Goal: Task Accomplishment & Management: Manage account settings

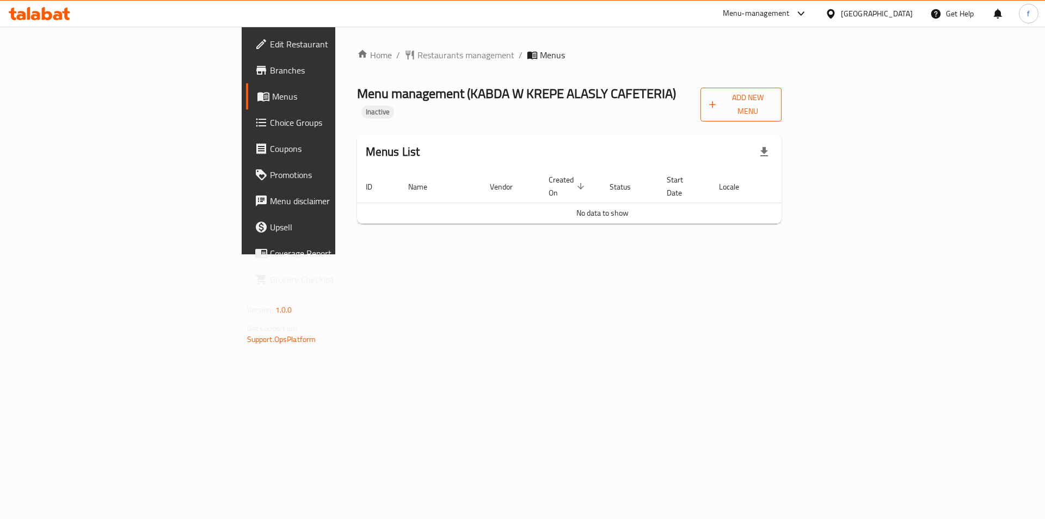
click at [782, 106] on button "Add New Menu" at bounding box center [742, 105] width 82 height 34
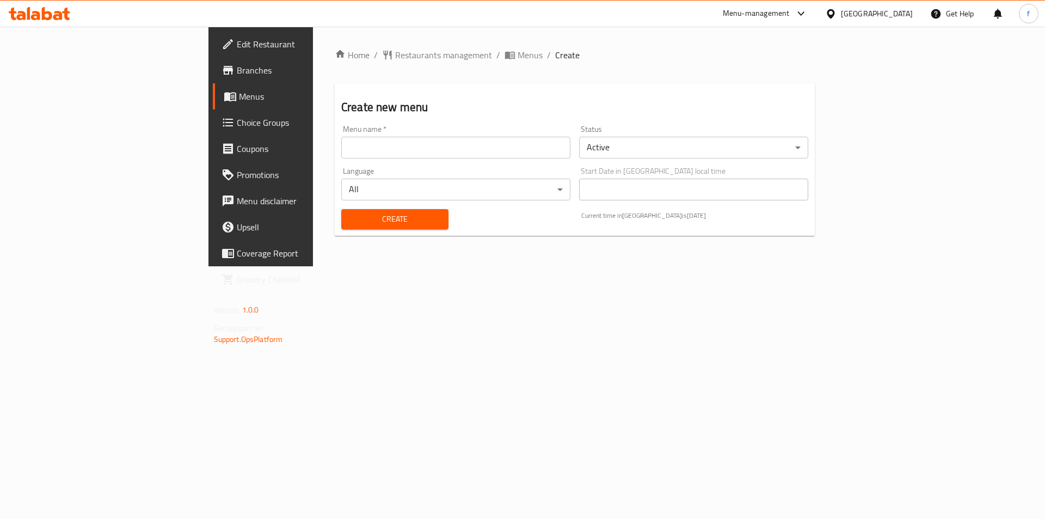
click at [350, 158] on input "text" at bounding box center [455, 148] width 229 height 22
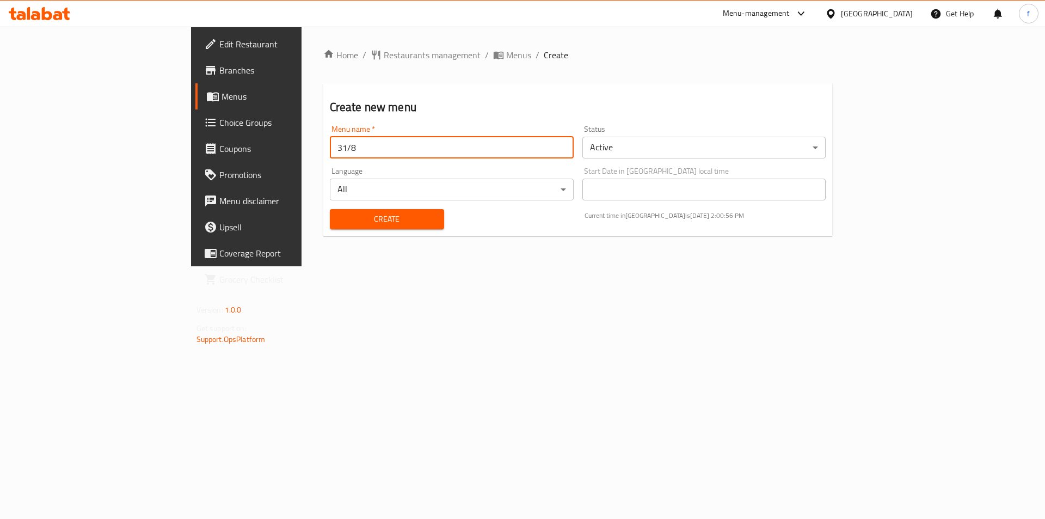
type input "31/8"
click at [339, 213] on span "Create" at bounding box center [387, 219] width 97 height 14
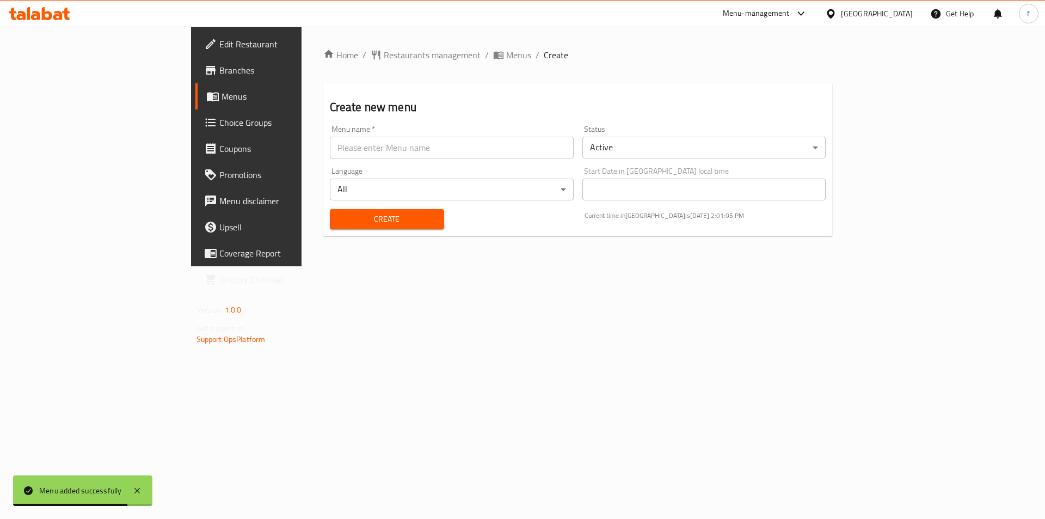
click at [222, 94] on span "Menus" at bounding box center [290, 96] width 136 height 13
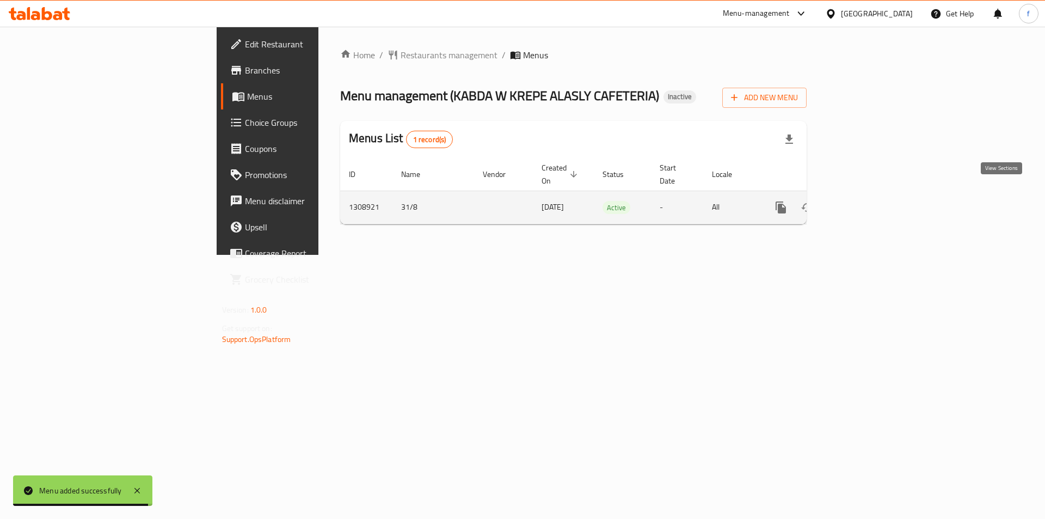
click at [872, 194] on link "enhanced table" at bounding box center [859, 207] width 26 height 26
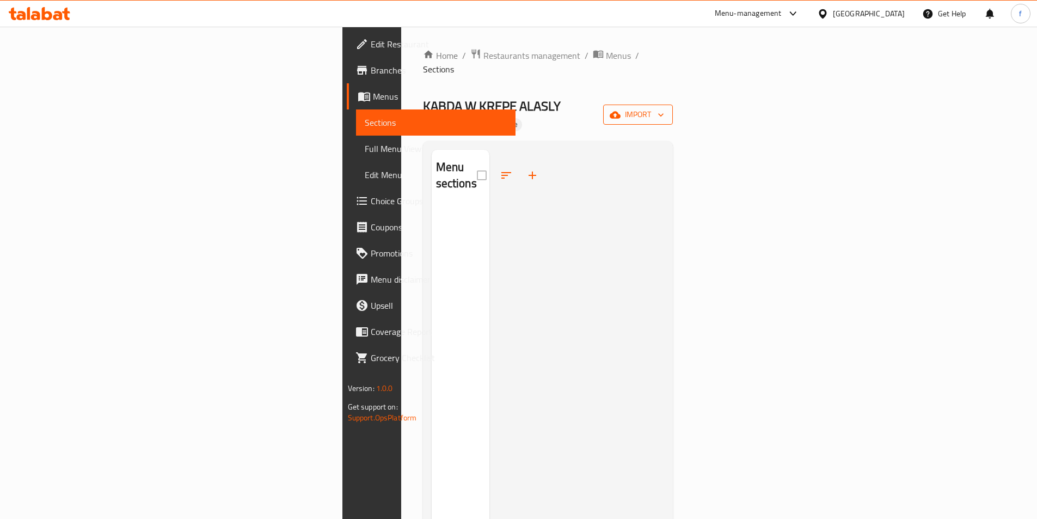
click at [664, 108] on span "import" at bounding box center [638, 115] width 52 height 14
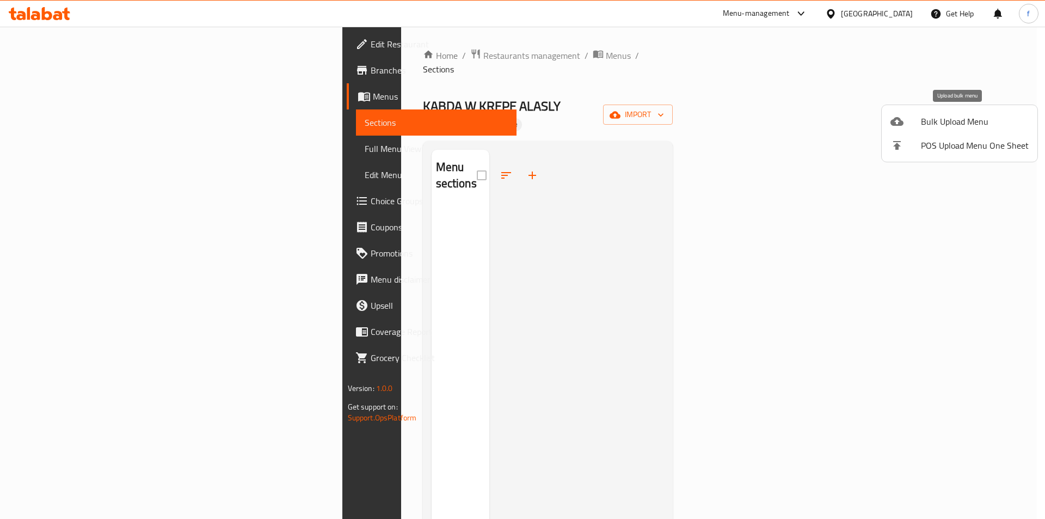
click at [956, 128] on span "Bulk Upload Menu" at bounding box center [975, 121] width 108 height 13
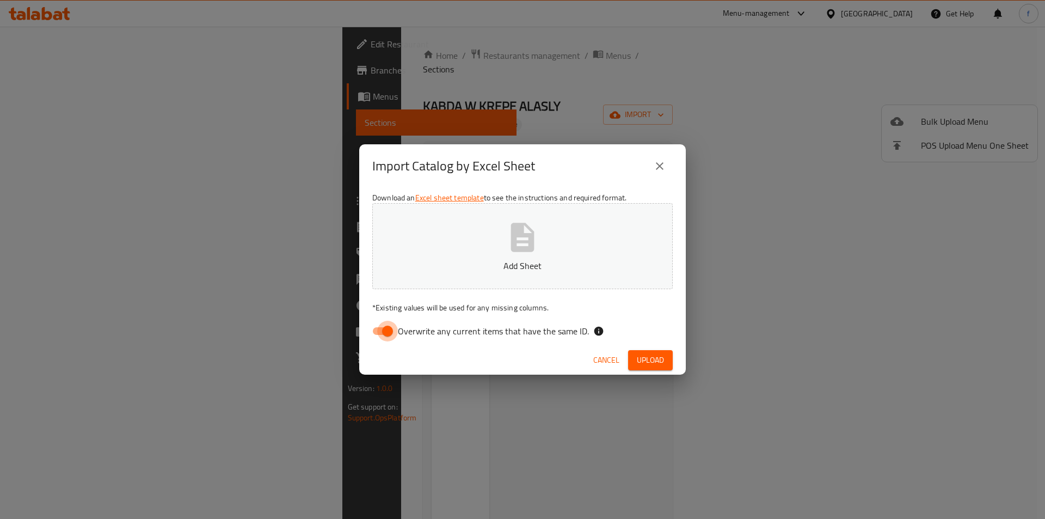
click at [390, 337] on input "Overwrite any current items that have the same ID." at bounding box center [388, 331] width 62 height 21
checkbox input "false"
click at [662, 357] on span "Upload" at bounding box center [650, 360] width 27 height 14
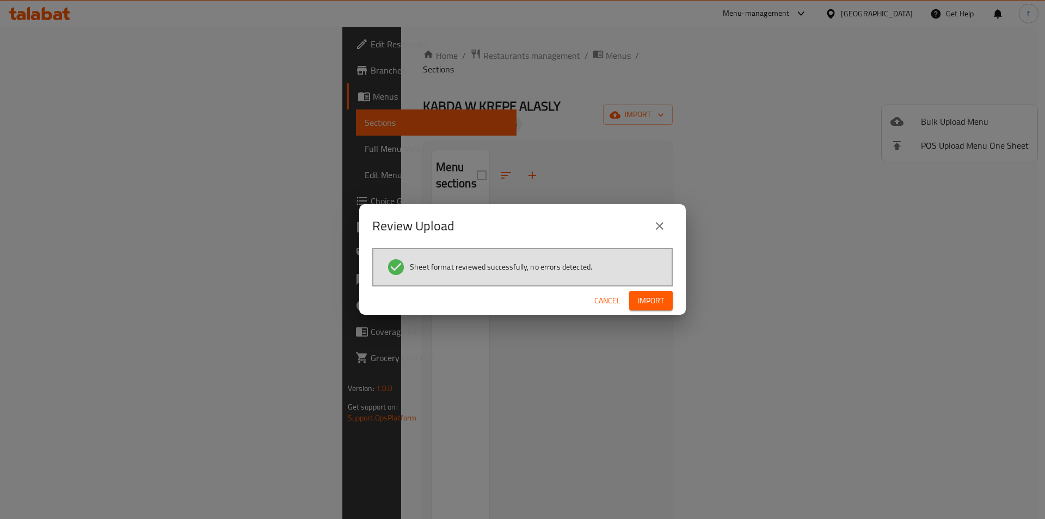
click at [669, 296] on button "Import" at bounding box center [651, 301] width 44 height 20
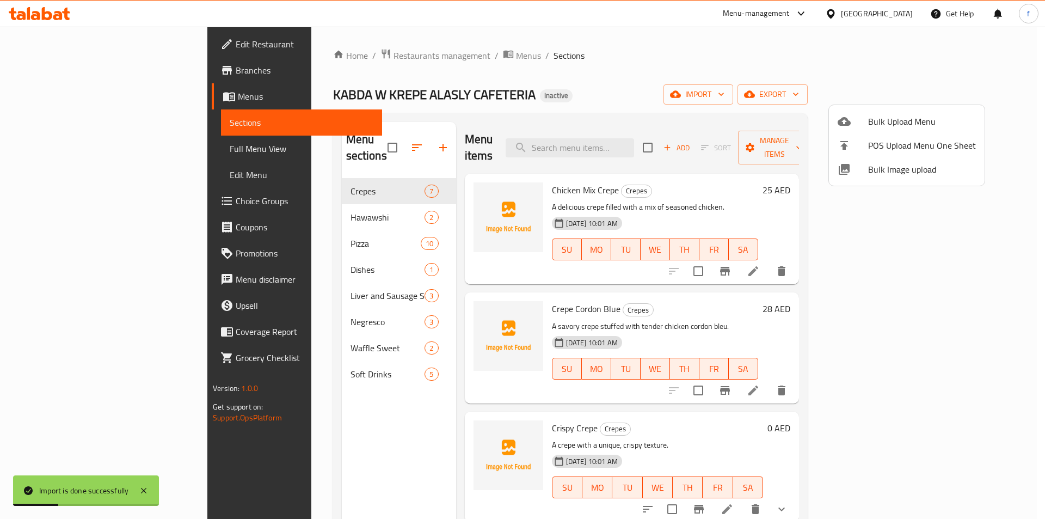
click at [669, 95] on div at bounding box center [522, 259] width 1045 height 519
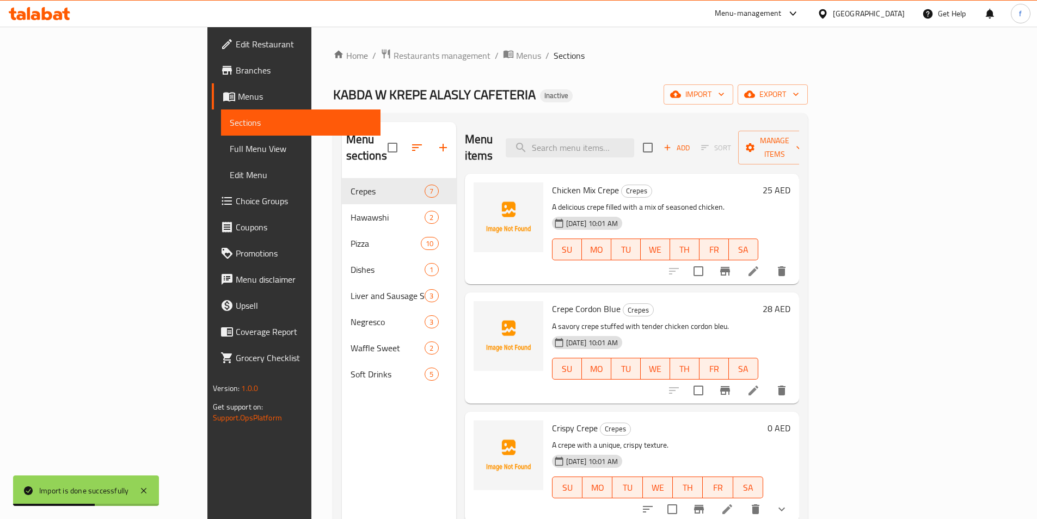
click at [230, 152] on span "Full Menu View" at bounding box center [301, 148] width 142 height 13
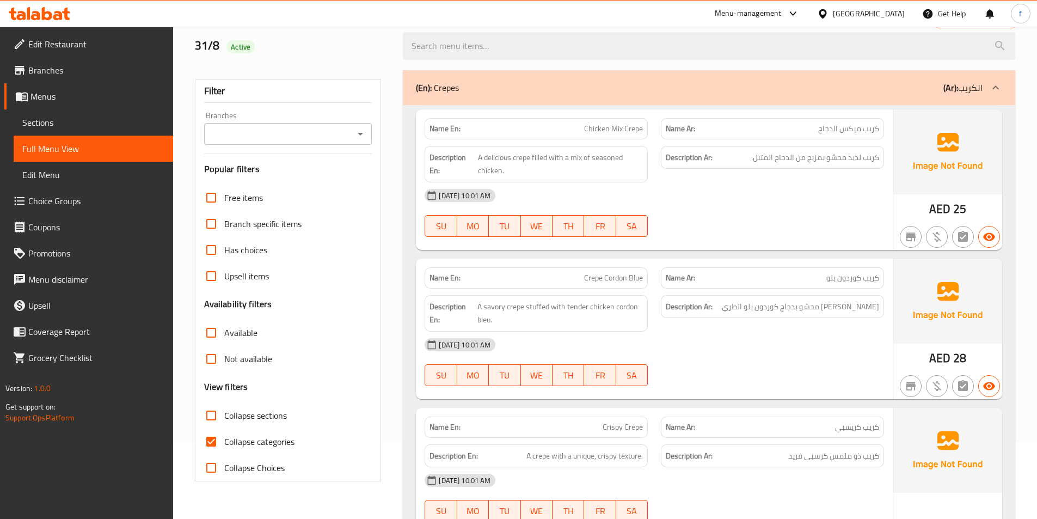
scroll to position [163, 0]
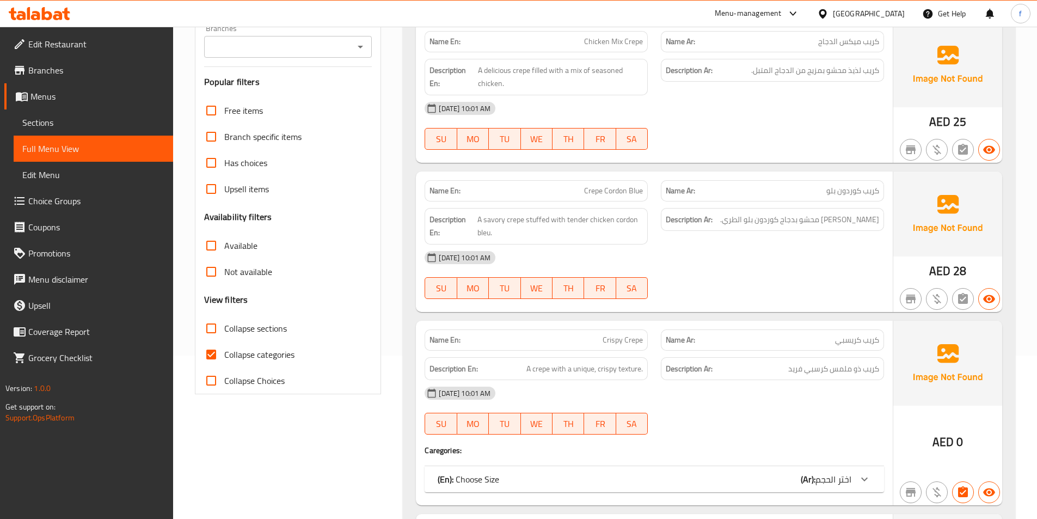
click at [208, 356] on input "Collapse categories" at bounding box center [211, 354] width 26 height 26
checkbox input "false"
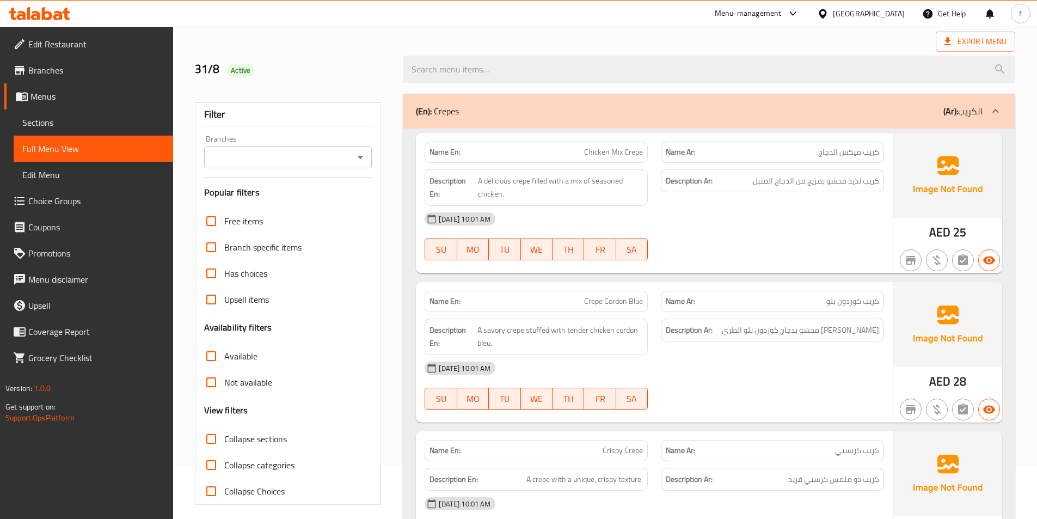
scroll to position [54, 0]
click at [627, 148] on span "Chicken Mix Crepe" at bounding box center [613, 150] width 59 height 11
click at [617, 153] on span "Chicken Mix Crepe" at bounding box center [613, 150] width 59 height 11
drag, startPoint x: 617, startPoint y: 153, endPoint x: 604, endPoint y: 159, distance: 14.4
click at [609, 158] on div "Name En: Chicken Mix Crepe" at bounding box center [536, 150] width 223 height 21
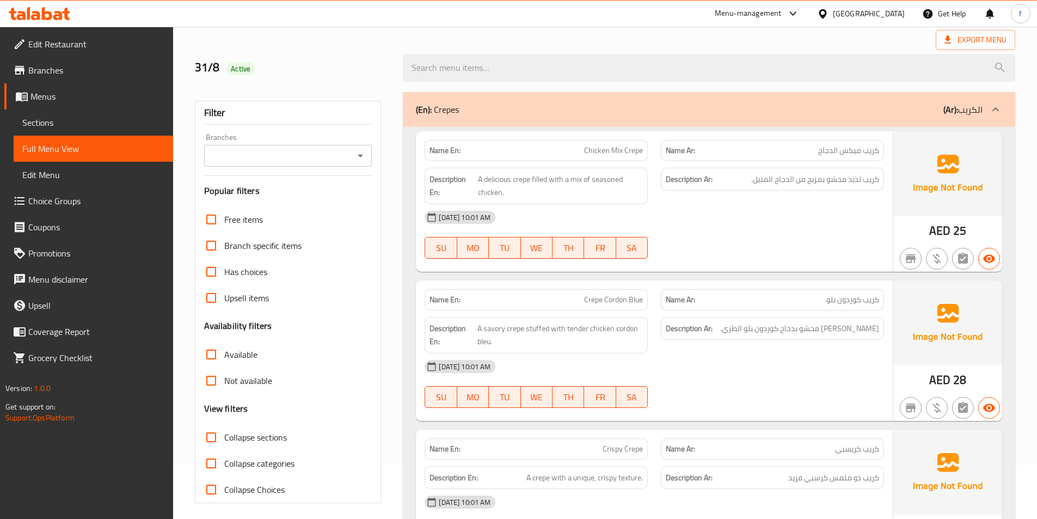
click at [604, 156] on span "Chicken Mix Crepe" at bounding box center [613, 150] width 59 height 11
click at [524, 177] on span "A delicious crepe filled with a mix of seasoned chicken." at bounding box center [560, 186] width 165 height 27
click at [499, 180] on span "A delicious crepe filled with a mix of seasoned chicken." at bounding box center [560, 186] width 165 height 27
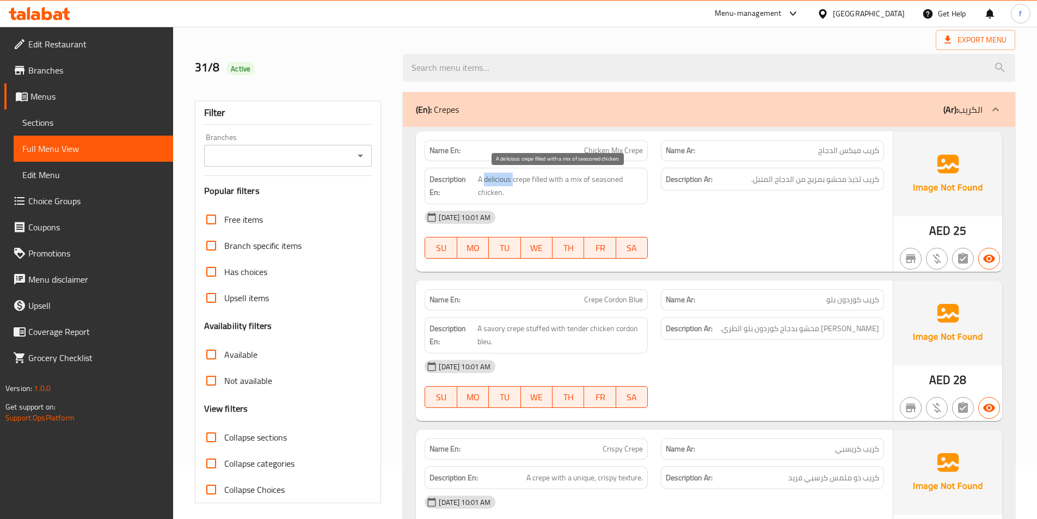
click at [499, 180] on span "A delicious crepe filled with a mix of seasoned chicken." at bounding box center [560, 186] width 165 height 27
click at [536, 177] on span "A delicious crepe filled with a mix of seasoned chicken." at bounding box center [560, 186] width 165 height 27
click at [577, 177] on span "A delicious crepe filled with a mix of seasoned chicken." at bounding box center [560, 186] width 165 height 27
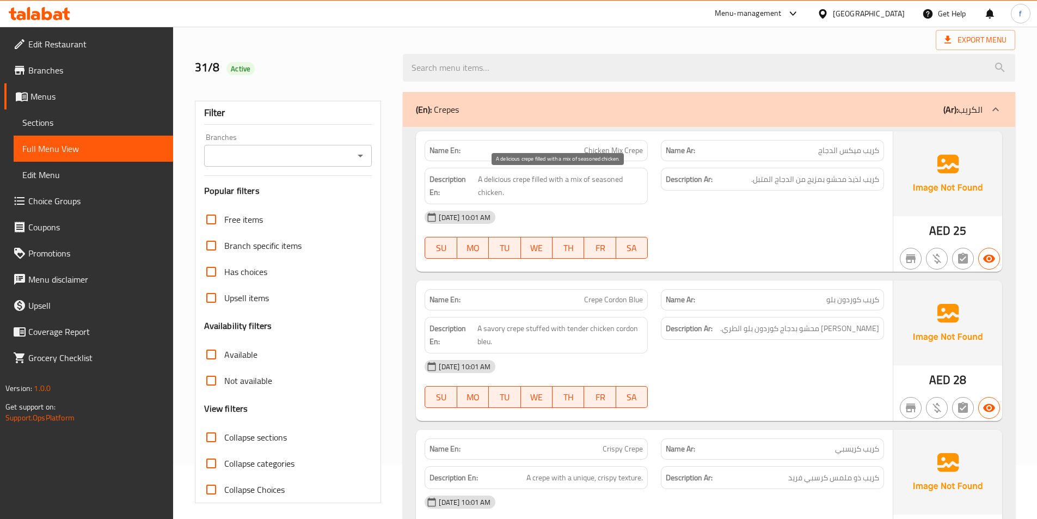
click at [493, 192] on span "A delicious crepe filled with a mix of seasoned chicken." at bounding box center [560, 186] width 165 height 27
click at [586, 185] on span "A delicious crepe filled with a mix of seasoned chicken." at bounding box center [560, 186] width 165 height 27
drag, startPoint x: 586, startPoint y: 185, endPoint x: 628, endPoint y: 185, distance: 42.5
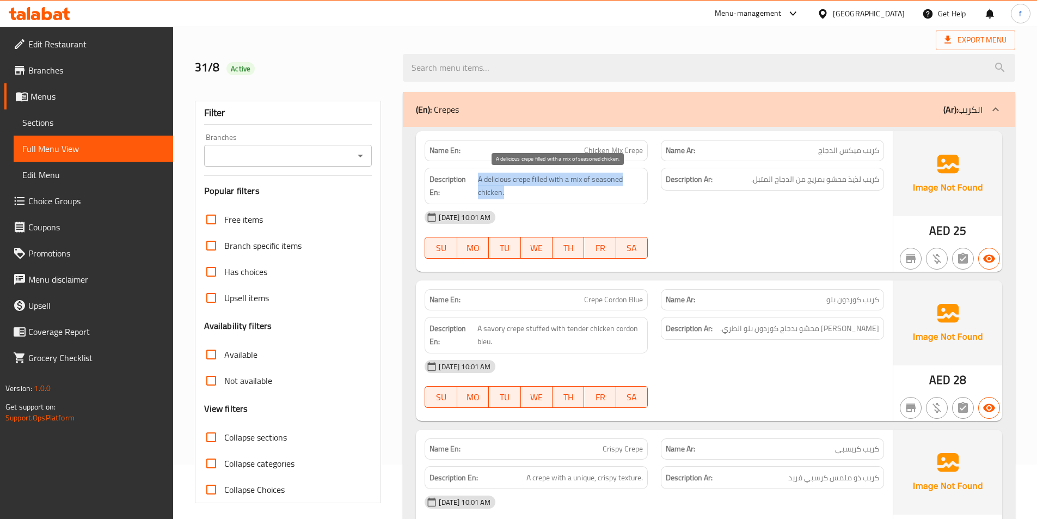
click at [586, 185] on span "A delicious crepe filled with a mix of seasoned chicken." at bounding box center [560, 186] width 165 height 27
click at [606, 180] on span "A delicious crepe filled with a mix of seasoned chicken." at bounding box center [560, 186] width 165 height 27
drag, startPoint x: 606, startPoint y: 180, endPoint x: 566, endPoint y: 22, distance: 162.9
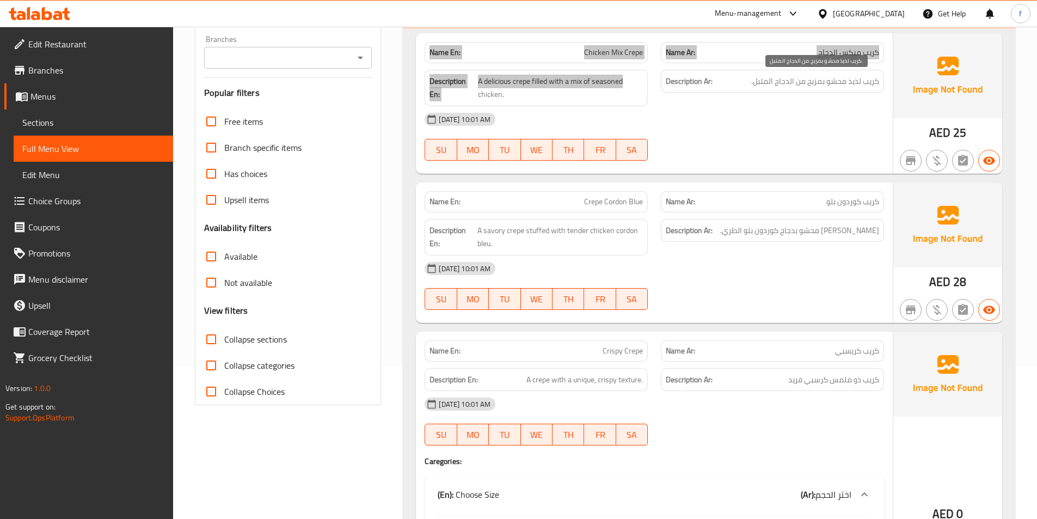
scroll to position [163, 0]
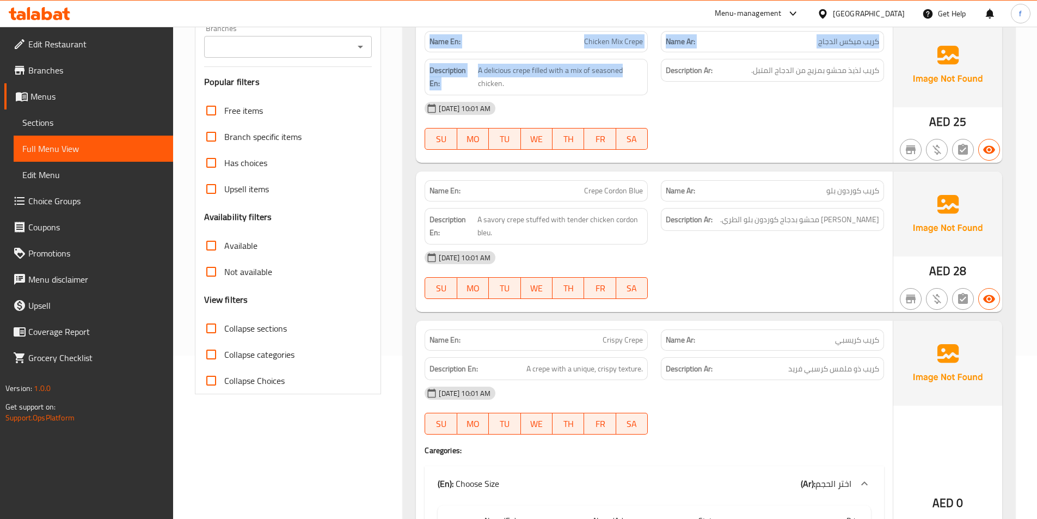
click at [597, 189] on span "Crepe Cordon Blue" at bounding box center [613, 190] width 59 height 11
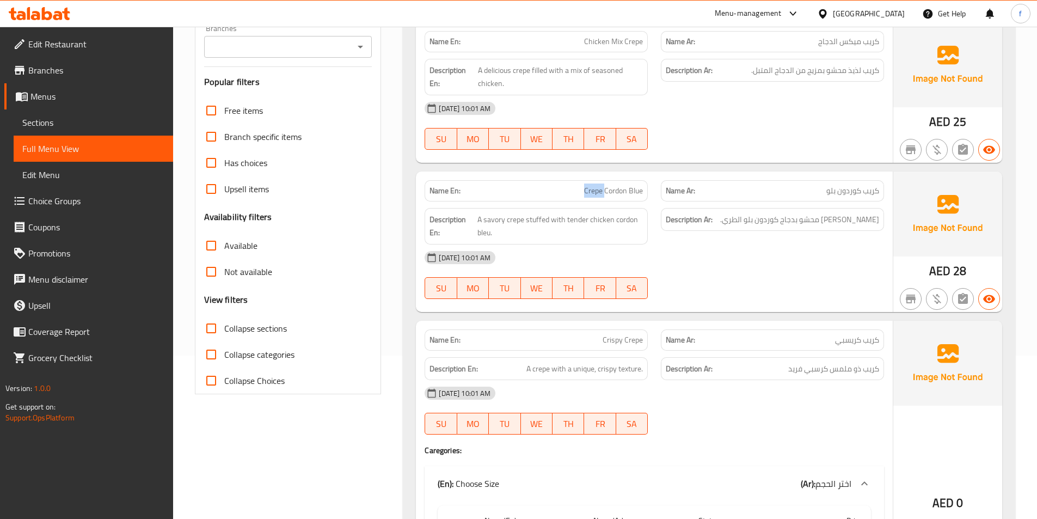
click at [597, 189] on span "Crepe Cordon Blue" at bounding box center [613, 190] width 59 height 11
click at [603, 188] on span "Crepe Cordon Blue" at bounding box center [613, 190] width 59 height 11
drag, startPoint x: 603, startPoint y: 188, endPoint x: 636, endPoint y: 189, distance: 33.2
click at [604, 188] on span "Crepe Cordon Blue" at bounding box center [613, 190] width 59 height 11
click at [635, 189] on span "Crepe Cordon Blue" at bounding box center [613, 190] width 59 height 11
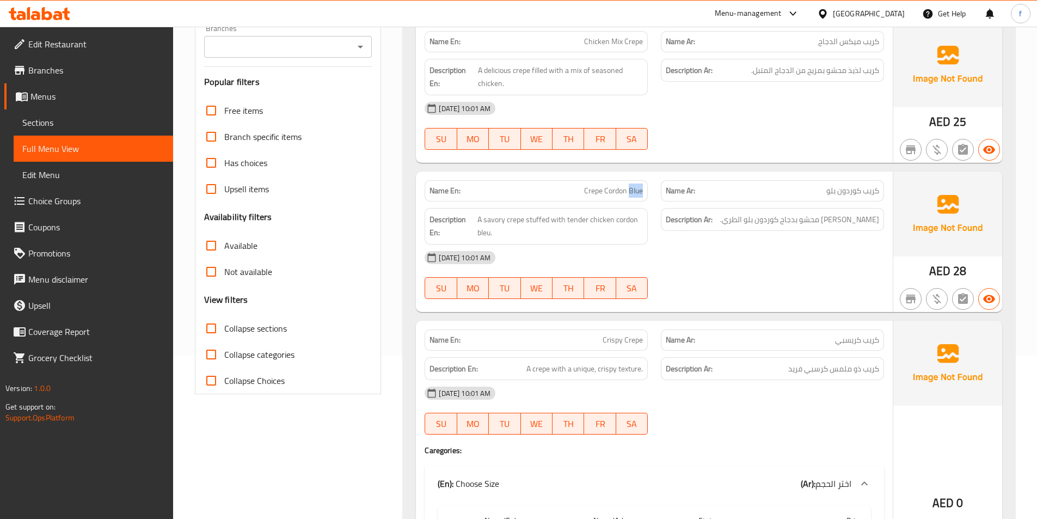
drag, startPoint x: 635, startPoint y: 189, endPoint x: 614, endPoint y: 259, distance: 72.8
click at [638, 201] on div "Name En: Crepe Cordon Blue Name Ar: كريب كوردون بلو Description En: A savory cr…" at bounding box center [654, 241] width 477 height 140
click at [529, 234] on span "A savory crepe stuffed with tender chicken cordon bleu." at bounding box center [559, 226] width 165 height 27
click at [510, 222] on span "A savory crepe stuffed with tender chicken cordon bleu." at bounding box center [559, 226] width 165 height 27
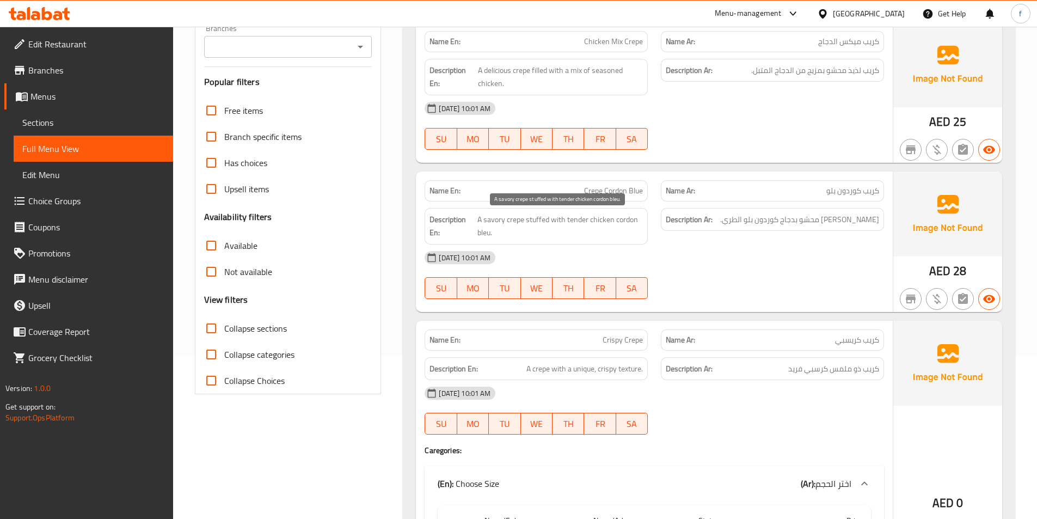
click at [495, 219] on span "A savory crepe stuffed with tender chicken cordon bleu." at bounding box center [559, 226] width 165 height 27
click at [539, 223] on span "A savory crepe stuffed with tender chicken cordon bleu." at bounding box center [559, 226] width 165 height 27
click at [560, 223] on span "A savory crepe stuffed with tender chicken cordon bleu." at bounding box center [559, 226] width 165 height 27
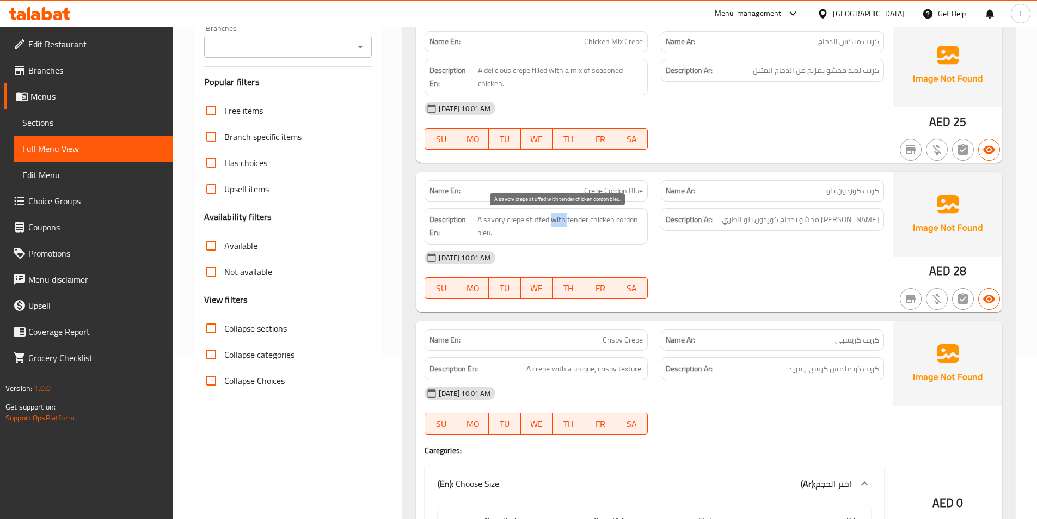
click at [560, 223] on span "A savory crepe stuffed with tender chicken cordon bleu." at bounding box center [559, 226] width 165 height 27
click at [605, 219] on span "A savory crepe stuffed with tender chicken cordon bleu." at bounding box center [559, 226] width 165 height 27
click at [624, 221] on span "A savory crepe stuffed with tender chicken cordon bleu." at bounding box center [559, 226] width 165 height 27
drag, startPoint x: 624, startPoint y: 221, endPoint x: 600, endPoint y: 229, distance: 24.6
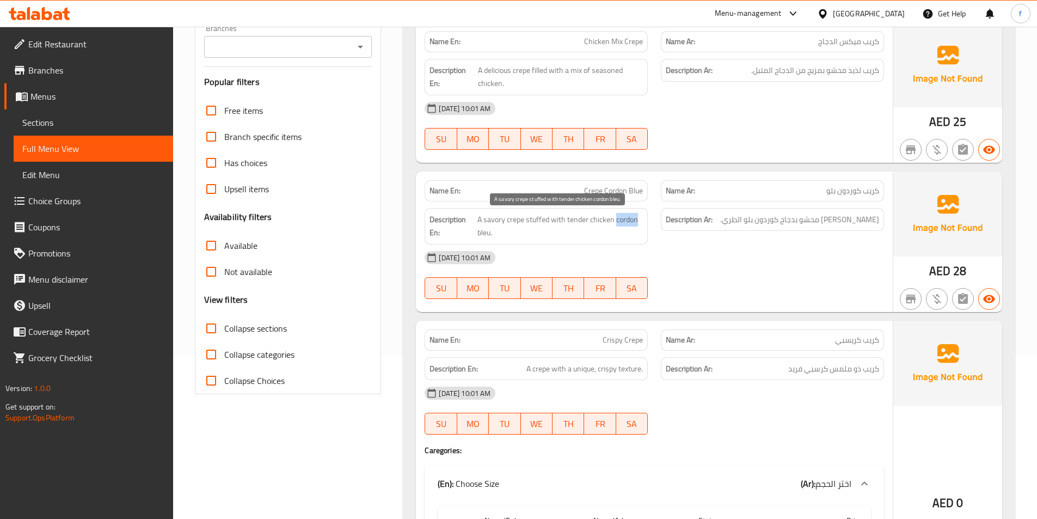
click at [622, 222] on span "A savory crepe stuffed with tender chicken cordon bleu." at bounding box center [559, 226] width 165 height 27
click at [482, 232] on span "A savory crepe stuffed with tender chicken cordon bleu." at bounding box center [559, 226] width 165 height 27
drag, startPoint x: 482, startPoint y: 232, endPoint x: 497, endPoint y: 228, distance: 15.8
click at [486, 230] on span "A savory crepe stuffed with tender chicken cordon bleu." at bounding box center [559, 226] width 165 height 27
click at [580, 217] on span "A savory crepe stuffed with tender chicken cordon bleu." at bounding box center [559, 226] width 165 height 27
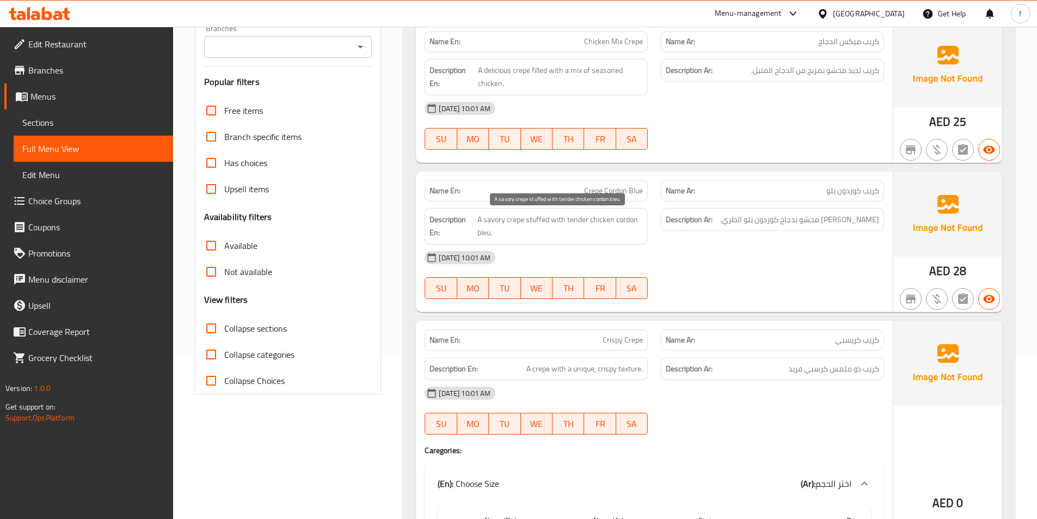
drag, startPoint x: 584, startPoint y: 223, endPoint x: 583, endPoint y: 229, distance: 6.0
click at [585, 226] on span "A savory crepe stuffed with tender chicken cordon bleu." at bounding box center [559, 226] width 165 height 27
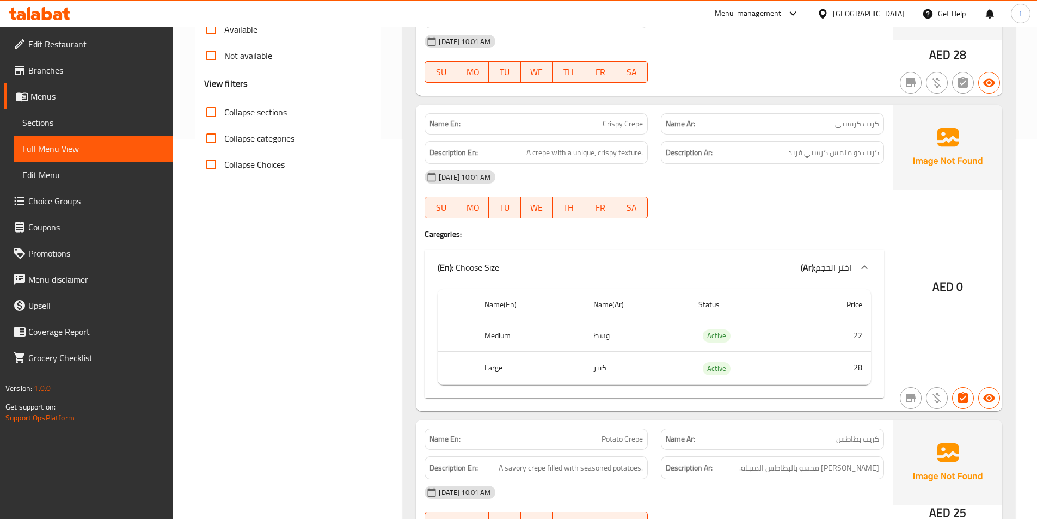
scroll to position [381, 0]
click at [548, 150] on span "A crepe with a unique, crispy texture." at bounding box center [584, 151] width 116 height 14
click at [609, 152] on span "A crepe with a unique, crispy texture." at bounding box center [584, 151] width 116 height 14
drag, startPoint x: 609, startPoint y: 152, endPoint x: 601, endPoint y: 153, distance: 7.1
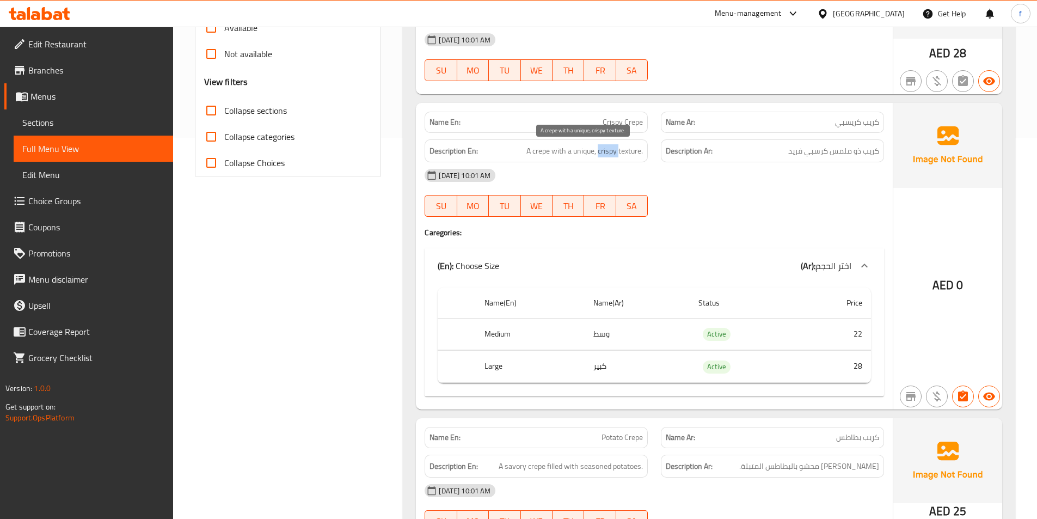
click at [605, 153] on span "A crepe with a unique, crispy texture." at bounding box center [584, 151] width 116 height 14
click at [643, 154] on div "Description En: A crepe with a unique, crispy texture." at bounding box center [536, 150] width 223 height 23
click at [642, 154] on span "A crepe with a unique, crispy texture." at bounding box center [584, 151] width 116 height 14
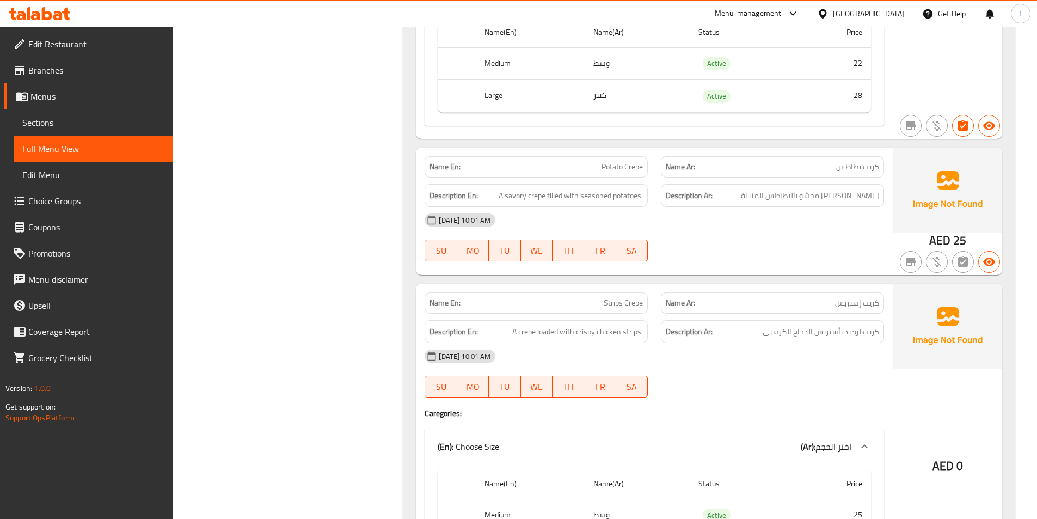
scroll to position [653, 0]
click at [604, 161] on span "Potato Crepe" at bounding box center [621, 164] width 41 height 11
click at [623, 159] on span "Potato Crepe" at bounding box center [621, 164] width 41 height 11
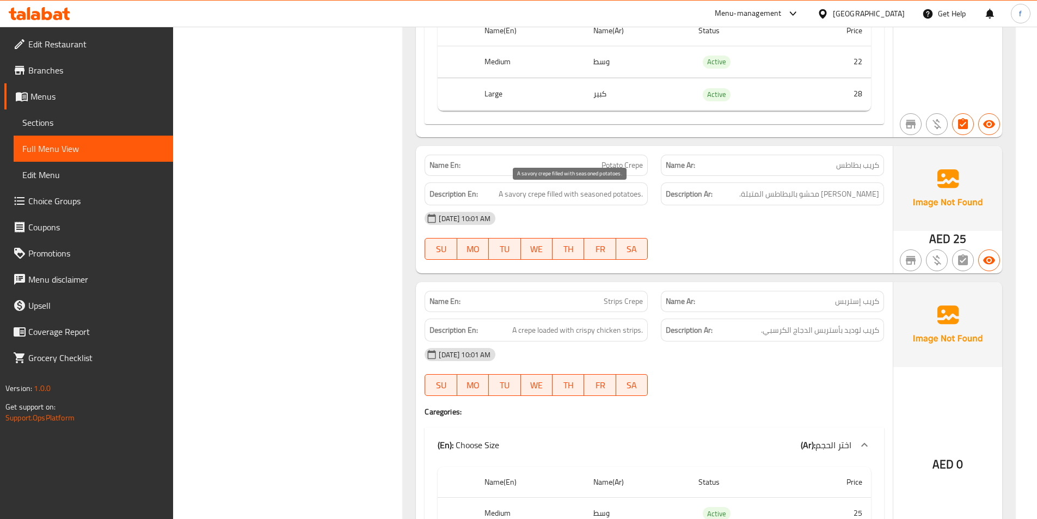
click at [503, 191] on span "A savory crepe filled with seasoned potatoes." at bounding box center [571, 194] width 144 height 14
click at [539, 191] on span "A savory crepe filled with seasoned potatoes." at bounding box center [571, 194] width 144 height 14
click at [526, 192] on span "A savory crepe filled with seasoned potatoes." at bounding box center [571, 194] width 144 height 14
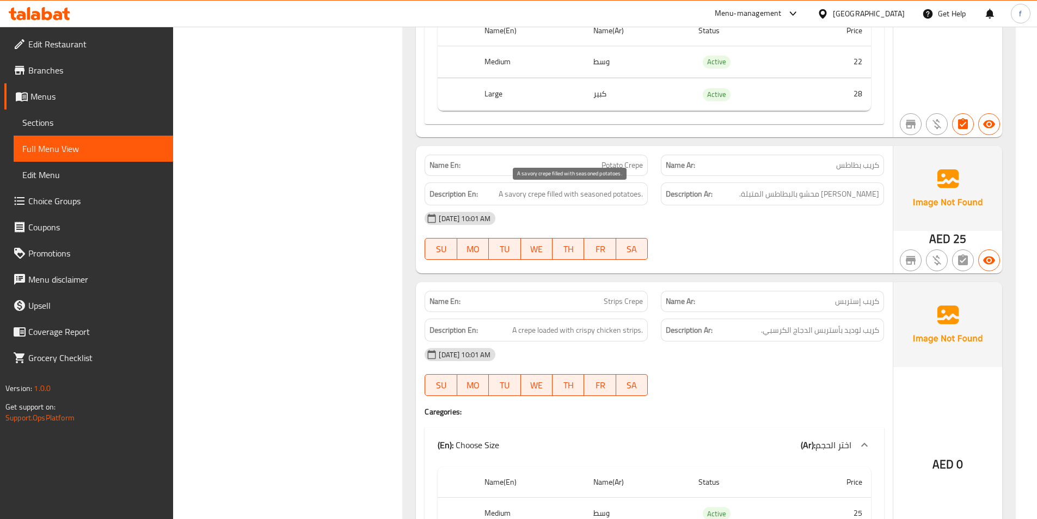
click at [557, 191] on span "A savory crepe filled with seasoned potatoes." at bounding box center [571, 194] width 144 height 14
click at [594, 188] on span "A savory crepe filled with seasoned potatoes." at bounding box center [571, 194] width 144 height 14
click at [623, 192] on span "A savory crepe filled with seasoned potatoes." at bounding box center [571, 194] width 144 height 14
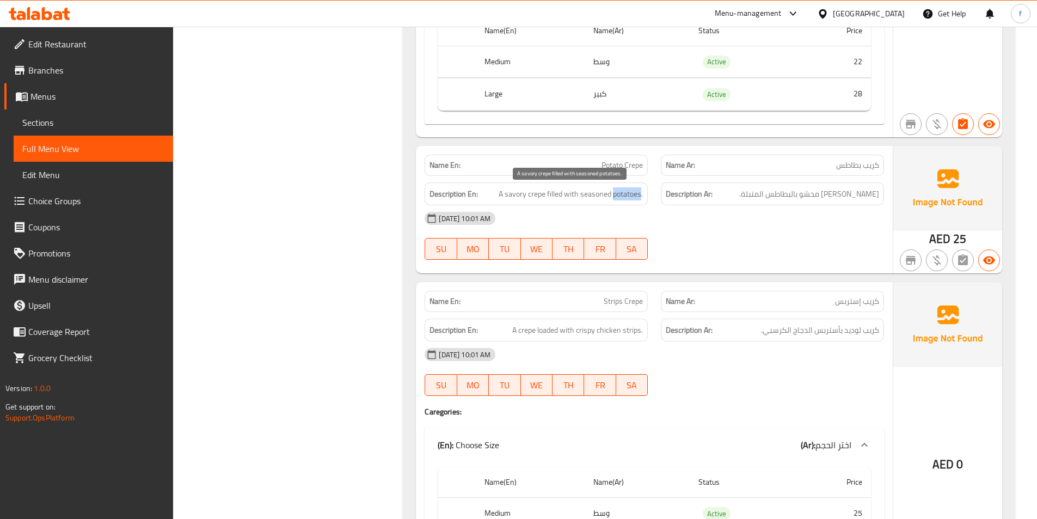
click at [623, 192] on span "A savory crepe filled with seasoned potatoes." at bounding box center [571, 194] width 144 height 14
copy span "potatoes"
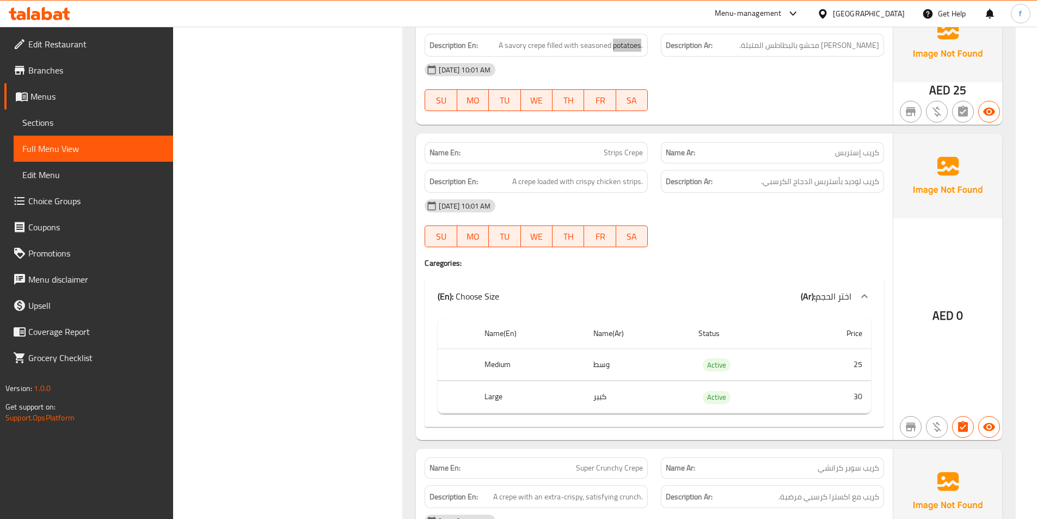
scroll to position [816, 0]
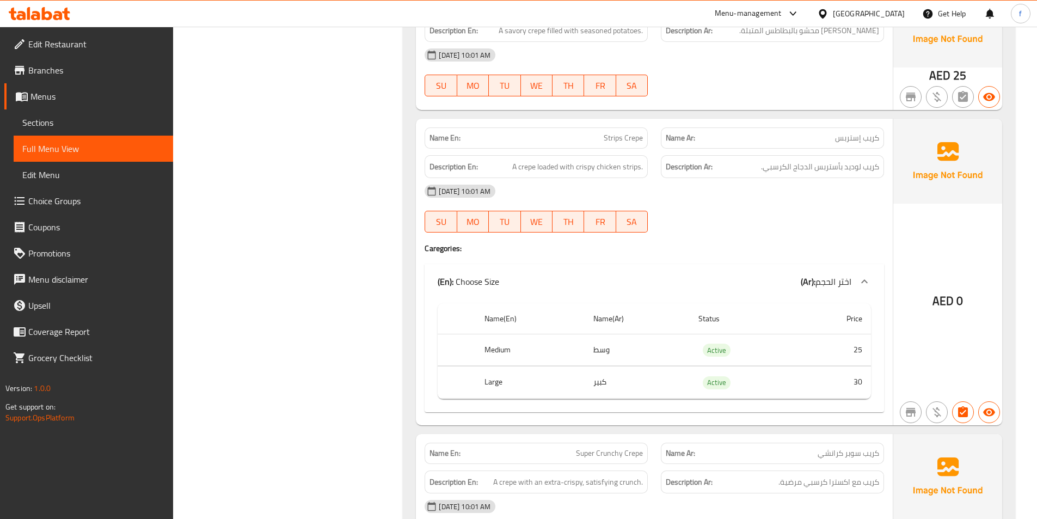
click at [610, 132] on span "Strips Crepe" at bounding box center [623, 137] width 39 height 11
click at [629, 137] on span "Strips Crepe" at bounding box center [623, 137] width 39 height 11
click at [526, 165] on span "A crepe loaded with crispy chicken strips." at bounding box center [577, 167] width 131 height 14
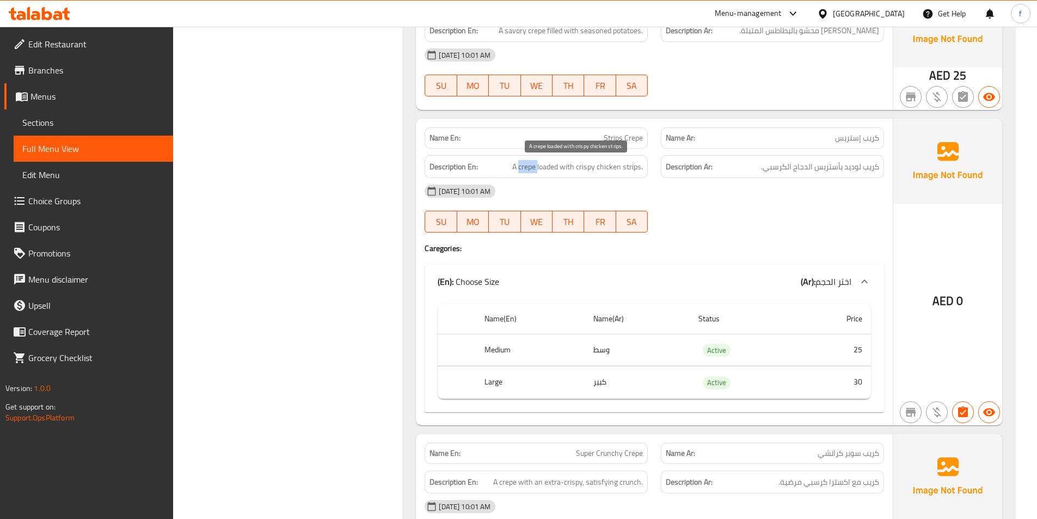
click at [526, 165] on span "A crepe loaded with crispy chicken strips." at bounding box center [577, 167] width 131 height 14
click at [546, 162] on span "A crepe loaded with crispy chicken strips." at bounding box center [577, 167] width 131 height 14
click at [523, 169] on span "A crepe loaded with crispy chicken strips." at bounding box center [577, 167] width 131 height 14
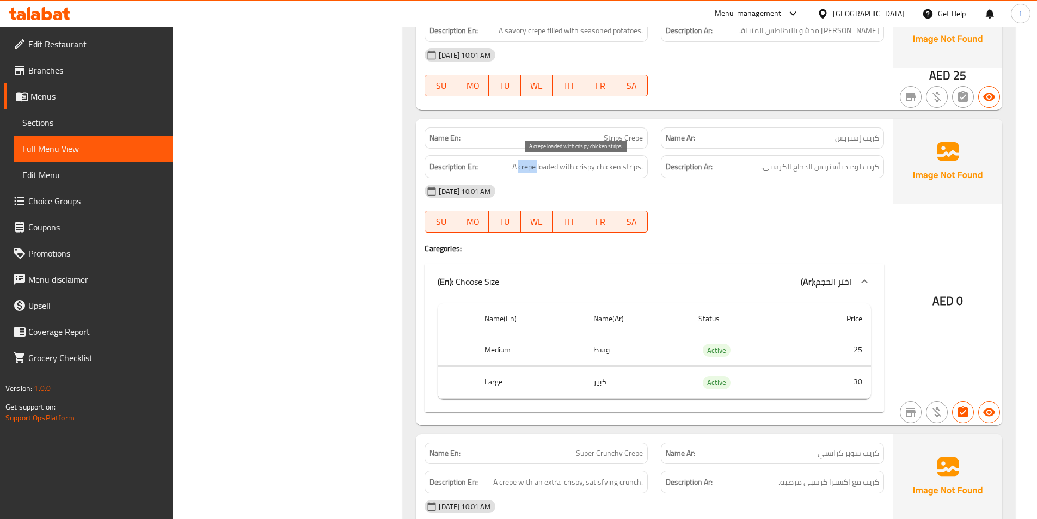
click at [538, 164] on span "A crepe loaded with crispy chicken strips." at bounding box center [577, 167] width 131 height 14
click at [582, 167] on span "A crepe loaded with crispy chicken strips." at bounding box center [577, 167] width 131 height 14
click at [616, 164] on span "A crepe loaded with crispy chicken strips." at bounding box center [577, 167] width 131 height 14
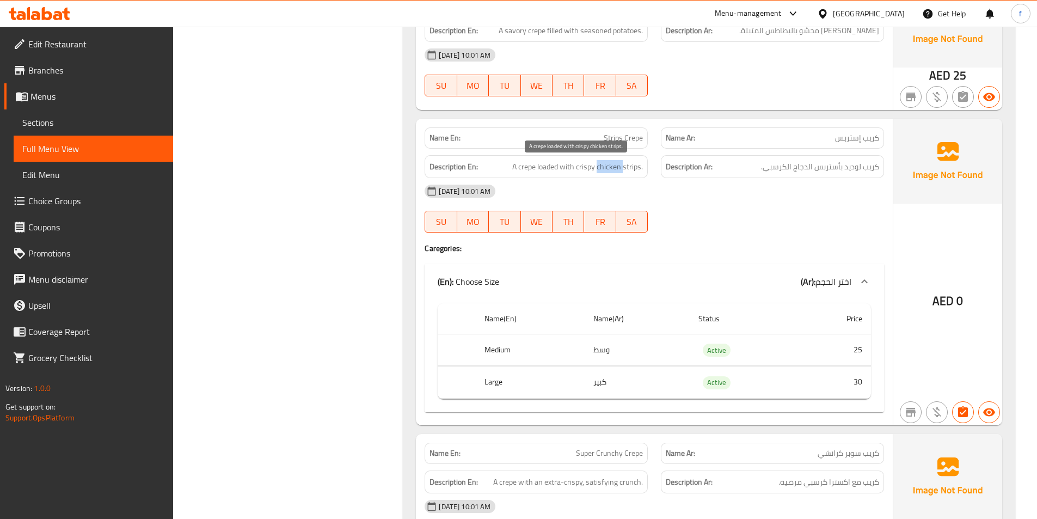
click at [616, 164] on span "A crepe loaded with crispy chicken strips." at bounding box center [577, 167] width 131 height 14
click at [634, 164] on span "A crepe loaded with crispy chicken strips." at bounding box center [577, 167] width 131 height 14
click at [579, 165] on span "A crepe loaded with crispy chicken strips." at bounding box center [577, 167] width 131 height 14
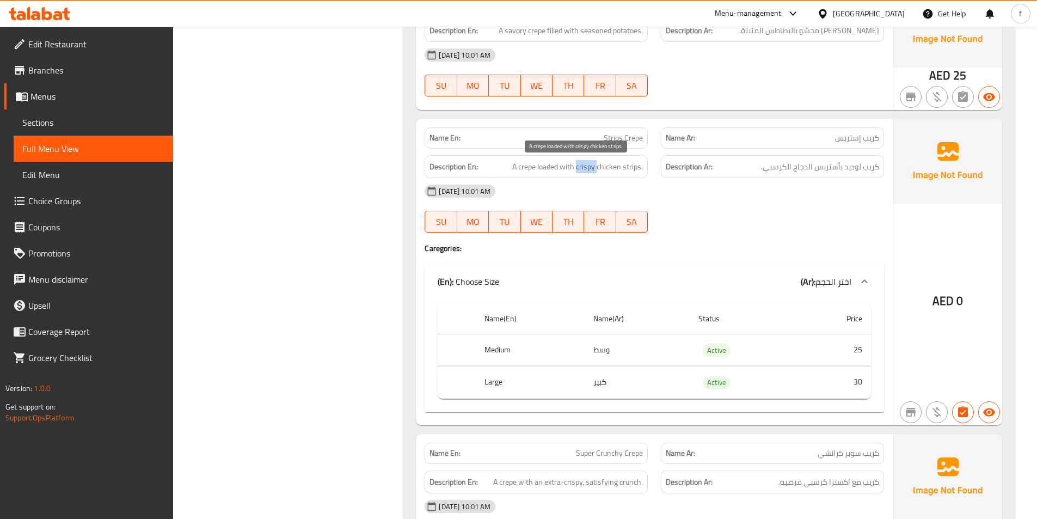
click at [598, 164] on span "A crepe loaded with crispy chicken strips." at bounding box center [577, 167] width 131 height 14
click at [637, 165] on span "A crepe loaded with crispy chicken strips." at bounding box center [577, 167] width 131 height 14
drag, startPoint x: 509, startPoint y: 162, endPoint x: 712, endPoint y: 213, distance: 208.8
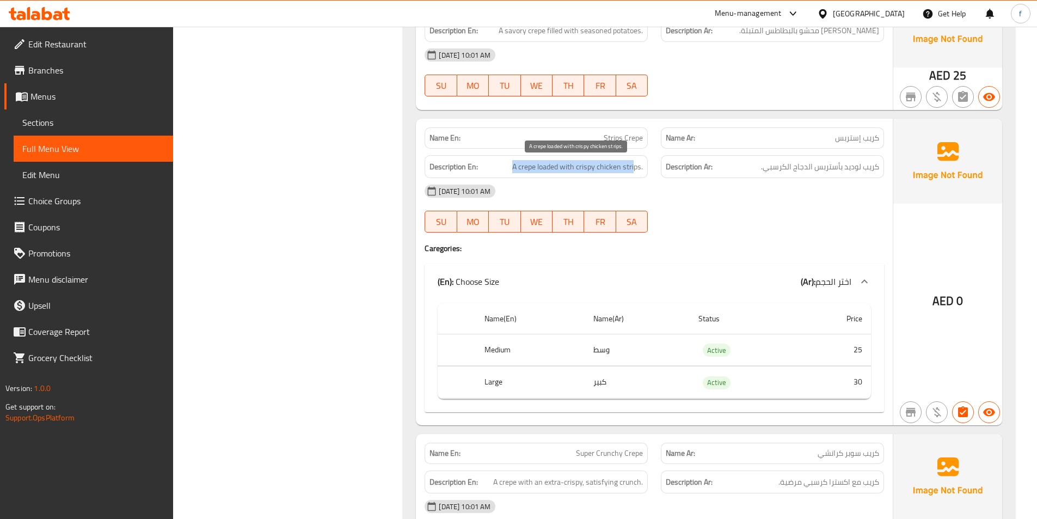
click at [634, 171] on h6 "Description En: A crepe loaded with crispy chicken strips." at bounding box center [535, 167] width 213 height 14
click at [712, 212] on div "31-08-2025 10:01 AM SU MO TU WE TH FR SA" at bounding box center [654, 208] width 472 height 61
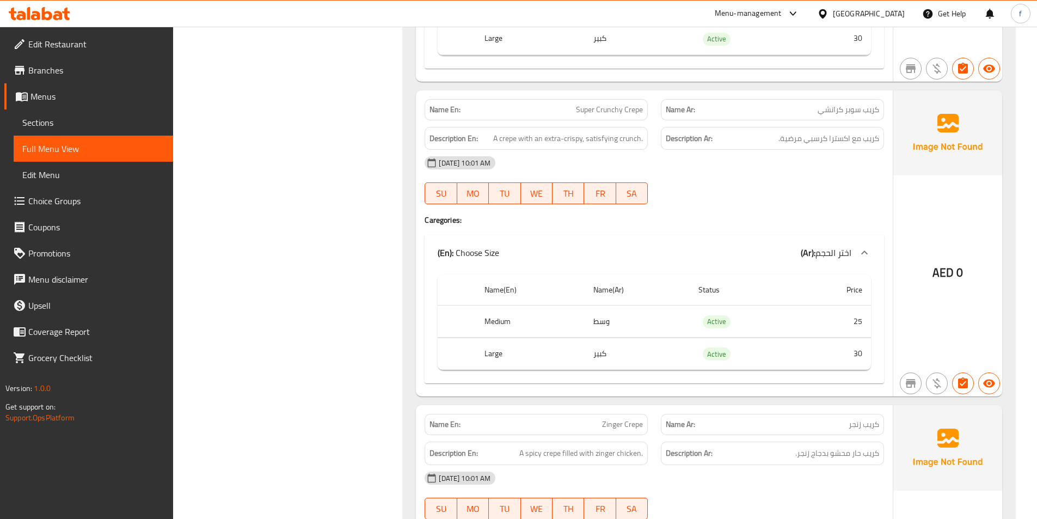
scroll to position [1143, 0]
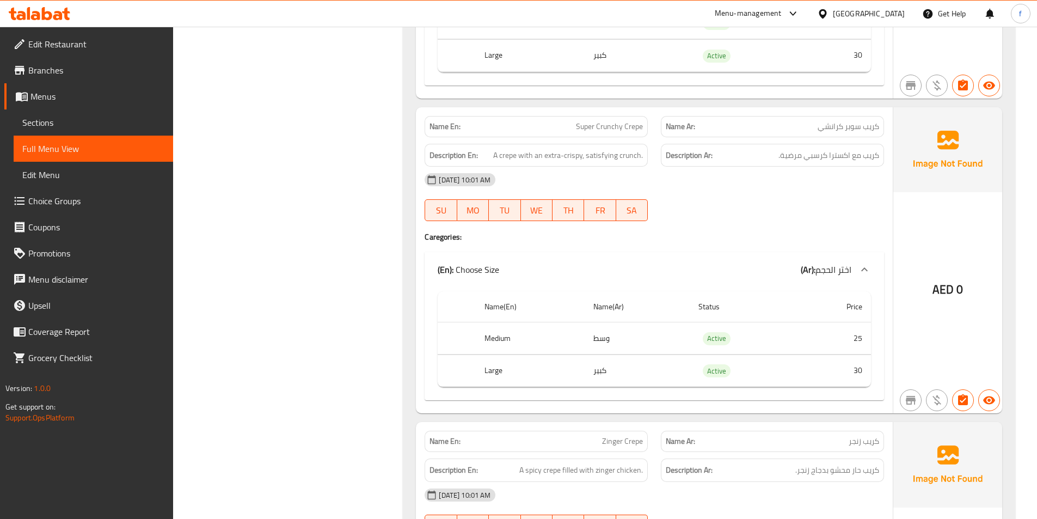
click at [630, 126] on span "Super Crunchy Crepe" at bounding box center [609, 126] width 67 height 11
click at [613, 121] on span "Super Crunchy Crepe" at bounding box center [609, 126] width 67 height 11
click at [580, 128] on span "Super Crunchy Crepe" at bounding box center [609, 126] width 67 height 11
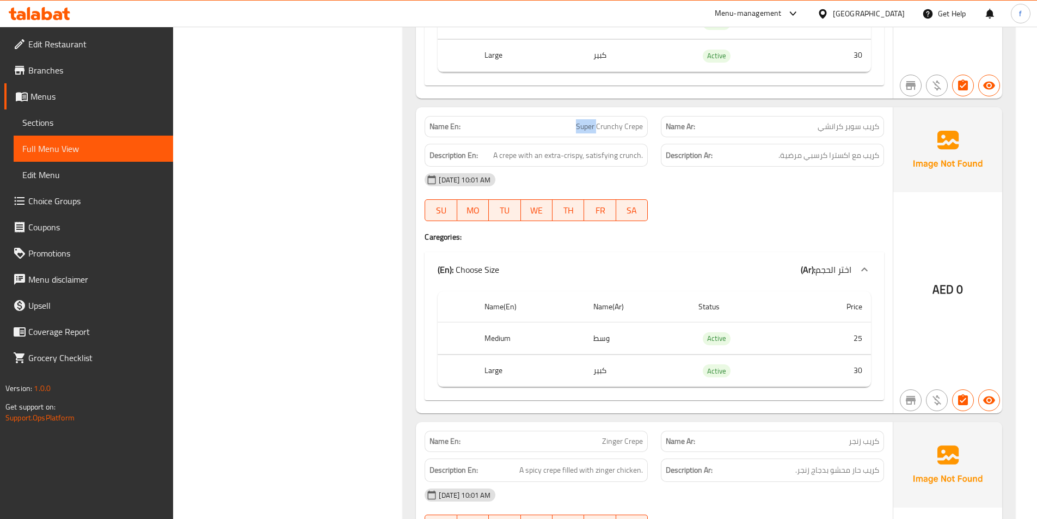
click at [580, 128] on span "Super Crunchy Crepe" at bounding box center [609, 126] width 67 height 11
click at [510, 155] on span "A crepe with an extra-crispy, satisfying crunch." at bounding box center [568, 156] width 150 height 14
click at [531, 156] on span "A crepe with an extra-crispy, satisfying crunch." at bounding box center [568, 156] width 150 height 14
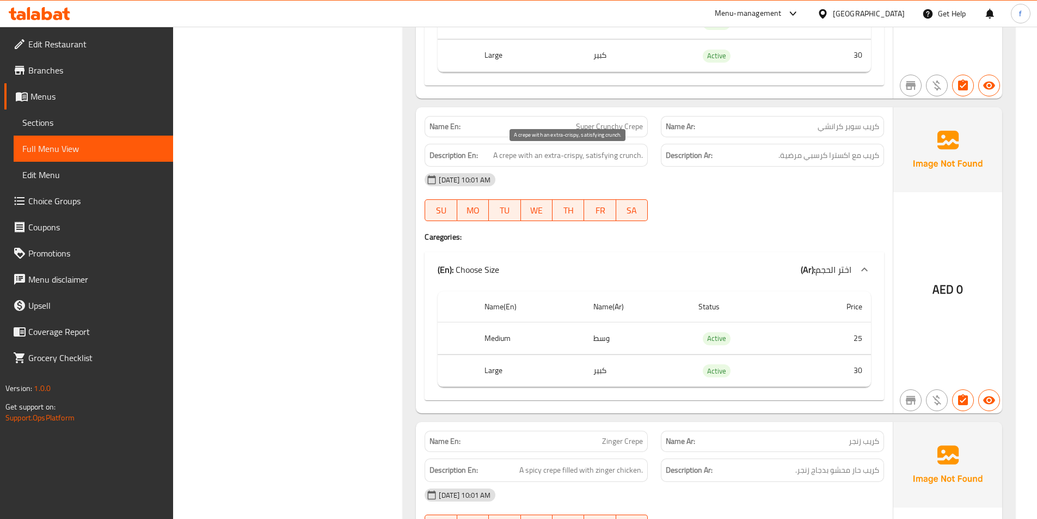
click at [552, 155] on span "A crepe with an extra-crispy, satisfying crunch." at bounding box center [568, 156] width 150 height 14
click at [575, 155] on span "A crepe with an extra-crispy, satisfying crunch." at bounding box center [568, 156] width 150 height 14
click at [603, 153] on span "A crepe with an extra-crispy, satisfying crunch." at bounding box center [568, 156] width 150 height 14
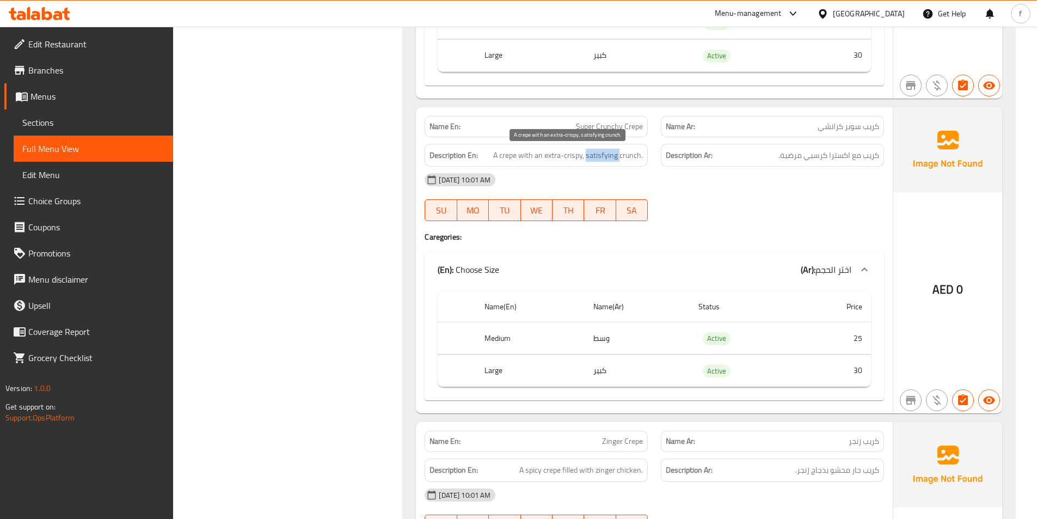
click at [603, 153] on span "A crepe with an extra-crispy, satisfying crunch." at bounding box center [568, 156] width 150 height 14
click at [631, 153] on span "A crepe with an extra-crispy, satisfying crunch." at bounding box center [568, 156] width 150 height 14
click at [515, 156] on span "A crepe with an extra-crispy, satisfying crunch." at bounding box center [568, 156] width 150 height 14
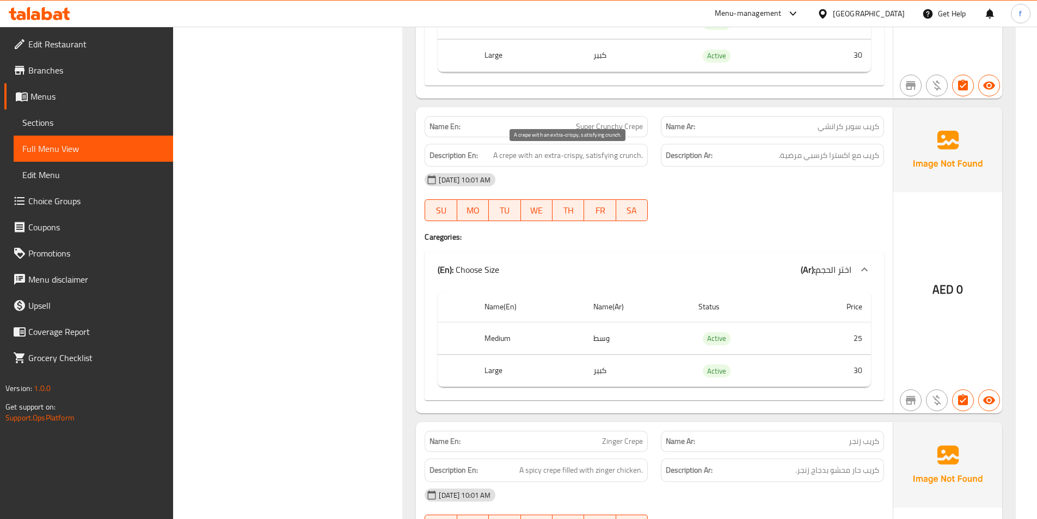
click at [551, 155] on span "A crepe with an extra-crispy, satisfying crunch." at bounding box center [568, 156] width 150 height 14
click at [578, 157] on span "A crepe with an extra-crispy, satisfying crunch." at bounding box center [568, 156] width 150 height 14
click at [600, 153] on span "A crepe with an extra-crispy, satisfying crunch." at bounding box center [568, 156] width 150 height 14
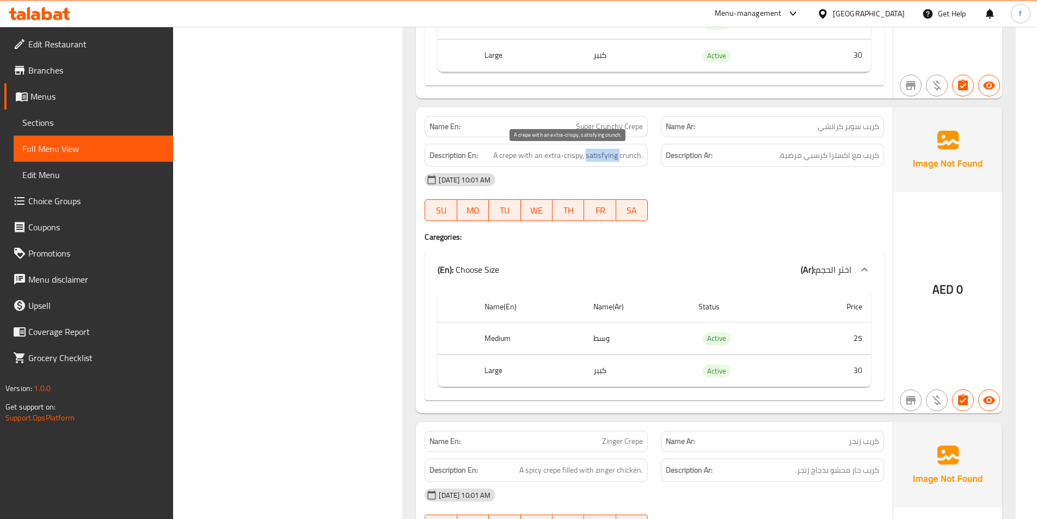
click at [600, 153] on span "A crepe with an extra-crispy, satisfying crunch." at bounding box center [568, 156] width 150 height 14
click at [626, 154] on span "A crepe with an extra-crispy, satisfying crunch." at bounding box center [568, 156] width 150 height 14
click at [626, 155] on span "A crepe with an extra-crispy, satisfying crunch." at bounding box center [568, 156] width 150 height 14
click at [628, 128] on span "Super Crunchy Crepe" at bounding box center [609, 126] width 67 height 11
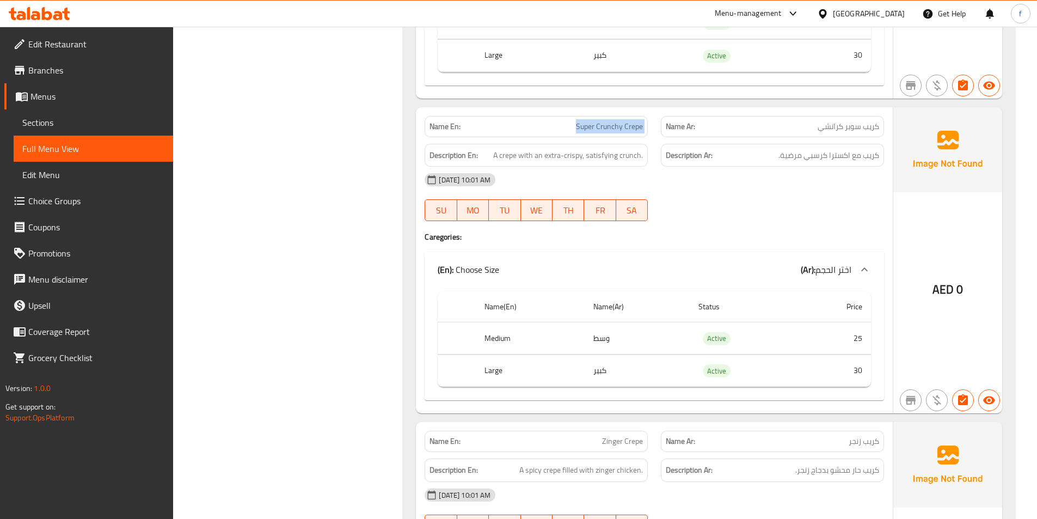
click at [628, 128] on span "Super Crunchy Crepe" at bounding box center [609, 126] width 67 height 11
copy span "Super Crunchy Crepe"
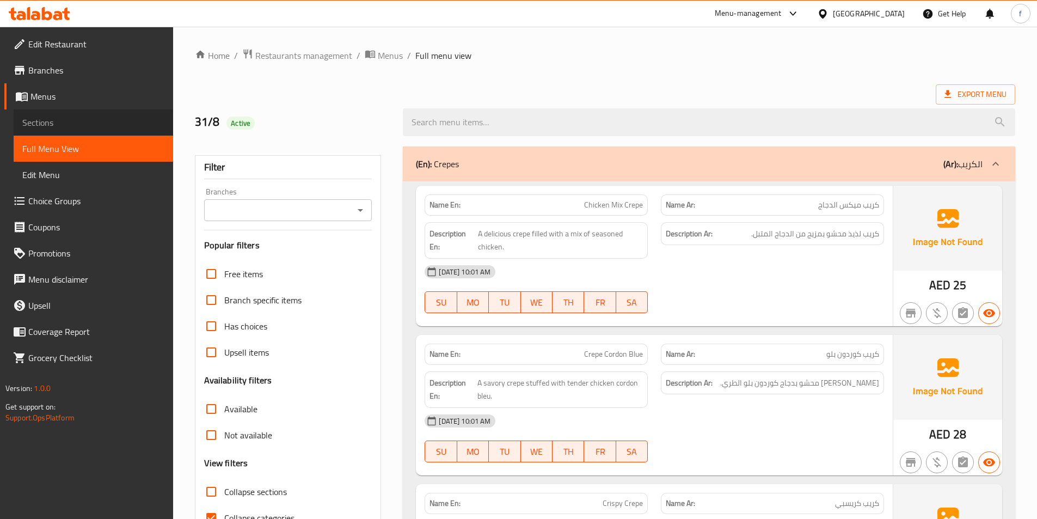
click at [72, 122] on span "Sections" at bounding box center [93, 122] width 142 height 13
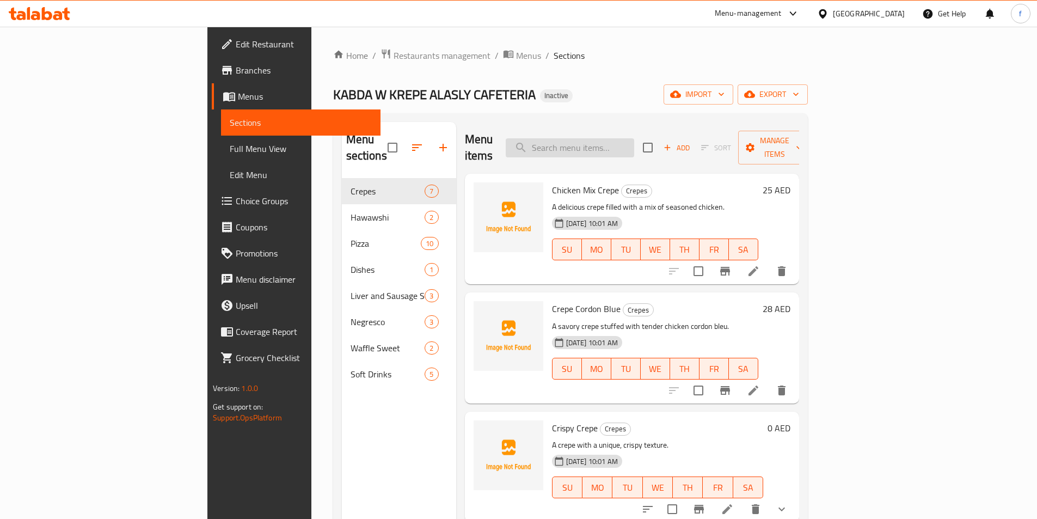
click at [626, 138] on input "search" at bounding box center [570, 147] width 128 height 19
paste input "Super Crunchy Crepe"
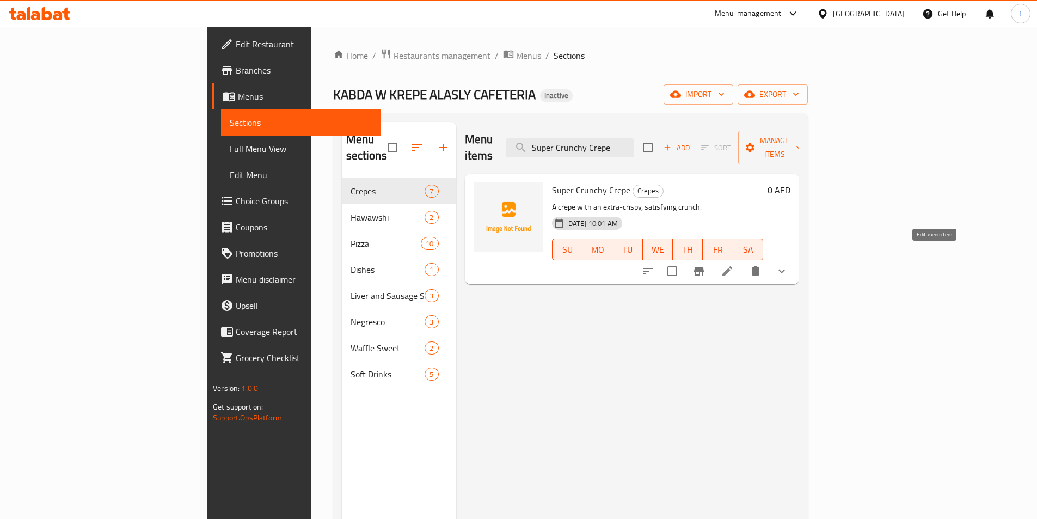
type input "Super Crunchy Crepe"
click at [734, 265] on icon at bounding box center [727, 271] width 13 height 13
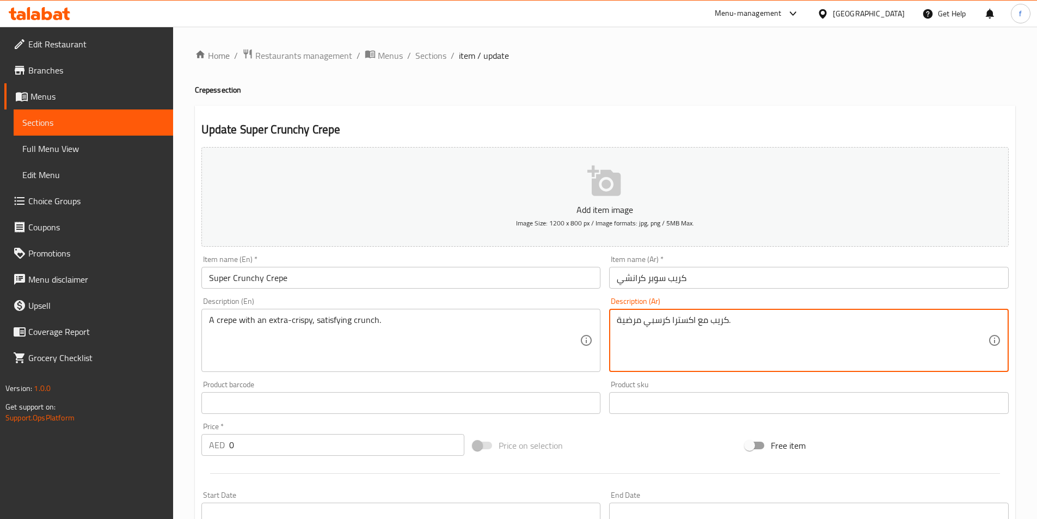
click at [644, 319] on textarea "كريب مع اكسترا كرسبي مرضية." at bounding box center [802, 341] width 371 height 52
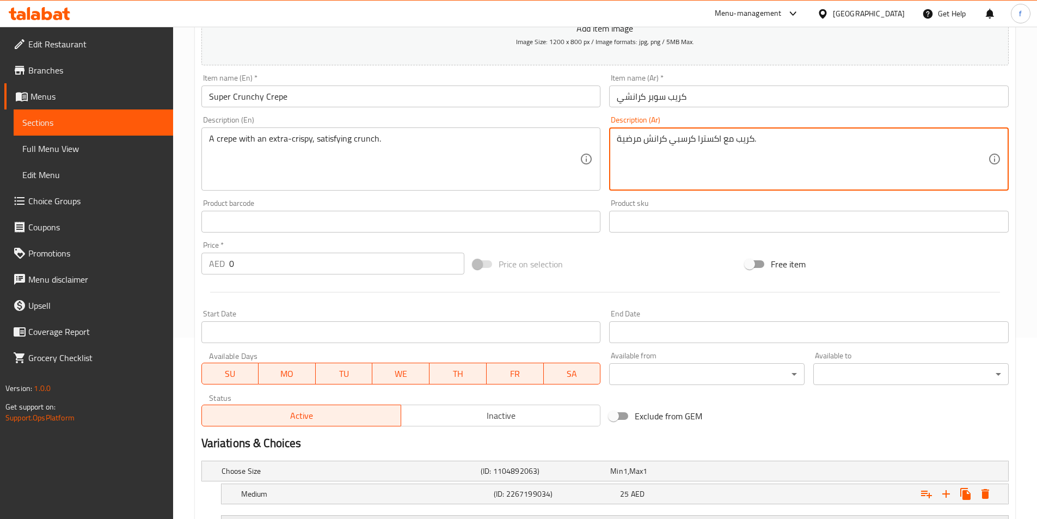
scroll to position [275, 0]
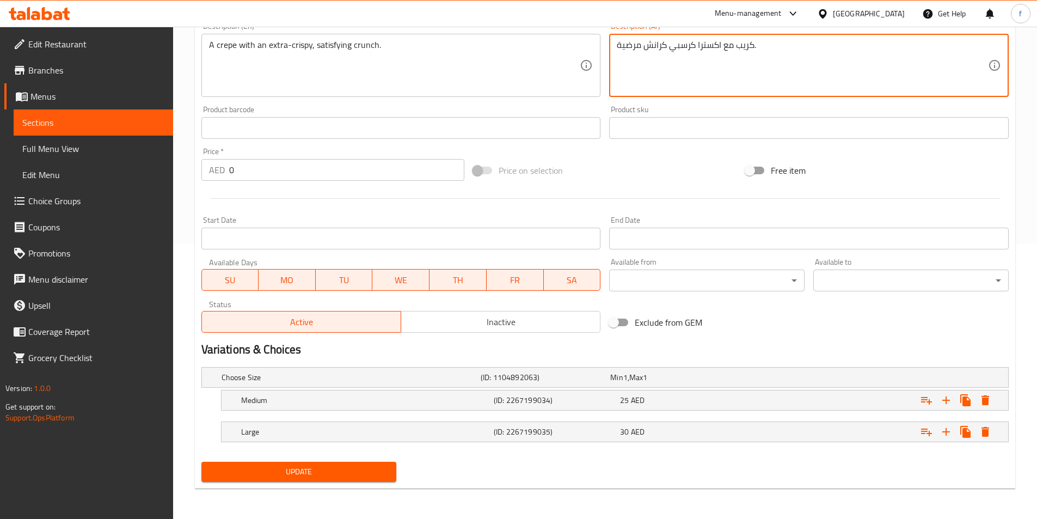
type textarea "كريب مع اكسترا كرسبي كرانش مرضية."
drag, startPoint x: 373, startPoint y: 470, endPoint x: 389, endPoint y: 463, distance: 17.0
click at [373, 470] on span "Update" at bounding box center [299, 472] width 178 height 14
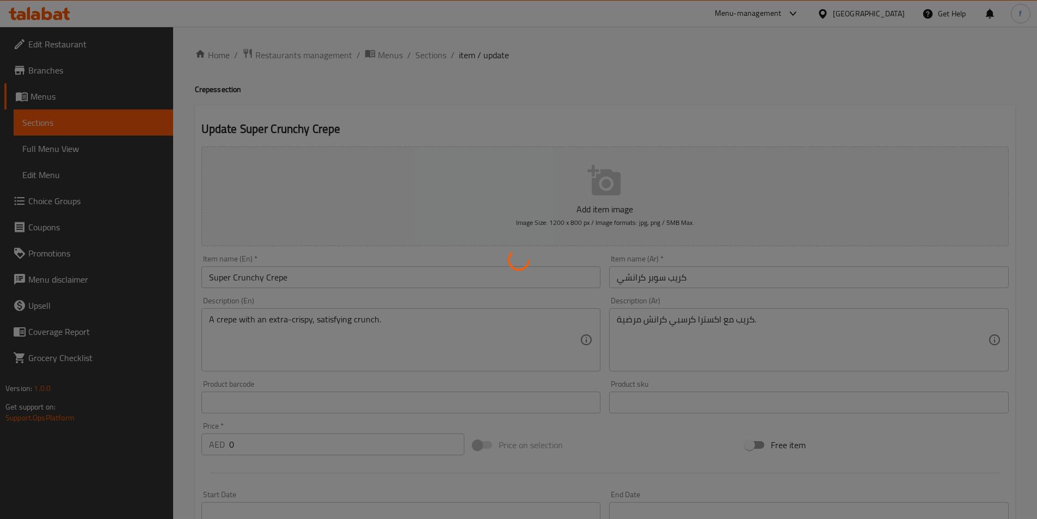
scroll to position [0, 0]
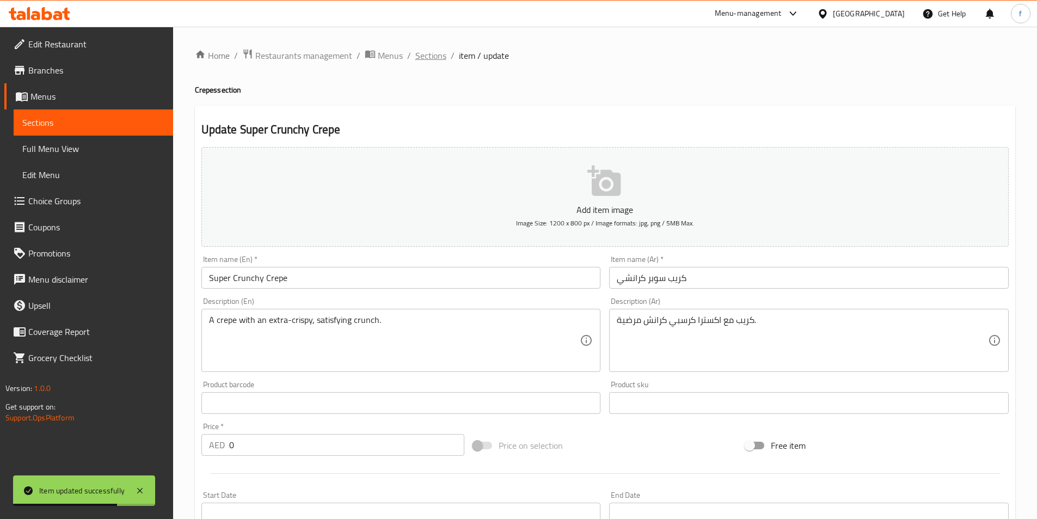
click at [431, 52] on span "Sections" at bounding box center [430, 55] width 31 height 13
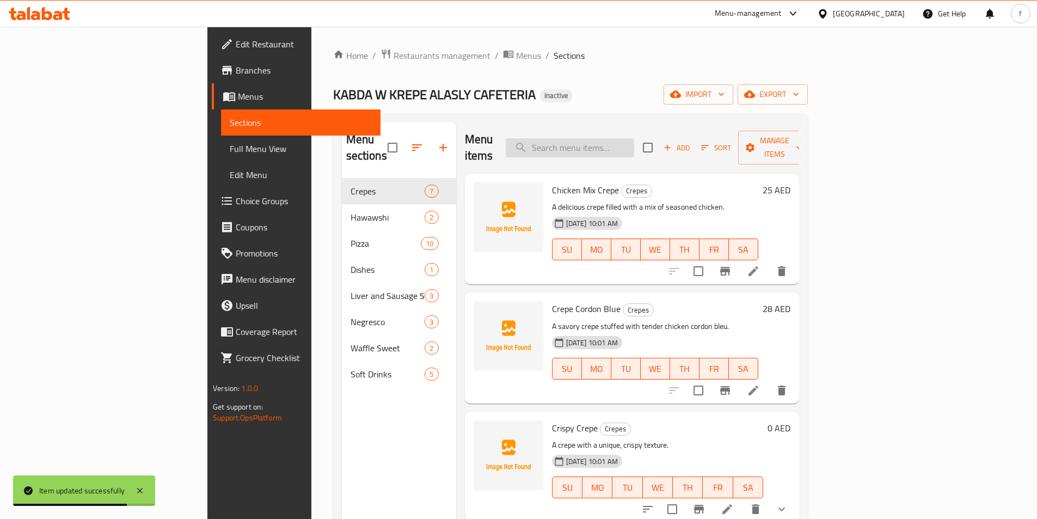
click at [634, 145] on input "search" at bounding box center [570, 147] width 128 height 19
paste input "Pepperoni Pizza"
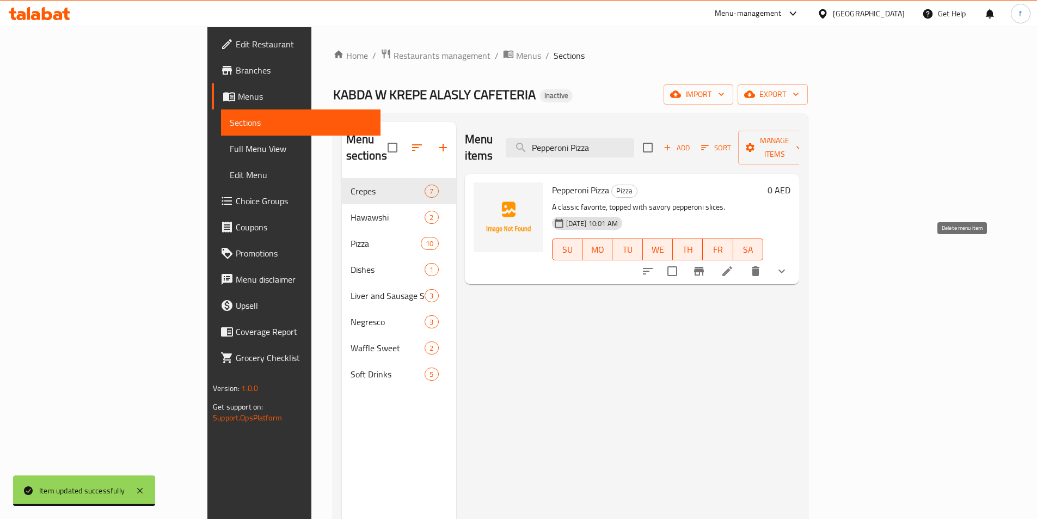
type input "Pepperoni Pizza"
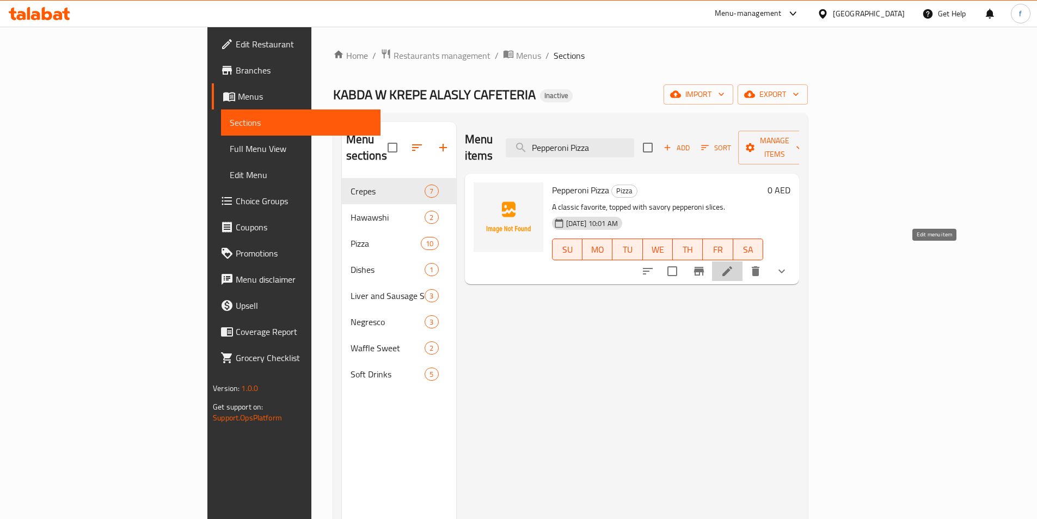
click at [734, 265] on icon at bounding box center [727, 271] width 13 height 13
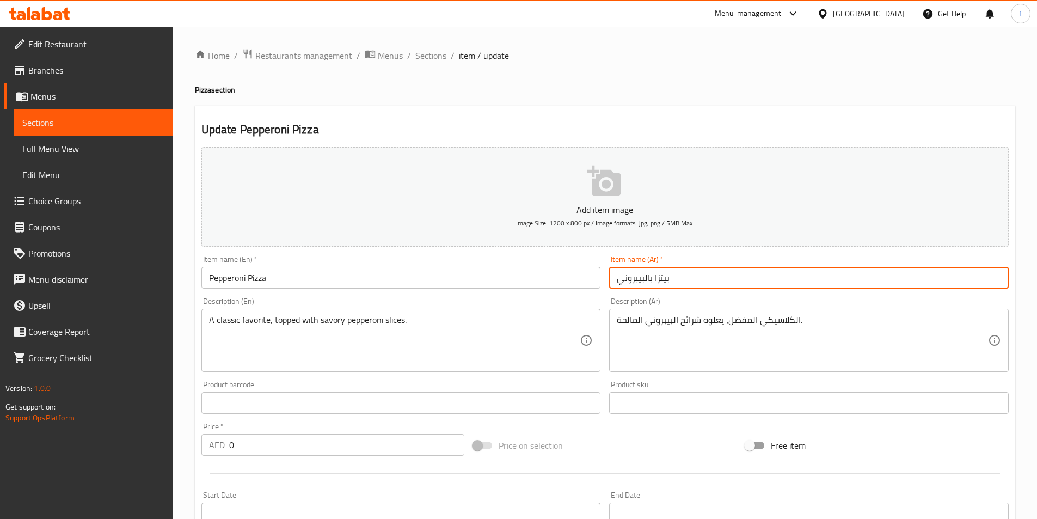
drag, startPoint x: 646, startPoint y: 278, endPoint x: 656, endPoint y: 279, distance: 10.4
click at [653, 279] on input "بيتزا بالبيبروني" at bounding box center [809, 278] width 400 height 22
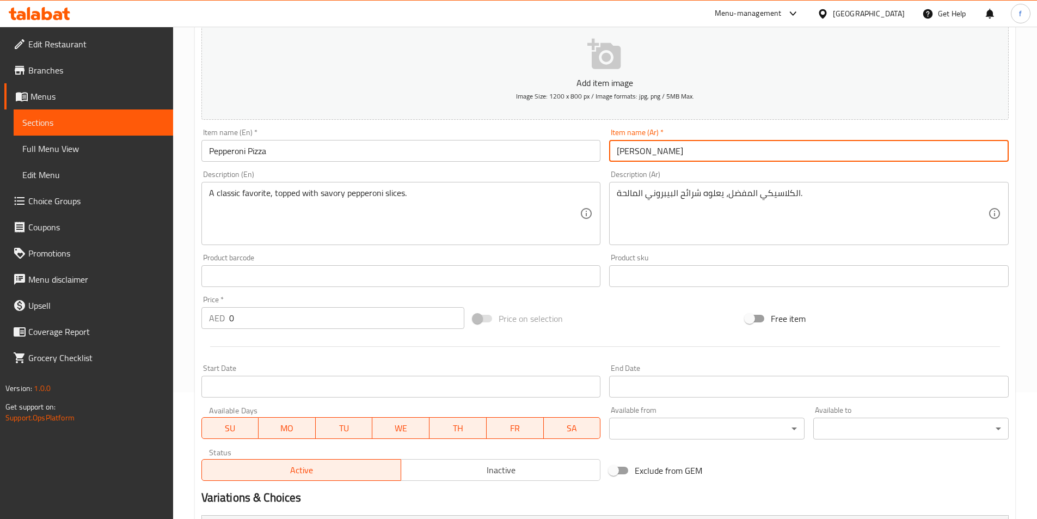
scroll to position [275, 0]
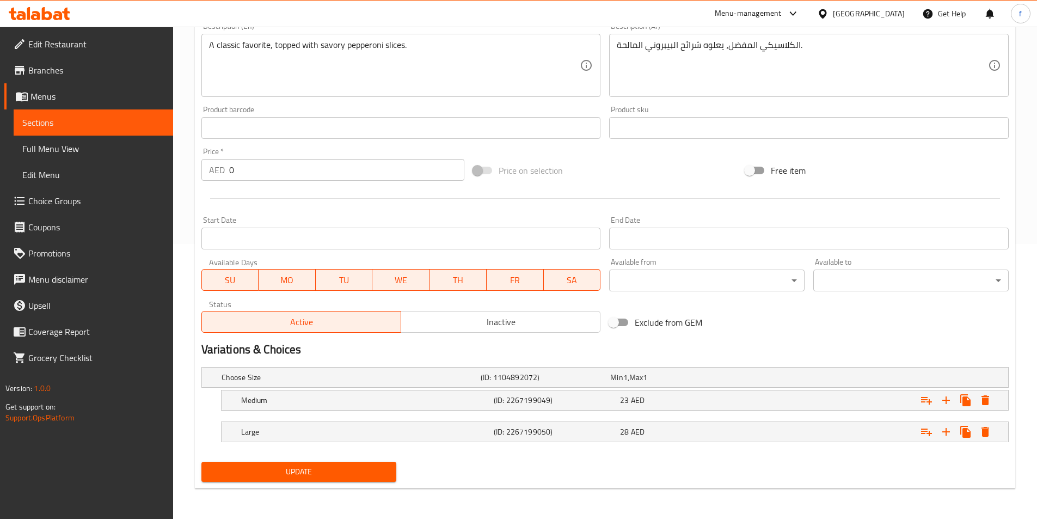
type input "[PERSON_NAME]"
click at [359, 470] on span "Update" at bounding box center [299, 472] width 178 height 14
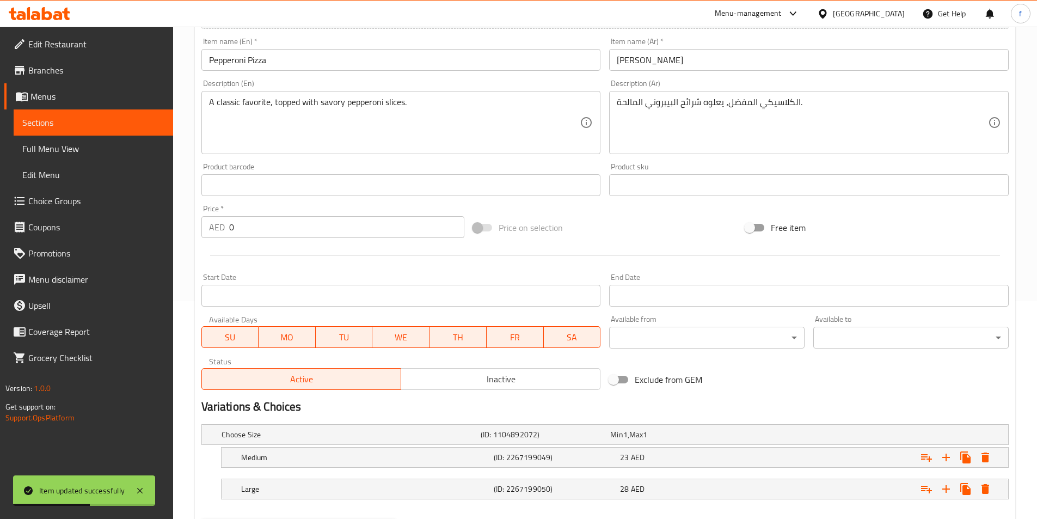
scroll to position [109, 0]
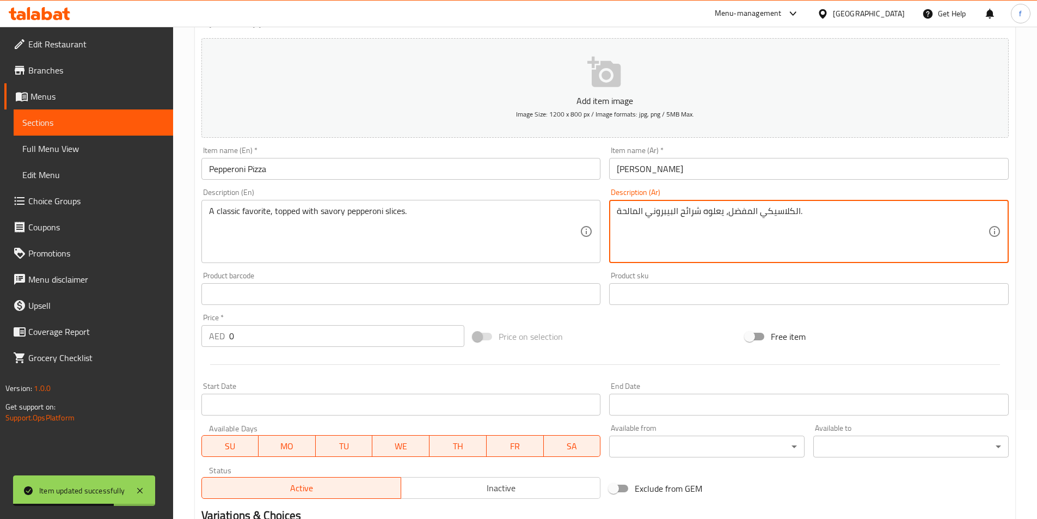
click at [715, 212] on textarea "الكلاسيكي المفضل، يعلوه شرائح البيبروني المالحة." at bounding box center [802, 232] width 371 height 52
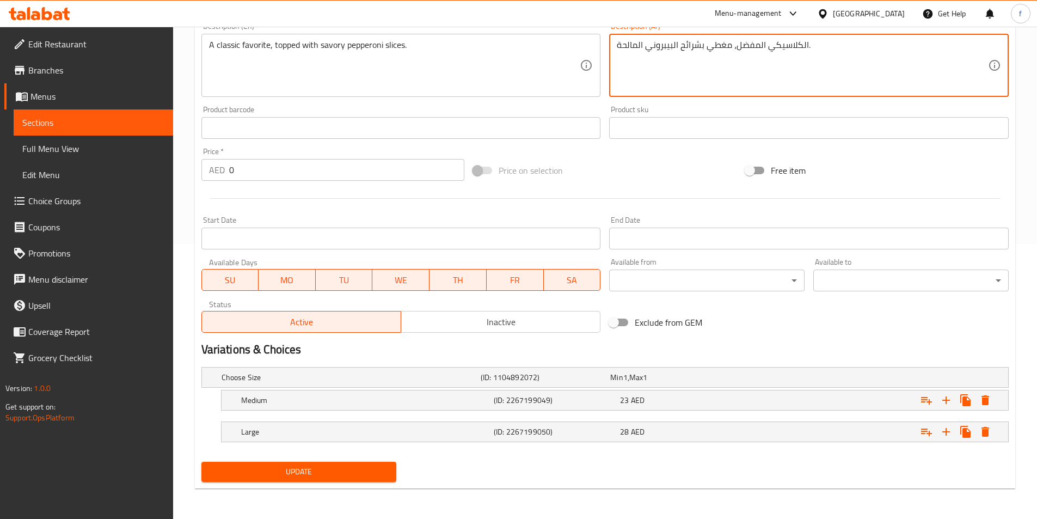
type textarea "الكلاسيكي المفضل، مغطي بشرائح البيبروني المالحة."
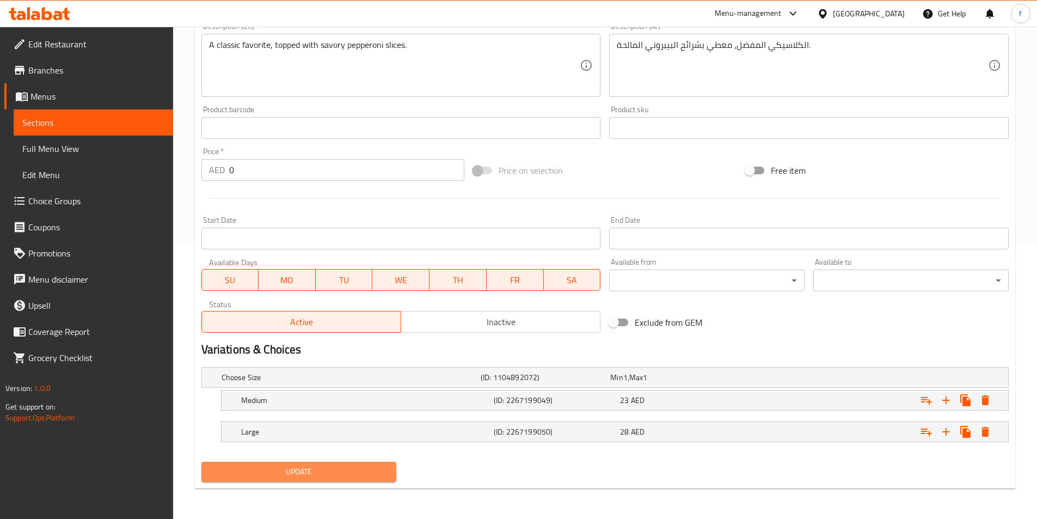
click at [349, 474] on span "Update" at bounding box center [299, 472] width 178 height 14
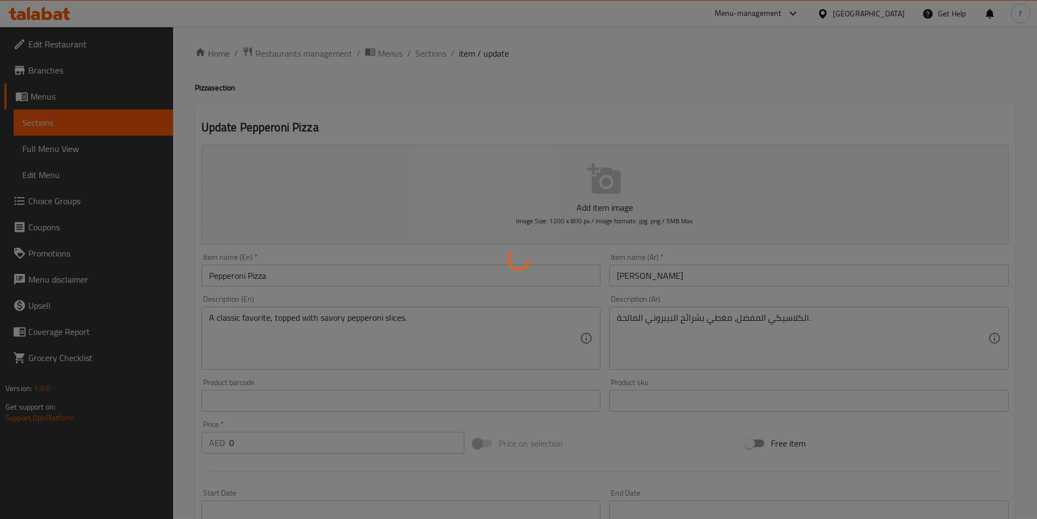
scroll to position [0, 0]
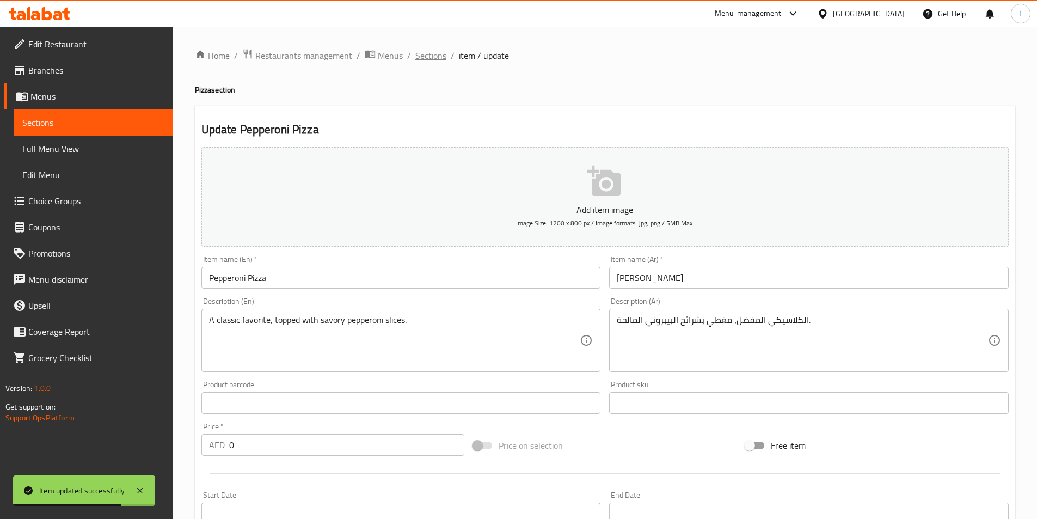
click at [437, 61] on span "Sections" at bounding box center [430, 55] width 31 height 13
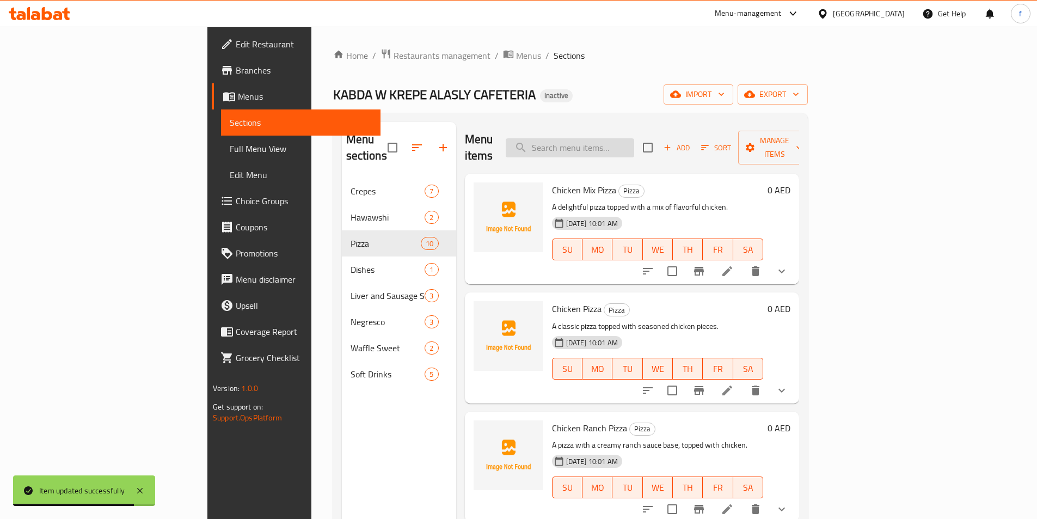
click at [634, 138] on input "search" at bounding box center [570, 147] width 128 height 19
paste input "Baladi Liver Sandwich"
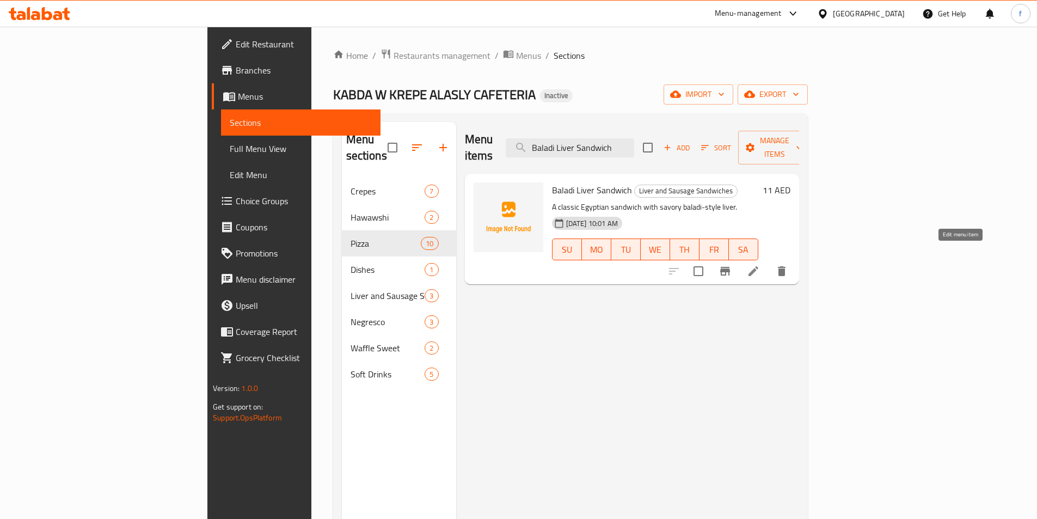
type input "Baladi Liver Sandwich"
click at [760, 265] on icon at bounding box center [753, 271] width 13 height 13
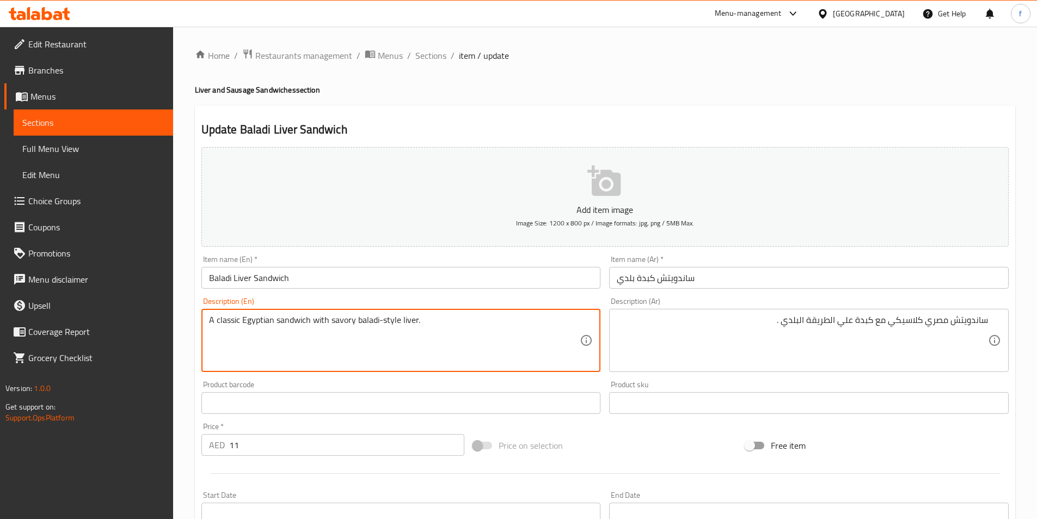
drag, startPoint x: 298, startPoint y: 322, endPoint x: 269, endPoint y: 319, distance: 29.5
click at [298, 322] on textarea "A classic Egyptian sandwich with savory baladi-style liver." at bounding box center [394, 341] width 371 height 52
click at [261, 325] on textarea "A classic Egyptian sandwich with savory baladi-style liver." at bounding box center [394, 341] width 371 height 52
click at [261, 324] on textarea "A classic Egyptian sandwich with savory baladi-style liver." at bounding box center [394, 341] width 371 height 52
click at [234, 320] on textarea "A classic Egyptian sandwich with savory baladi-style liver." at bounding box center [394, 341] width 371 height 52
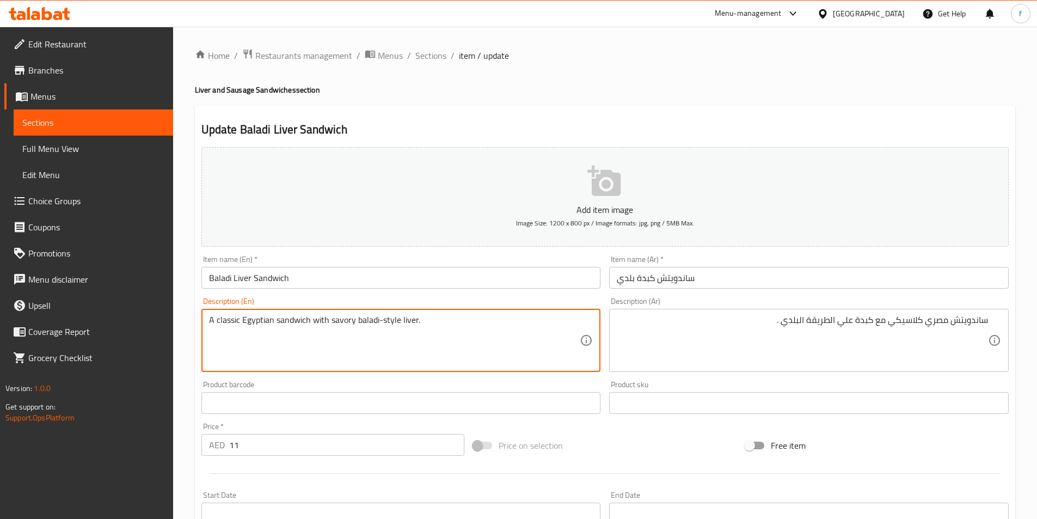
click at [234, 320] on textarea "A classic Egyptian sandwich with savory baladi-style liver." at bounding box center [394, 341] width 371 height 52
click at [322, 324] on textarea "A classic Egyptian sandwich with savory baladi-style liver." at bounding box center [394, 341] width 371 height 52
click at [340, 322] on textarea "A classic Egyptian sandwich with savory baladi-style liver." at bounding box center [394, 341] width 371 height 52
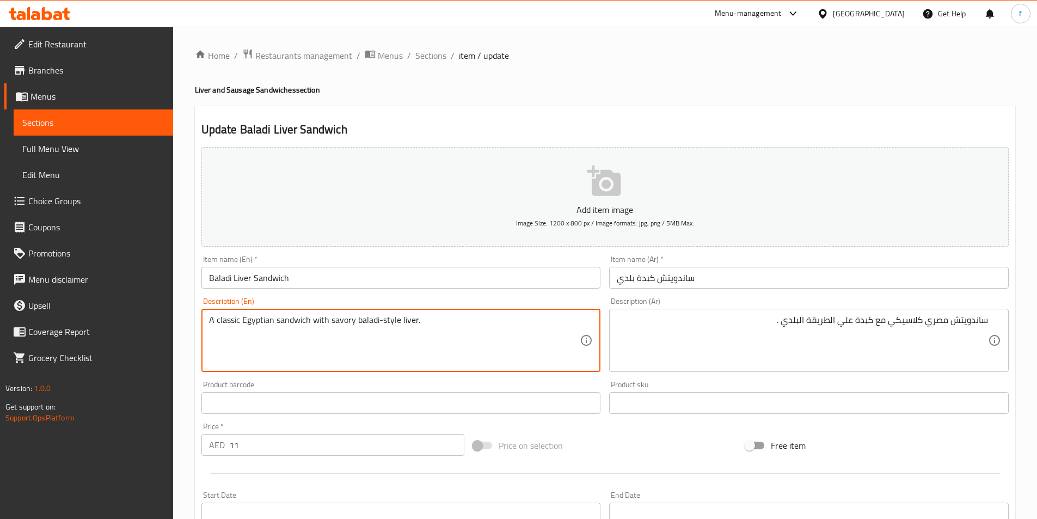
click at [368, 323] on textarea "A classic Egyptian sandwich with savory baladi-style liver." at bounding box center [394, 341] width 371 height 52
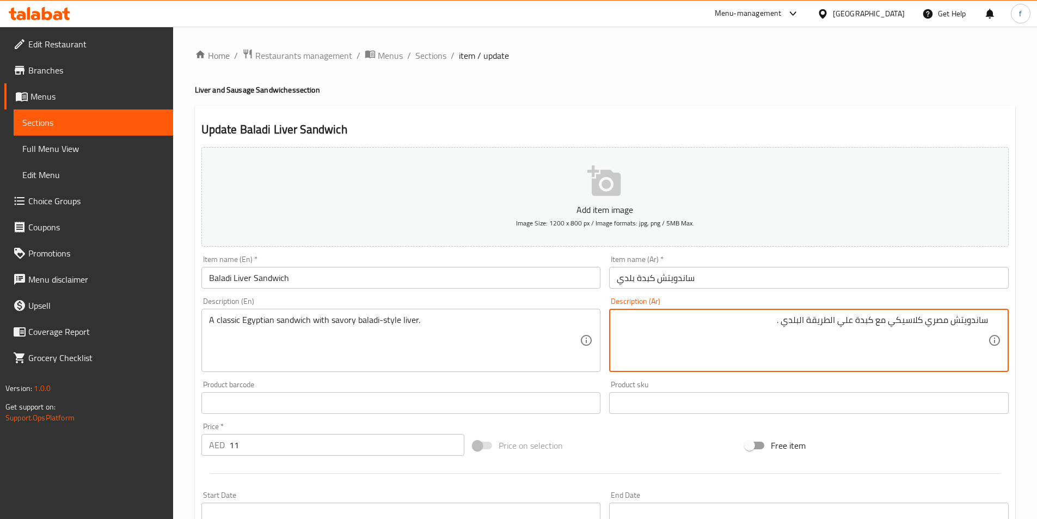
click at [854, 321] on textarea "ساندويتش مصري كلاسيكي مع كبدة علي الطريقة البلدي ." at bounding box center [802, 341] width 371 height 52
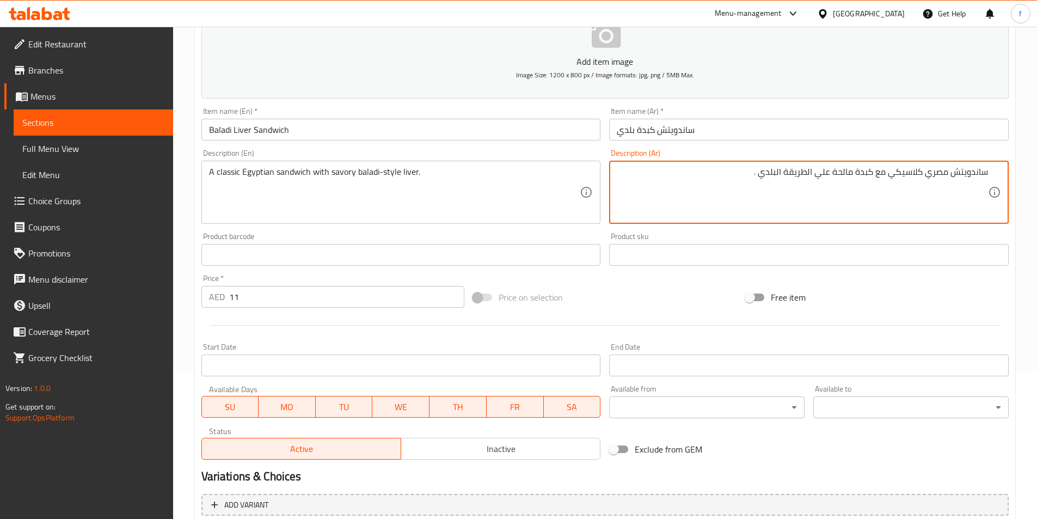
scroll to position [250, 0]
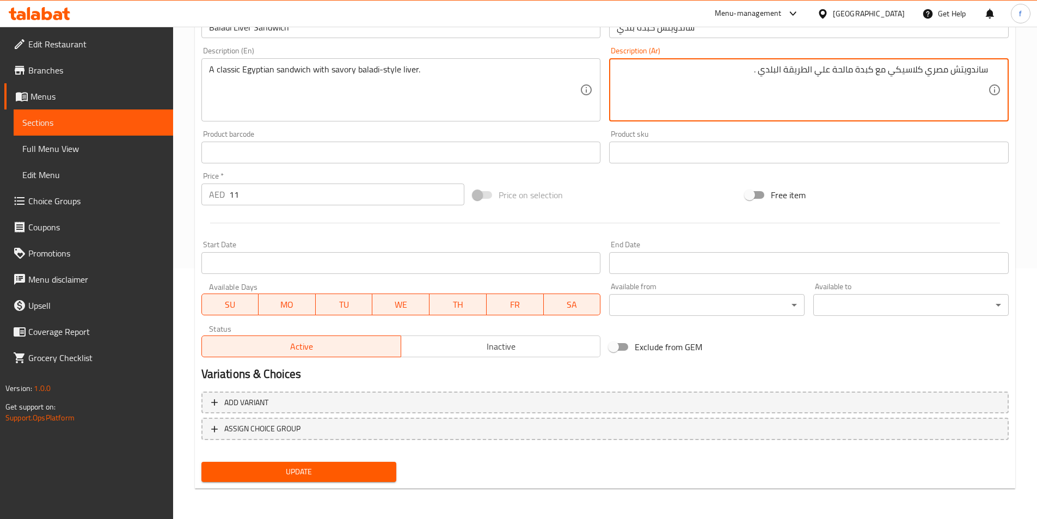
type textarea "ساندويتش مصري كلاسيكي مع كبدة مالحة علي الطريقة البلدي ."
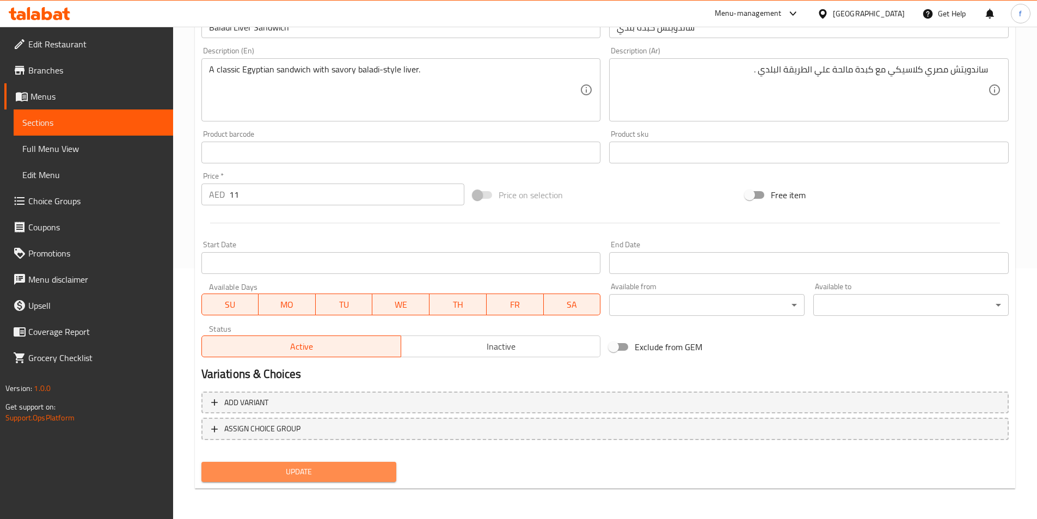
click at [322, 475] on span "Update" at bounding box center [299, 472] width 178 height 14
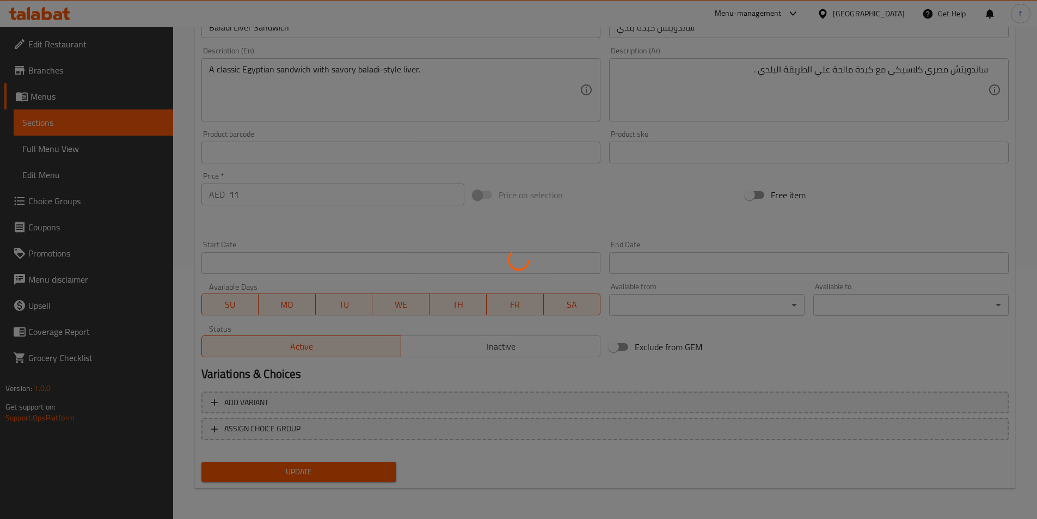
scroll to position [0, 0]
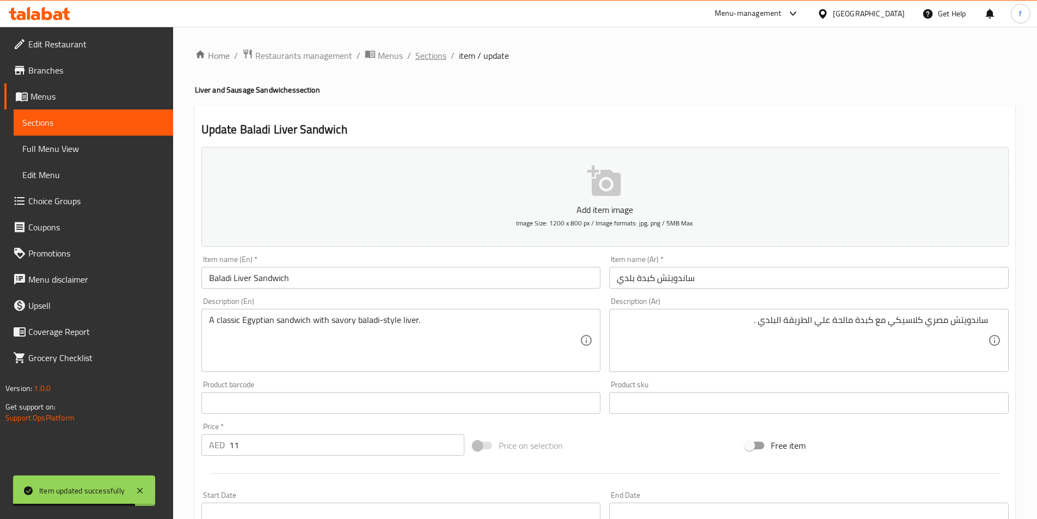
click at [430, 53] on span "Sections" at bounding box center [430, 55] width 31 height 13
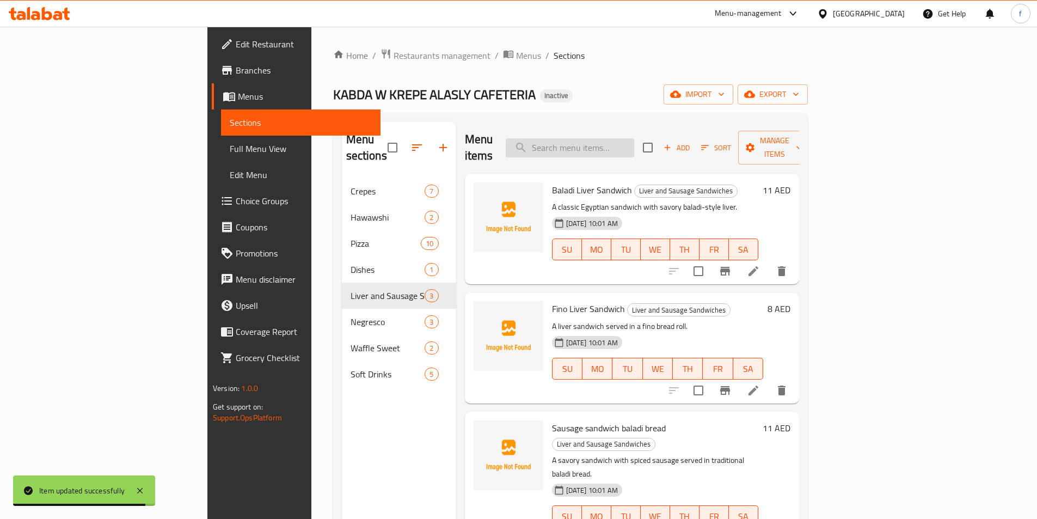
click at [634, 142] on input "search" at bounding box center [570, 147] width 128 height 19
paste input "Lotus Waffle"
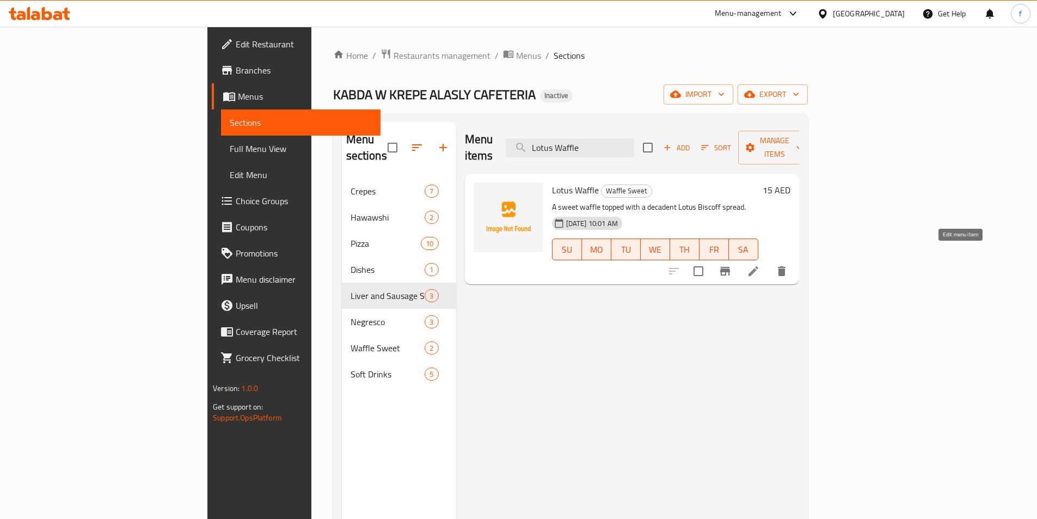
type input "Lotus Waffle"
click at [758, 266] on icon at bounding box center [753, 271] width 10 height 10
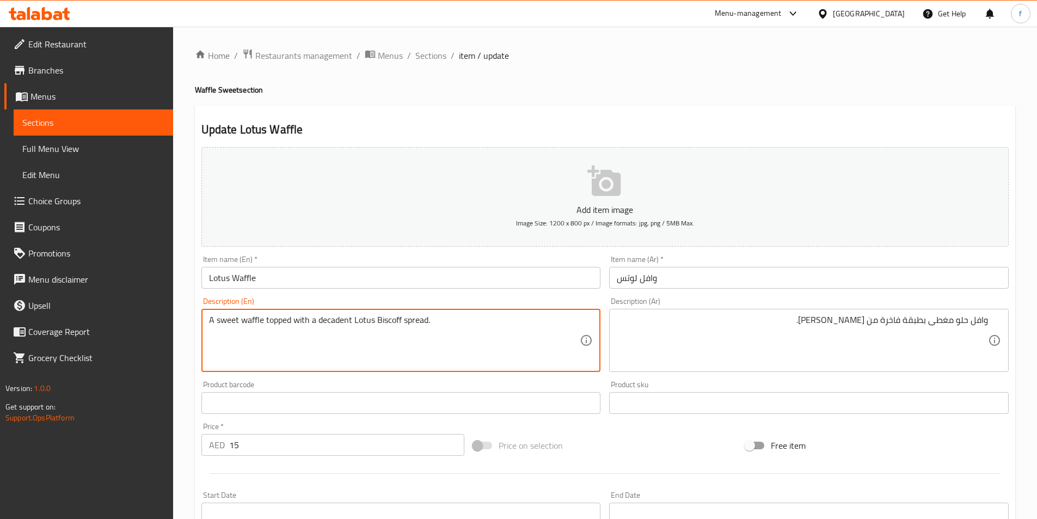
click at [250, 323] on textarea "A sweet waffle topped with a decadent Lotus Biscoff spread." at bounding box center [394, 341] width 371 height 52
click at [231, 322] on textarea "A sweet waffle topped with a decadent Lotus Biscoff spread." at bounding box center [394, 341] width 371 height 52
click at [273, 319] on textarea "A sweet waffle topped with a decadent Lotus Biscoff spread." at bounding box center [394, 341] width 371 height 52
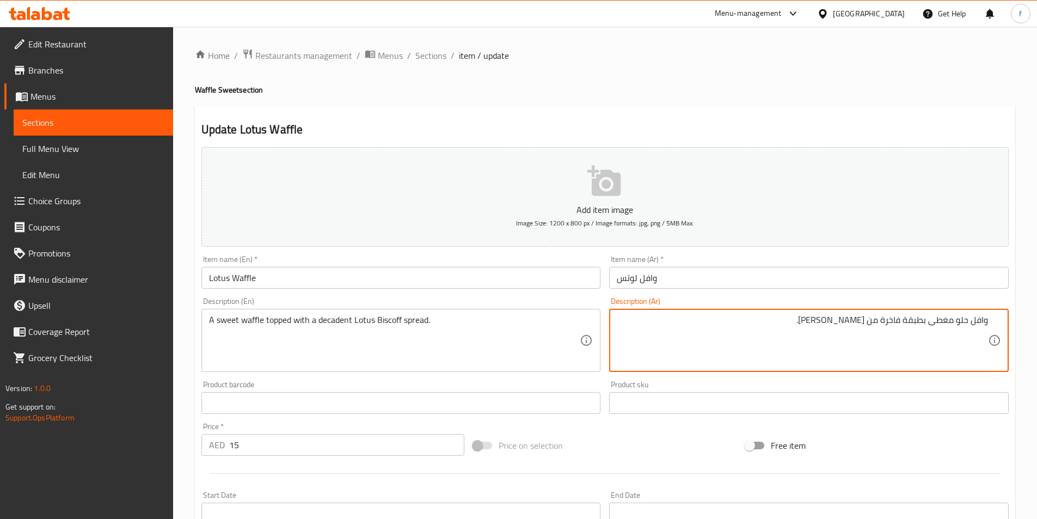
click at [911, 319] on textarea "وافل حلو مغطى بطبقة فاخرة من [PERSON_NAME]." at bounding box center [802, 341] width 371 height 52
click at [878, 317] on textarea "وافل حلو مغطى فاخرة من سبريد لوتس بيسكوف." at bounding box center [802, 341] width 371 height 52
click at [929, 320] on textarea "وافل حلو مغطى فاخرة من لوتس بيسكوف." at bounding box center [802, 341] width 371 height 52
paste textarea "سبريد"
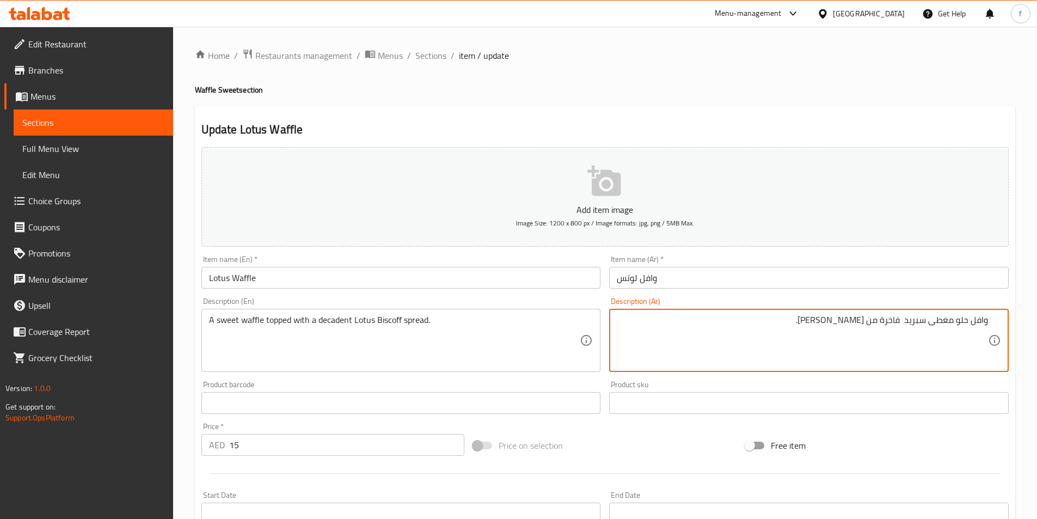
click at [925, 319] on textarea "وافل حلو مغطى سبريد فاخرة من لوتس بيسكوف." at bounding box center [802, 341] width 371 height 52
drag, startPoint x: 878, startPoint y: 317, endPoint x: 927, endPoint y: 331, distance: 51.0
click at [884, 318] on textarea "وافل حلو مغطى بسبريد فاخرة من لوتس بيسكوف." at bounding box center [802, 341] width 371 height 52
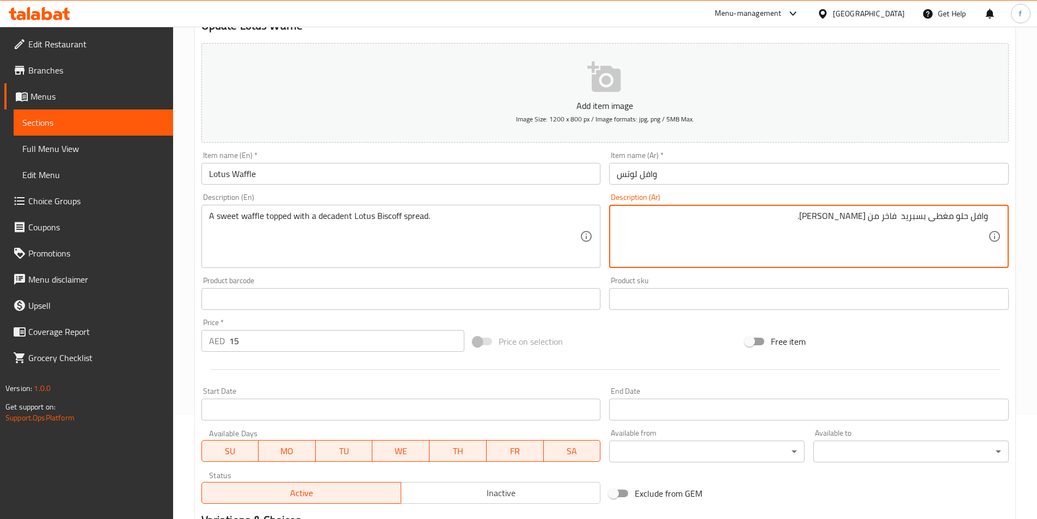
scroll to position [250, 0]
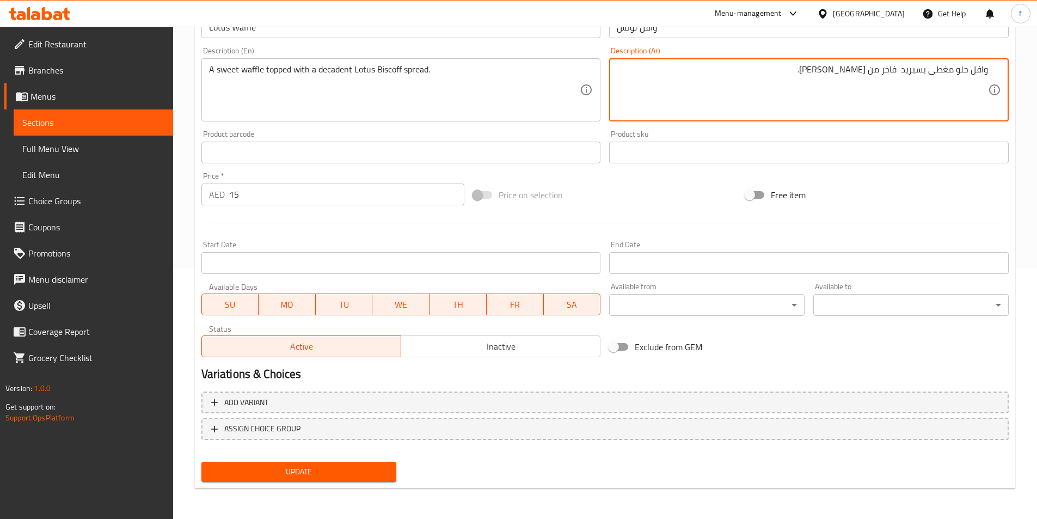
type textarea "وافل حلو مغطى بسبريد فاخر من لوتس بيسكوف."
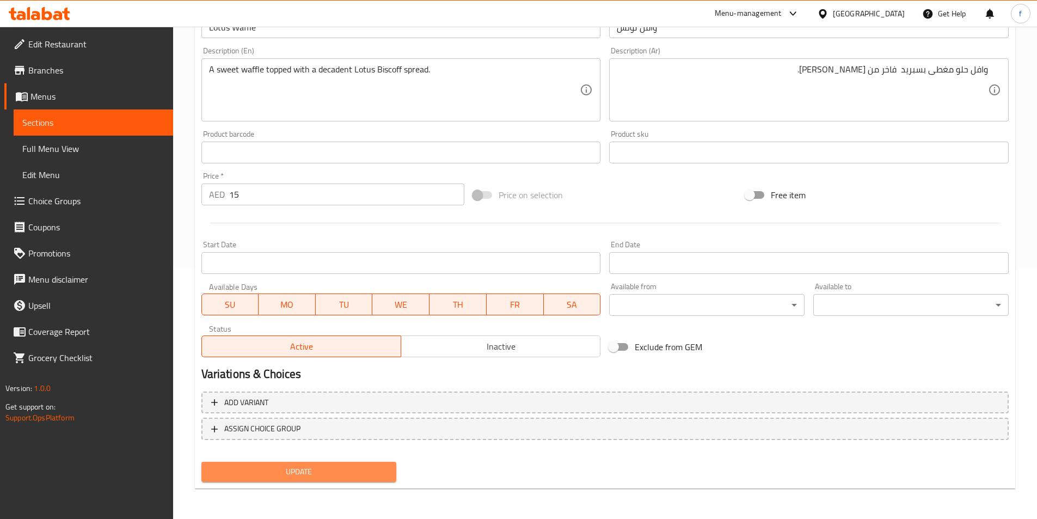
click at [303, 472] on span "Update" at bounding box center [299, 472] width 178 height 14
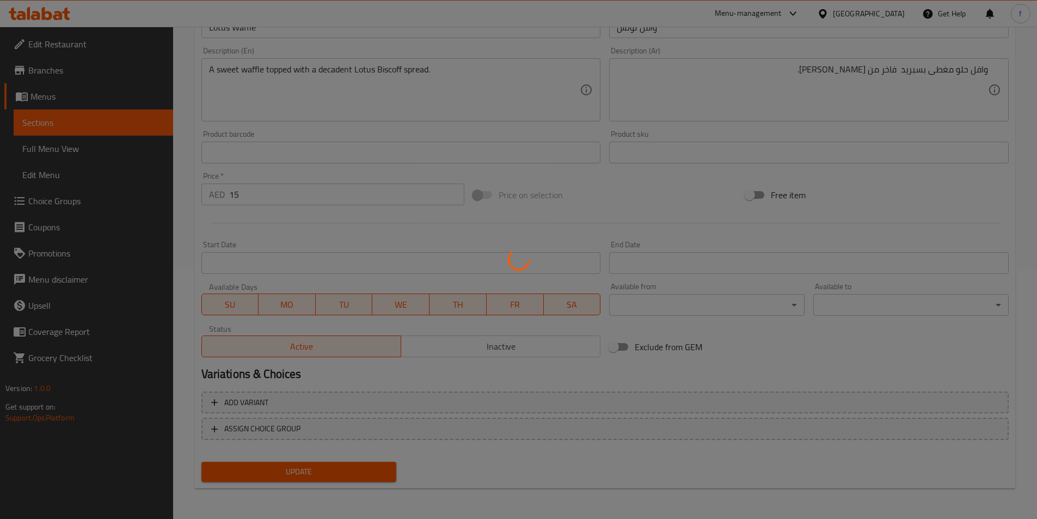
scroll to position [0, 0]
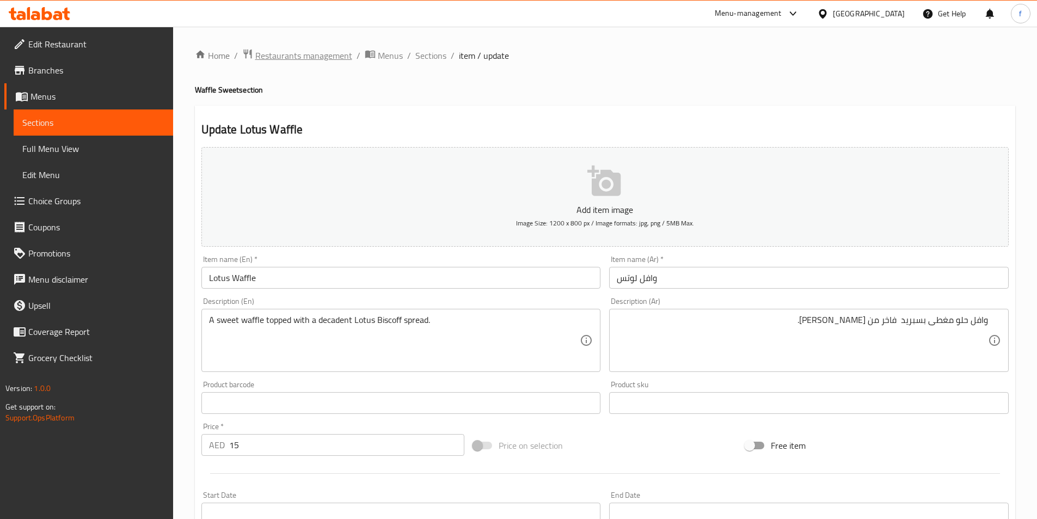
click at [302, 55] on span "Restaurants management" at bounding box center [303, 55] width 97 height 13
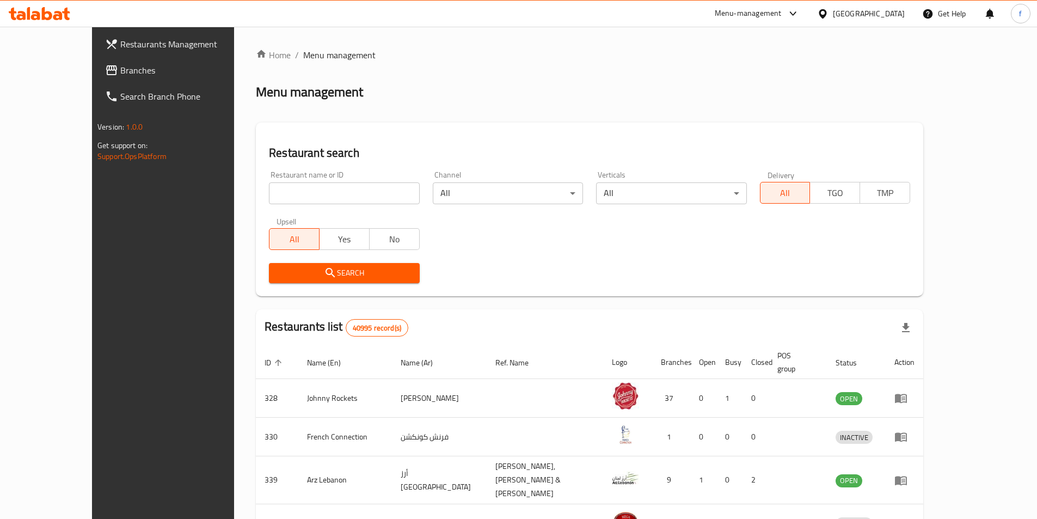
click at [120, 75] on span "Branches" at bounding box center [188, 70] width 136 height 13
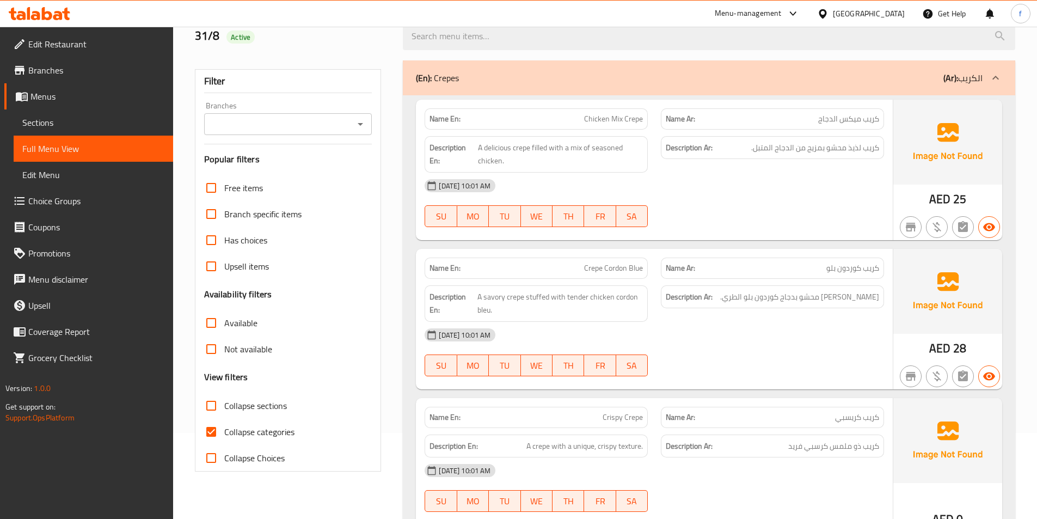
scroll to position [162, 0]
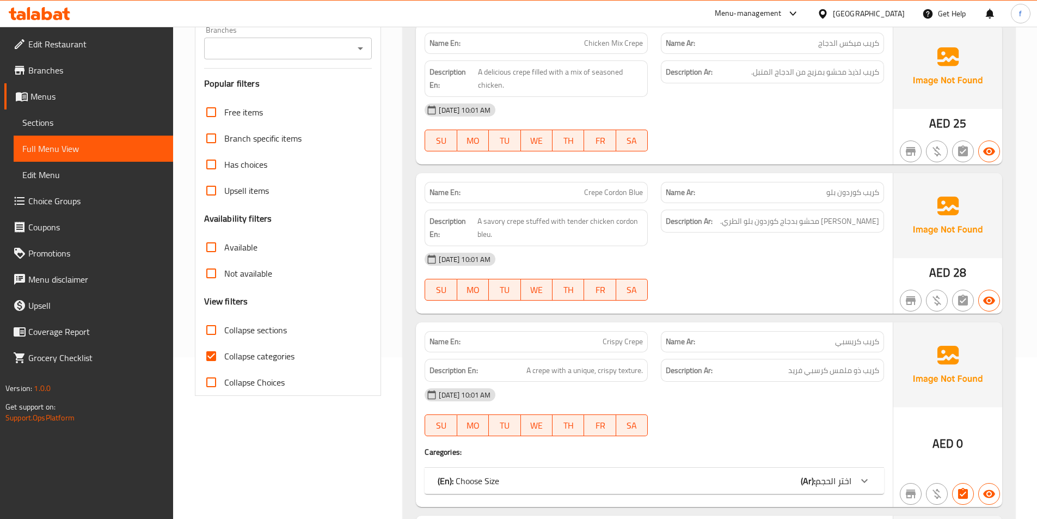
click at [240, 357] on span "Collapse categories" at bounding box center [259, 355] width 70 height 13
click at [224, 357] on input "Collapse categories" at bounding box center [211, 356] width 26 height 26
checkbox input "false"
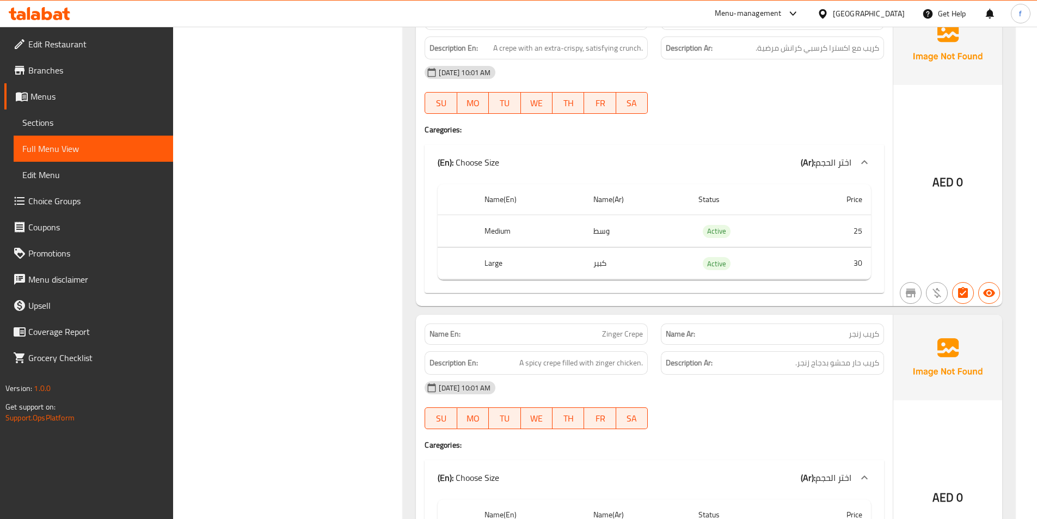
scroll to position [1359, 0]
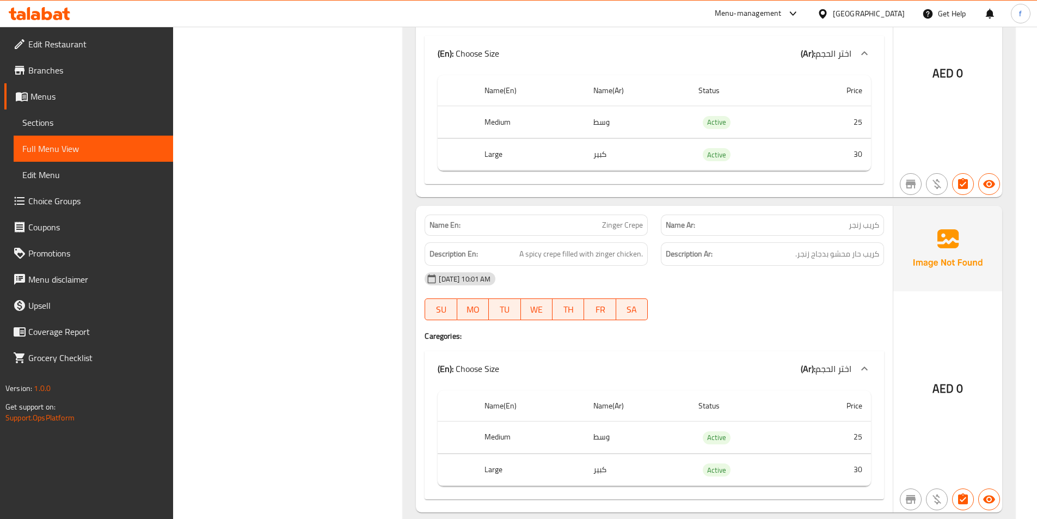
click at [617, 224] on span "Zinger Crepe" at bounding box center [622, 224] width 41 height 11
click at [631, 223] on span "Zinger Crepe" at bounding box center [622, 224] width 41 height 11
click at [550, 254] on span "A spicy crepe filled with zinger chicken." at bounding box center [581, 254] width 124 height 14
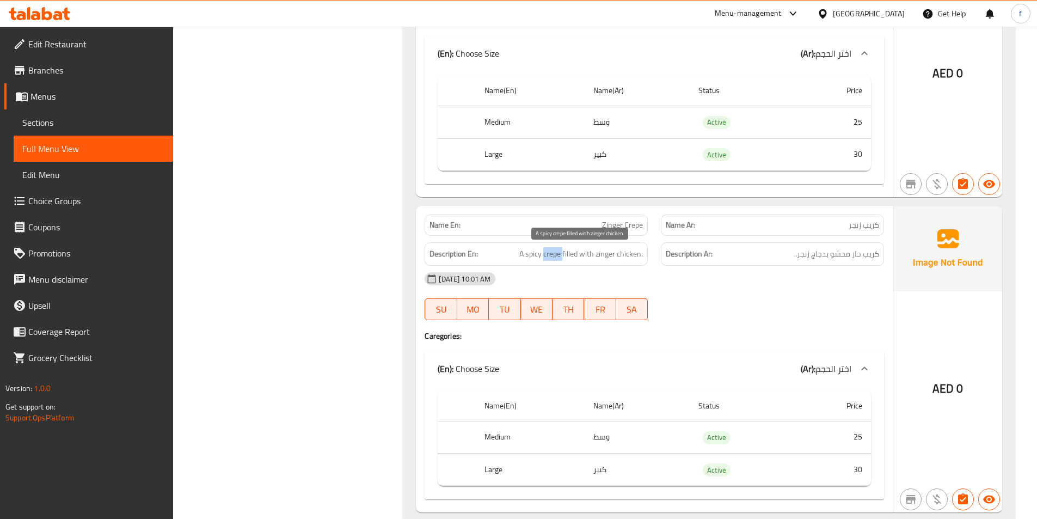
click at [550, 254] on span "A spicy crepe filled with zinger chicken." at bounding box center [581, 254] width 124 height 14
click at [541, 255] on span "A spicy crepe filled with zinger chicken." at bounding box center [581, 254] width 124 height 14
click at [573, 253] on span "A spicy crepe filled with zinger chicken." at bounding box center [581, 254] width 124 height 14
drag, startPoint x: 573, startPoint y: 253, endPoint x: 591, endPoint y: 250, distance: 18.8
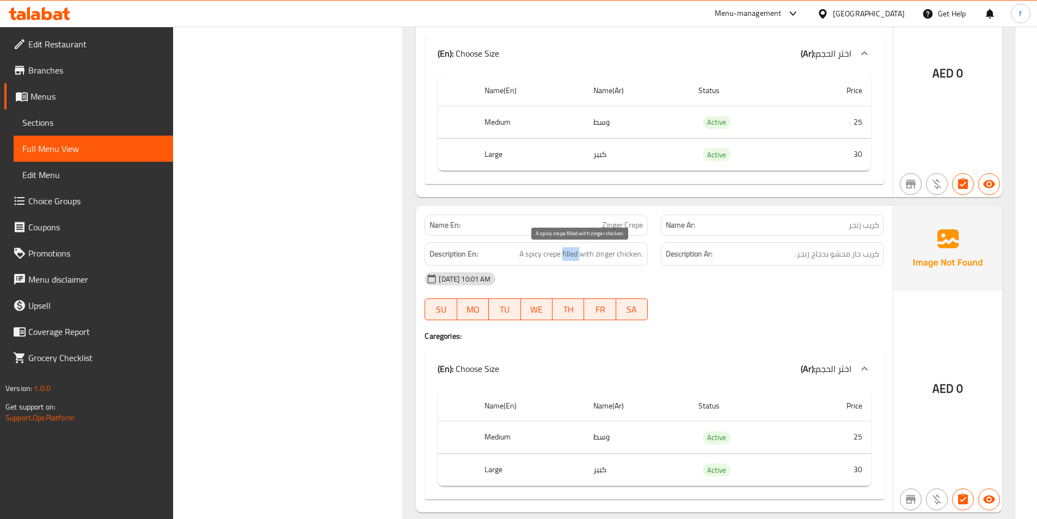
click at [573, 253] on span "A spicy crepe filled with zinger chicken." at bounding box center [581, 254] width 124 height 14
click at [606, 252] on span "A spicy crepe filled with zinger chicken." at bounding box center [581, 254] width 124 height 14
click at [636, 250] on span "A spicy crepe filled with zinger chicken." at bounding box center [581, 254] width 124 height 14
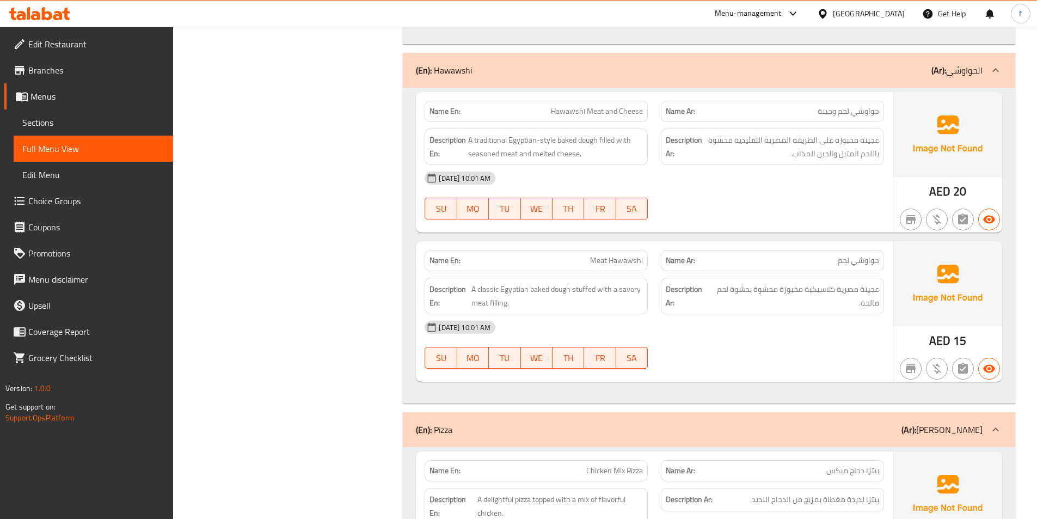
scroll to position [1740, 0]
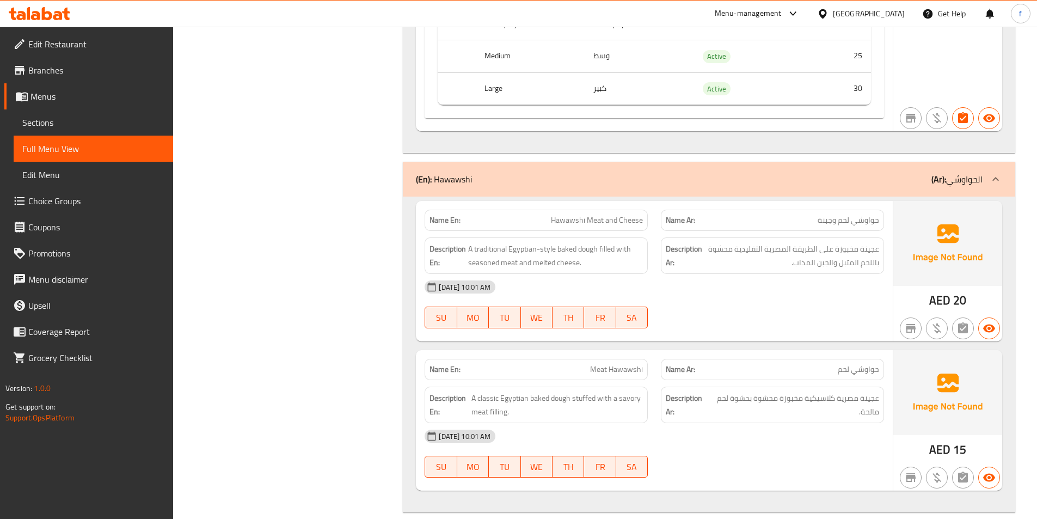
click at [570, 220] on span "Hawawshi Meat and Cheese" at bounding box center [597, 219] width 92 height 11
click at [589, 217] on span "Hawawshi Meat and Cheese" at bounding box center [597, 219] width 92 height 11
click at [622, 211] on div "Name En: Hawawshi Meat and Cheese" at bounding box center [536, 220] width 223 height 21
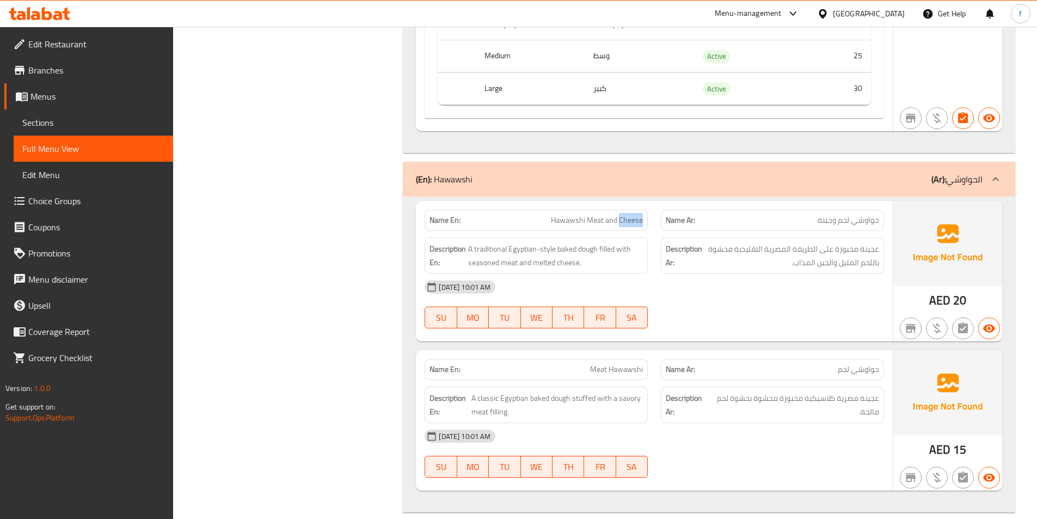
click at [622, 212] on div "Name En: Hawawshi Meat and Cheese" at bounding box center [536, 220] width 223 height 21
click at [564, 250] on span "A traditional Egyptian-style baked dough filled with seasoned meat and melted c…" at bounding box center [555, 255] width 175 height 27
click at [598, 247] on span "A traditional Egyptian-style baked dough filled with seasoned meat and melted c…" at bounding box center [555, 255] width 175 height 27
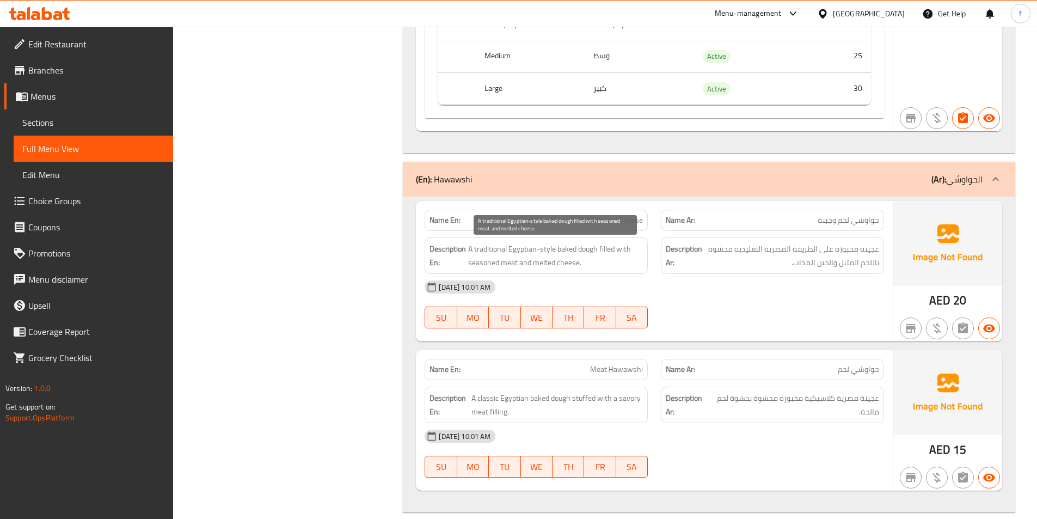
click at [567, 249] on span "A traditional Egyptian-style baked dough filled with seasoned meat and melted c…" at bounding box center [555, 255] width 175 height 27
click at [543, 251] on span "A traditional Egyptian-style baked dough filled with seasoned meat and melted c…" at bounding box center [555, 255] width 175 height 27
click at [514, 252] on span "A traditional Egyptian-style baked dough filled with seasoned meat and melted c…" at bounding box center [555, 255] width 175 height 27
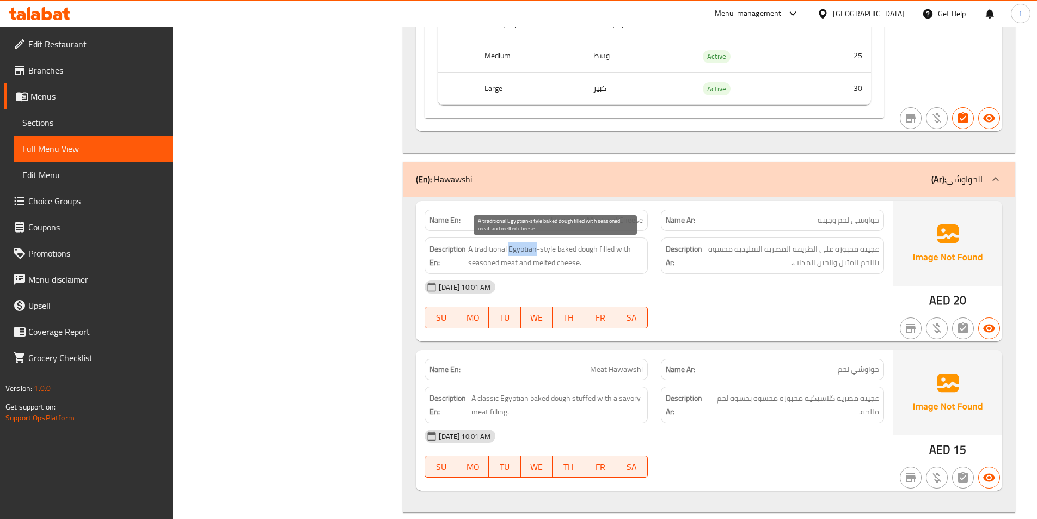
click at [514, 252] on span "A traditional Egyptian-style baked dough filled with seasoned meat and melted c…" at bounding box center [555, 255] width 175 height 27
click at [489, 251] on span "A traditional Egyptian-style baked dough filled with seasoned meat and melted c…" at bounding box center [555, 255] width 175 height 27
click at [607, 251] on span "A traditional Egyptian-style baked dough filled with seasoned meat and melted c…" at bounding box center [555, 255] width 175 height 27
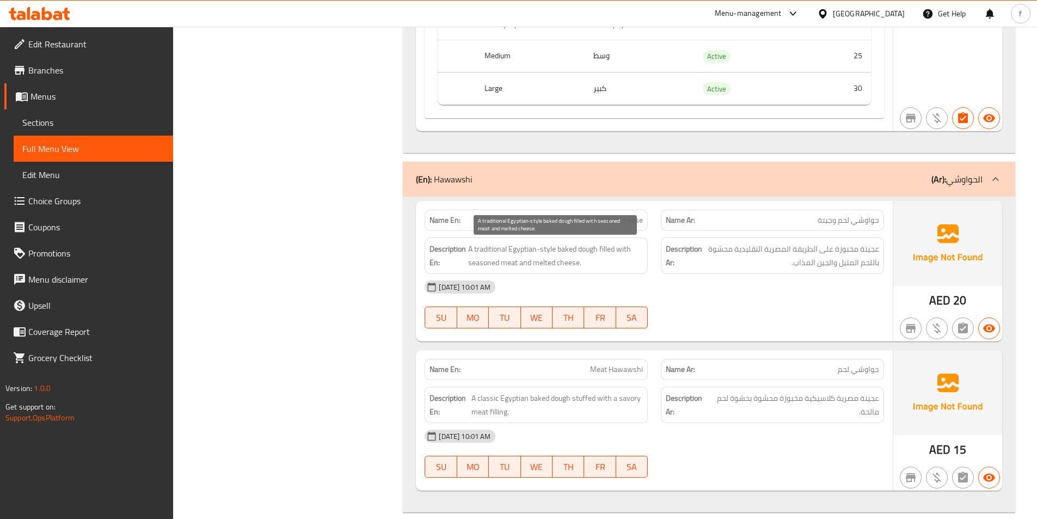
click at [495, 262] on span "A traditional Egyptian-style baked dough filled with seasoned meat and melted c…" at bounding box center [555, 255] width 175 height 27
click at [494, 262] on span "A traditional Egyptian-style baked dough filled with seasoned meat and melted c…" at bounding box center [555, 255] width 175 height 27
click at [509, 261] on span "A traditional Egyptian-style baked dough filled with seasoned meat and melted c…" at bounding box center [555, 255] width 175 height 27
click at [537, 262] on span "A traditional Egyptian-style baked dough filled with seasoned meat and melted c…" at bounding box center [555, 255] width 175 height 27
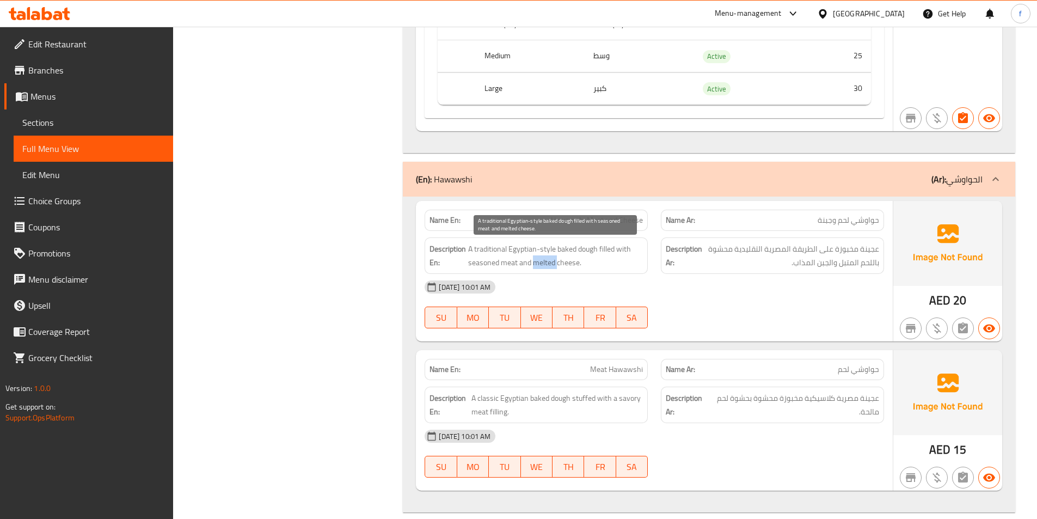
drag, startPoint x: 537, startPoint y: 262, endPoint x: 563, endPoint y: 260, distance: 25.7
click at [538, 262] on span "A traditional Egyptian-style baked dough filled with seasoned meat and melted c…" at bounding box center [555, 255] width 175 height 27
click at [566, 260] on span "A traditional Egyptian-style baked dough filled with seasoned meat and melted c…" at bounding box center [555, 255] width 175 height 27
drag, startPoint x: 566, startPoint y: 260, endPoint x: 573, endPoint y: 262, distance: 7.3
click at [568, 262] on span "A traditional Egyptian-style baked dough filled with seasoned meat and melted c…" at bounding box center [555, 255] width 175 height 27
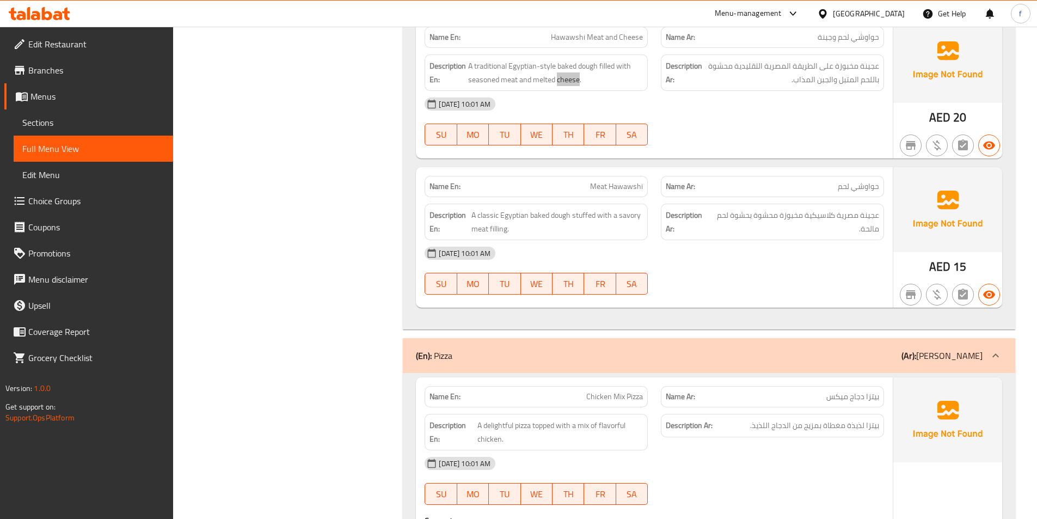
scroll to position [1903, 0]
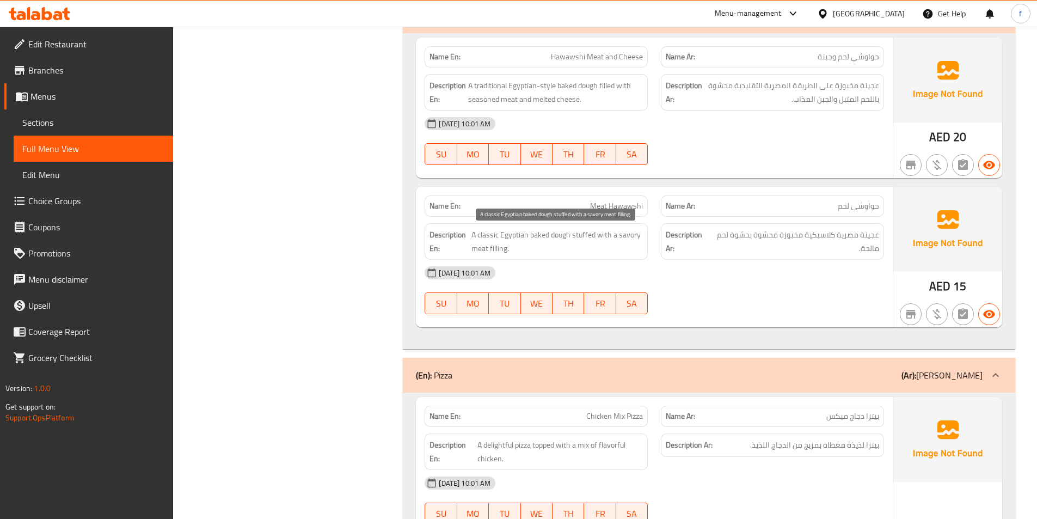
click at [560, 230] on span "A classic Egyptian baked dough stuffed with a savory meat filling." at bounding box center [556, 241] width 171 height 27
click at [535, 234] on span "A classic Egyptian baked dough stuffed with a savory meat filling." at bounding box center [556, 241] width 171 height 27
click at [569, 231] on span "A classic Egyptian baked dough stuffed with a savory meat filling." at bounding box center [556, 241] width 171 height 27
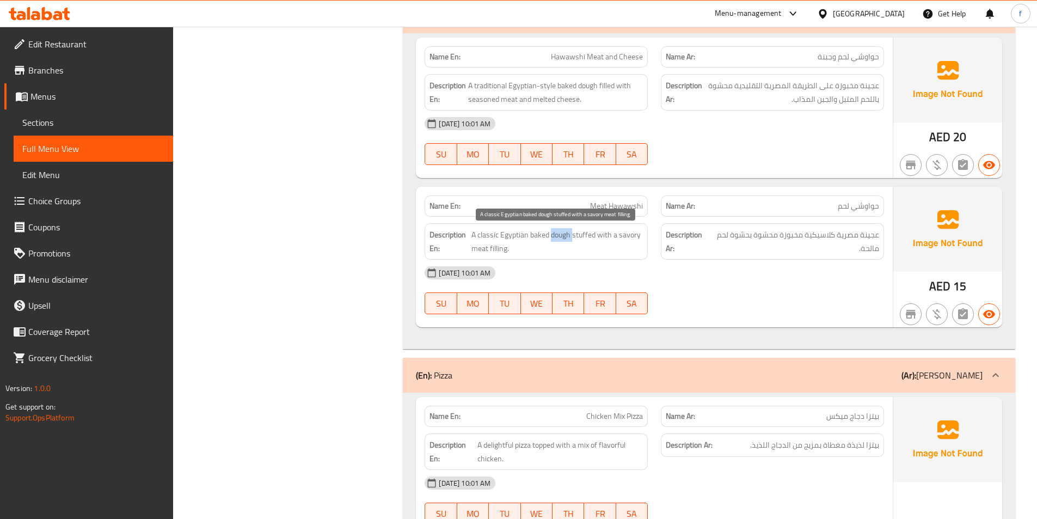
click at [569, 231] on span "A classic Egyptian baked dough stuffed with a savory meat filling." at bounding box center [556, 241] width 171 height 27
click at [586, 234] on span "A classic Egyptian baked dough stuffed with a savory meat filling." at bounding box center [556, 241] width 171 height 27
click at [487, 246] on span "A classic Egyptian baked dough stuffed with a savory meat filling." at bounding box center [556, 241] width 171 height 27
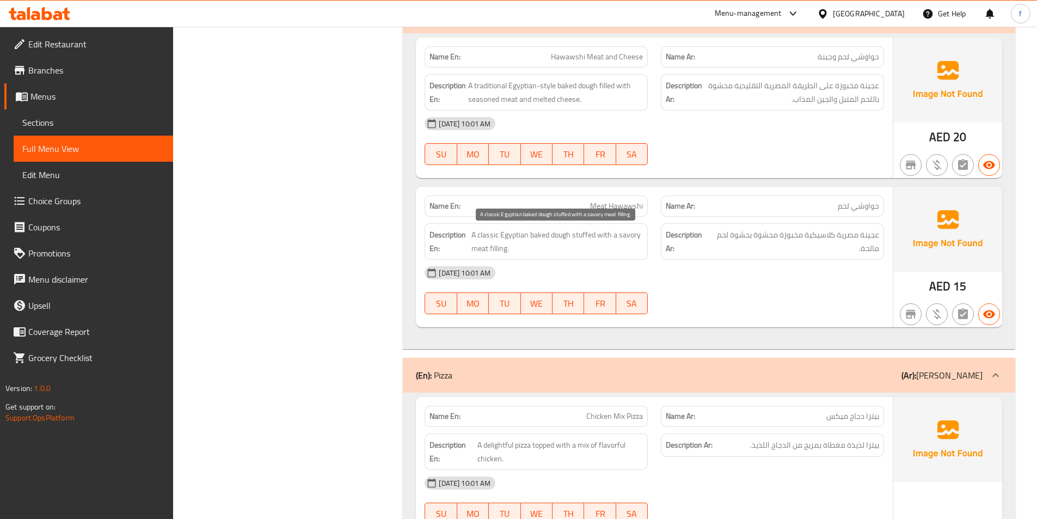
click at [506, 243] on span "A classic Egyptian baked dough stuffed with a savory meat filling." at bounding box center [556, 241] width 171 height 27
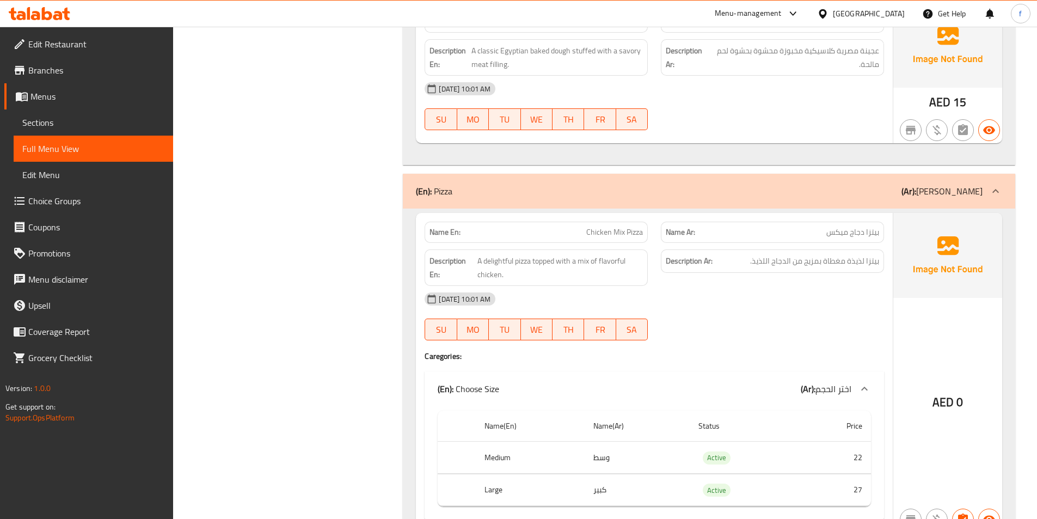
scroll to position [2121, 0]
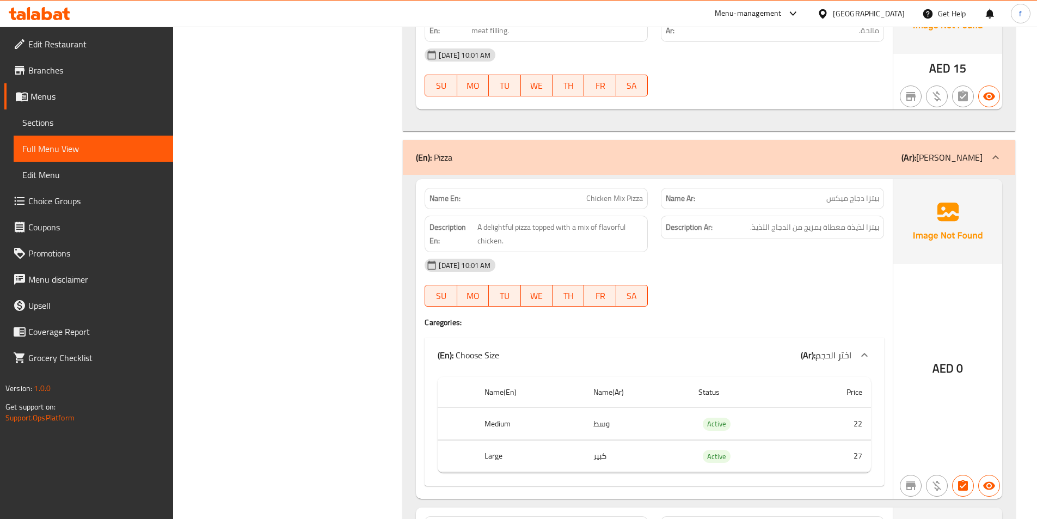
click at [598, 195] on span "Chicken Mix Pizza" at bounding box center [614, 198] width 57 height 11
click at [612, 195] on span "Chicken Mix Pizza" at bounding box center [614, 198] width 57 height 11
drag, startPoint x: 612, startPoint y: 195, endPoint x: 640, endPoint y: 196, distance: 27.2
click at [613, 195] on span "Chicken Mix Pizza" at bounding box center [614, 198] width 57 height 11
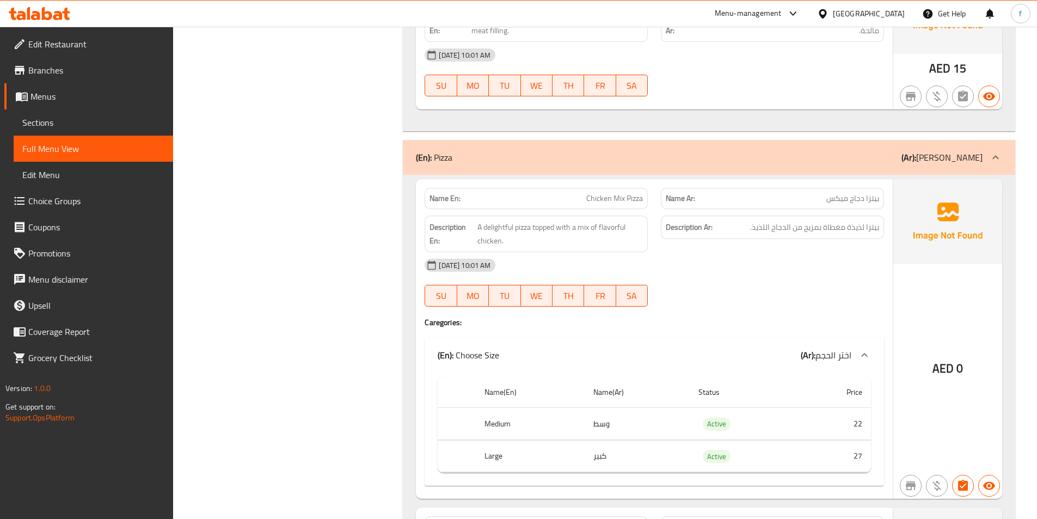
click at [640, 196] on span "Chicken Mix Pizza" at bounding box center [614, 198] width 57 height 11
click at [618, 200] on span "Chicken Mix Pizza" at bounding box center [614, 198] width 57 height 11
drag, startPoint x: 618, startPoint y: 200, endPoint x: 603, endPoint y: 200, distance: 15.8
click at [614, 200] on span "Chicken Mix Pizza" at bounding box center [614, 198] width 57 height 11
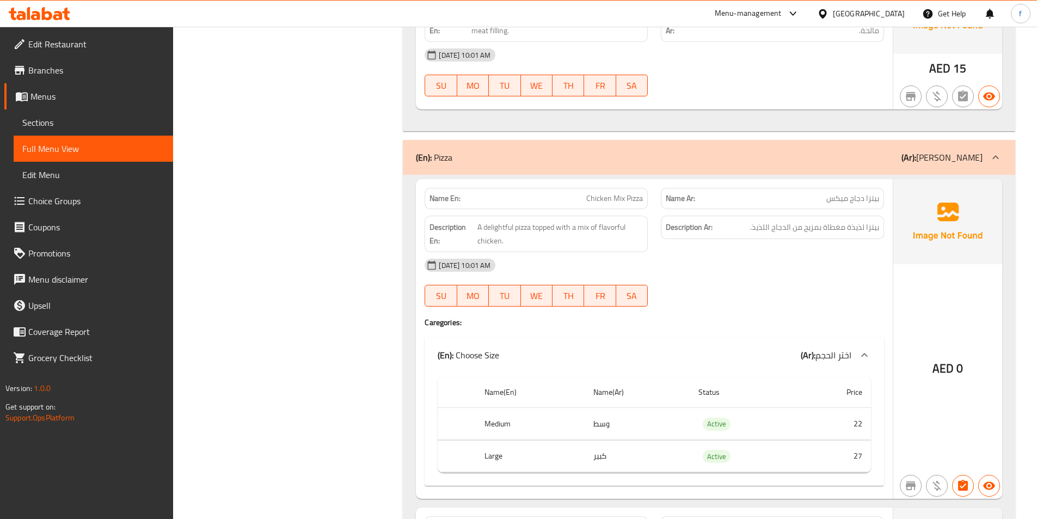
click at [603, 200] on span "Chicken Mix Pizza" at bounding box center [614, 198] width 57 height 11
click at [520, 225] on span "A delightful pizza topped with a mix of flavorful chicken." at bounding box center [559, 233] width 165 height 27
click at [521, 225] on span "A delightful pizza topped with a mix of flavorful chicken." at bounding box center [559, 233] width 165 height 27
click at [500, 225] on span "A delightful pizza topped with a mix of flavorful chicken." at bounding box center [559, 233] width 165 height 27
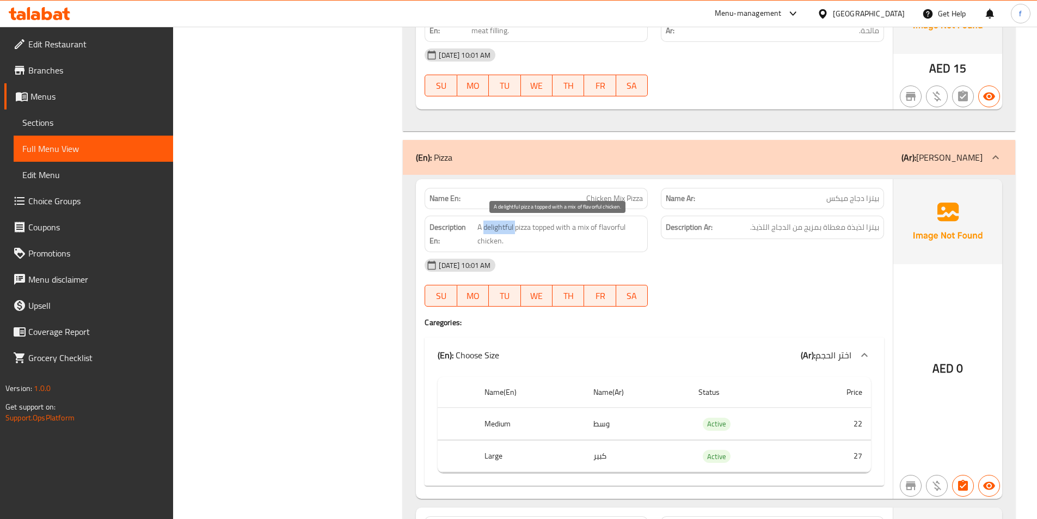
click at [500, 225] on span "A delightful pizza topped with a mix of flavorful chicken." at bounding box center [559, 233] width 165 height 27
click at [544, 225] on span "A delightful pizza topped with a mix of flavorful chicken." at bounding box center [559, 233] width 165 height 27
click at [580, 227] on span "A delightful pizza topped with a mix of flavorful chicken." at bounding box center [559, 233] width 165 height 27
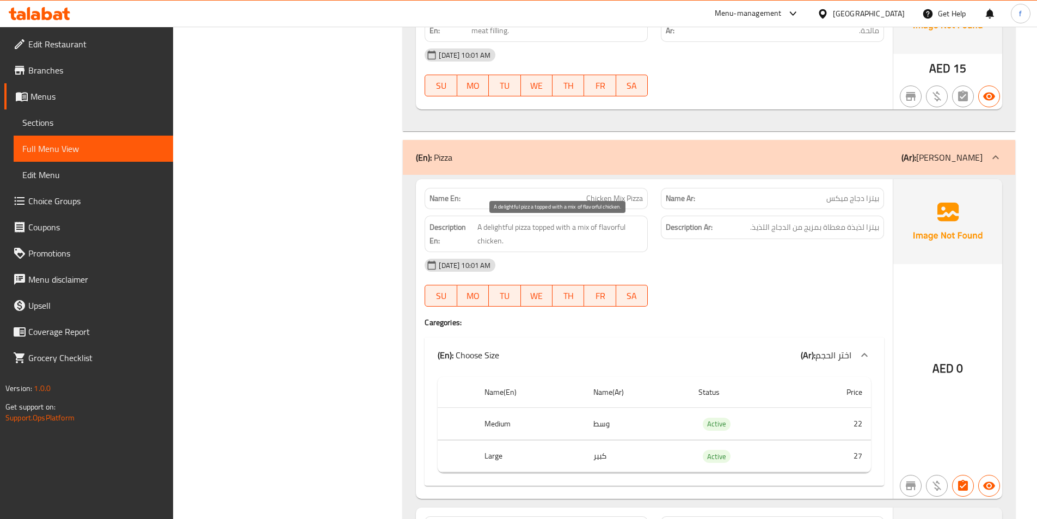
click at [611, 225] on span "A delightful pizza topped with a mix of flavorful chicken." at bounding box center [559, 233] width 165 height 27
click at [487, 241] on span "A delightful pizza topped with a mix of flavorful chicken." at bounding box center [559, 233] width 165 height 27
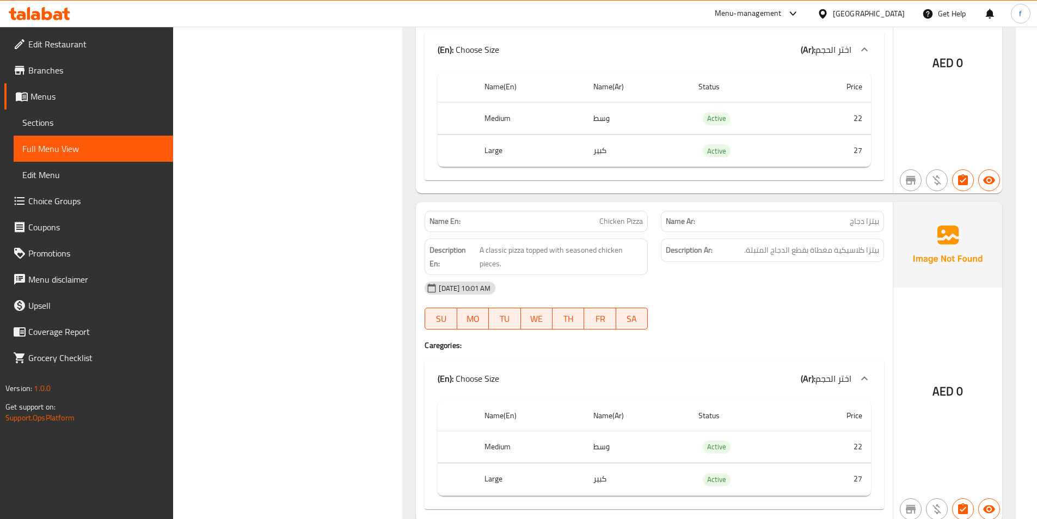
scroll to position [2502, 0]
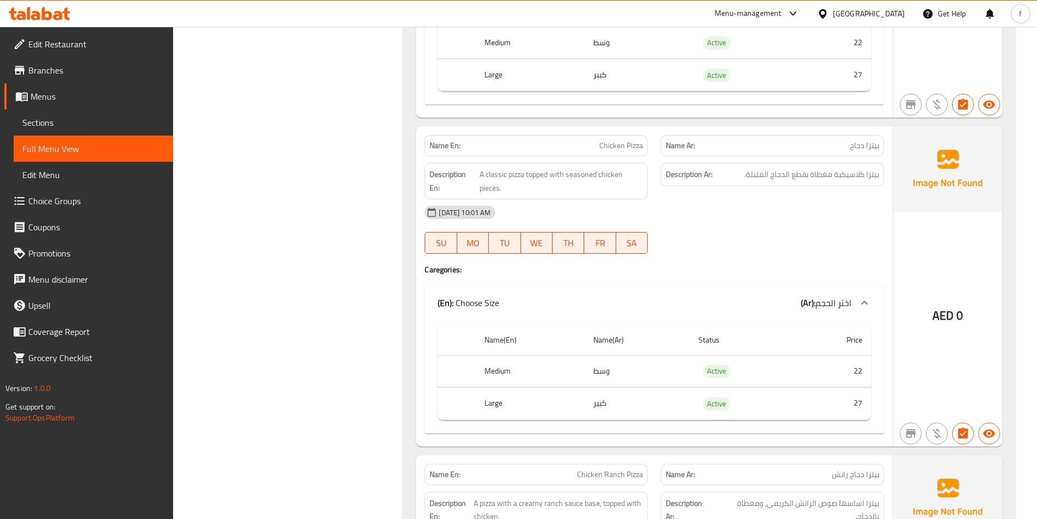
click at [622, 151] on span "Chicken Pizza" at bounding box center [621, 145] width 44 height 11
drag, startPoint x: 622, startPoint y: 151, endPoint x: 609, endPoint y: 148, distance: 14.0
click at [621, 151] on span "Chicken Pizza" at bounding box center [621, 145] width 44 height 11
drag, startPoint x: 610, startPoint y: 148, endPoint x: 641, endPoint y: 143, distance: 31.4
click at [610, 148] on span "Chicken Pizza" at bounding box center [621, 145] width 44 height 11
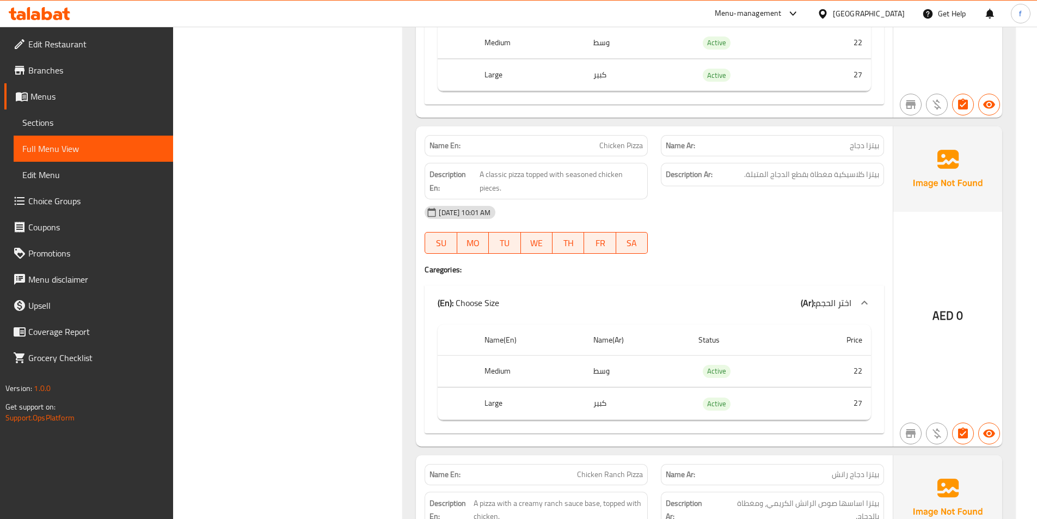
click at [641, 143] on span "Chicken Pizza" at bounding box center [621, 145] width 44 height 11
click at [541, 176] on span "A classic pizza topped with seasoned chicken pieces." at bounding box center [561, 181] width 163 height 27
click at [514, 174] on span "A classic pizza topped with seasoned chicken pieces." at bounding box center [561, 181] width 163 height 27
drag, startPoint x: 514, startPoint y: 174, endPoint x: 488, endPoint y: 175, distance: 26.7
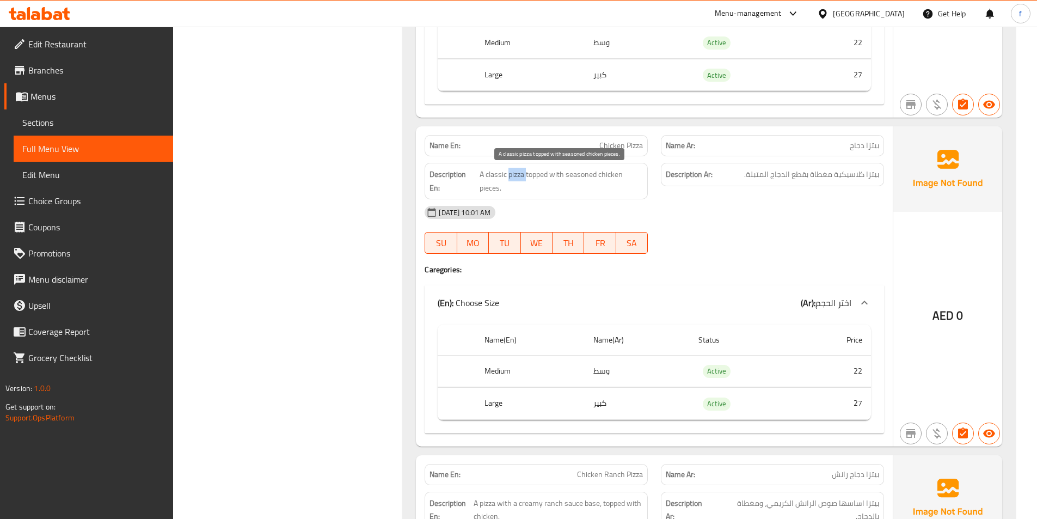
click at [513, 175] on span "A classic pizza topped with seasoned chicken pieces." at bounding box center [561, 181] width 163 height 27
click at [488, 175] on span "A classic pizza topped with seasoned chicken pieces." at bounding box center [561, 181] width 163 height 27
click at [540, 171] on span "A classic pizza topped with seasoned chicken pieces." at bounding box center [561, 181] width 163 height 27
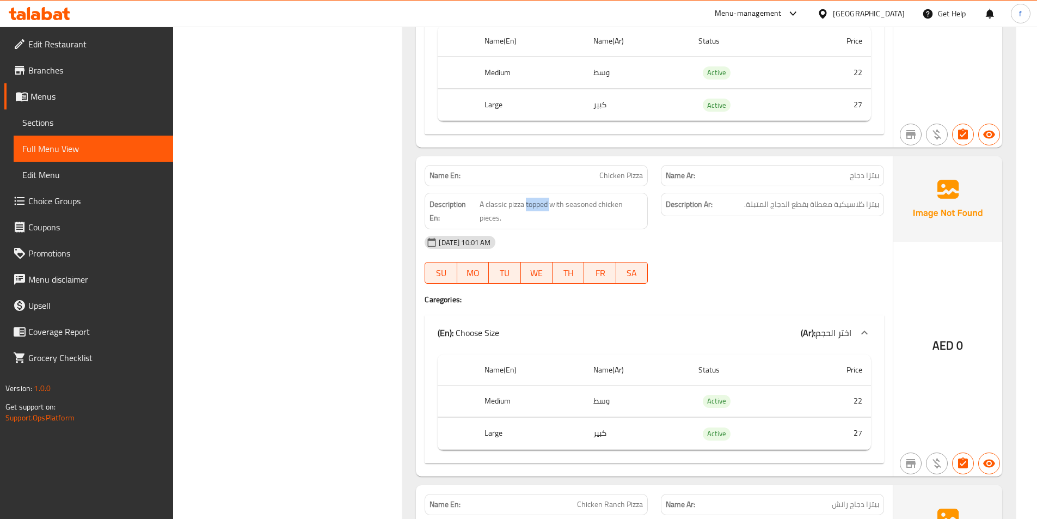
scroll to position [2448, 0]
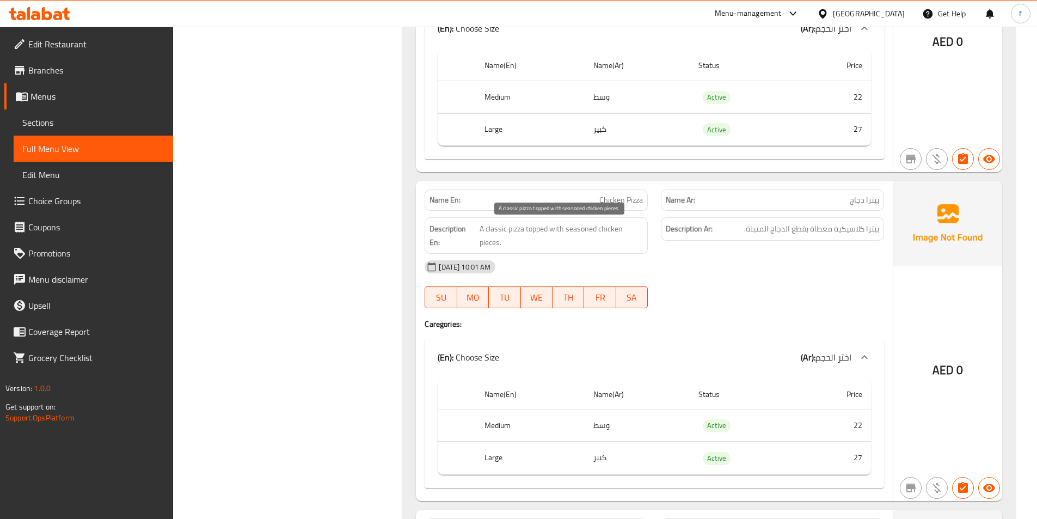
click at [486, 240] on span "A classic pizza topped with seasoned chicken pieces." at bounding box center [561, 235] width 163 height 27
drag, startPoint x: 486, startPoint y: 240, endPoint x: 589, endPoint y: 227, distance: 104.8
click at [487, 239] on span "A classic pizza topped with seasoned chicken pieces." at bounding box center [561, 235] width 163 height 27
click at [608, 228] on span "A classic pizza topped with seasoned chicken pieces." at bounding box center [561, 235] width 163 height 27
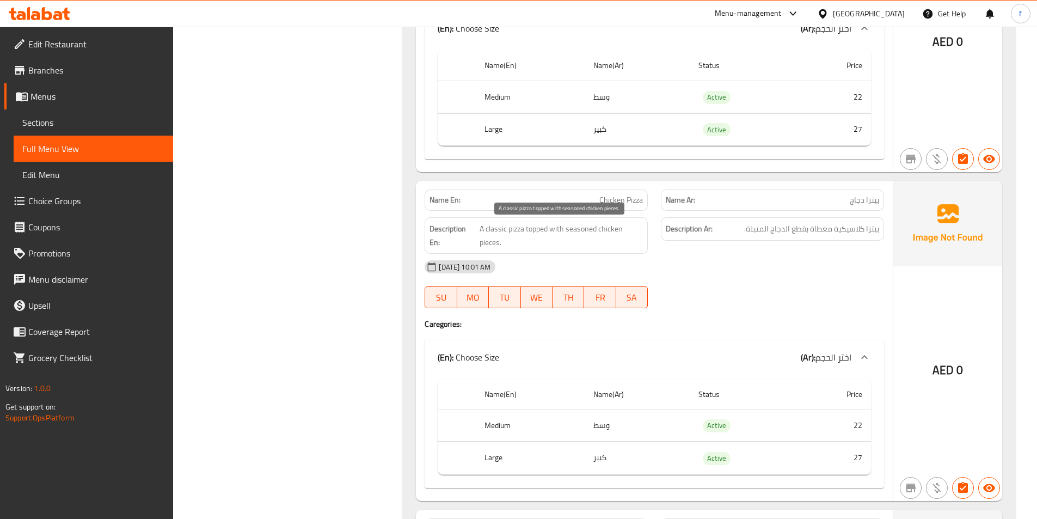
click at [579, 227] on span "A classic pizza topped with seasoned chicken pieces." at bounding box center [561, 235] width 163 height 27
drag, startPoint x: 579, startPoint y: 227, endPoint x: 568, endPoint y: 231, distance: 12.0
click at [580, 230] on span "A classic pizza topped with seasoned chicken pieces." at bounding box center [561, 235] width 163 height 27
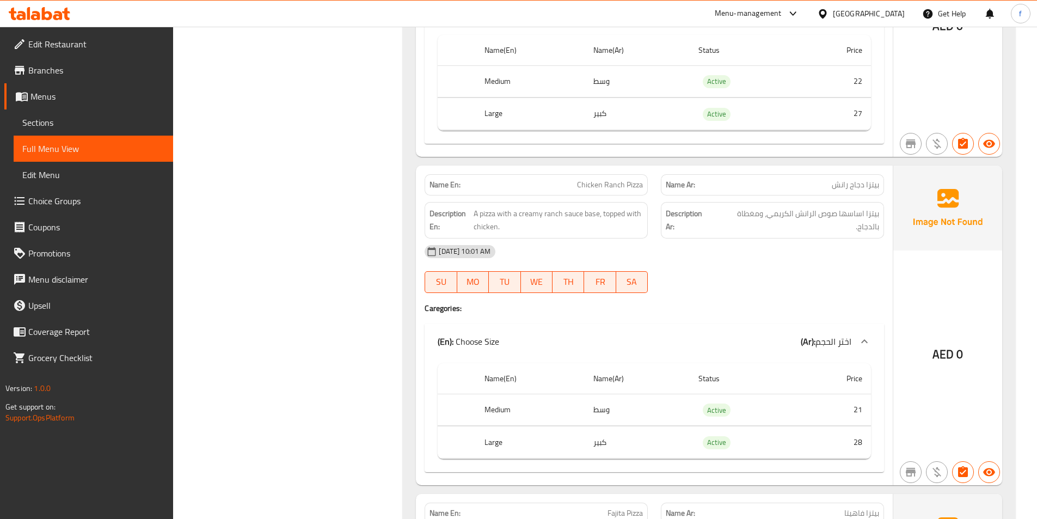
scroll to position [2774, 0]
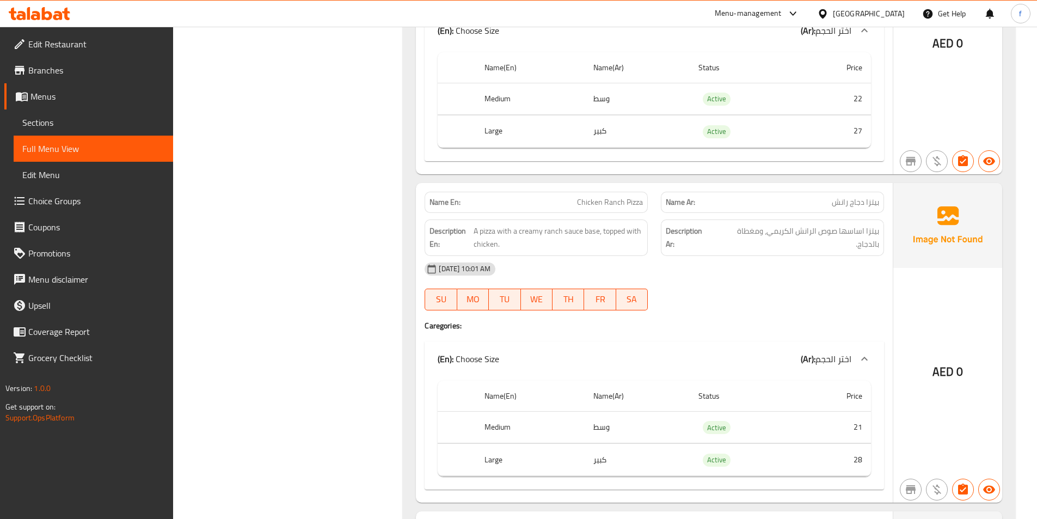
click at [628, 201] on span "Chicken Ranch Pizza" at bounding box center [610, 201] width 66 height 11
click at [609, 200] on span "Chicken Ranch Pizza" at bounding box center [610, 201] width 66 height 11
click at [584, 199] on span "Chicken Ranch Pizza" at bounding box center [610, 201] width 66 height 11
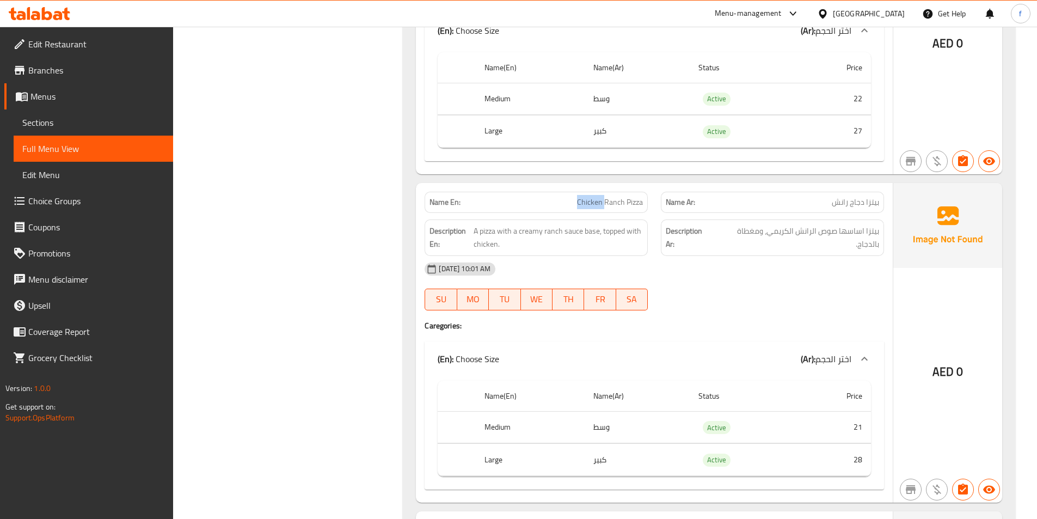
click at [584, 199] on span "Chicken Ranch Pizza" at bounding box center [610, 201] width 66 height 11
click at [488, 231] on span "A pizza with a creamy ranch sauce base, topped with chicken." at bounding box center [558, 237] width 169 height 27
click at [590, 232] on span "A pizza with a creamy ranch sauce base, topped with chicken." at bounding box center [558, 237] width 169 height 27
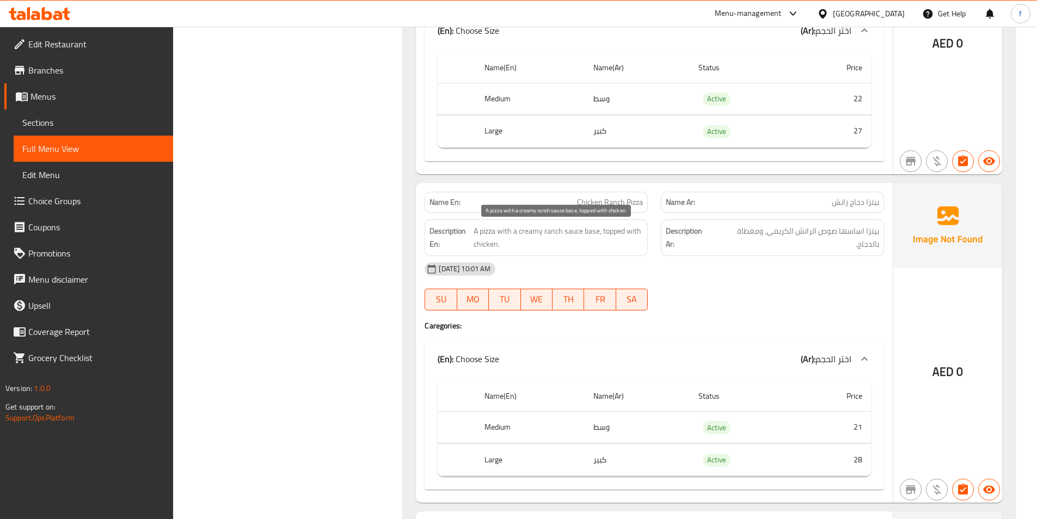
click at [529, 230] on span "A pizza with a creamy ranch sauce base, topped with chicken." at bounding box center [558, 237] width 169 height 27
drag, startPoint x: 529, startPoint y: 230, endPoint x: 537, endPoint y: 230, distance: 8.2
click at [529, 230] on span "A pizza with a creamy ranch sauce base, topped with chicken." at bounding box center [558, 237] width 169 height 27
click at [558, 231] on span "A pizza with a creamy ranch sauce base, topped with chicken." at bounding box center [558, 237] width 169 height 27
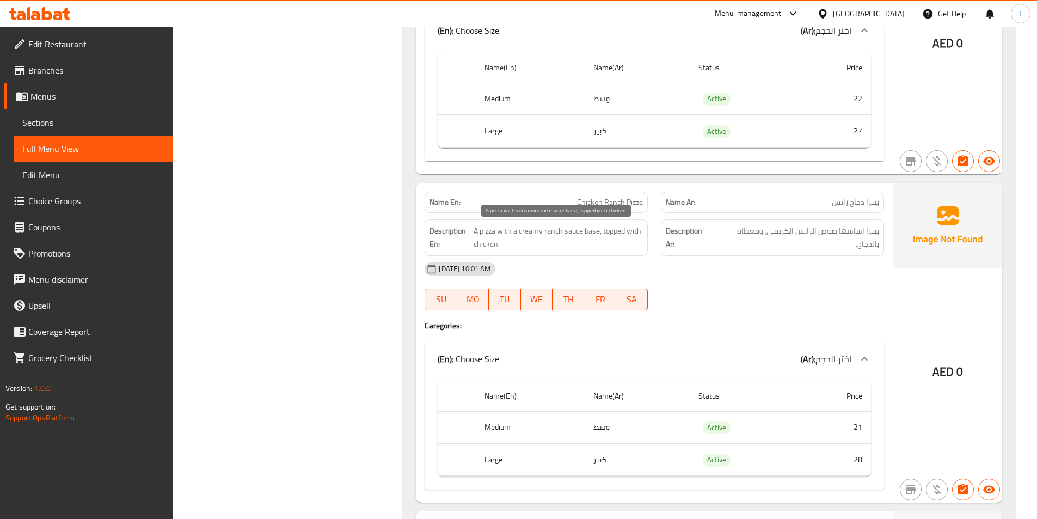
click at [579, 229] on span "A pizza with a creamy ranch sauce base, topped with chicken." at bounding box center [558, 237] width 169 height 27
click at [606, 228] on span "A pizza with a creamy ranch sauce base, topped with chicken." at bounding box center [558, 237] width 169 height 27
drag, startPoint x: 606, startPoint y: 228, endPoint x: 612, endPoint y: 228, distance: 6.0
click at [607, 230] on span "A pizza with a creamy ranch sauce base, topped with chicken." at bounding box center [558, 237] width 169 height 27
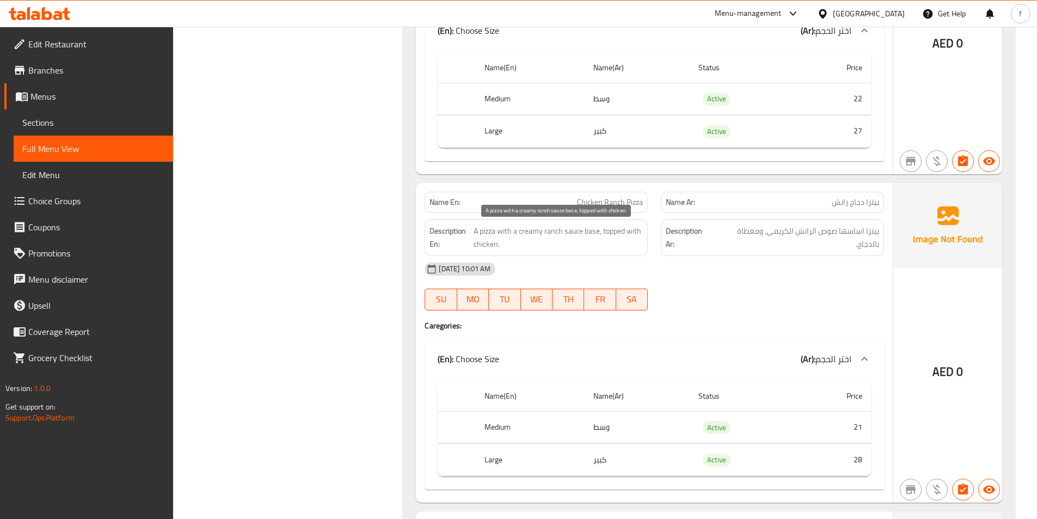
click at [483, 238] on span "A pizza with a creamy ranch sauce base, topped with chicken." at bounding box center [558, 237] width 169 height 27
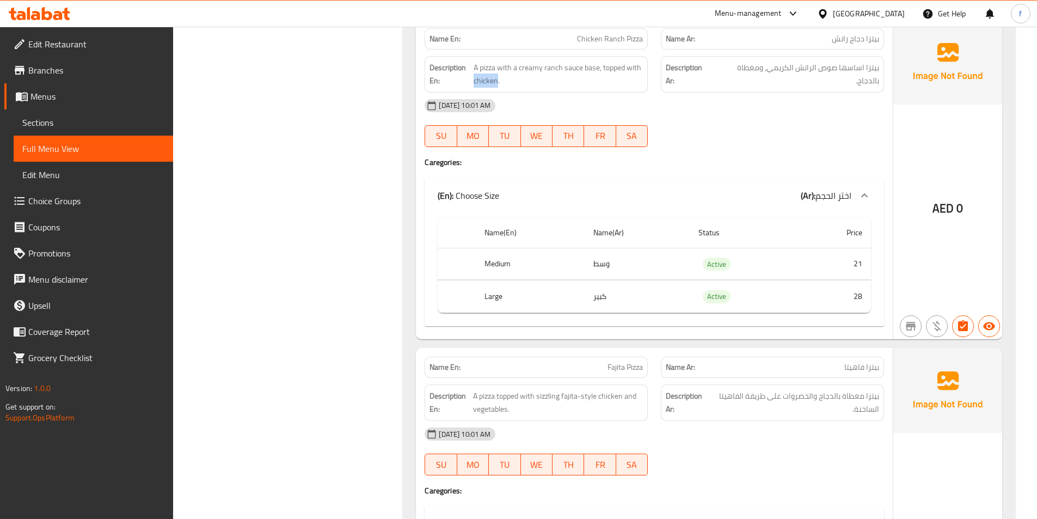
scroll to position [3155, 0]
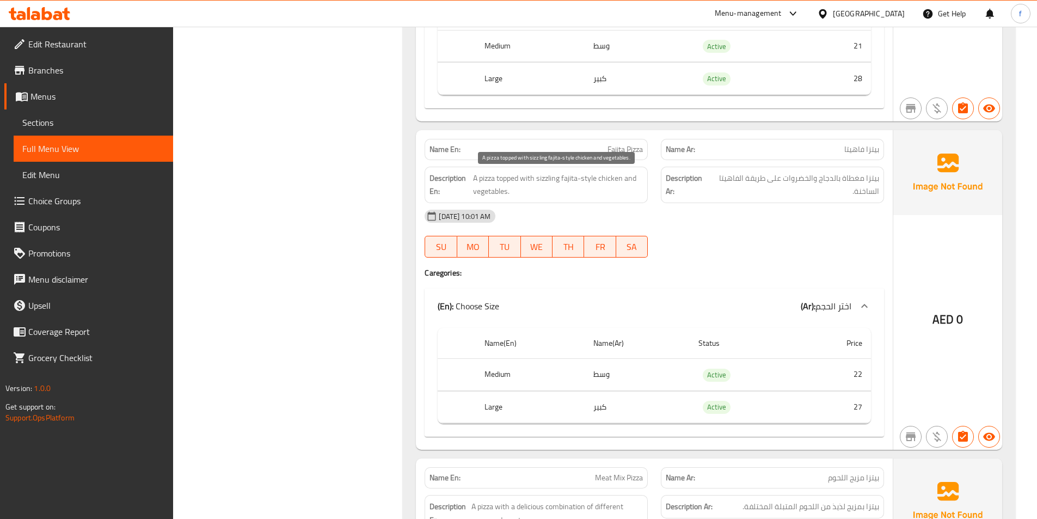
click at [484, 174] on span "A pizza topped with sizzling fajita-style chicken and vegetables." at bounding box center [558, 184] width 170 height 27
click at [485, 174] on span "A pizza topped with sizzling fajita-style chicken and vegetables." at bounding box center [558, 184] width 170 height 27
click at [498, 174] on span "A pizza topped with sizzling fajita-style chicken and vegetables." at bounding box center [558, 184] width 170 height 27
click at [608, 180] on span "A pizza topped with sizzling fajita-style chicken and vegetables." at bounding box center [558, 184] width 170 height 27
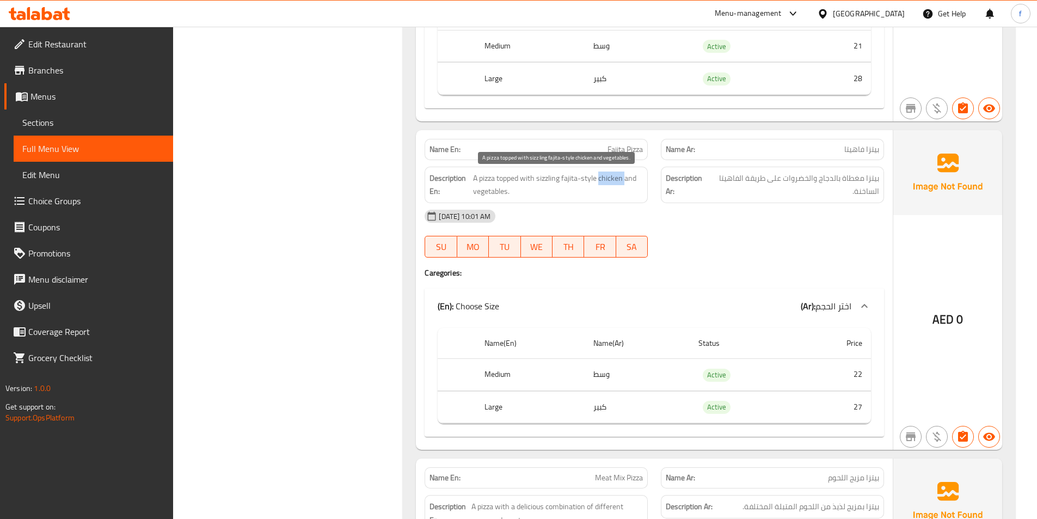
click at [608, 180] on span "A pizza topped with sizzling fajita-style chicken and vegetables." at bounding box center [558, 184] width 170 height 27
click at [482, 191] on span "A pizza topped with sizzling fajita-style chicken and vegetables." at bounding box center [558, 184] width 170 height 27
drag, startPoint x: 482, startPoint y: 191, endPoint x: 645, endPoint y: 166, distance: 164.6
click at [483, 191] on span "A pizza topped with sizzling fajita-style chicken and vegetables." at bounding box center [558, 184] width 170 height 27
drag, startPoint x: 526, startPoint y: 177, endPoint x: 572, endPoint y: 177, distance: 45.2
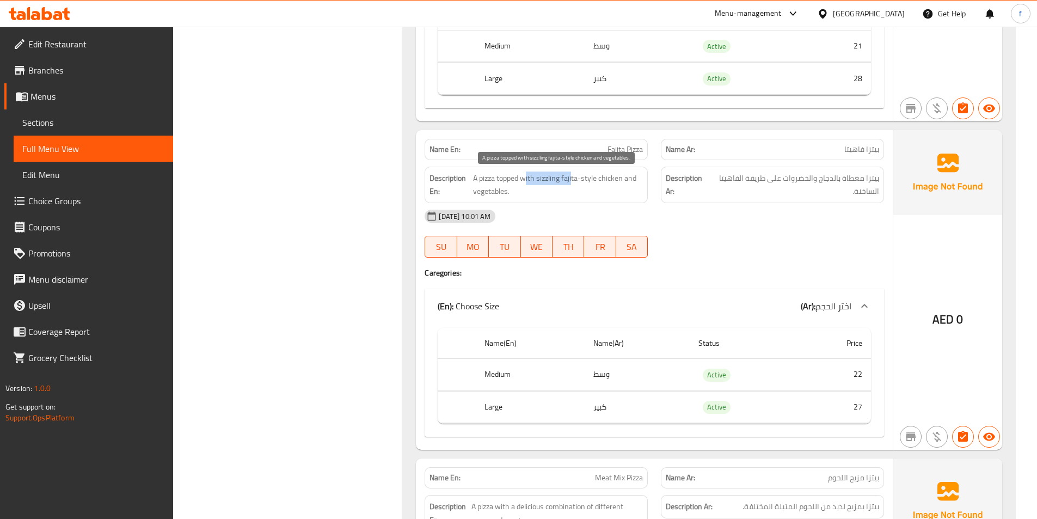
click at [572, 177] on span "A pizza topped with sizzling fajita-style chicken and vegetables." at bounding box center [558, 184] width 170 height 27
click at [571, 178] on span "A pizza topped with sizzling fajita-style chicken and vegetables." at bounding box center [558, 184] width 170 height 27
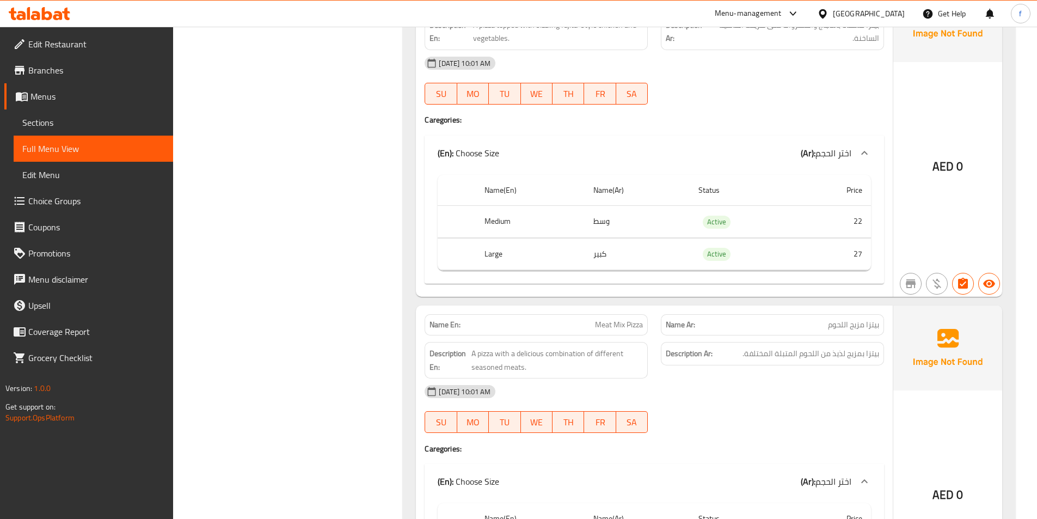
scroll to position [3427, 0]
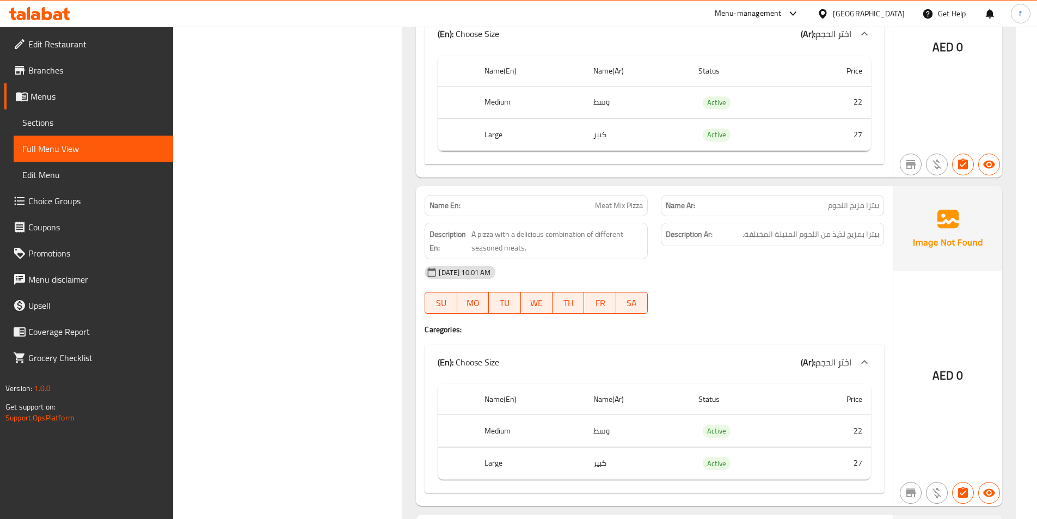
click at [639, 203] on span "Meat Mix Pizza" at bounding box center [619, 205] width 48 height 11
drag, startPoint x: 639, startPoint y: 203, endPoint x: 618, endPoint y: 207, distance: 21.1
click at [638, 204] on span "Meat Mix Pizza" at bounding box center [619, 205] width 48 height 11
click at [618, 207] on span "Meat Mix Pizza" at bounding box center [619, 205] width 48 height 11
drag, startPoint x: 618, startPoint y: 207, endPoint x: 600, endPoint y: 204, distance: 18.4
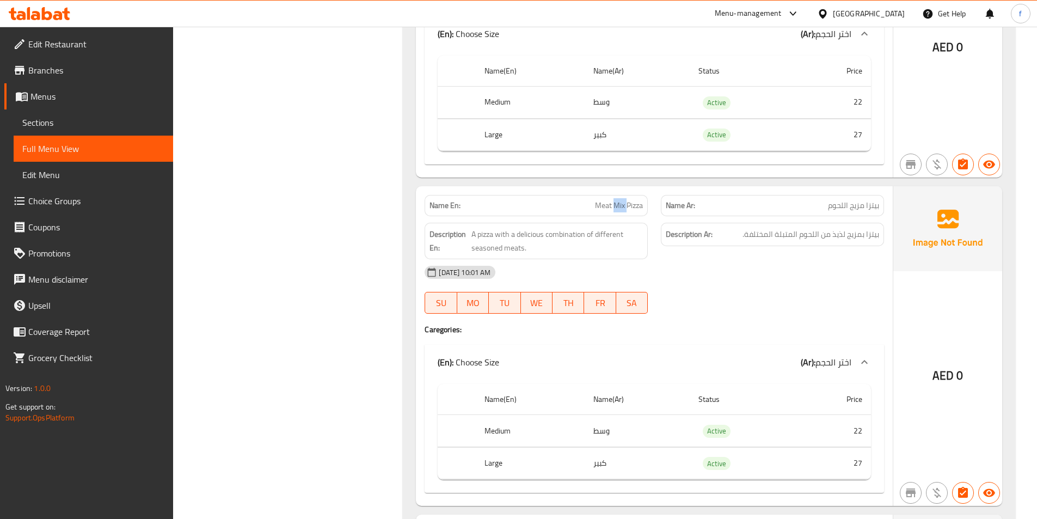
click at [617, 207] on span "Meat Mix Pizza" at bounding box center [619, 205] width 48 height 11
click at [601, 204] on span "Meat Mix Pizza" at bounding box center [619, 205] width 48 height 11
click at [490, 232] on span "A pizza with a delicious combination of different seasoned meats." at bounding box center [556, 241] width 171 height 27
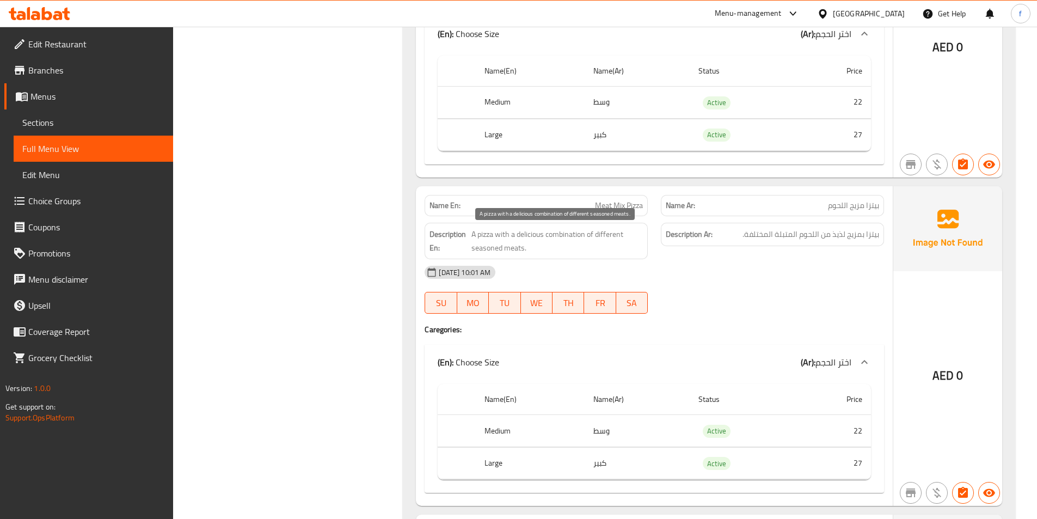
click at [568, 235] on span "A pizza with a delicious combination of different seasoned meats." at bounding box center [556, 241] width 171 height 27
drag, startPoint x: 568, startPoint y: 235, endPoint x: 535, endPoint y: 236, distance: 32.7
click at [563, 236] on span "A pizza with a delicious combination of different seasoned meats." at bounding box center [556, 241] width 171 height 27
click at [532, 235] on span "A pizza with a delicious combination of different seasoned meats." at bounding box center [556, 241] width 171 height 27
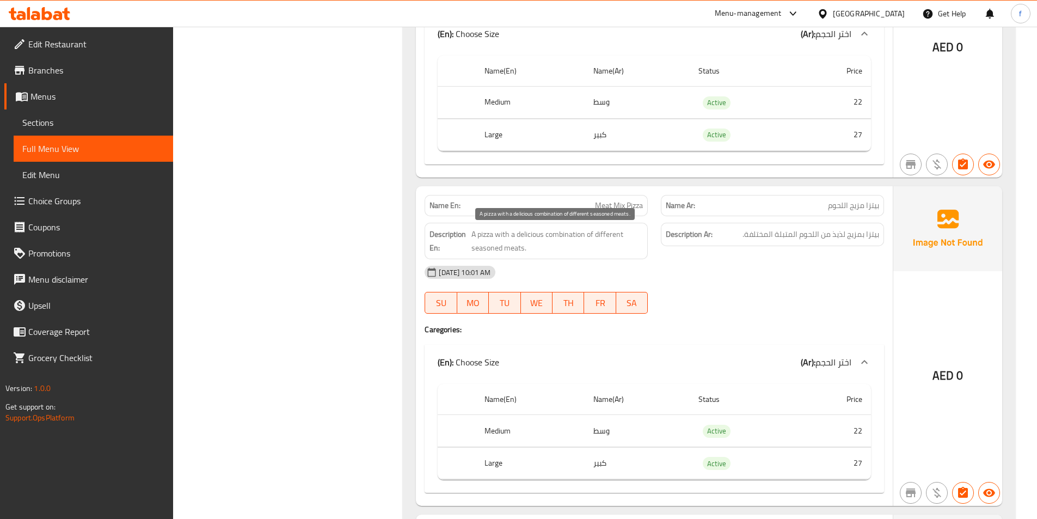
click at [606, 238] on span "A pizza with a delicious combination of different seasoned meats." at bounding box center [556, 241] width 171 height 27
click at [481, 244] on span "A pizza with a delicious combination of different seasoned meats." at bounding box center [556, 241] width 171 height 27
drag, startPoint x: 481, startPoint y: 244, endPoint x: 509, endPoint y: 243, distance: 28.3
click at [492, 244] on span "A pizza with a delicious combination of different seasoned meats." at bounding box center [556, 241] width 171 height 27
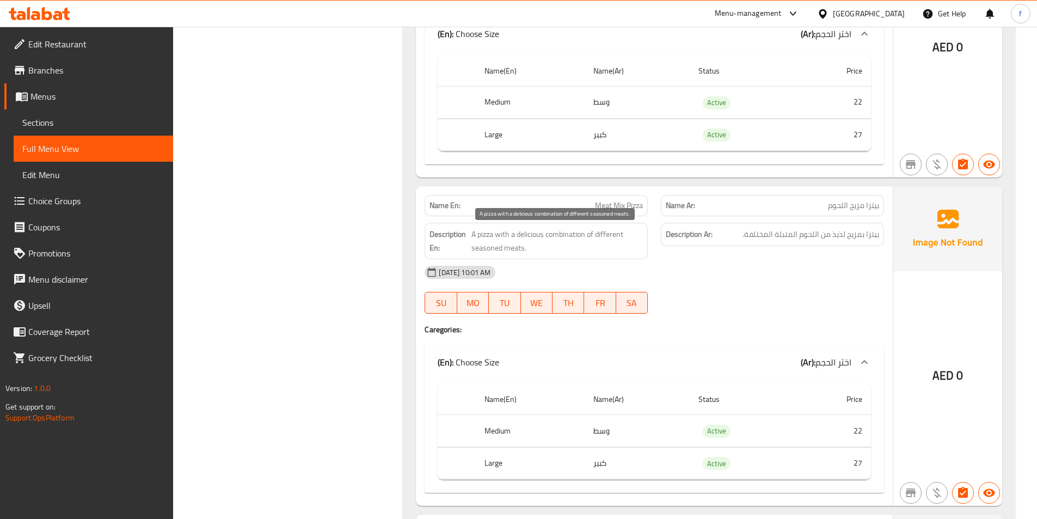
click at [509, 243] on span "A pizza with a delicious combination of different seasoned meats." at bounding box center [556, 241] width 171 height 27
click at [723, 271] on div "[DATE] 10:01 AM" at bounding box center [654, 272] width 472 height 26
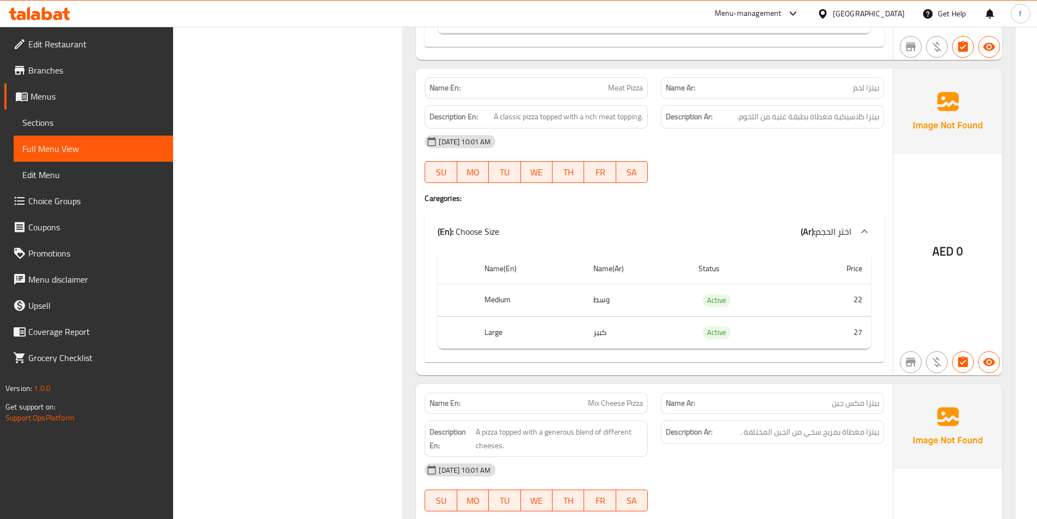
scroll to position [3808, 0]
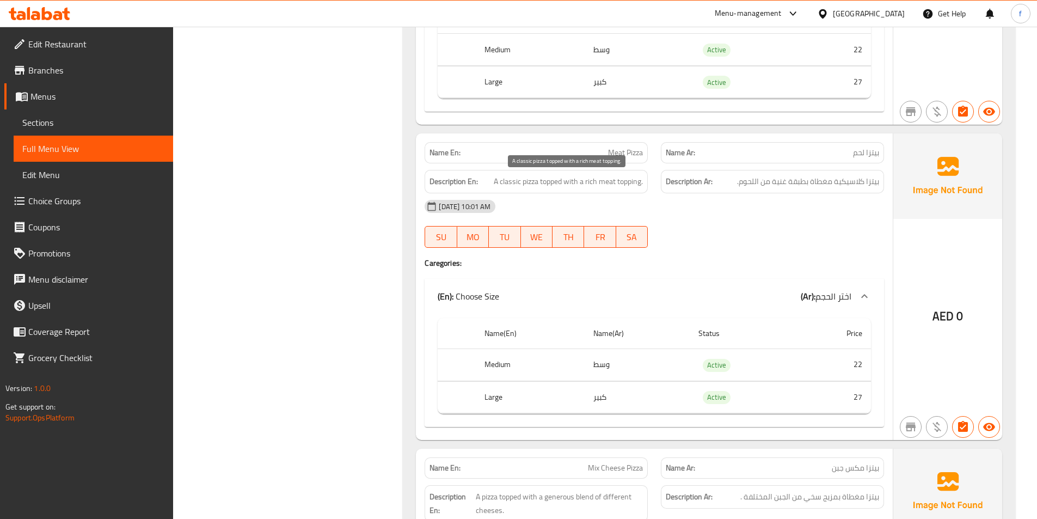
click at [511, 180] on span "A classic pizza topped with a rich meat topping." at bounding box center [568, 182] width 149 height 14
click at [524, 180] on span "A classic pizza topped with a rich meat topping." at bounding box center [568, 182] width 149 height 14
click at [548, 181] on span "A classic pizza topped with a rich meat topping." at bounding box center [568, 182] width 149 height 14
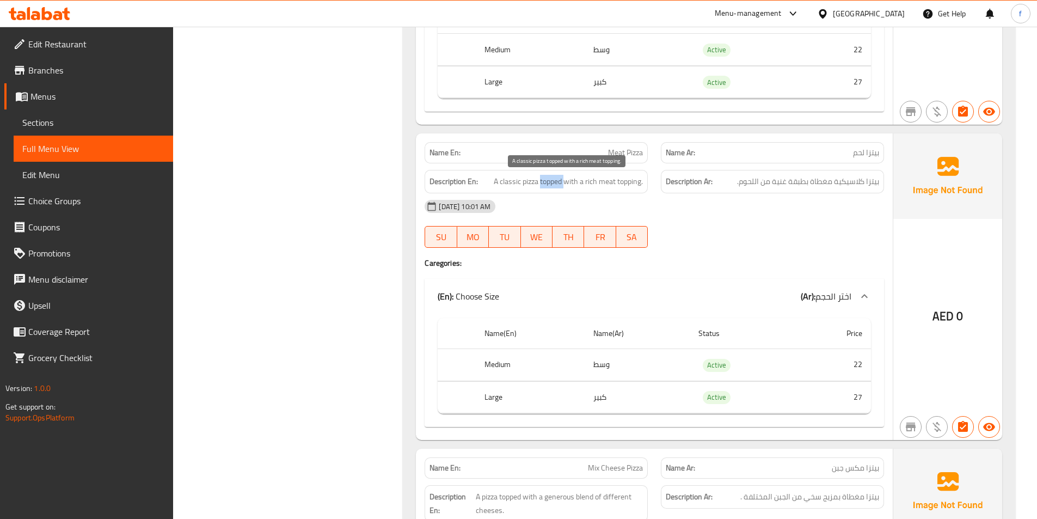
click at [548, 181] on span "A classic pizza topped with a rich meat topping." at bounding box center [568, 182] width 149 height 14
click at [564, 180] on span "A classic pizza topped with a rich meat topping." at bounding box center [568, 182] width 149 height 14
click at [625, 182] on span "A classic pizza topped with a rich meat topping." at bounding box center [568, 182] width 149 height 14
copy span "topping"
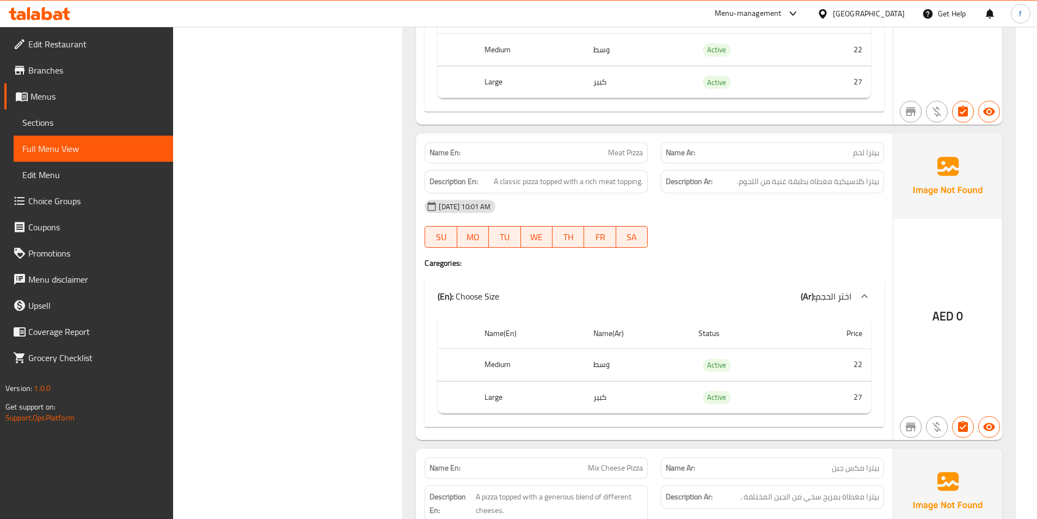
drag, startPoint x: 680, startPoint y: 208, endPoint x: 986, endPoint y: 77, distance: 332.5
click at [683, 208] on div "[DATE] 10:01 AM" at bounding box center [654, 206] width 472 height 26
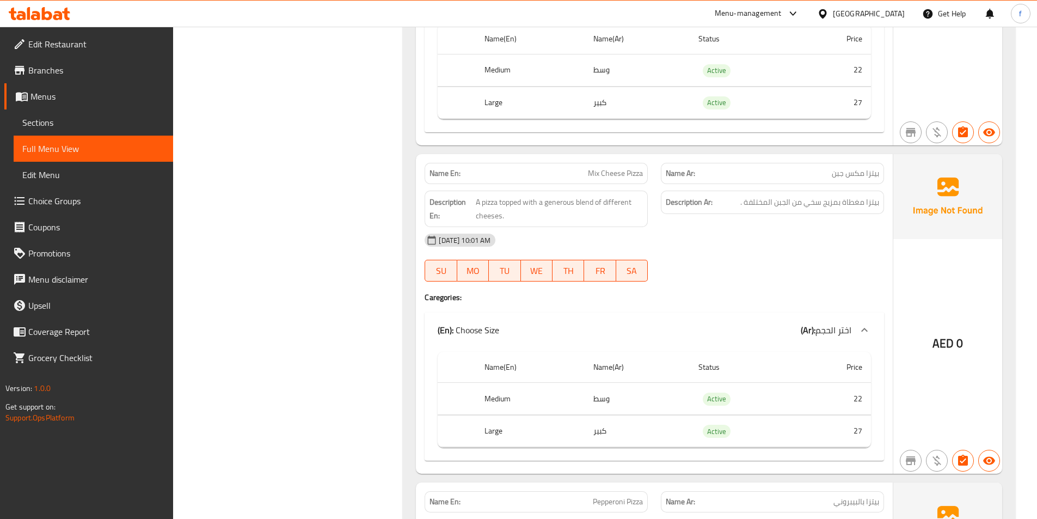
scroll to position [4135, 0]
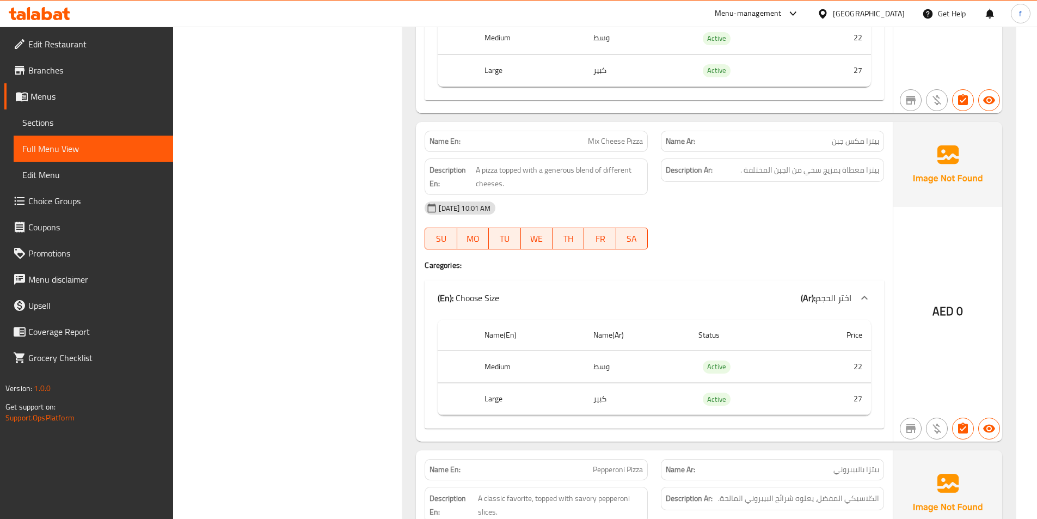
click at [638, 141] on span "Mix Cheese Pizza" at bounding box center [615, 141] width 55 height 11
click at [620, 142] on span "Mix Cheese Pizza" at bounding box center [615, 141] width 55 height 11
drag, startPoint x: 620, startPoint y: 142, endPoint x: 599, endPoint y: 143, distance: 21.3
click at [618, 142] on span "Mix Cheese Pizza" at bounding box center [615, 141] width 55 height 11
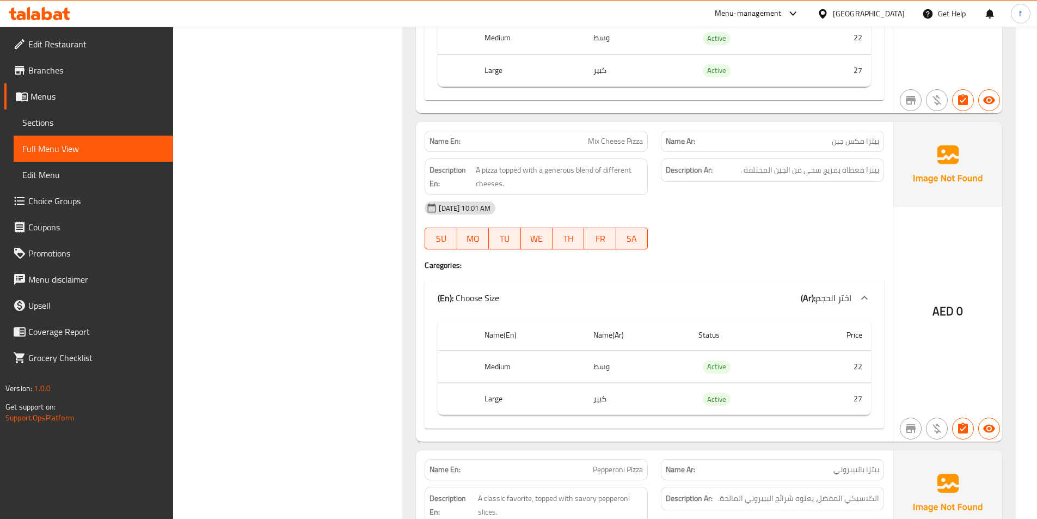
click at [592, 144] on span "Mix Cheese Pizza" at bounding box center [615, 141] width 55 height 11
click at [605, 141] on span "Mix Cheese Pizza" at bounding box center [615, 141] width 55 height 11
click at [628, 139] on span "Mix Cheese Pizza" at bounding box center [615, 141] width 55 height 11
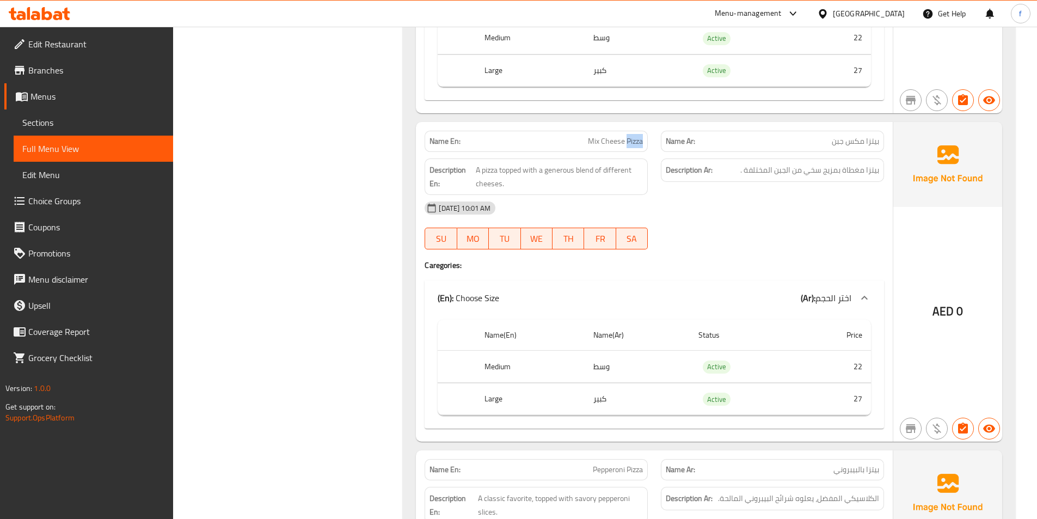
click at [628, 139] on span "Mix Cheese Pizza" at bounding box center [615, 141] width 55 height 11
click at [487, 169] on span "A pizza topped with a generous blend of different cheeses." at bounding box center [560, 176] width 168 height 27
click at [496, 167] on span "A pizza topped with a generous blend of different cheeses." at bounding box center [560, 176] width 168 height 27
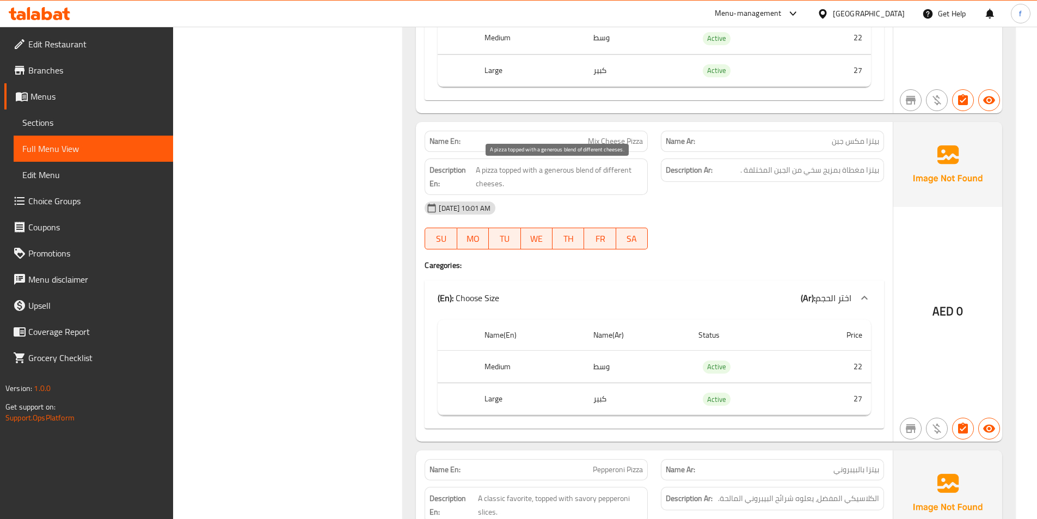
click at [507, 165] on span "A pizza topped with a generous blend of different cheeses." at bounding box center [560, 176] width 168 height 27
click at [582, 169] on span "A pizza topped with a generous blend of different cheeses." at bounding box center [560, 176] width 168 height 27
click at [562, 171] on span "A pizza topped with a generous blend of different cheeses." at bounding box center [560, 176] width 168 height 27
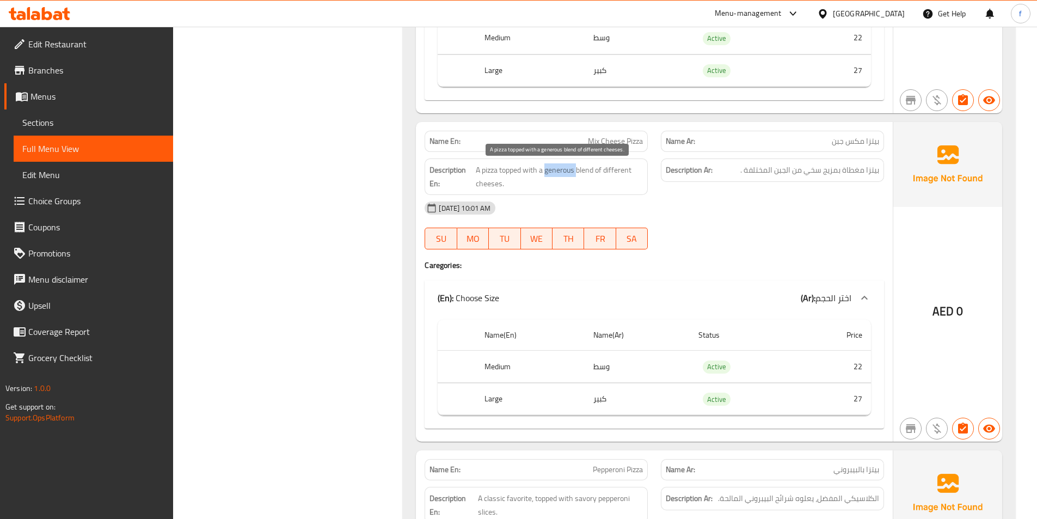
click at [562, 171] on span "A pizza topped with a generous blend of different cheeses." at bounding box center [560, 176] width 168 height 27
click at [617, 168] on span "A pizza topped with a generous blend of different cheeses." at bounding box center [560, 176] width 168 height 27
click at [491, 182] on span "A pizza topped with a generous blend of different cheeses." at bounding box center [560, 176] width 168 height 27
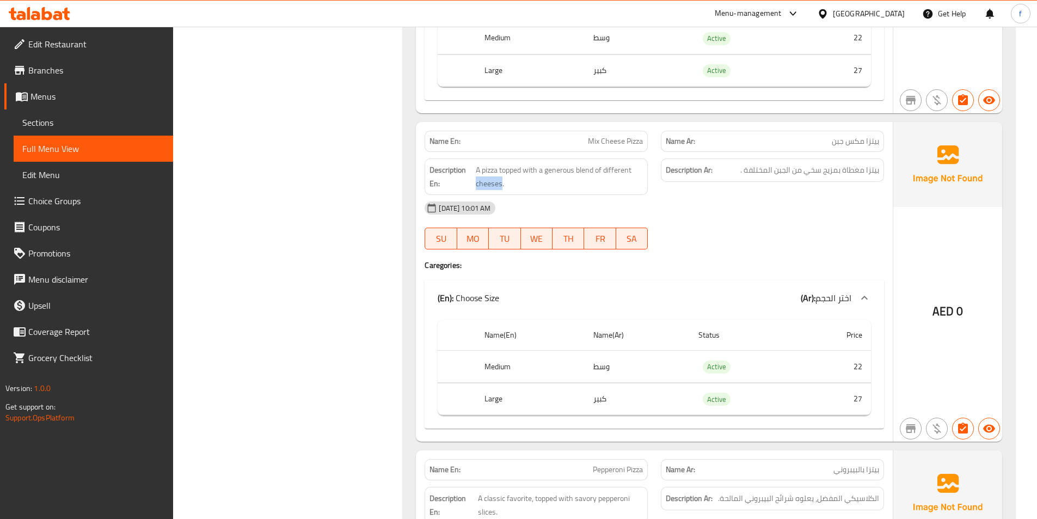
scroll to position [4189, 0]
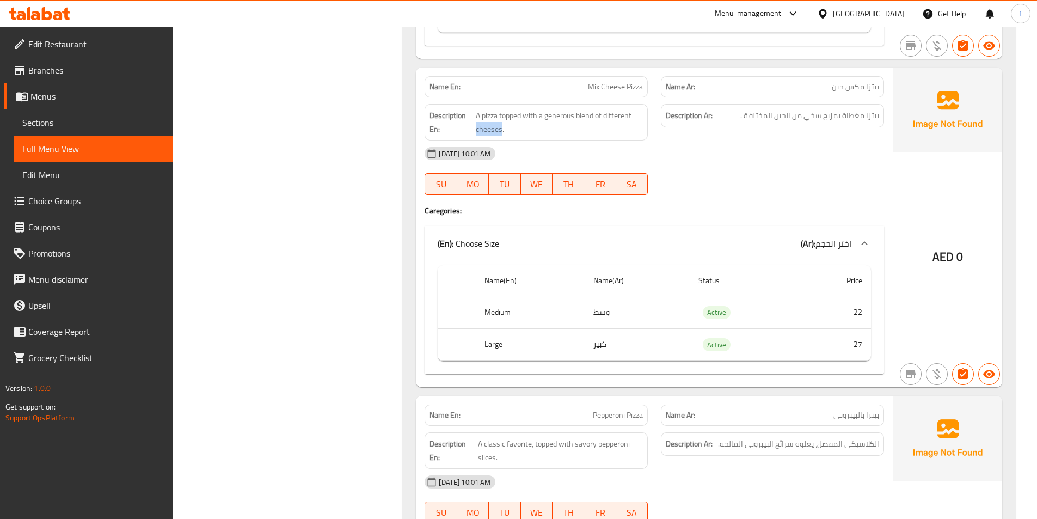
drag, startPoint x: 792, startPoint y: 245, endPoint x: 1017, endPoint y: 239, distance: 224.9
click at [793, 245] on div "(En): Choose Size (Ar): اختر الحجم" at bounding box center [645, 243] width 414 height 13
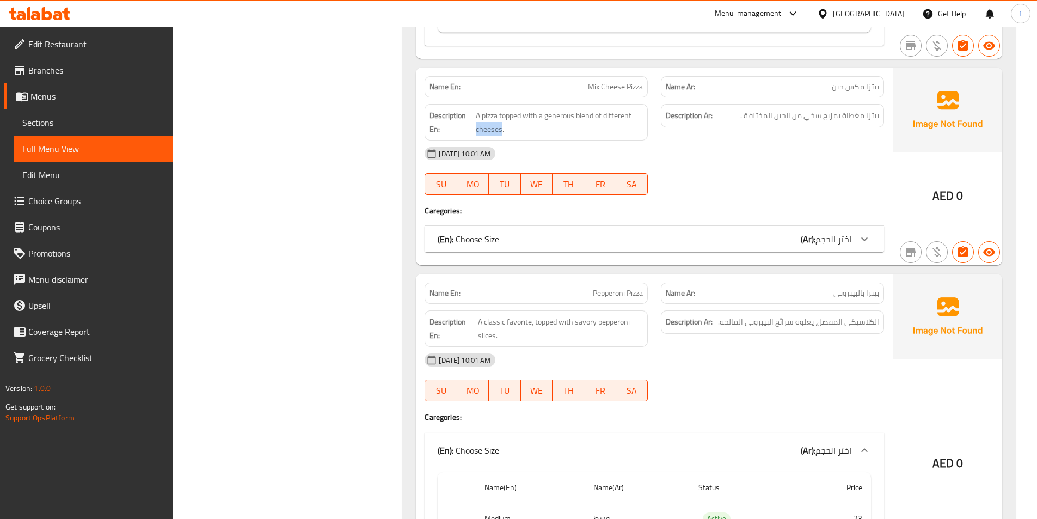
click at [777, 238] on div "(En): Choose Size (Ar): اختر الحجم" at bounding box center [645, 238] width 414 height 13
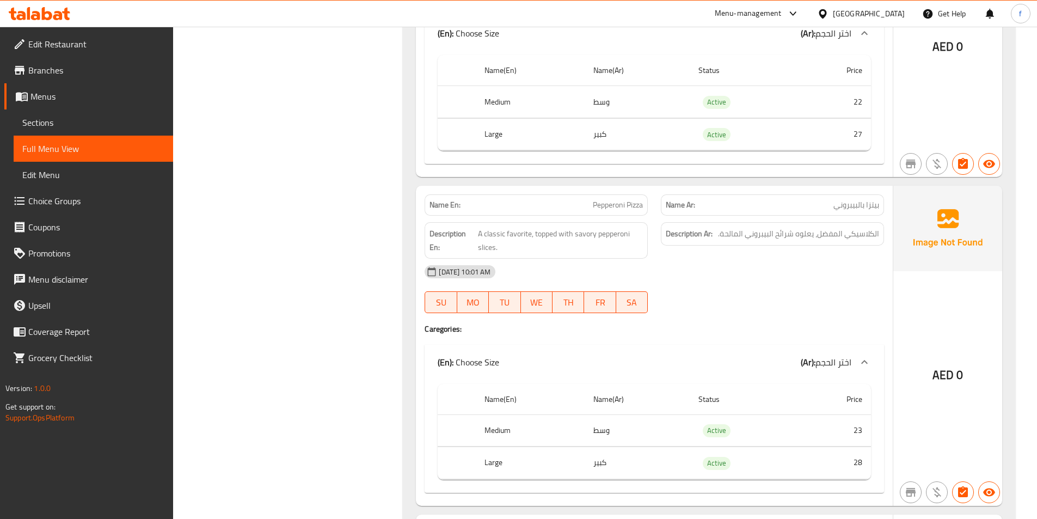
scroll to position [4407, 0]
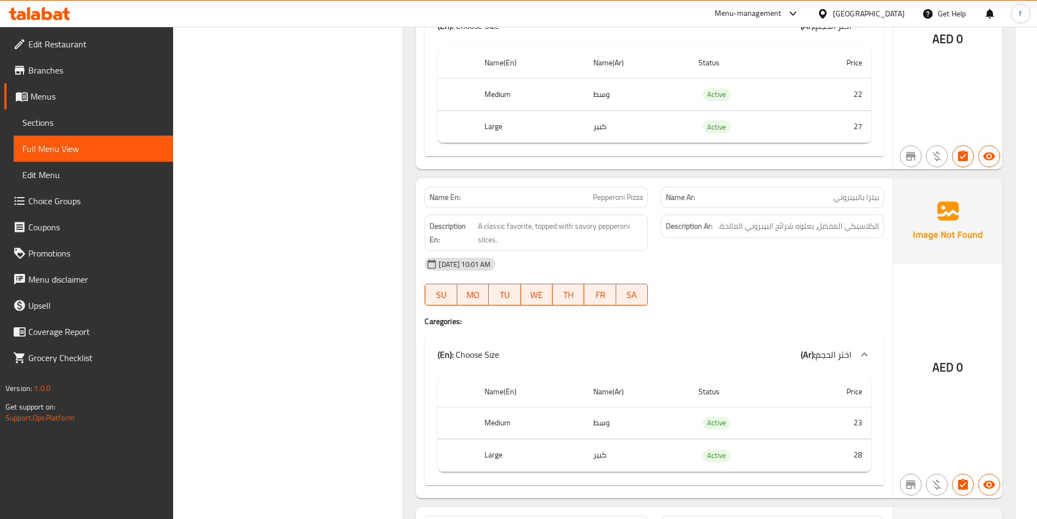
click at [622, 200] on span "Pepperoni Pizza" at bounding box center [618, 197] width 50 height 11
copy span "Pepperoni Pizza"
click at [704, 254] on div "31-08-2025 10:01 AM" at bounding box center [654, 264] width 472 height 26
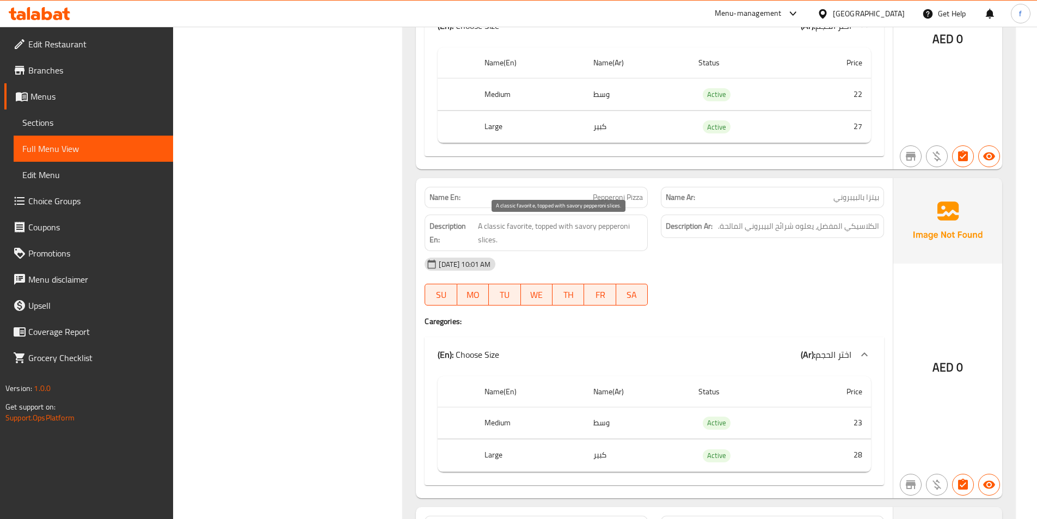
click at [493, 225] on span "A classic favorite, topped with savory pepperoni slices." at bounding box center [560, 232] width 165 height 27
click at [533, 219] on span "A classic favorite, topped with savory pepperoni slices." at bounding box center [560, 232] width 165 height 27
click at [526, 222] on span "A classic favorite, topped with savory pepperoni slices." at bounding box center [560, 232] width 165 height 27
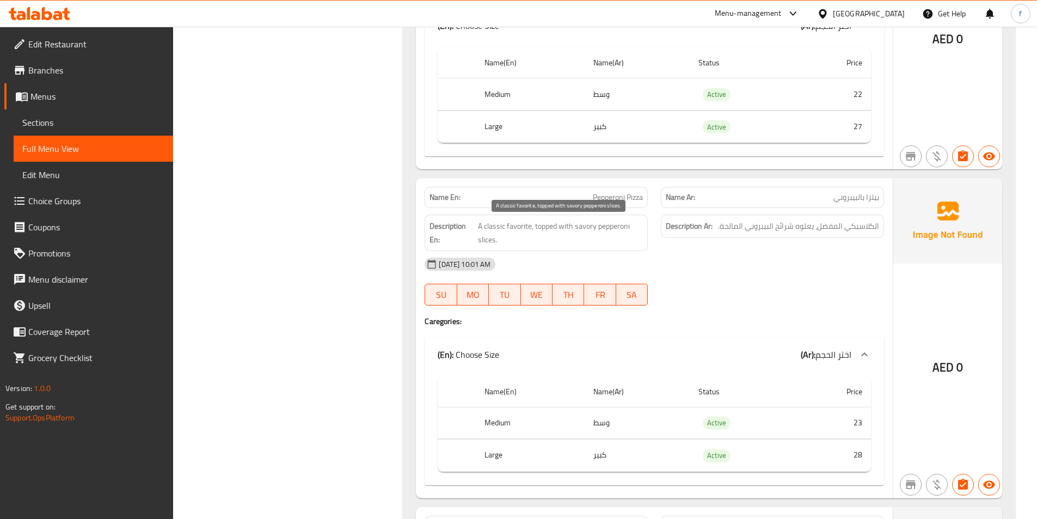
click at [549, 228] on span "A classic favorite, topped with savory pepperoni slices." at bounding box center [560, 232] width 165 height 27
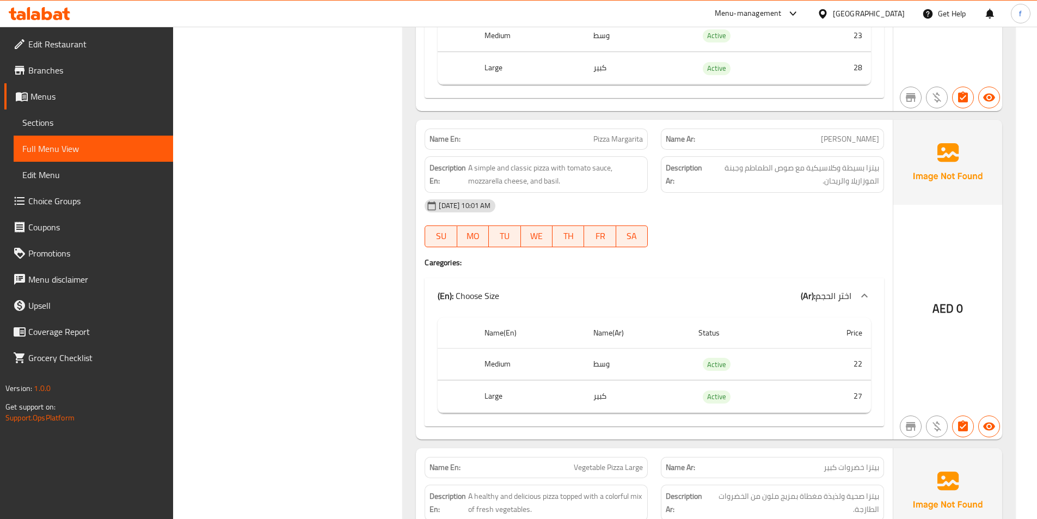
scroll to position [4734, 0]
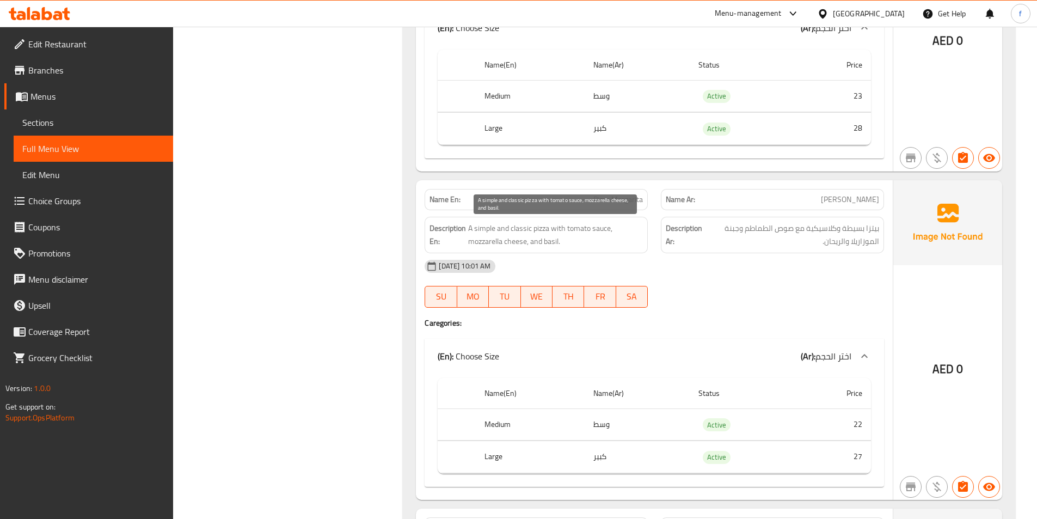
click at [539, 229] on span "A simple and classic pizza with tomato sauce, mozzarella cheese, and basil." at bounding box center [555, 235] width 175 height 27
click at [518, 225] on span "A simple and classic pizza with tomato sauce, mozzarella cheese, and basil." at bounding box center [555, 235] width 175 height 27
click at [487, 224] on span "A simple and classic pizza with tomato sauce, mozzarella cheese, and basil." at bounding box center [555, 235] width 175 height 27
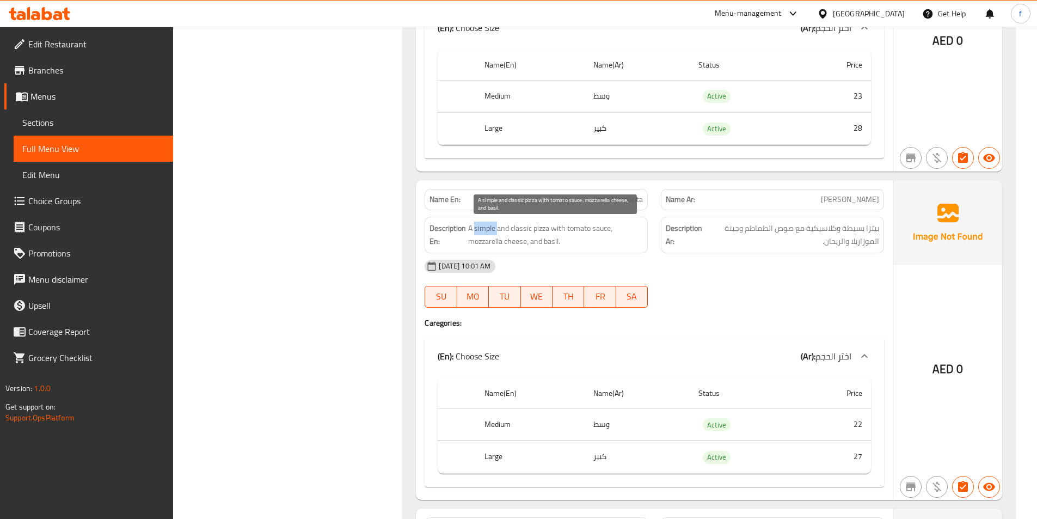
click at [487, 224] on span "A simple and classic pizza with tomato sauce, mozzarella cheese, and basil." at bounding box center [555, 235] width 175 height 27
click at [574, 227] on span "A simple and classic pizza with tomato sauce, mozzarella cheese, and basil." at bounding box center [555, 235] width 175 height 27
click at [598, 228] on span "A simple and classic pizza with tomato sauce, mozzarella cheese, and basil." at bounding box center [555, 235] width 175 height 27
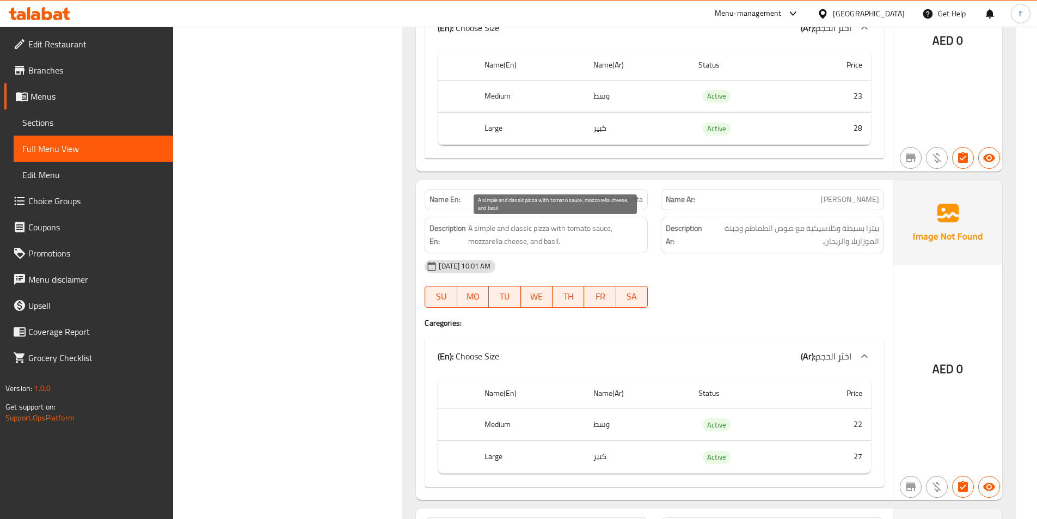
click at [487, 239] on span "A simple and classic pizza with tomato sauce, mozzarella cheese, and basil." at bounding box center [555, 235] width 175 height 27
click at [513, 244] on span "A simple and classic pizza with tomato sauce, mozzarella cheese, and basil." at bounding box center [555, 235] width 175 height 27
click at [545, 245] on span "A simple and classic pizza with tomato sauce, mozzarella cheese, and basil." at bounding box center [555, 235] width 175 height 27
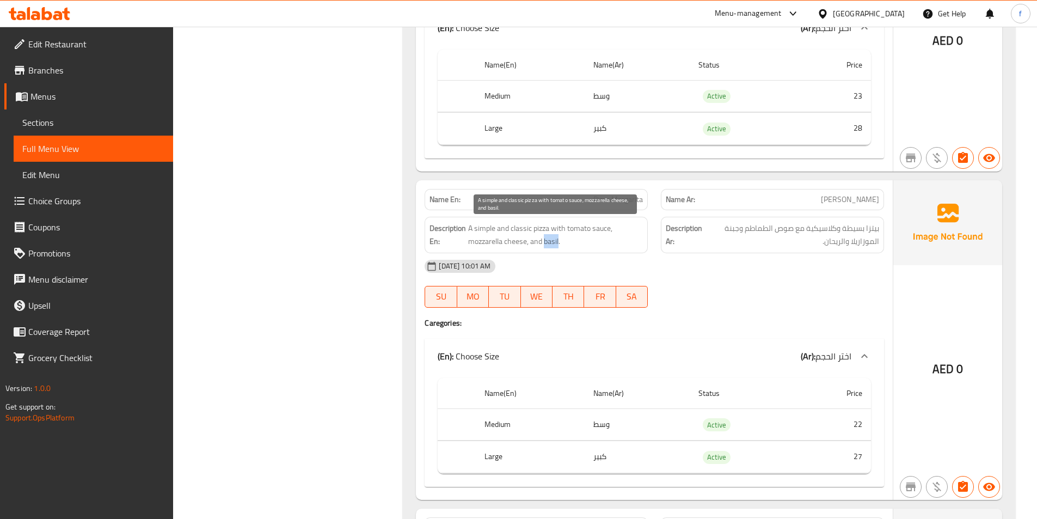
click at [545, 245] on span "A simple and classic pizza with tomato sauce, mozzarella cheese, and basil." at bounding box center [555, 235] width 175 height 27
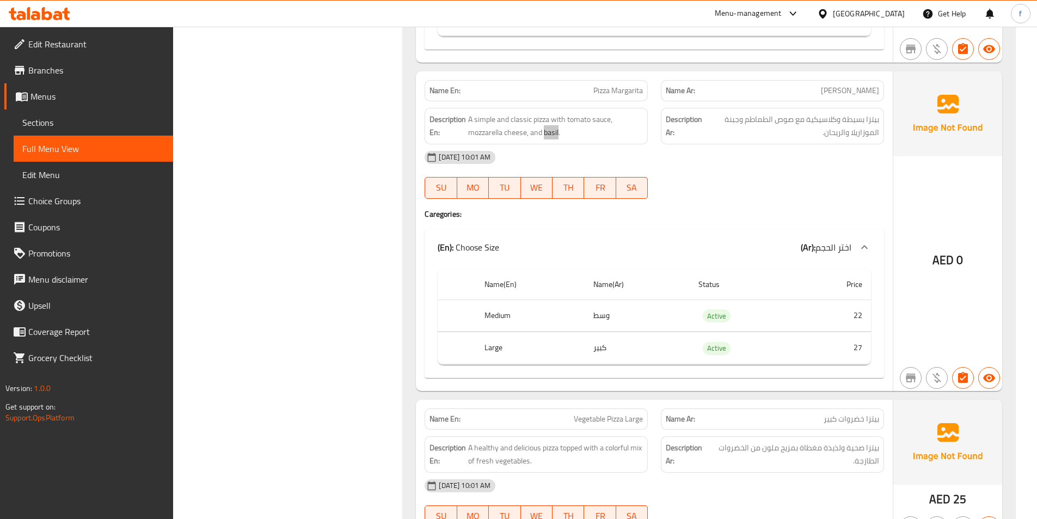
scroll to position [5060, 0]
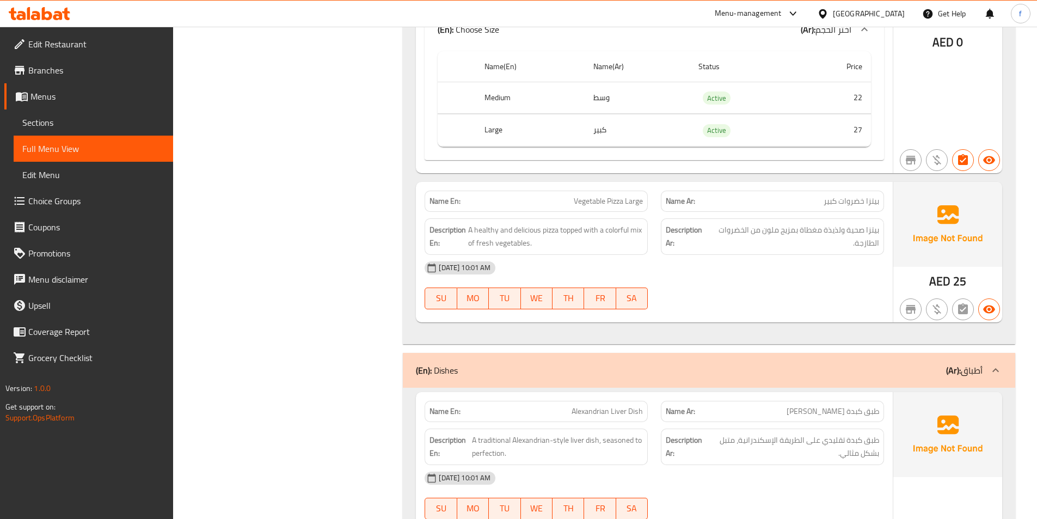
click at [589, 206] on span "Vegetable Pizza Large" at bounding box center [608, 200] width 69 height 11
copy span "Vegetable Pizza Large"
click at [487, 232] on span "A healthy and delicious pizza topped with a colorful mix of fresh vegetables." at bounding box center [555, 236] width 175 height 27
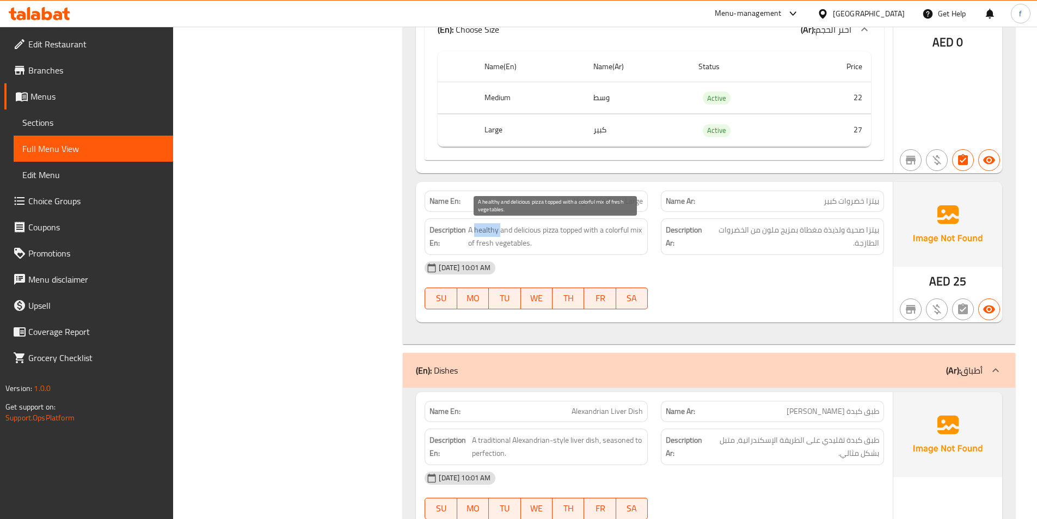
drag, startPoint x: 487, startPoint y: 232, endPoint x: 521, endPoint y: 231, distance: 34.3
click at [490, 232] on span "A healthy and delicious pizza topped with a colorful mix of fresh vegetables." at bounding box center [555, 236] width 175 height 27
click at [521, 231] on span "A healthy and delicious pizza topped with a colorful mix of fresh vegetables." at bounding box center [555, 236] width 175 height 27
click at [546, 229] on span "A healthy and delicious pizza topped with a colorful mix of fresh vegetables." at bounding box center [555, 236] width 175 height 27
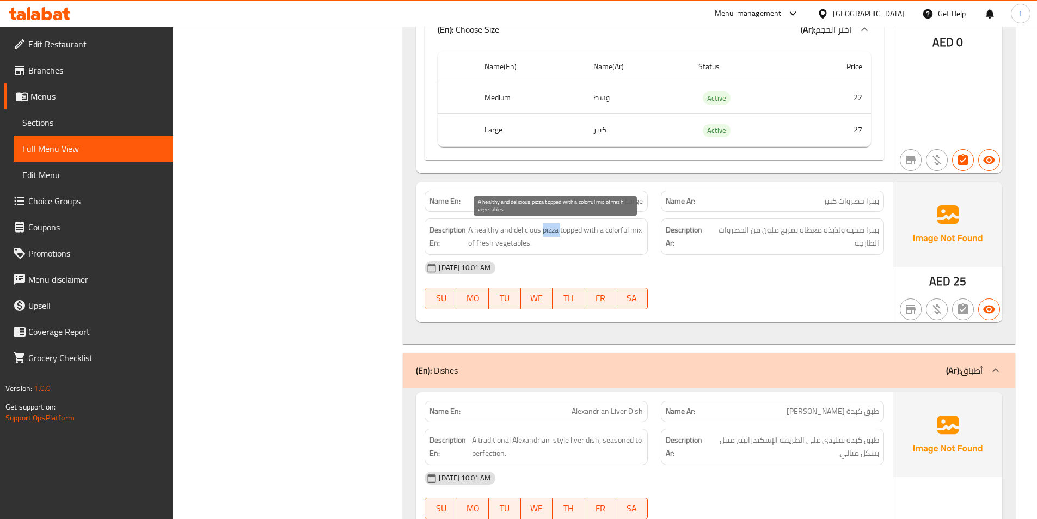
click at [546, 229] on span "A healthy and delicious pizza topped with a colorful mix of fresh vegetables." at bounding box center [555, 236] width 175 height 27
click at [574, 231] on span "A healthy and delicious pizza topped with a colorful mix of fresh vegetables." at bounding box center [555, 236] width 175 height 27
click at [470, 241] on span "A healthy and delicious pizza topped with a colorful mix of fresh vegetables." at bounding box center [555, 236] width 175 height 27
drag, startPoint x: 470, startPoint y: 241, endPoint x: 639, endPoint y: 217, distance: 171.0
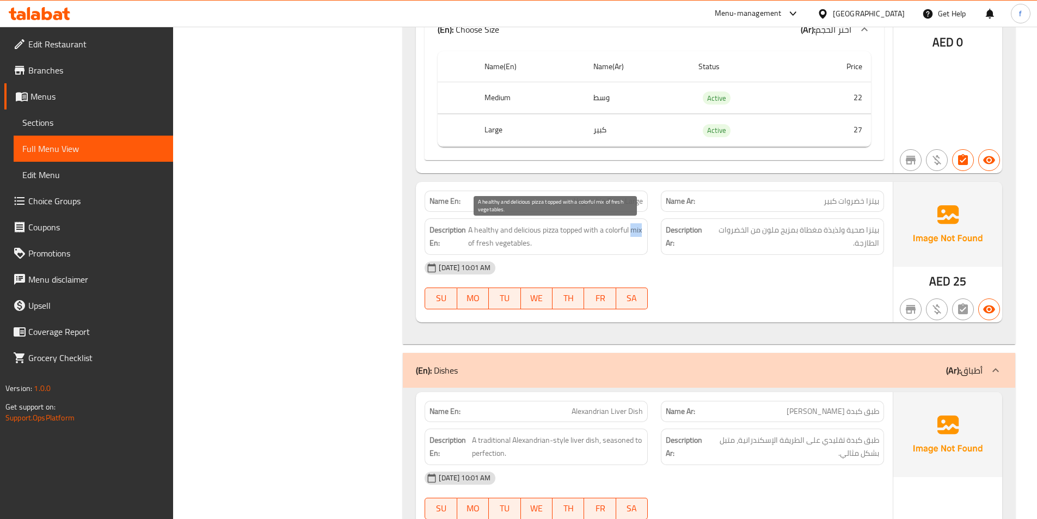
click at [480, 241] on span "A healthy and delicious pizza topped with a colorful mix of fresh vegetables." at bounding box center [555, 236] width 175 height 27
click at [624, 228] on span "A healthy and delicious pizza topped with a colorful mix of fresh vegetables." at bounding box center [555, 236] width 175 height 27
drag, startPoint x: 624, startPoint y: 228, endPoint x: 526, endPoint y: 244, distance: 100.0
click at [617, 232] on span "A healthy and delicious pizza topped with a colorful mix of fresh vegetables." at bounding box center [555, 236] width 175 height 27
drag, startPoint x: 499, startPoint y: 245, endPoint x: 570, endPoint y: 245, distance: 71.3
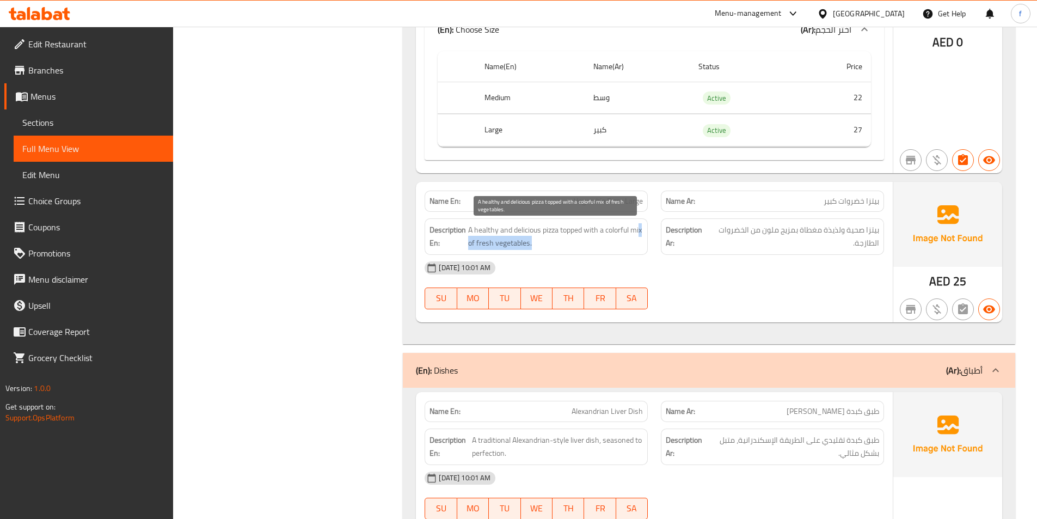
click at [570, 245] on span "A healthy and delicious pizza topped with a colorful mix of fresh vegetables." at bounding box center [555, 236] width 175 height 27
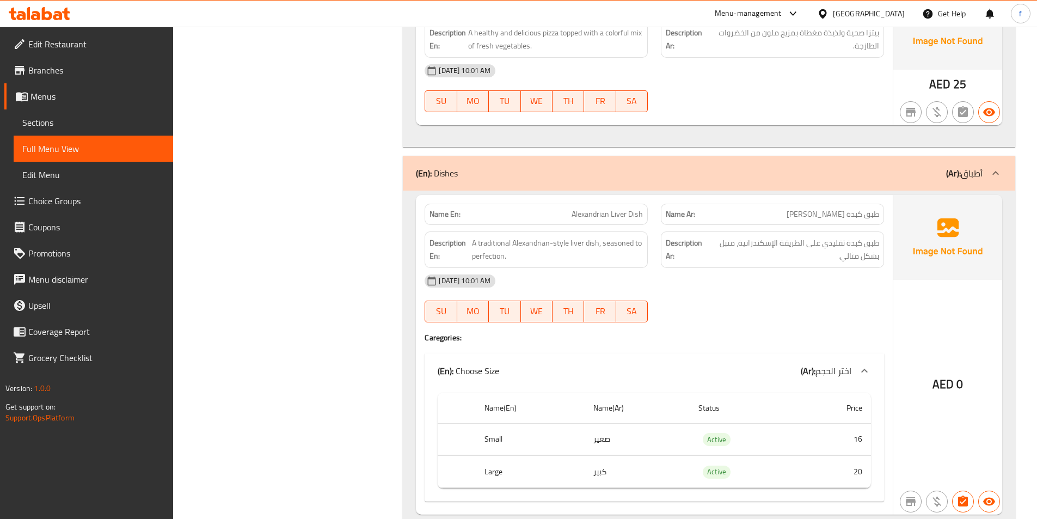
scroll to position [5278, 0]
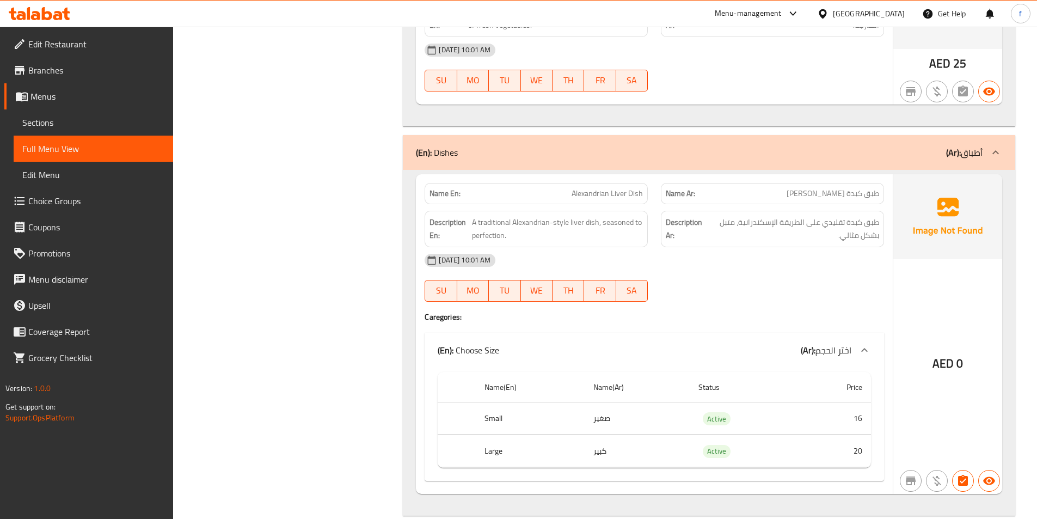
click at [585, 191] on span "Alexandrian Liver Dish" at bounding box center [607, 193] width 71 height 11
click at [633, 195] on span "Alexandrian Liver Dish" at bounding box center [607, 193] width 71 height 11
click at [633, 194] on span "Alexandrian Liver Dish" at bounding box center [607, 193] width 71 height 11
click at [622, 195] on span "Alexandrian Liver Dish" at bounding box center [607, 193] width 71 height 11
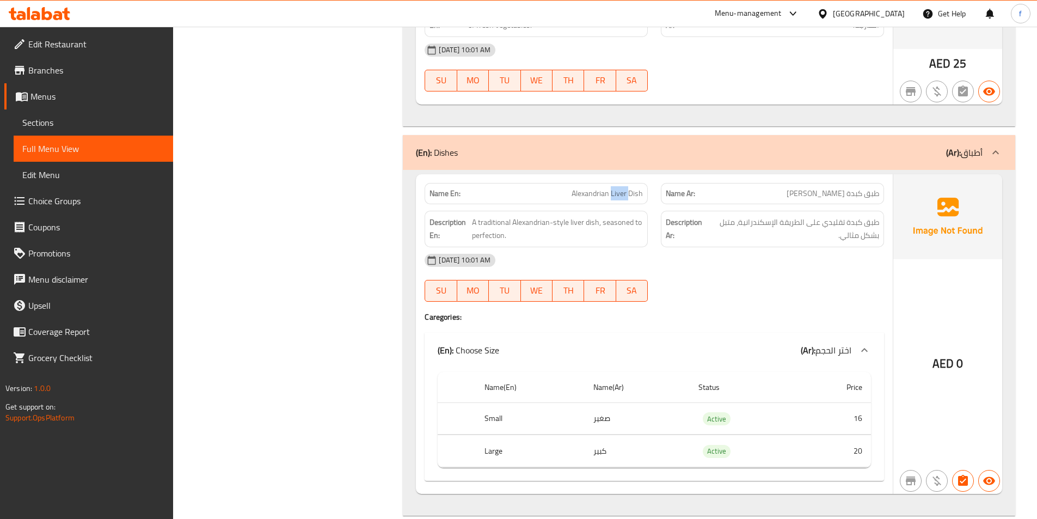
click at [622, 195] on span "Alexandrian Liver Dish" at bounding box center [607, 193] width 71 height 11
click at [598, 193] on span "Alexandrian Liver Dish" at bounding box center [607, 193] width 71 height 11
click at [594, 223] on span "A traditional Alexandrian-style liver dish, seasoned to perfection." at bounding box center [557, 229] width 171 height 27
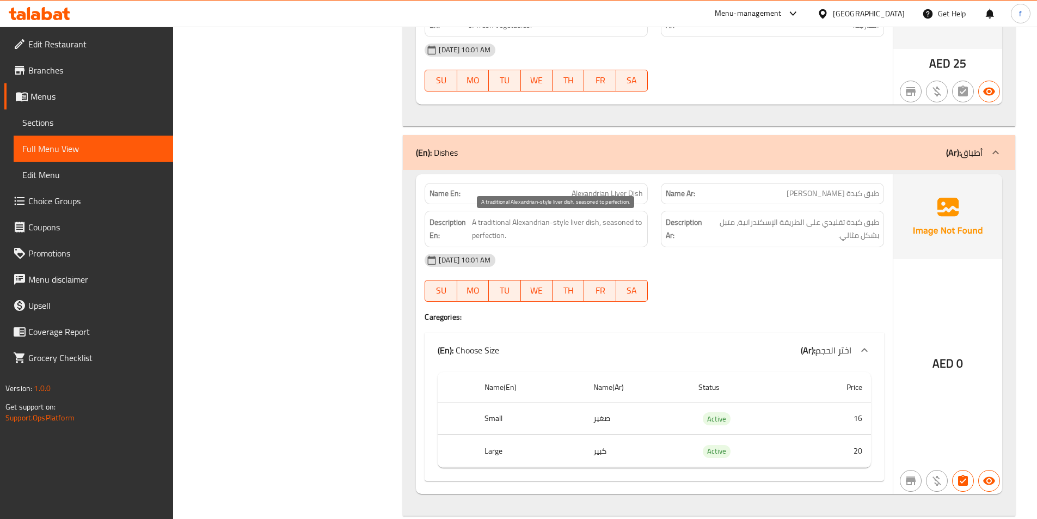
click at [575, 223] on span "A traditional Alexandrian-style liver dish, seasoned to perfection." at bounding box center [557, 229] width 171 height 27
click at [493, 222] on span "A traditional Alexandrian-style liver dish, seasoned to perfection." at bounding box center [557, 229] width 171 height 27
drag, startPoint x: 493, startPoint y: 222, endPoint x: 507, endPoint y: 221, distance: 14.2
click at [493, 221] on span "A traditional Alexandrian-style liver dish, seasoned to perfection." at bounding box center [557, 229] width 171 height 27
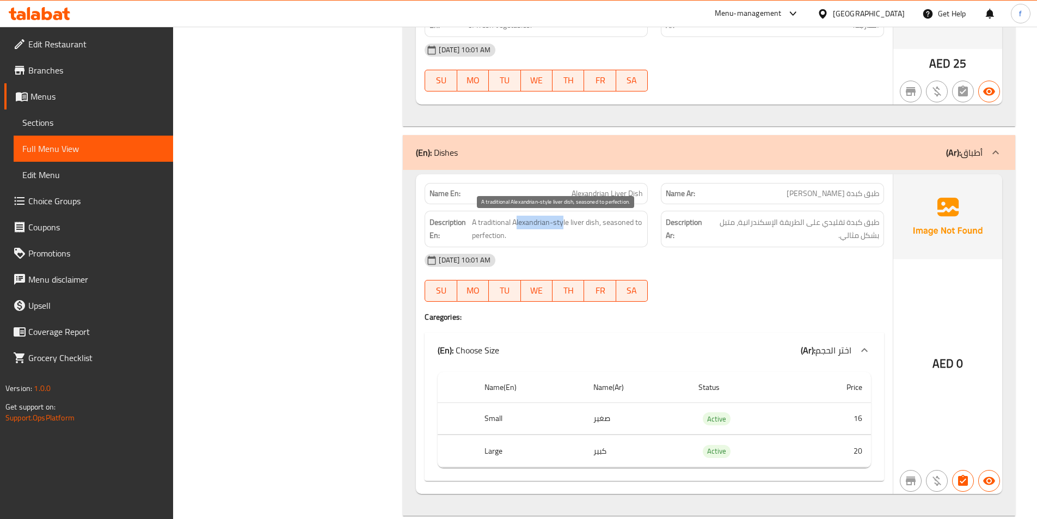
drag, startPoint x: 515, startPoint y: 220, endPoint x: 562, endPoint y: 221, distance: 47.4
click at [562, 221] on span "A traditional Alexandrian-style liver dish, seasoned to perfection." at bounding box center [557, 229] width 171 height 27
click at [618, 224] on span "A traditional Alexandrian-style liver dish, seasoned to perfection." at bounding box center [557, 229] width 171 height 27
click at [487, 236] on span "A traditional Alexandrian-style liver dish, seasoned to perfection." at bounding box center [557, 229] width 171 height 27
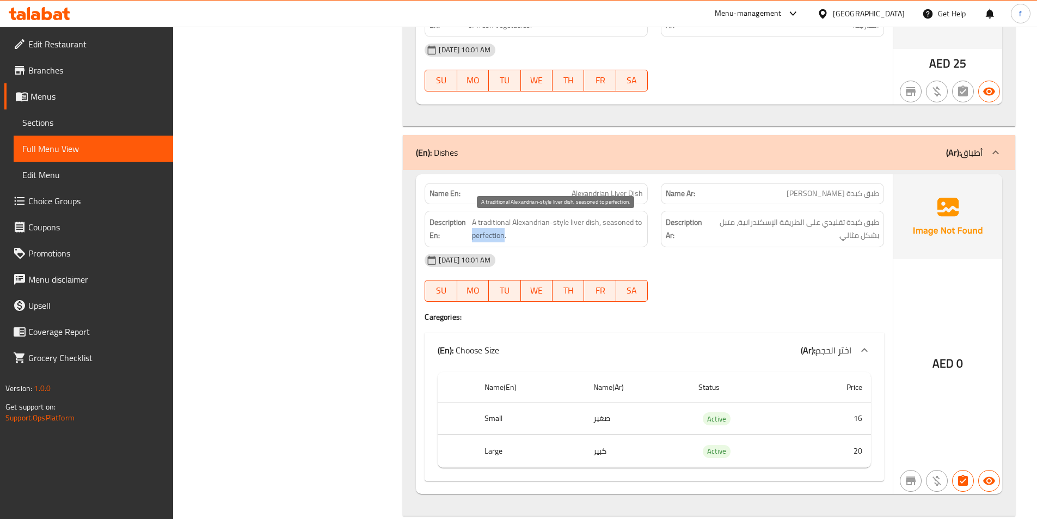
drag, startPoint x: 487, startPoint y: 236, endPoint x: 512, endPoint y: 235, distance: 25.1
click at [496, 237] on span "A traditional Alexandrian-style liver dish, seasoned to perfection." at bounding box center [557, 229] width 171 height 27
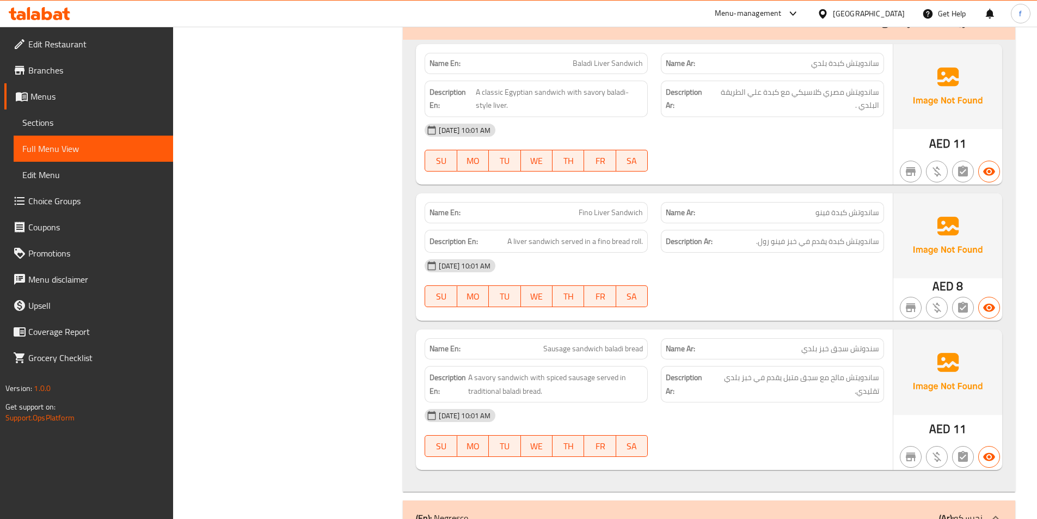
scroll to position [5659, 0]
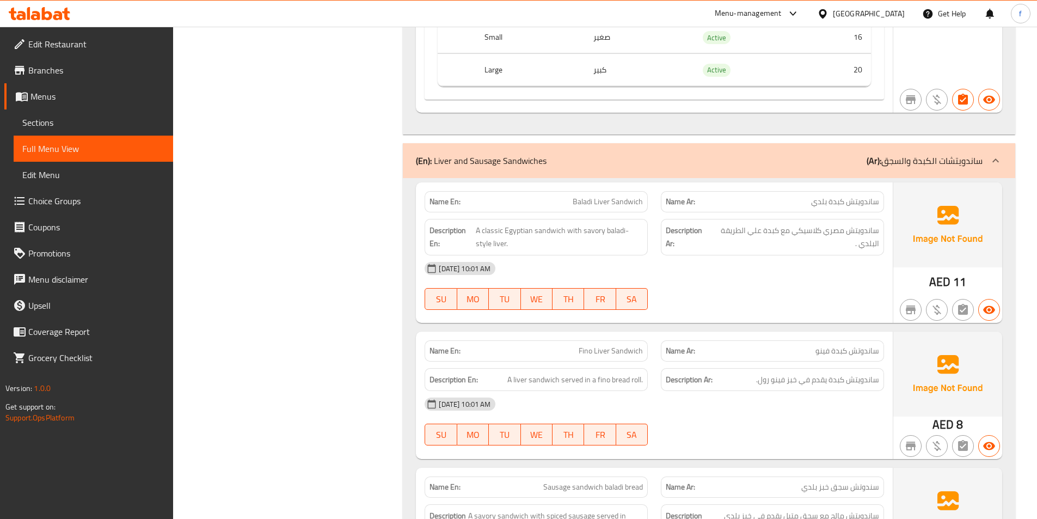
click at [614, 201] on span "Baladi Liver Sandwich" at bounding box center [608, 201] width 70 height 11
click at [604, 202] on span "Baladi Liver Sandwich" at bounding box center [608, 201] width 70 height 11
click at [574, 197] on span "Baladi Liver Sandwich" at bounding box center [608, 201] width 70 height 11
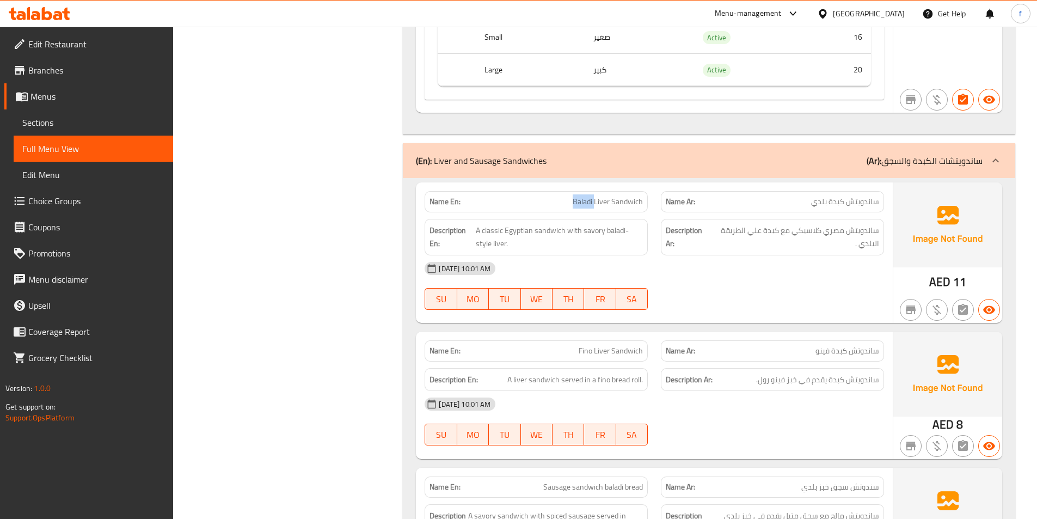
click at [574, 197] on span "Baladi Liver Sandwich" at bounding box center [608, 201] width 70 height 11
click at [557, 231] on span "A classic Egyptian sandwich with savory baladi-style liver." at bounding box center [559, 237] width 167 height 27
click at [521, 232] on span "A classic Egyptian sandwich with savory baladi-style liver." at bounding box center [559, 237] width 167 height 27
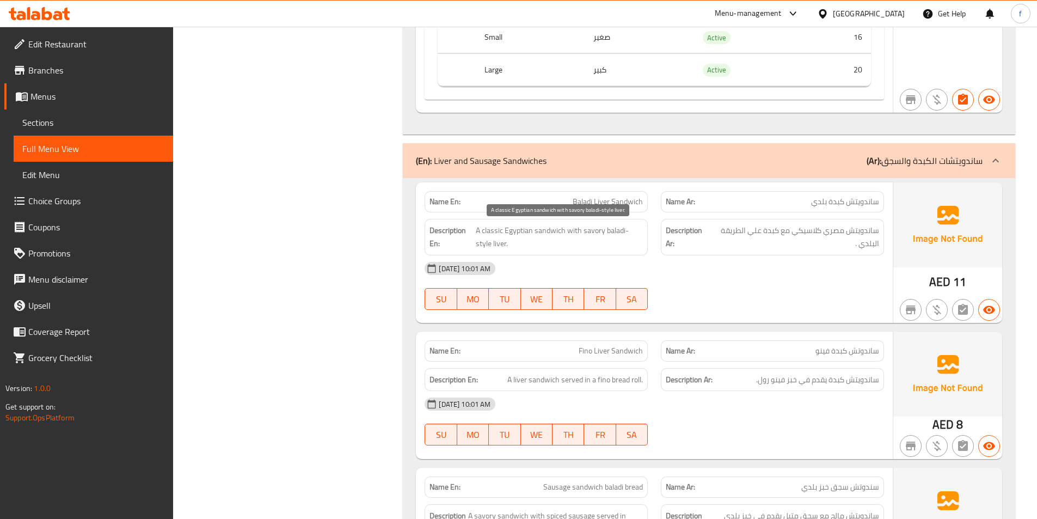
click at [492, 228] on span "A classic Egyptian sandwich with savory baladi-style liver." at bounding box center [559, 237] width 167 height 27
click at [483, 240] on span "A classic Egyptian sandwich with savory baladi-style liver." at bounding box center [559, 237] width 167 height 27
drag, startPoint x: 604, startPoint y: 230, endPoint x: 646, endPoint y: 236, distance: 42.8
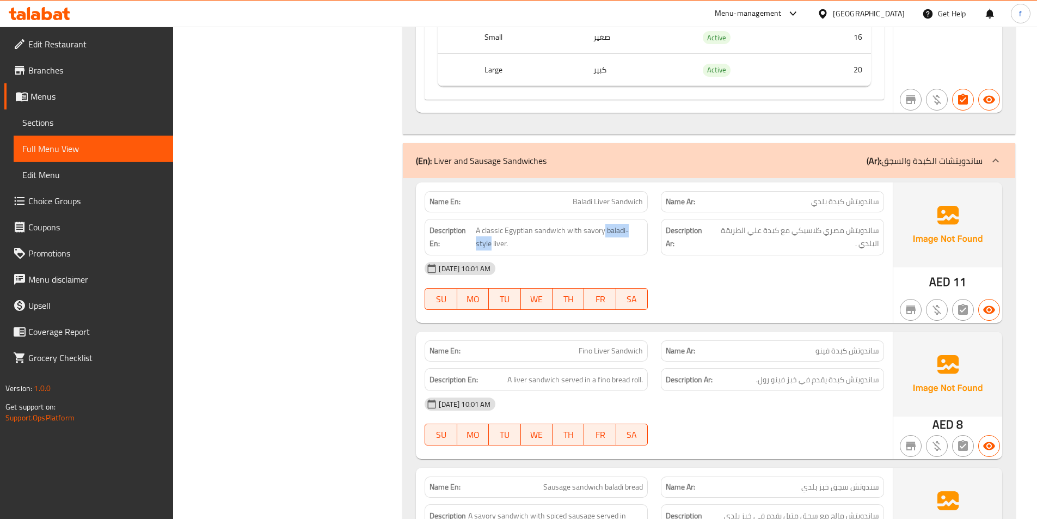
click at [646, 236] on div "Description En: A classic Egyptian sandwich with savory baladi-style liver." at bounding box center [536, 237] width 223 height 36
click at [625, 236] on span "A classic Egyptian sandwich with savory baladi-style liver." at bounding box center [559, 237] width 167 height 27
click at [609, 209] on div "Name En: Baladi Liver Sandwich" at bounding box center [536, 201] width 223 height 21
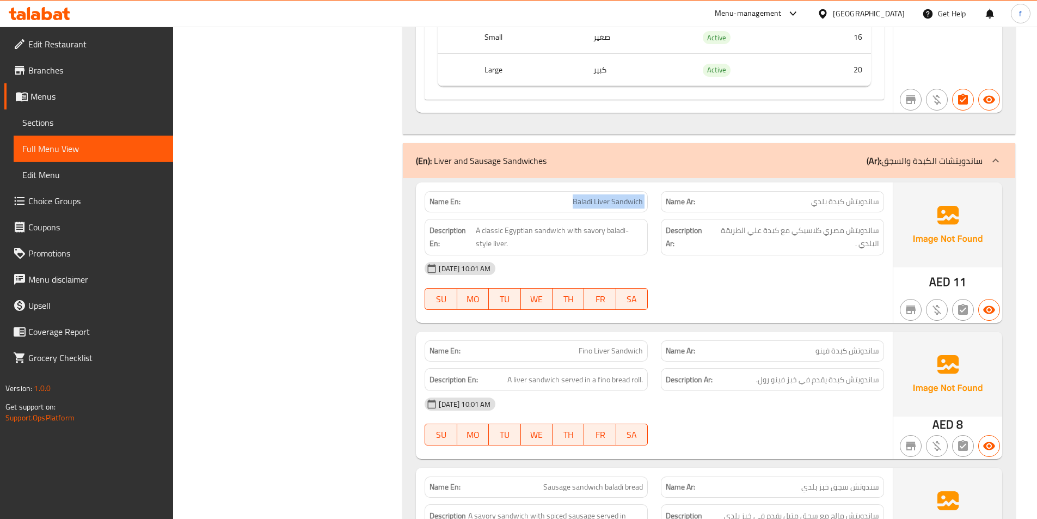
copy span "Baladi Liver Sandwich"
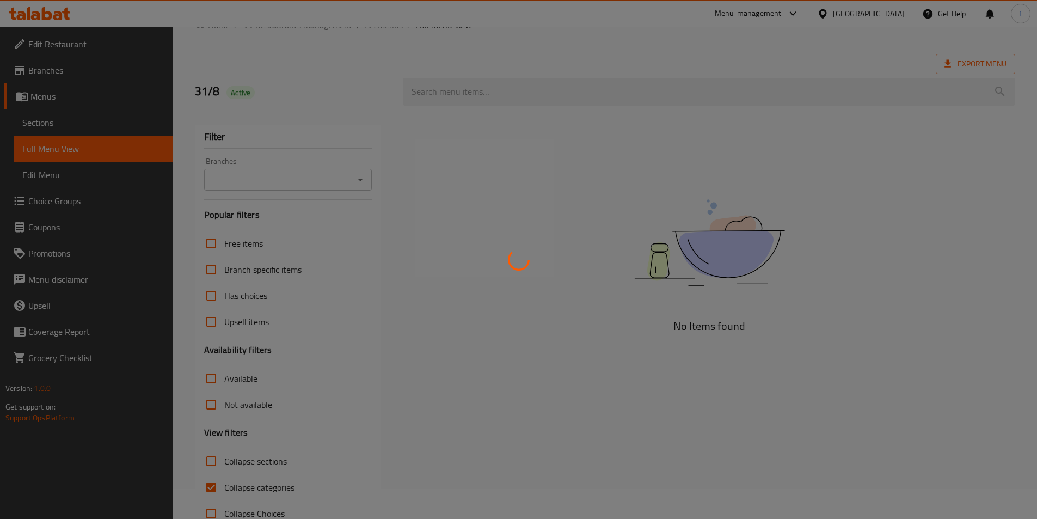
scroll to position [60, 0]
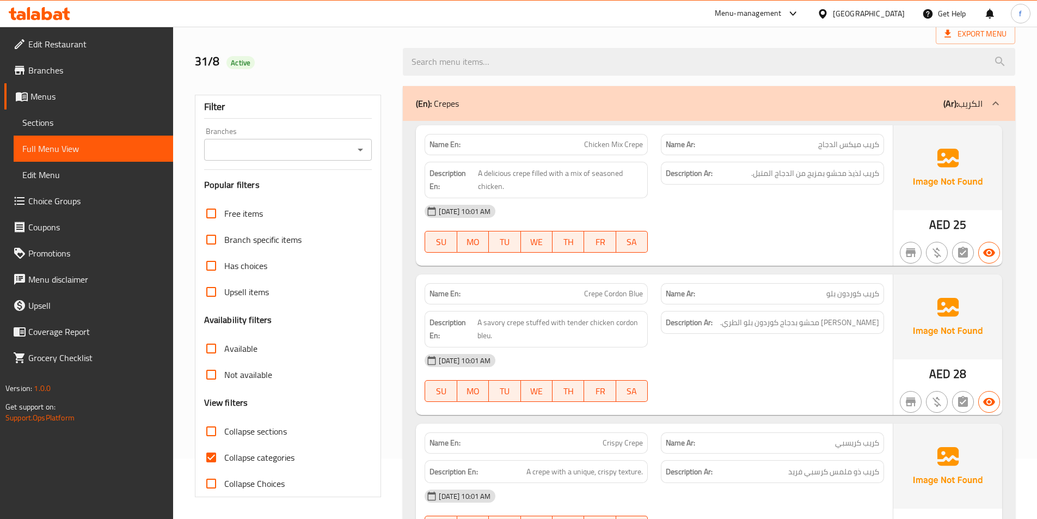
drag, startPoint x: 212, startPoint y: 432, endPoint x: 211, endPoint y: 464, distance: 32.1
click at [212, 433] on input "Collapse sections" at bounding box center [211, 431] width 26 height 26
checkbox input "true"
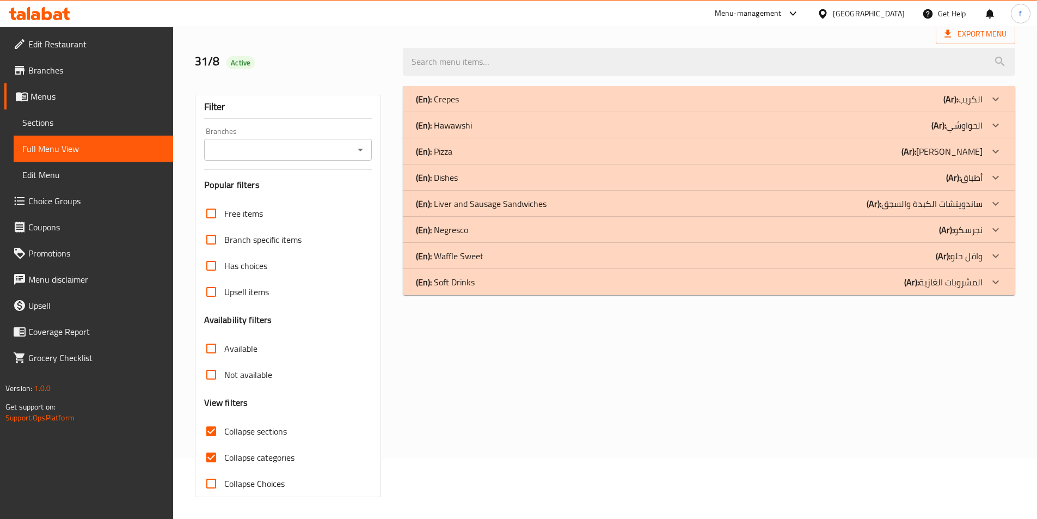
click at [214, 456] on input "Collapse categories" at bounding box center [211, 457] width 26 height 26
checkbox input "false"
click at [530, 203] on p "(En): Liver and Sausage Sandwiches" at bounding box center [481, 203] width 131 height 13
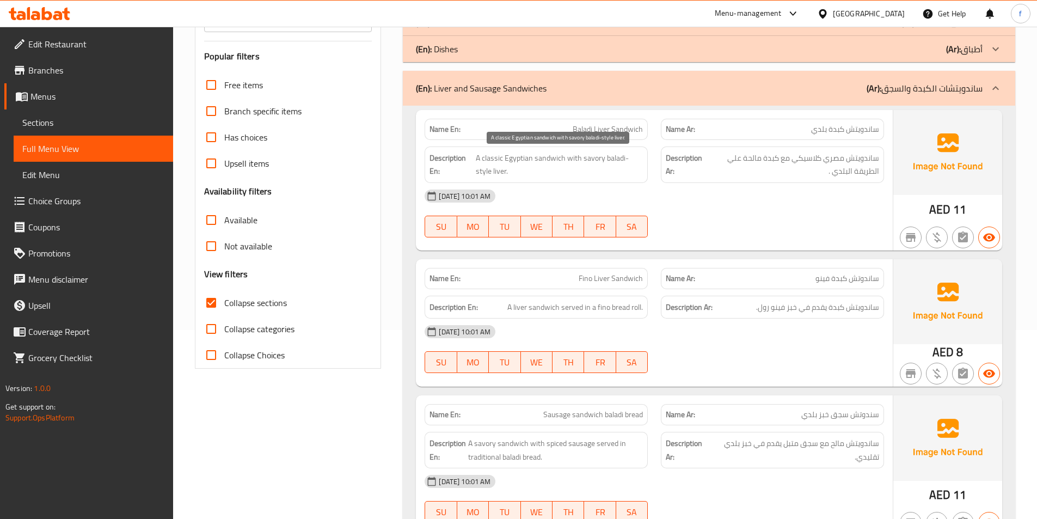
scroll to position [169, 0]
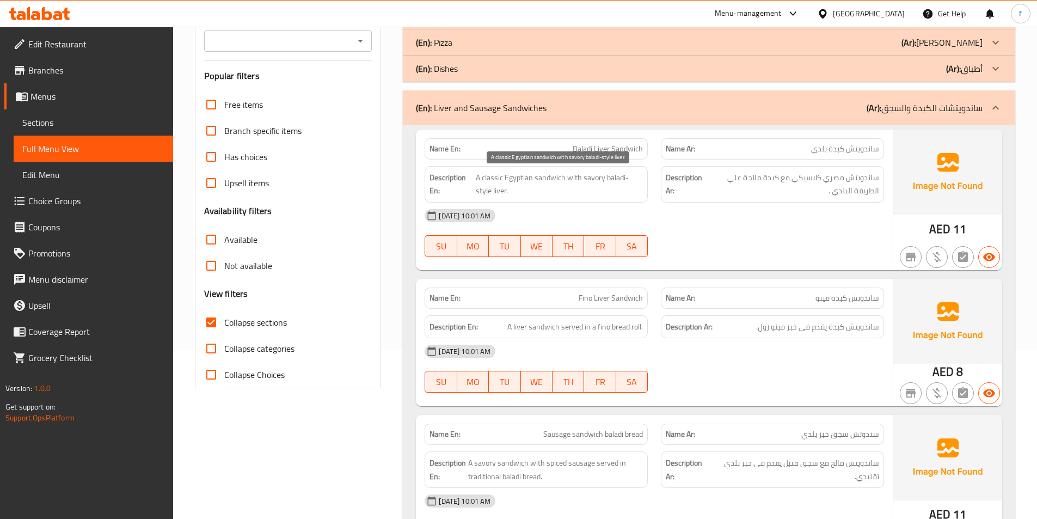
click at [553, 174] on span "A classic Egyptian sandwich with savory baladi-style liver." at bounding box center [559, 184] width 167 height 27
click at [526, 177] on span "A classic Egyptian sandwich with savory baladi-style liver." at bounding box center [559, 184] width 167 height 27
click at [491, 177] on span "A classic Egyptian sandwich with savory baladi-style liver." at bounding box center [559, 184] width 167 height 27
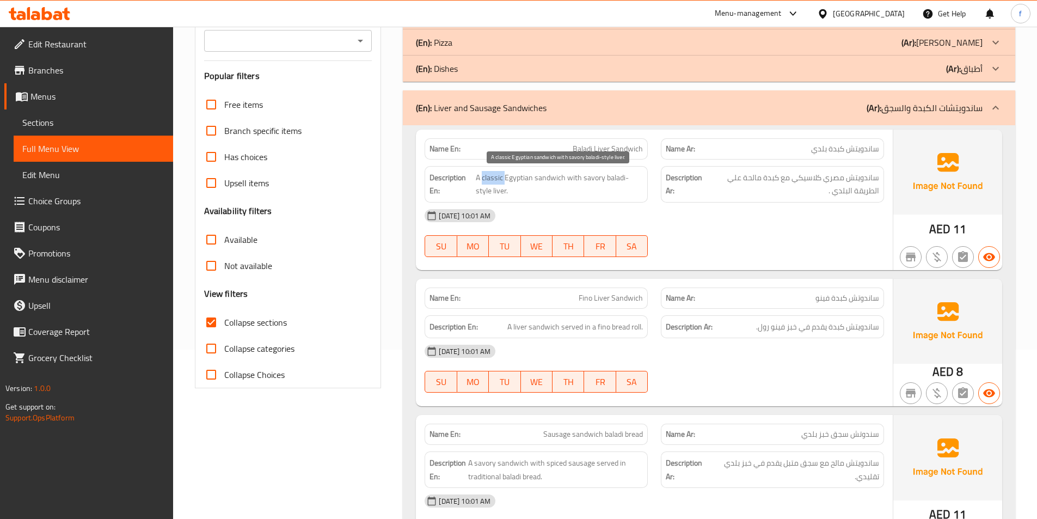
click at [491, 177] on span "A classic Egyptian sandwich with savory baladi-style liver." at bounding box center [559, 184] width 167 height 27
click at [475, 192] on h6 "Description En: A classic Egyptian sandwich with savory baladi-style liver." at bounding box center [535, 184] width 213 height 27
drag, startPoint x: 475, startPoint y: 192, endPoint x: 616, endPoint y: 179, distance: 141.6
click at [477, 192] on h6 "Description En: A classic Egyptian sandwich with savory baladi-style liver." at bounding box center [535, 184] width 213 height 27
click at [591, 179] on span "A classic Egyptian sandwich with savory baladi-style liver." at bounding box center [559, 184] width 167 height 27
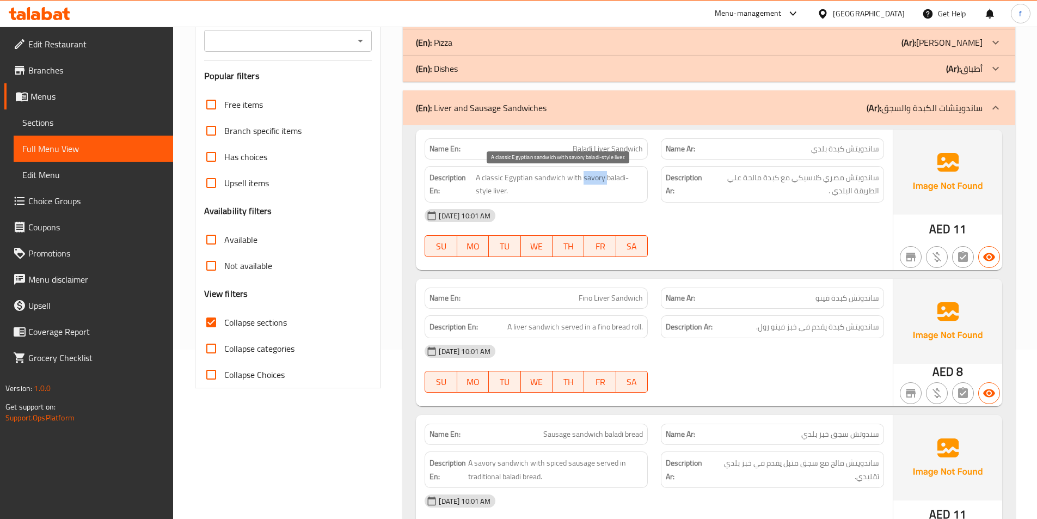
click at [591, 179] on span "A classic Egyptian sandwich with savory baladi-style liver." at bounding box center [559, 184] width 167 height 27
drag, startPoint x: 647, startPoint y: 181, endPoint x: 663, endPoint y: 181, distance: 16.3
click at [663, 181] on div "Description En: A classic Egyptian sandwich with savory baladi-style liver. Des…" at bounding box center [654, 184] width 472 height 50
click at [596, 195] on span "A classic Egyptian sandwich with savory baladi-style liver." at bounding box center [559, 184] width 167 height 27
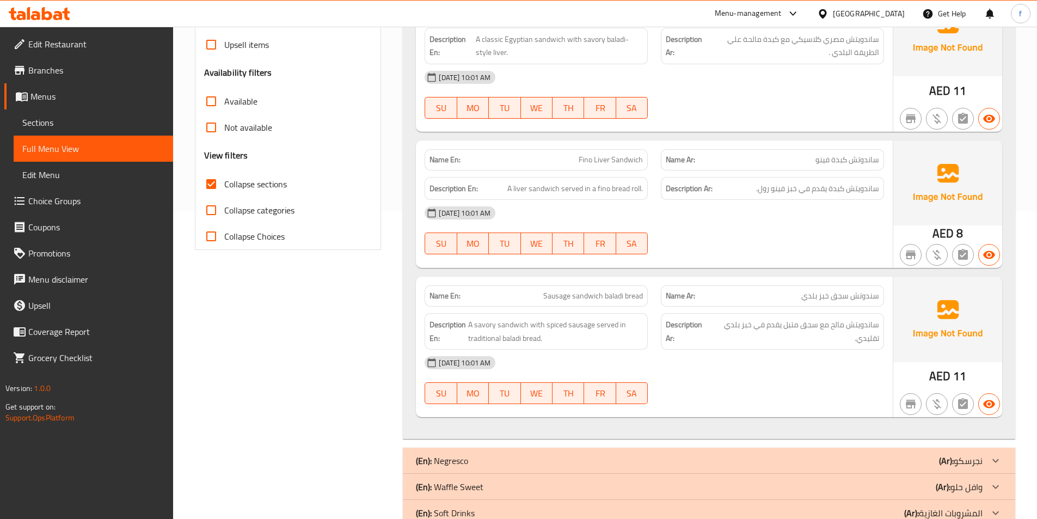
scroll to position [282, 0]
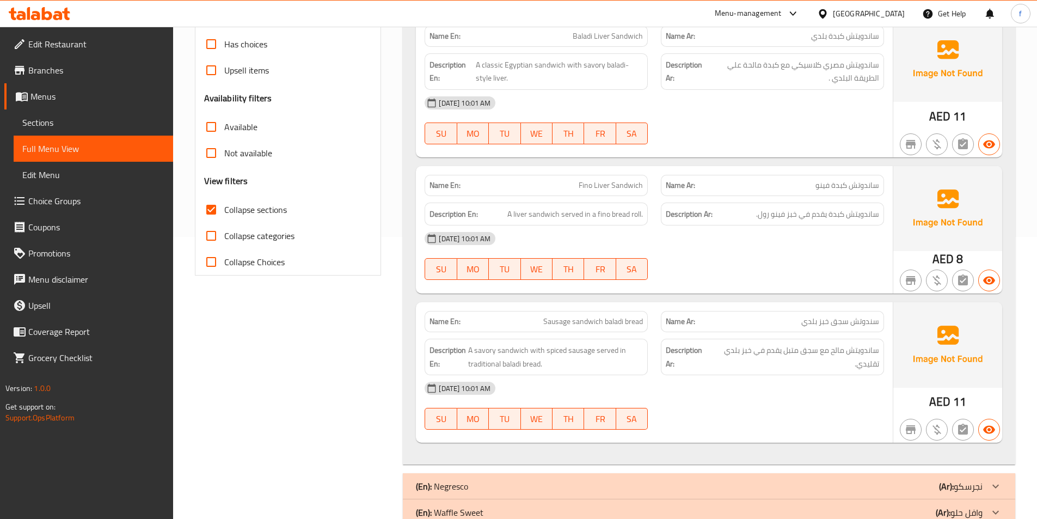
click at [628, 182] on span "Fino Liver Sandwich" at bounding box center [611, 185] width 64 height 11
drag, startPoint x: 628, startPoint y: 182, endPoint x: 607, endPoint y: 185, distance: 20.9
click at [626, 183] on span "Fino Liver Sandwich" at bounding box center [611, 185] width 64 height 11
click at [606, 187] on span "Fino Liver Sandwich" at bounding box center [611, 185] width 64 height 11
drag, startPoint x: 606, startPoint y: 187, endPoint x: 588, endPoint y: 186, distance: 18.0
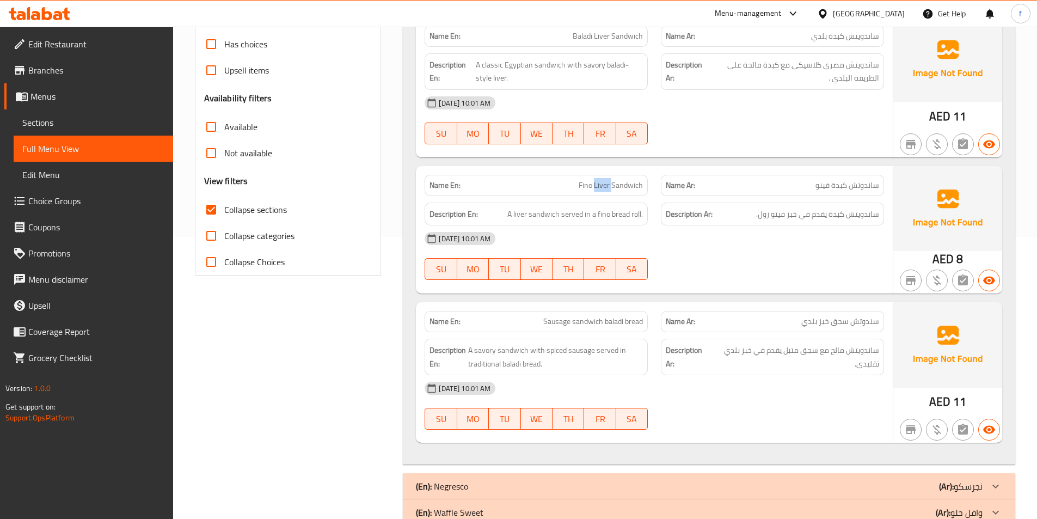
click at [601, 187] on span "Fino Liver Sandwich" at bounding box center [611, 185] width 64 height 11
click at [582, 185] on span "Fino Liver Sandwich" at bounding box center [611, 185] width 64 height 11
drag, startPoint x: 582, startPoint y: 185, endPoint x: 614, endPoint y: 225, distance: 51.5
click at [582, 185] on span "Fino Liver Sandwich" at bounding box center [611, 185] width 64 height 11
click at [537, 217] on span "A liver sandwich served in a fino bread roll." at bounding box center [575, 214] width 136 height 14
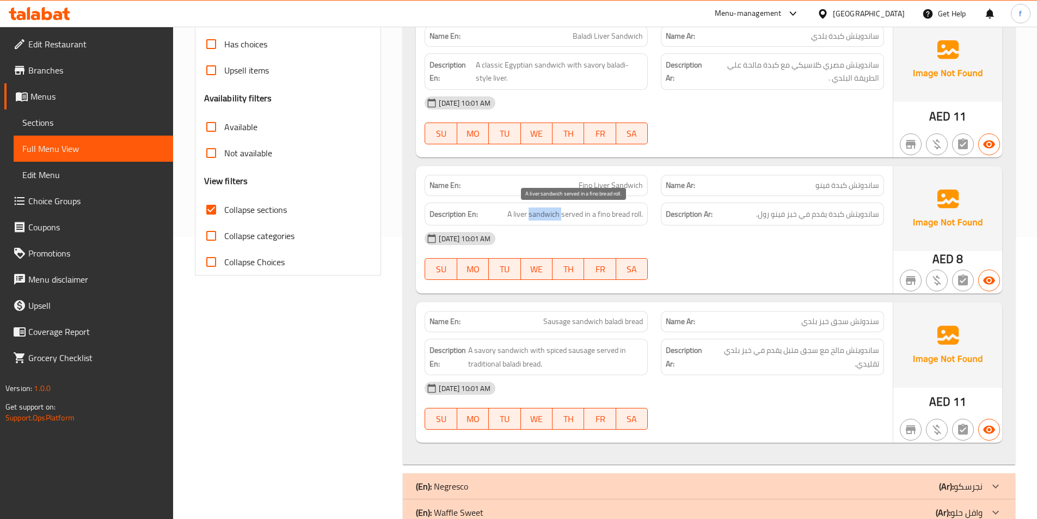
click at [537, 217] on span "A liver sandwich served in a fino bread roll." at bounding box center [575, 214] width 136 height 14
click at [518, 214] on span "A liver sandwich served in a fino bread roll." at bounding box center [575, 214] width 136 height 14
click at [566, 217] on span "A liver sandwich served in a fino bread roll." at bounding box center [575, 214] width 136 height 14
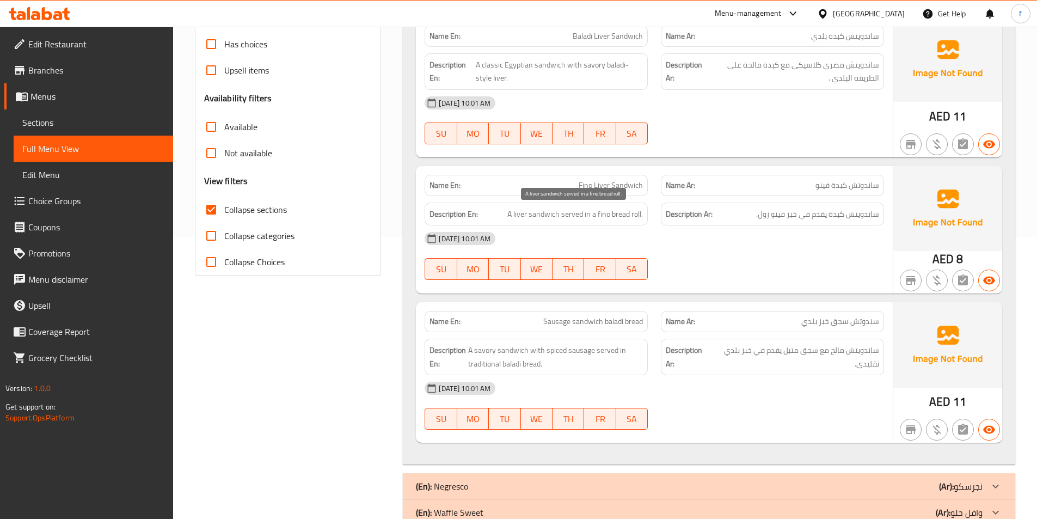
click at [618, 214] on span "A liver sandwich served in a fino bread roll." at bounding box center [575, 214] width 136 height 14
click at [605, 213] on span "A liver sandwich served in a fino bread roll." at bounding box center [575, 214] width 136 height 14
click at [604, 213] on span "A liver sandwich served in a fino bread roll." at bounding box center [575, 214] width 136 height 14
click at [634, 210] on span "A liver sandwich served in a fino bread roll." at bounding box center [575, 214] width 136 height 14
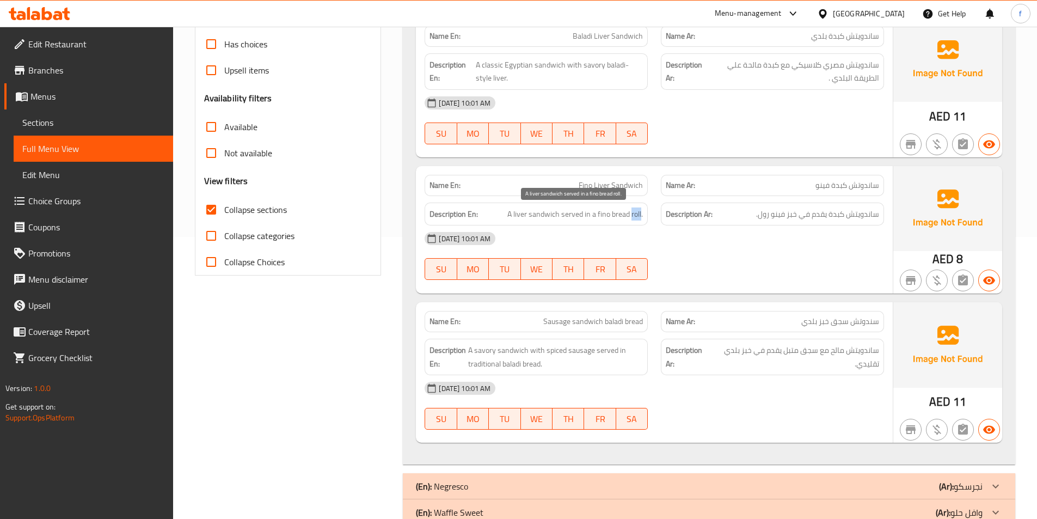
click at [634, 210] on span "A liver sandwich served in a fino bread roll." at bounding box center [575, 214] width 136 height 14
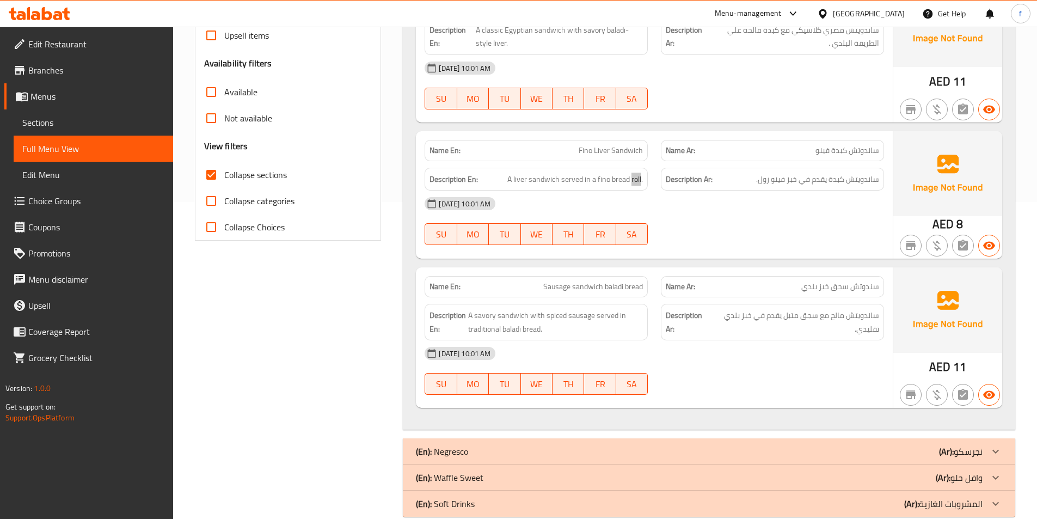
scroll to position [336, 0]
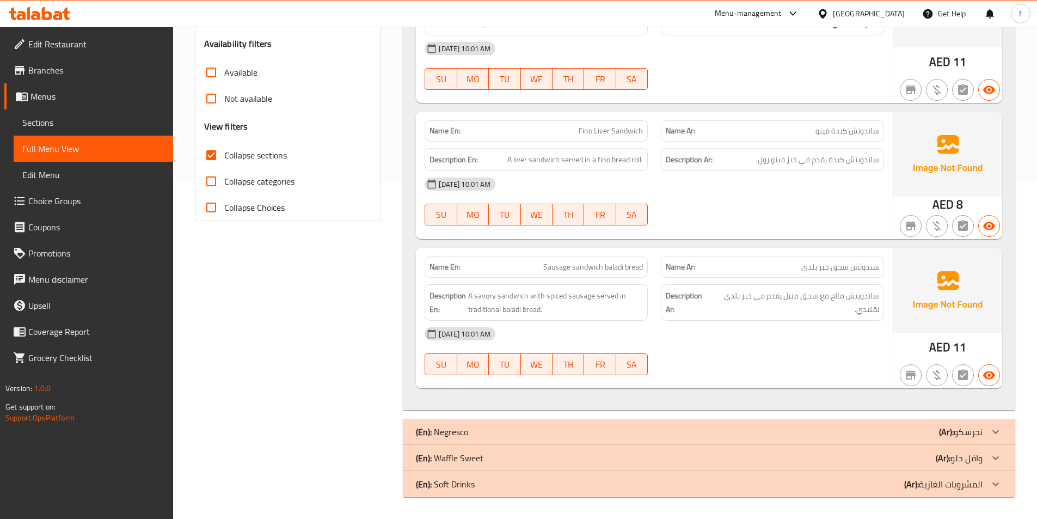
click at [589, 267] on span "Sausage sandwich baladi bread" at bounding box center [593, 266] width 100 height 11
click at [562, 268] on span "Sausage sandwich baladi bread" at bounding box center [593, 266] width 100 height 11
click at [609, 270] on span "Sausage sandwich baladi bread" at bounding box center [593, 266] width 100 height 11
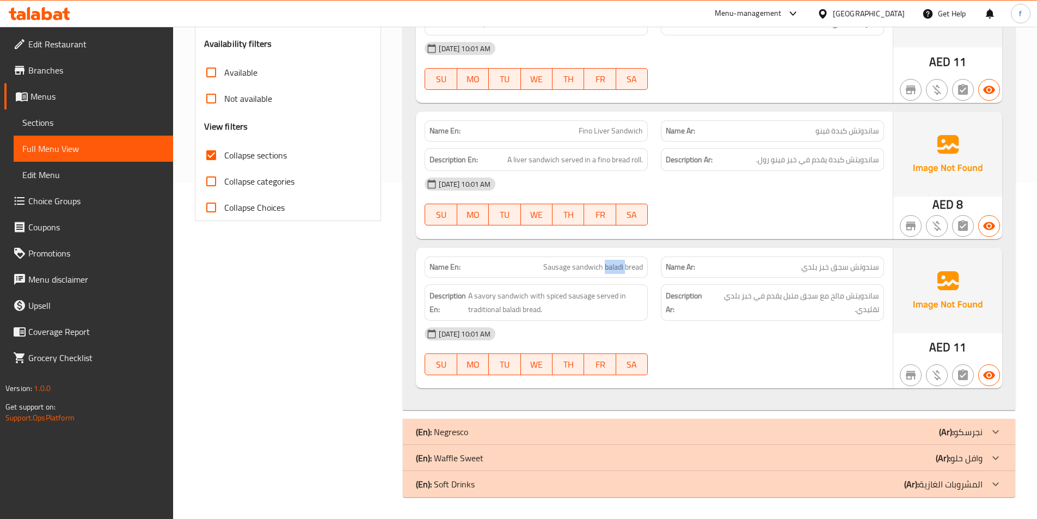
drag, startPoint x: 609, startPoint y: 270, endPoint x: 630, endPoint y: 267, distance: 20.9
click at [610, 270] on span "Sausage sandwich baladi bread" at bounding box center [593, 266] width 100 height 11
click at [627, 268] on span "Sausage sandwich baladi bread" at bounding box center [593, 266] width 100 height 11
drag, startPoint x: 627, startPoint y: 268, endPoint x: 692, endPoint y: 291, distance: 68.7
click at [629, 268] on span "Sausage sandwich baladi bread" at bounding box center [593, 266] width 100 height 11
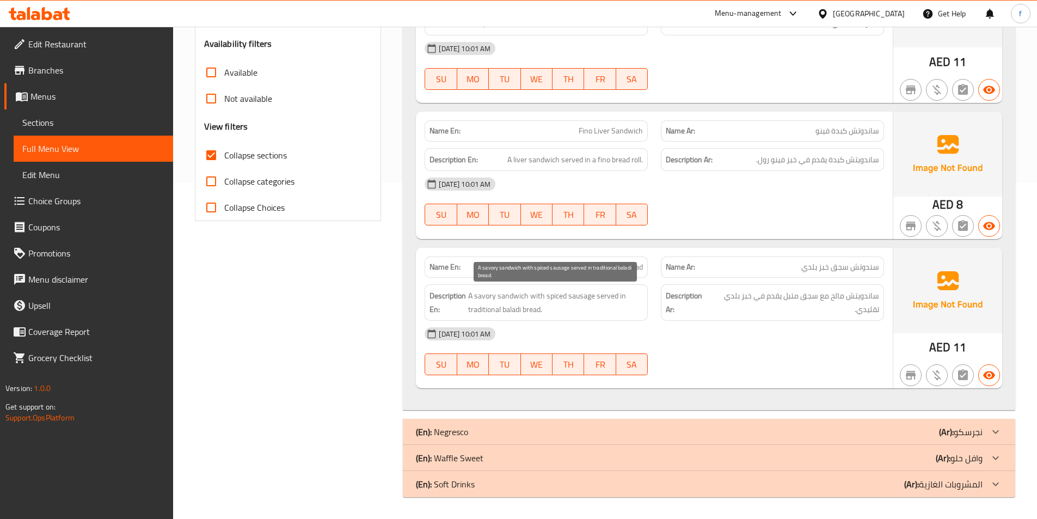
click at [521, 299] on span "A savory sandwich with spiced sausage served in traditional baladi bread." at bounding box center [555, 302] width 175 height 27
click at [486, 298] on span "A savory sandwich with spiced sausage served in traditional baladi bread." at bounding box center [555, 302] width 175 height 27
drag, startPoint x: 486, startPoint y: 298, endPoint x: 514, endPoint y: 297, distance: 28.3
click at [487, 298] on span "A savory sandwich with spiced sausage served in traditional baladi bread." at bounding box center [555, 302] width 175 height 27
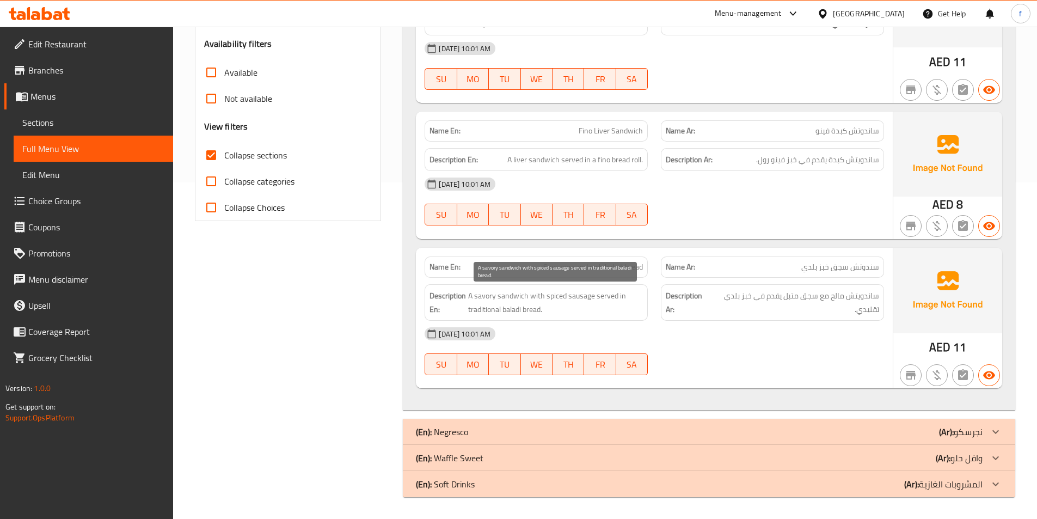
click at [580, 299] on span "A savory sandwich with spiced sausage served in traditional baladi bread." at bounding box center [555, 302] width 175 height 27
drag, startPoint x: 580, startPoint y: 299, endPoint x: 552, endPoint y: 297, distance: 27.3
click at [575, 300] on span "A savory sandwich with spiced sausage served in traditional baladi bread." at bounding box center [555, 302] width 175 height 27
click at [552, 297] on span "A savory sandwich with spiced sausage served in traditional baladi bread." at bounding box center [555, 302] width 175 height 27
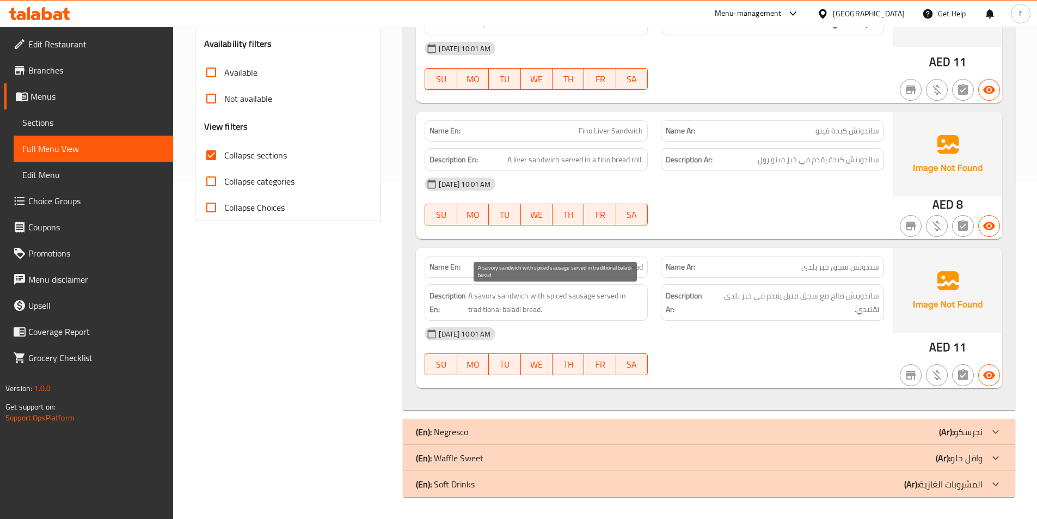
click at [604, 294] on span "A savory sandwich with spiced sausage served in traditional baladi bread." at bounding box center [555, 302] width 175 height 27
click at [531, 309] on span "A savory sandwich with spiced sausage served in traditional baladi bread." at bounding box center [555, 302] width 175 height 27
drag, startPoint x: 531, startPoint y: 309, endPoint x: 520, endPoint y: 309, distance: 10.4
click at [528, 309] on span "A savory sandwich with spiced sausage served in traditional baladi bread." at bounding box center [555, 302] width 175 height 27
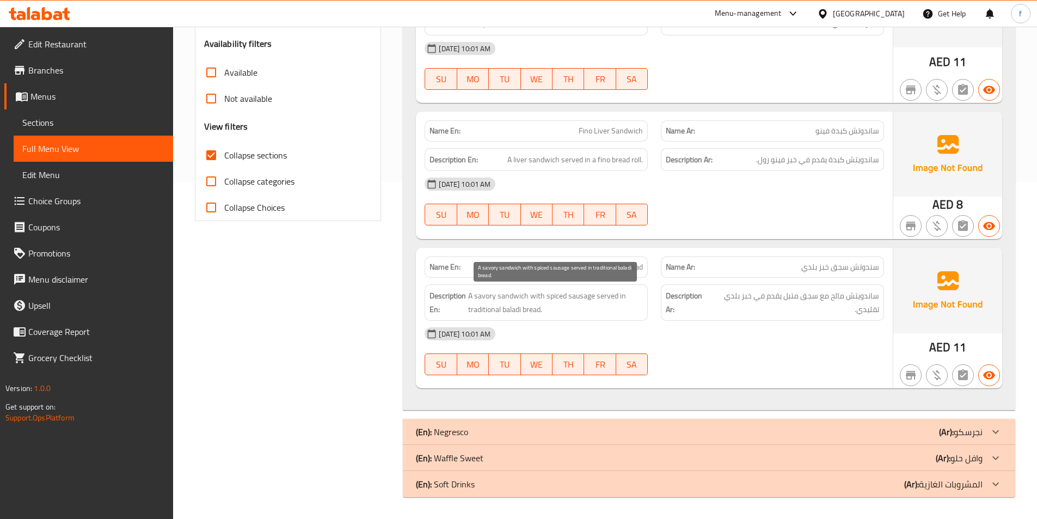
click at [520, 309] on span "A savory sandwich with spiced sausage served in traditional baladi bread." at bounding box center [555, 302] width 175 height 27
click at [491, 310] on span "A savory sandwich with spiced sausage served in traditional baladi bread." at bounding box center [555, 302] width 175 height 27
drag, startPoint x: 491, startPoint y: 310, endPoint x: 708, endPoint y: 286, distance: 218.4
click at [521, 309] on span "A savory sandwich with spiced sausage served in traditional baladi bread." at bounding box center [555, 302] width 175 height 27
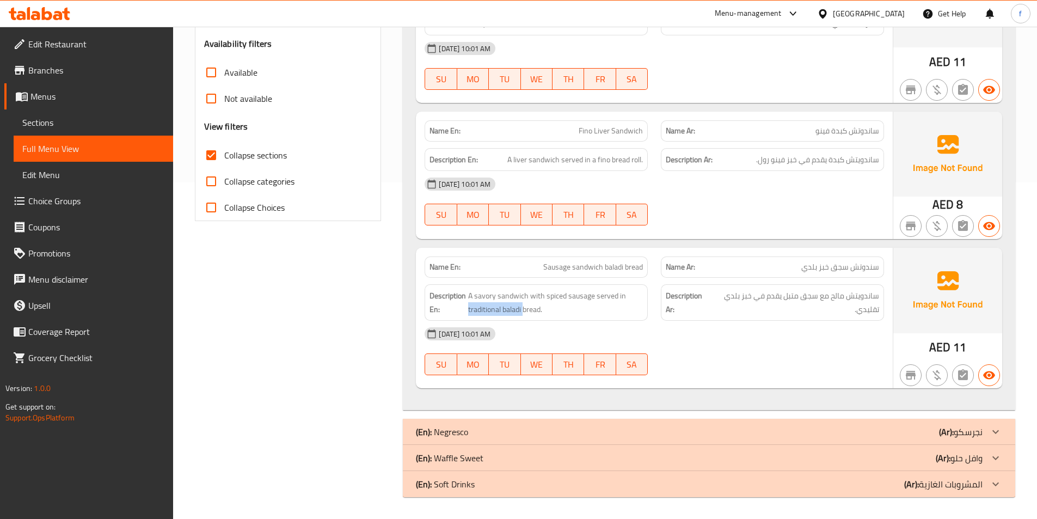
click at [698, 435] on div "(En): Negresco (Ar): نجرسكو" at bounding box center [699, 431] width 567 height 13
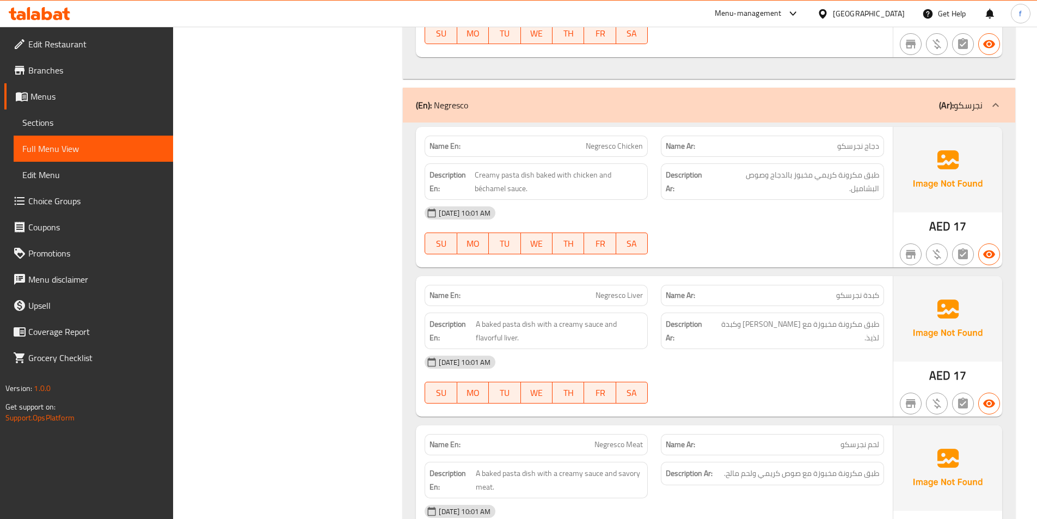
scroll to position [614, 0]
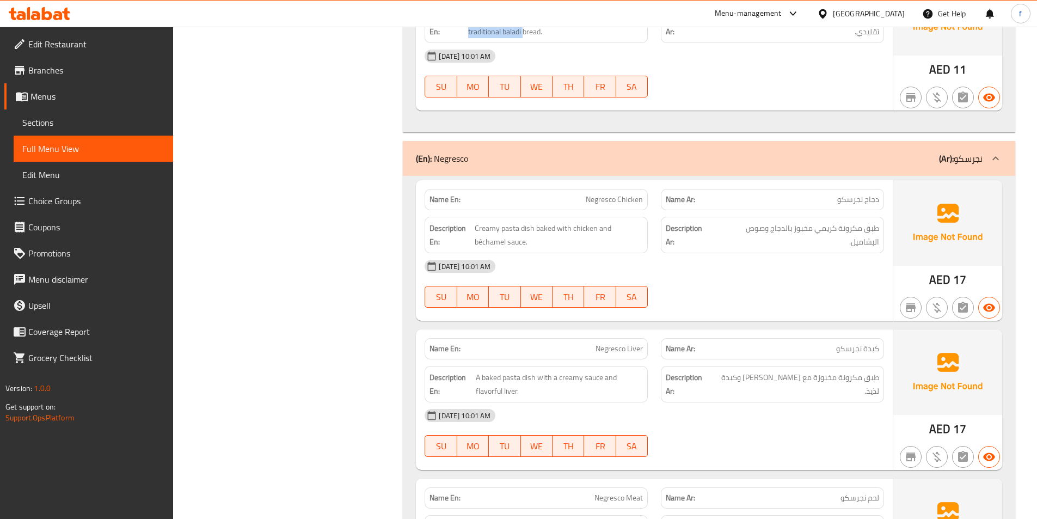
click at [629, 199] on span "Negresco Chicken" at bounding box center [614, 199] width 57 height 11
click at [595, 199] on span "Negresco Chicken" at bounding box center [614, 199] width 57 height 11
click at [532, 228] on span "Creamy pasta dish baked with chicken and béchamel sauce." at bounding box center [559, 235] width 168 height 27
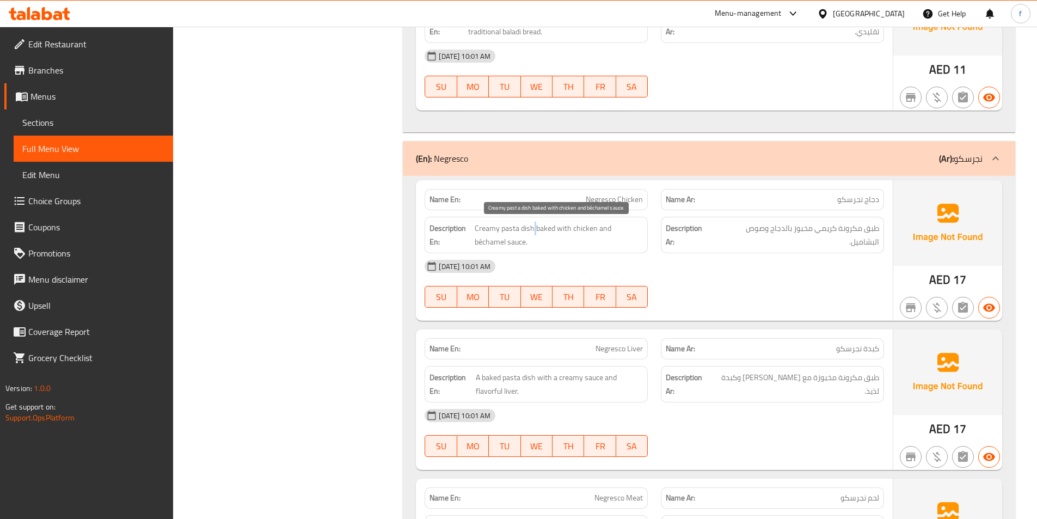
click at [532, 228] on span "Creamy pasta dish baked with chicken and béchamel sauce." at bounding box center [559, 235] width 168 height 27
click at [507, 228] on span "Creamy pasta dish baked with chicken and béchamel sauce." at bounding box center [559, 235] width 168 height 27
click at [486, 230] on span "Creamy pasta dish baked with chicken and béchamel sauce." at bounding box center [559, 235] width 168 height 27
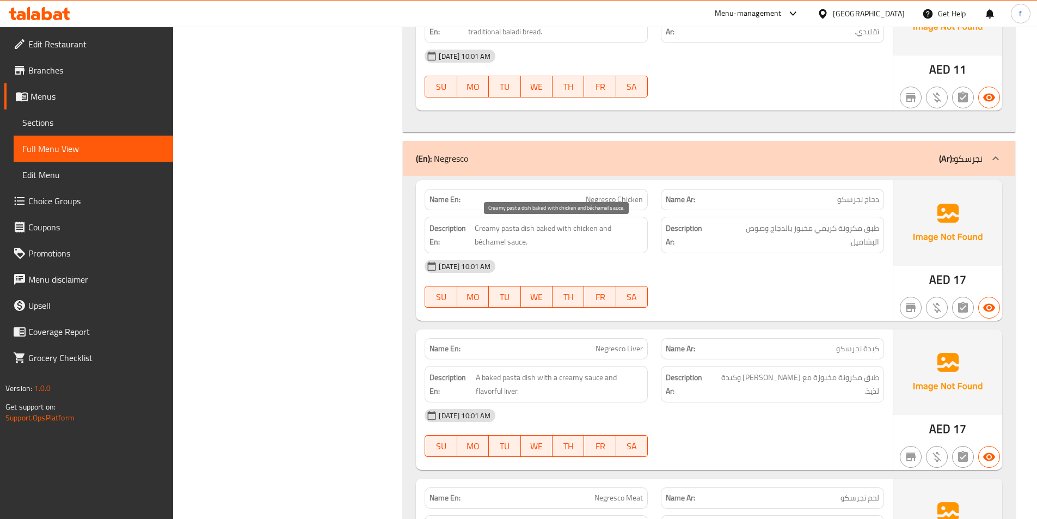
click at [543, 225] on span "Creamy pasta dish baked with chicken and béchamel sauce." at bounding box center [559, 235] width 168 height 27
click at [576, 228] on span "Creamy pasta dish baked with chicken and béchamel sauce." at bounding box center [559, 235] width 168 height 27
drag, startPoint x: 576, startPoint y: 228, endPoint x: 609, endPoint y: 230, distance: 32.7
click at [577, 228] on span "Creamy pasta dish baked with chicken and béchamel sauce." at bounding box center [559, 235] width 168 height 27
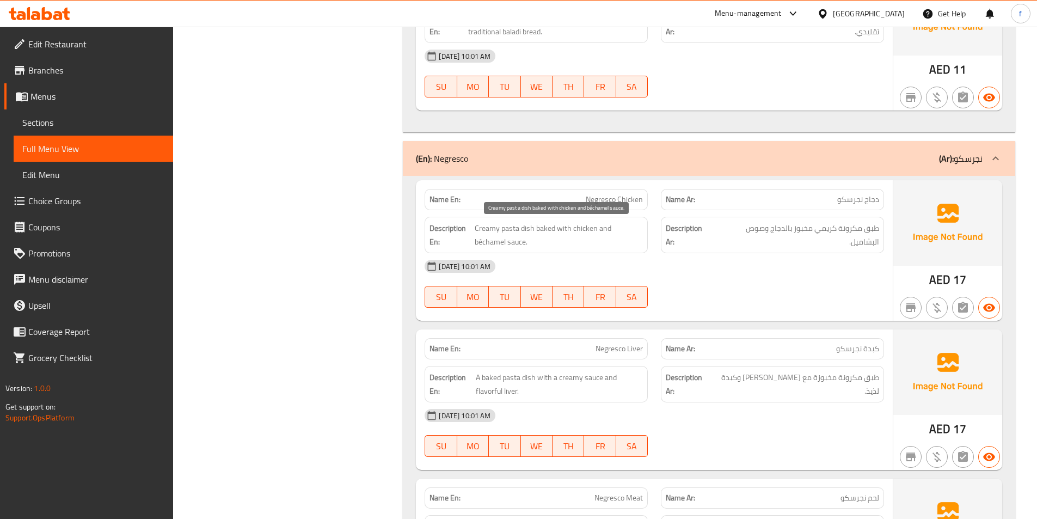
click at [490, 247] on span "Creamy pasta dish baked with chicken and béchamel sauce." at bounding box center [559, 235] width 168 height 27
drag, startPoint x: 490, startPoint y: 247, endPoint x: 534, endPoint y: 244, distance: 43.6
click at [520, 246] on span "Creamy pasta dish baked with chicken and béchamel sauce." at bounding box center [559, 235] width 168 height 27
click at [628, 224] on span "Creamy pasta dish baked with chicken and béchamel sauce." at bounding box center [559, 235] width 168 height 27
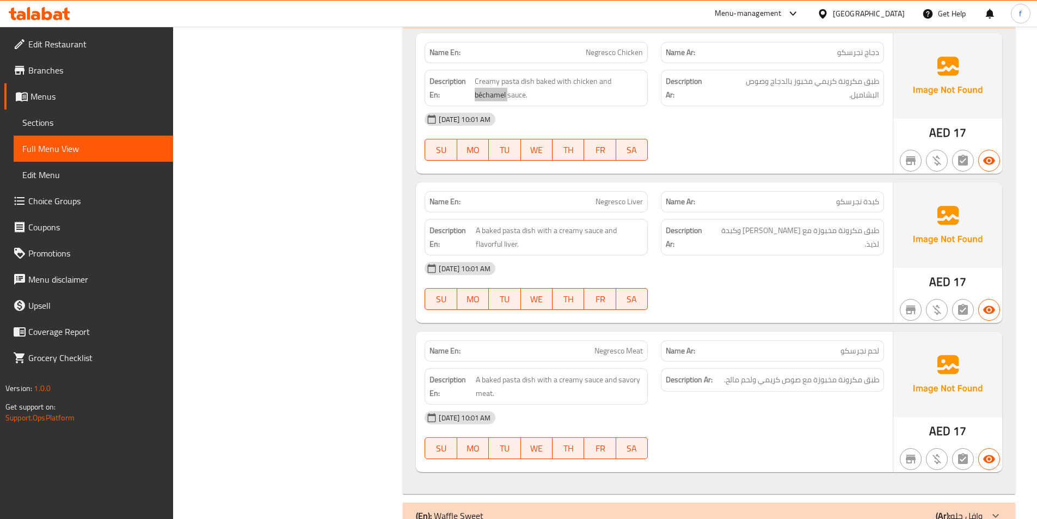
scroll to position [777, 0]
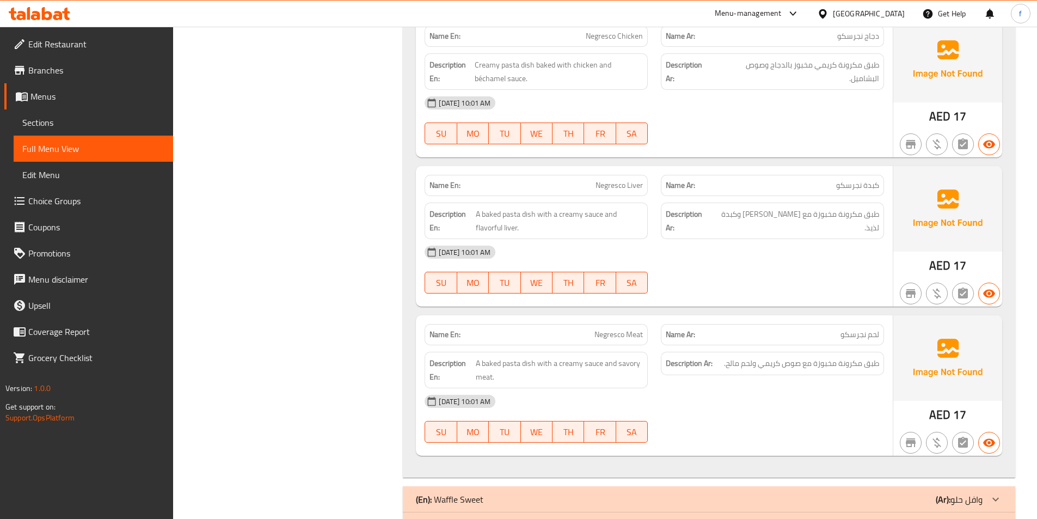
click at [609, 191] on span "Negresco Liver" at bounding box center [618, 185] width 47 height 11
drag, startPoint x: 609, startPoint y: 191, endPoint x: 644, endPoint y: 181, distance: 36.3
click at [612, 191] on span "Negresco Liver" at bounding box center [618, 185] width 47 height 11
click at [644, 181] on div "Name En: Negresco Liver" at bounding box center [536, 185] width 223 height 21
drag, startPoint x: 644, startPoint y: 181, endPoint x: 706, endPoint y: 197, distance: 64.0
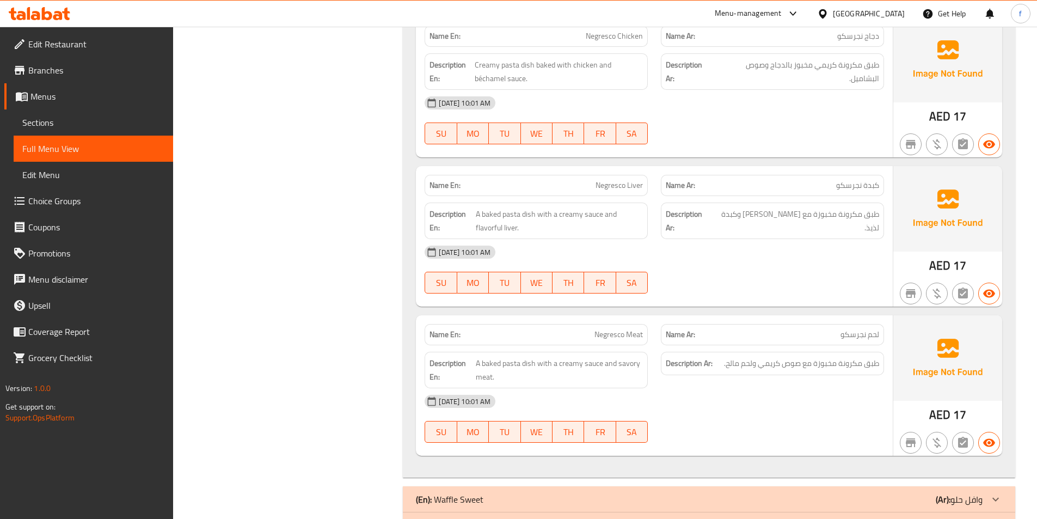
click at [645, 181] on div "Name En: Negresco Liver" at bounding box center [536, 185] width 223 height 21
click at [531, 213] on span "A baked pasta dish with a creamy sauce and flavorful liver." at bounding box center [560, 220] width 168 height 27
click at [508, 213] on span "A baked pasta dish with a creamy sauce and flavorful liver." at bounding box center [560, 220] width 168 height 27
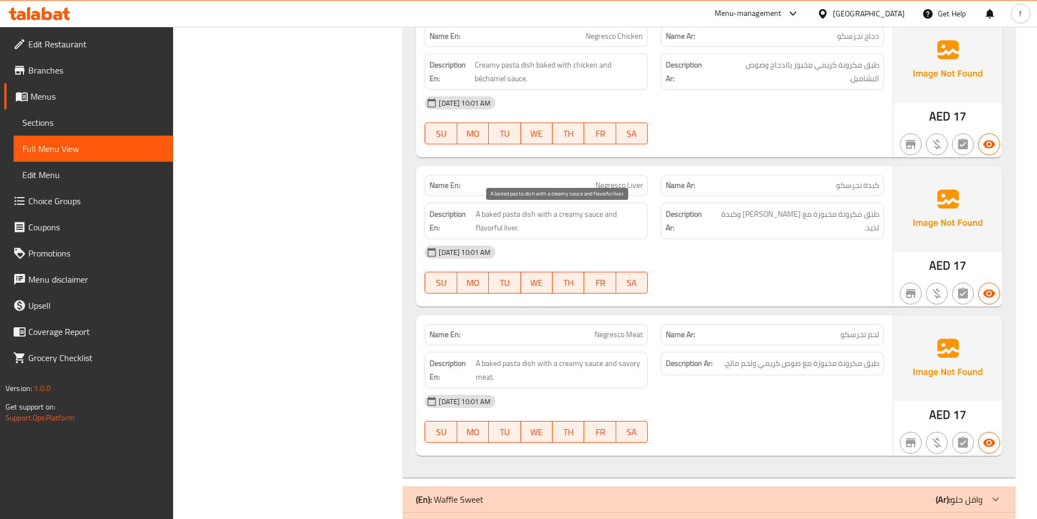
click at [496, 209] on span "A baked pasta dish with a creamy sauce and flavorful liver." at bounding box center [560, 220] width 168 height 27
click at [572, 215] on span "A baked pasta dish with a creamy sauce and flavorful liver." at bounding box center [560, 220] width 168 height 27
click at [591, 217] on span "A baked pasta dish with a creamy sauce and flavorful liver." at bounding box center [560, 220] width 168 height 27
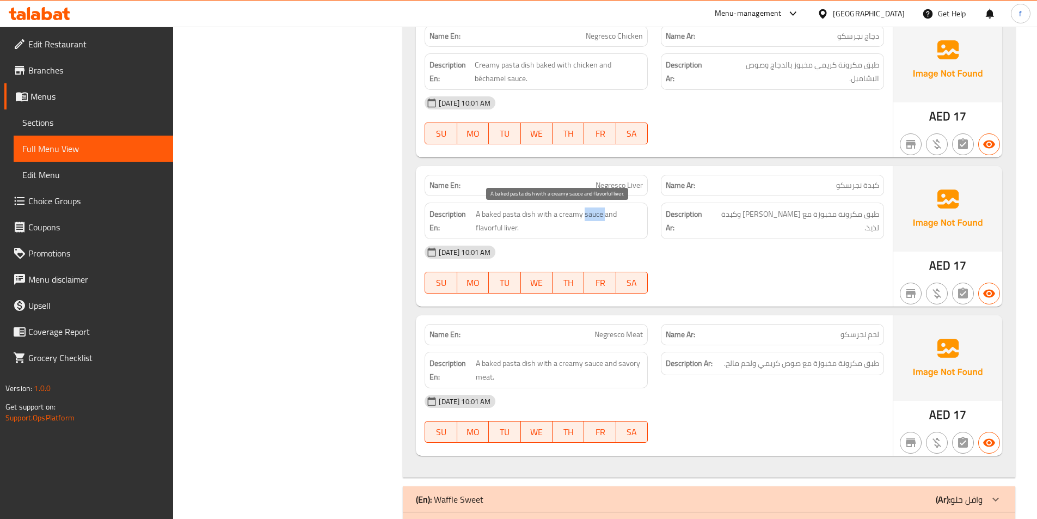
click at [591, 217] on span "A baked pasta dish with a creamy sauce and flavorful liver." at bounding box center [560, 220] width 168 height 27
click at [494, 229] on span "A baked pasta dish with a creamy sauce and flavorful liver." at bounding box center [560, 220] width 168 height 27
drag, startPoint x: 494, startPoint y: 229, endPoint x: 515, endPoint y: 228, distance: 21.8
click at [498, 228] on span "A baked pasta dish with a creamy sauce and flavorful liver." at bounding box center [560, 220] width 168 height 27
click at [515, 228] on span "A baked pasta dish with a creamy sauce and flavorful liver." at bounding box center [560, 220] width 168 height 27
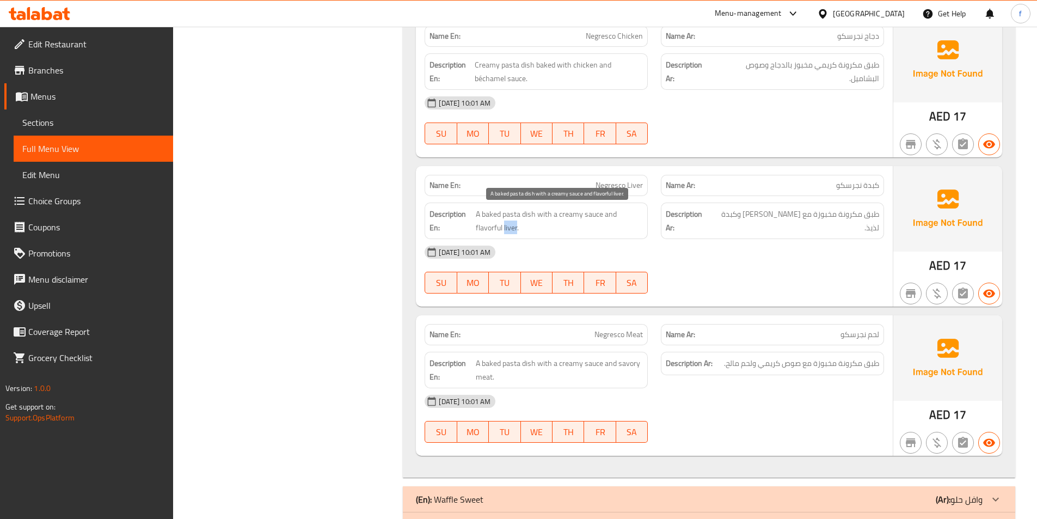
click at [515, 228] on span "A baked pasta dish with a creamy sauce and flavorful liver." at bounding box center [560, 220] width 168 height 27
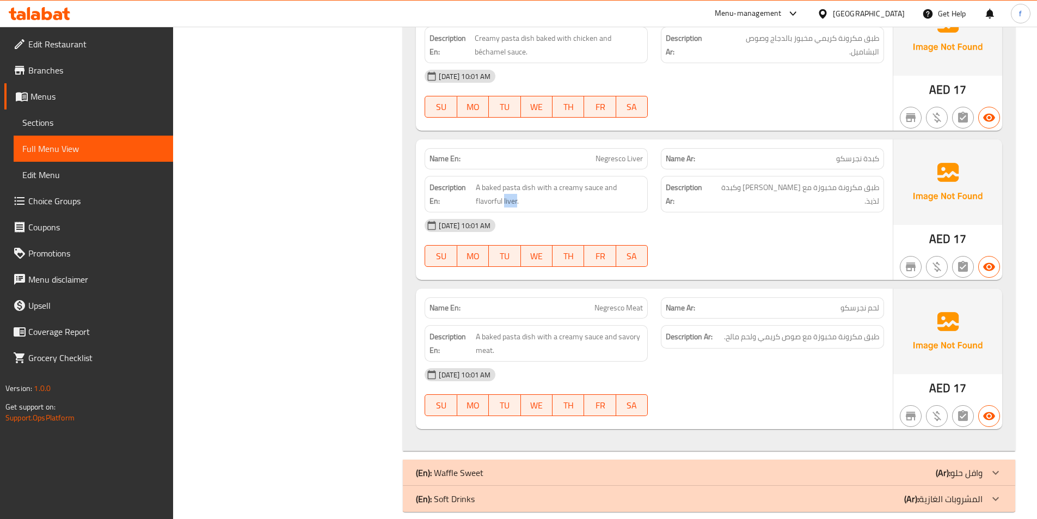
scroll to position [819, 0]
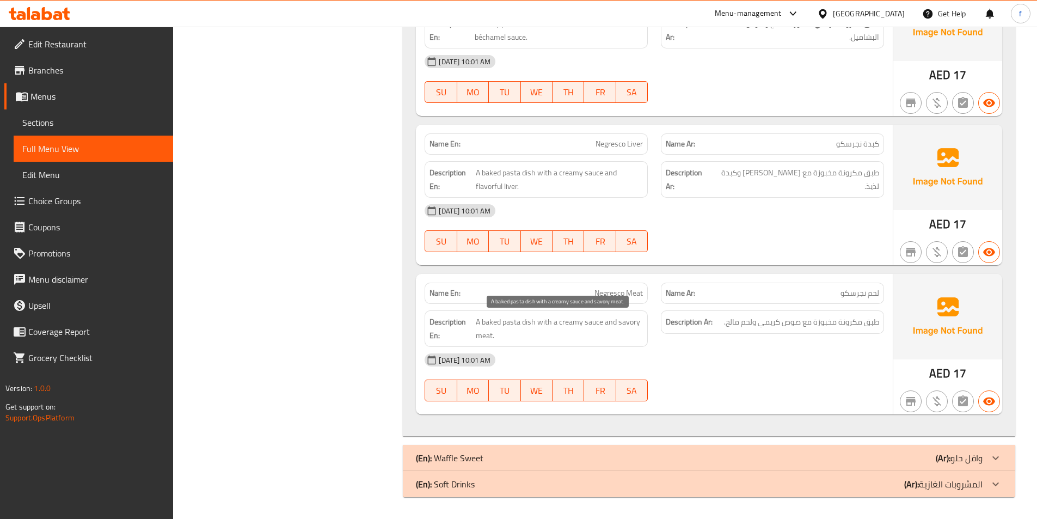
click at [533, 323] on span "A baked pasta dish with a creamy sauce and savory meat." at bounding box center [559, 328] width 167 height 27
click at [511, 322] on span "A baked pasta dish with a creamy sauce and savory meat." at bounding box center [559, 328] width 167 height 27
click at [481, 322] on span "A baked pasta dish with a creamy sauce and savory meat." at bounding box center [559, 328] width 167 height 27
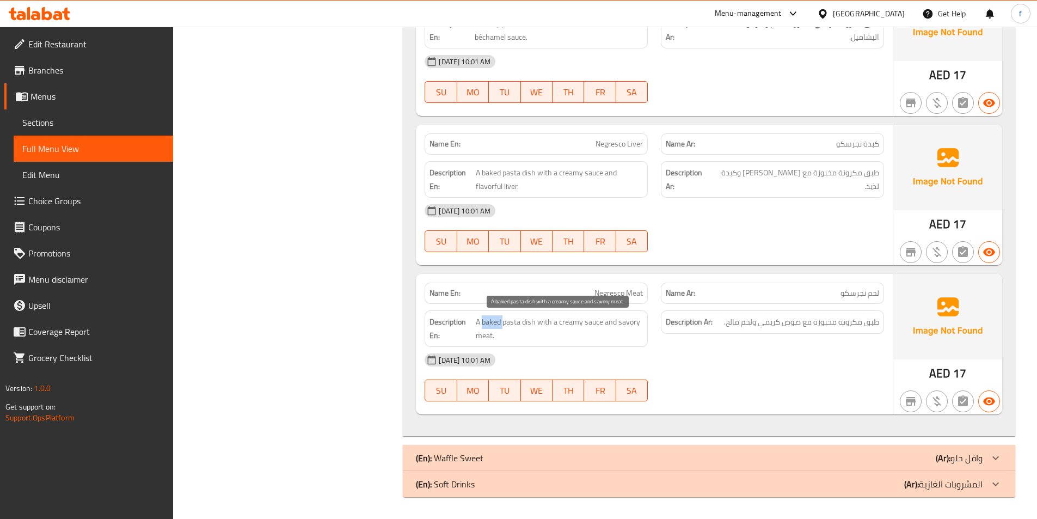
click at [481, 322] on span "A baked pasta dish with a creamy sauce and savory meat." at bounding box center [559, 328] width 167 height 27
click at [593, 323] on span "A baked pasta dish with a creamy sauce and savory meat." at bounding box center [559, 328] width 167 height 27
click at [568, 323] on span "A baked pasta dish with a creamy sauce and savory meat." at bounding box center [559, 328] width 167 height 27
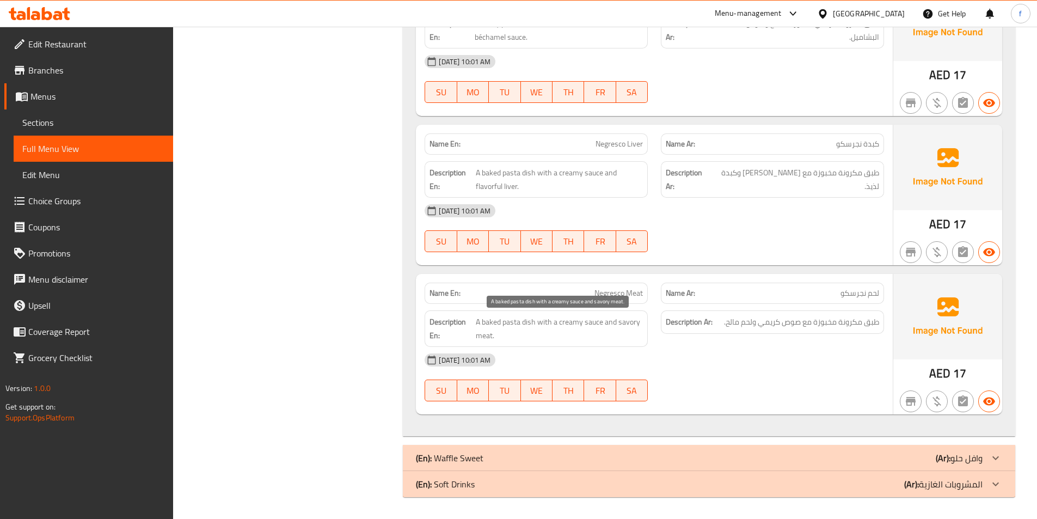
click at [620, 321] on span "A baked pasta dish with a creamy sauce and savory meat." at bounding box center [559, 328] width 167 height 27
click at [484, 340] on span "A baked pasta dish with a creamy sauce and savory meat." at bounding box center [559, 328] width 167 height 27
drag, startPoint x: 484, startPoint y: 340, endPoint x: 884, endPoint y: 361, distance: 400.6
click at [486, 340] on span "A baked pasta dish with a creamy sauce and savory meat." at bounding box center [559, 328] width 167 height 27
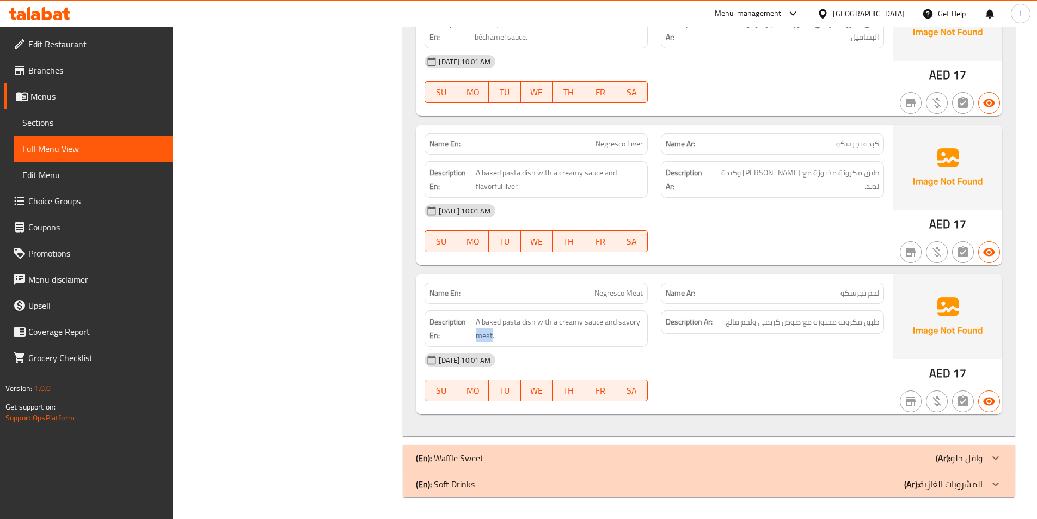
click at [560, 459] on div "(En): Waffle Sweet (Ar): وافل حلو" at bounding box center [699, 457] width 567 height 13
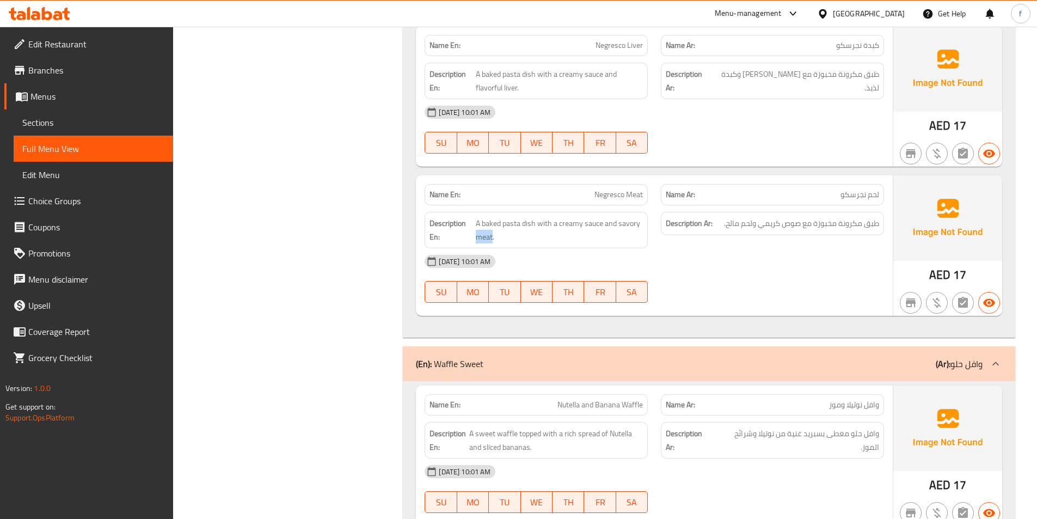
scroll to position [1152, 0]
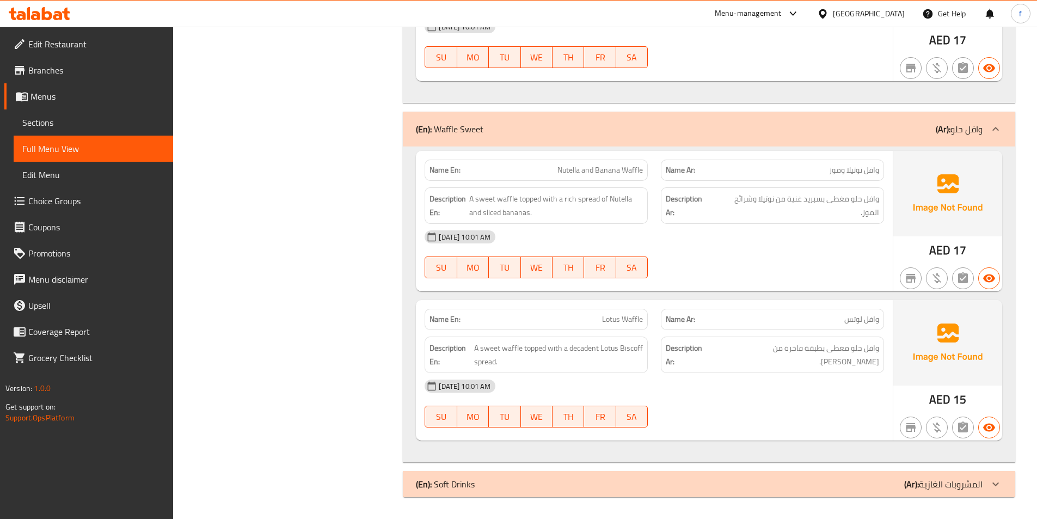
click at [633, 171] on span "Nutella and Banana Waffle" at bounding box center [599, 169] width 85 height 11
drag, startPoint x: 633, startPoint y: 171, endPoint x: 592, endPoint y: 163, distance: 42.3
click at [630, 171] on span "Nutella and Banana Waffle" at bounding box center [599, 169] width 85 height 11
click at [592, 164] on span "Nutella and Banana Waffle" at bounding box center [599, 169] width 85 height 11
click at [611, 164] on span "Nutella and Banana Waffle" at bounding box center [599, 169] width 85 height 11
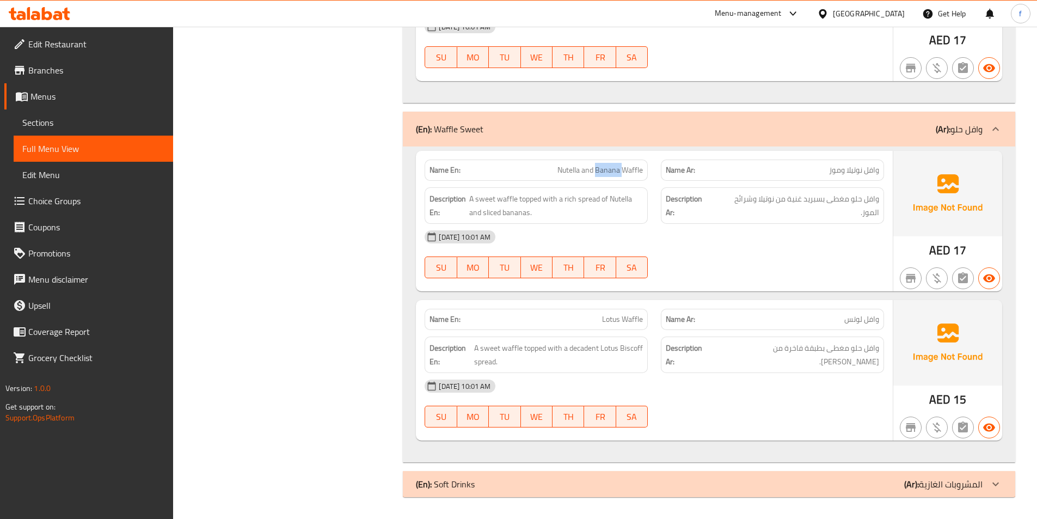
drag, startPoint x: 611, startPoint y: 163, endPoint x: 577, endPoint y: 167, distance: 33.5
click at [611, 164] on span "Nutella and Banana Waffle" at bounding box center [599, 169] width 85 height 11
click at [568, 169] on span "Nutella and Banana Waffle" at bounding box center [599, 169] width 85 height 11
drag, startPoint x: 568, startPoint y: 169, endPoint x: 647, endPoint y: 187, distance: 81.6
click at [569, 169] on span "Nutella and Banana Waffle" at bounding box center [599, 169] width 85 height 11
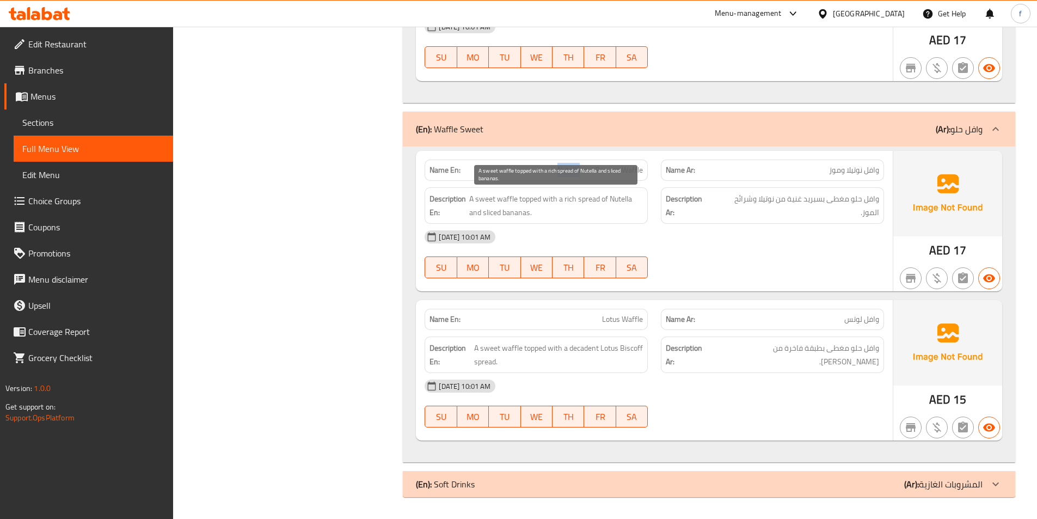
click at [504, 199] on span "A sweet waffle topped with a rich spread of Nutella and sliced bananas." at bounding box center [556, 205] width 174 height 27
click at [482, 199] on span "A sweet waffle topped with a rich spread of Nutella and sliced bananas." at bounding box center [556, 205] width 174 height 27
click at [534, 199] on span "A sweet waffle topped with a rich spread of Nutella and sliced bananas." at bounding box center [556, 205] width 174 height 27
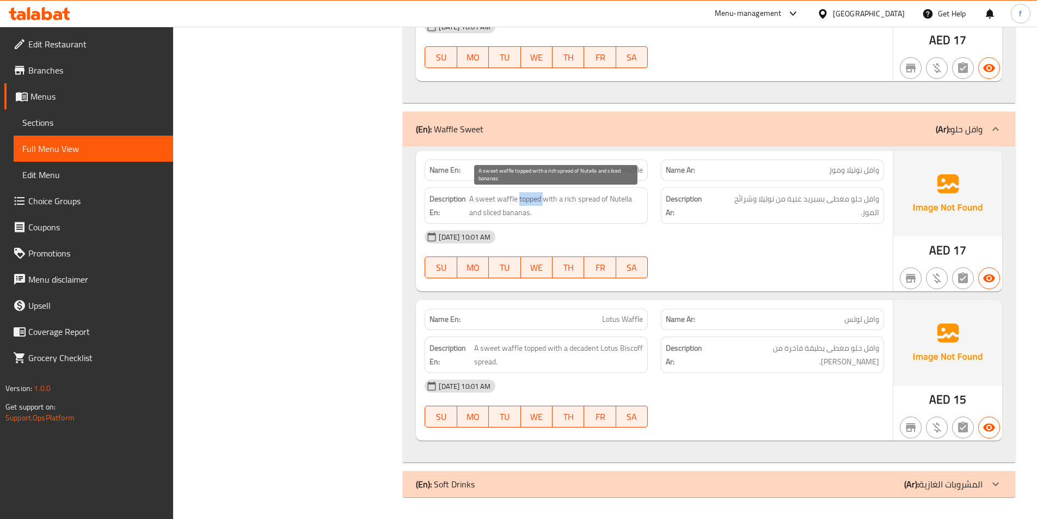
click at [534, 199] on span "A sweet waffle topped with a rich spread of Nutella and sliced bananas." at bounding box center [556, 205] width 174 height 27
click at [587, 201] on span "A sweet waffle topped with a rich spread of Nutella and sliced bananas." at bounding box center [556, 205] width 174 height 27
click at [566, 199] on span "A sweet waffle topped with a rich spread of Nutella and sliced bananas." at bounding box center [556, 205] width 174 height 27
click at [566, 200] on span "A sweet waffle topped with a rich spread of Nutella and sliced bananas." at bounding box center [556, 205] width 174 height 27
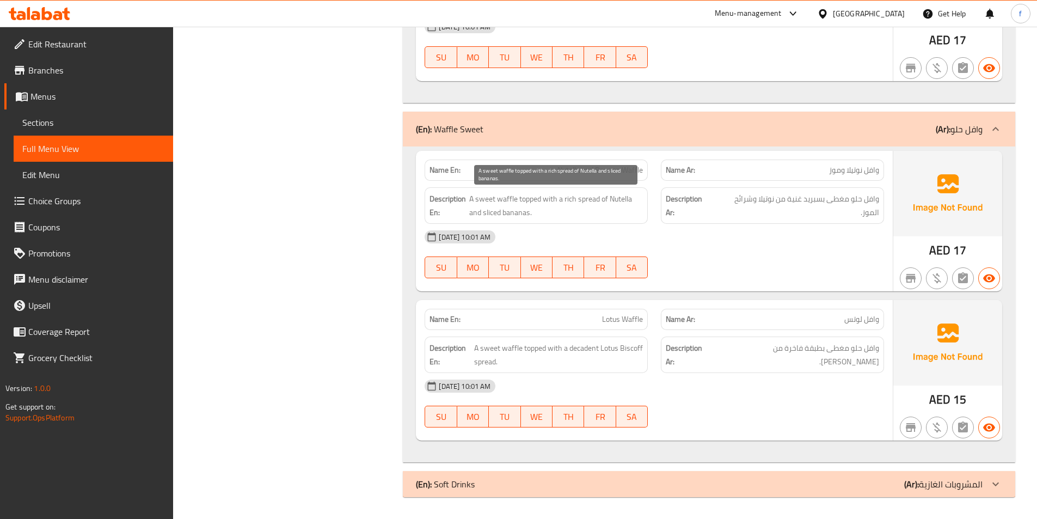
click at [622, 199] on span "A sweet waffle topped with a rich spread of Nutella and sliced bananas." at bounding box center [556, 205] width 174 height 27
click at [489, 210] on span "A sweet waffle topped with a rich spread of Nutella and sliced bananas." at bounding box center [556, 205] width 174 height 27
click at [518, 215] on span "A sweet waffle topped with a rich spread of Nutella and sliced bananas." at bounding box center [556, 205] width 174 height 27
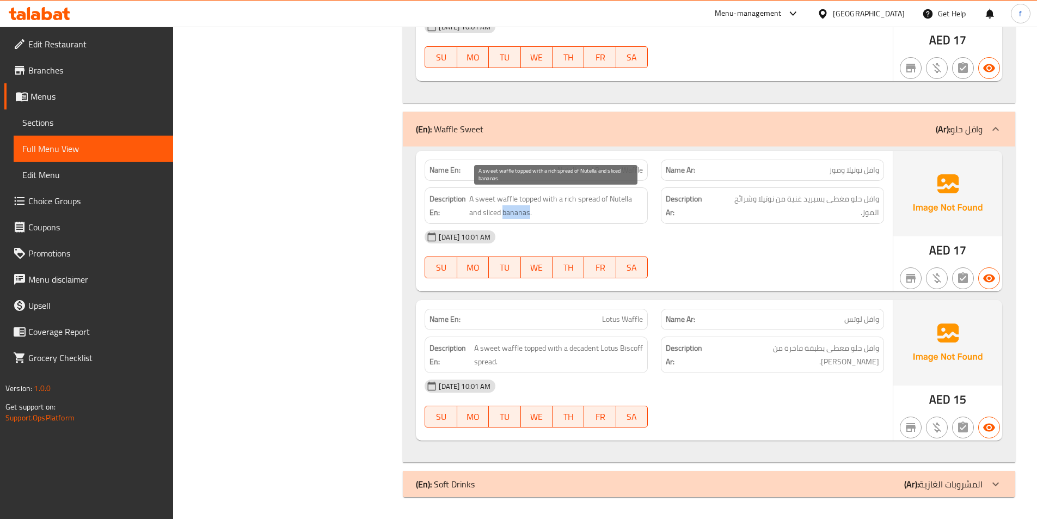
click at [518, 215] on span "A sweet waffle topped with a rich spread of Nutella and sliced bananas." at bounding box center [556, 205] width 174 height 27
click at [617, 320] on span "Lotus Waffle" at bounding box center [622, 319] width 41 height 11
drag, startPoint x: 617, startPoint y: 320, endPoint x: 634, endPoint y: 314, distance: 18.1
click at [617, 319] on span "Lotus Waffle" at bounding box center [622, 319] width 41 height 11
click at [634, 314] on span "Lotus Waffle" at bounding box center [622, 319] width 41 height 11
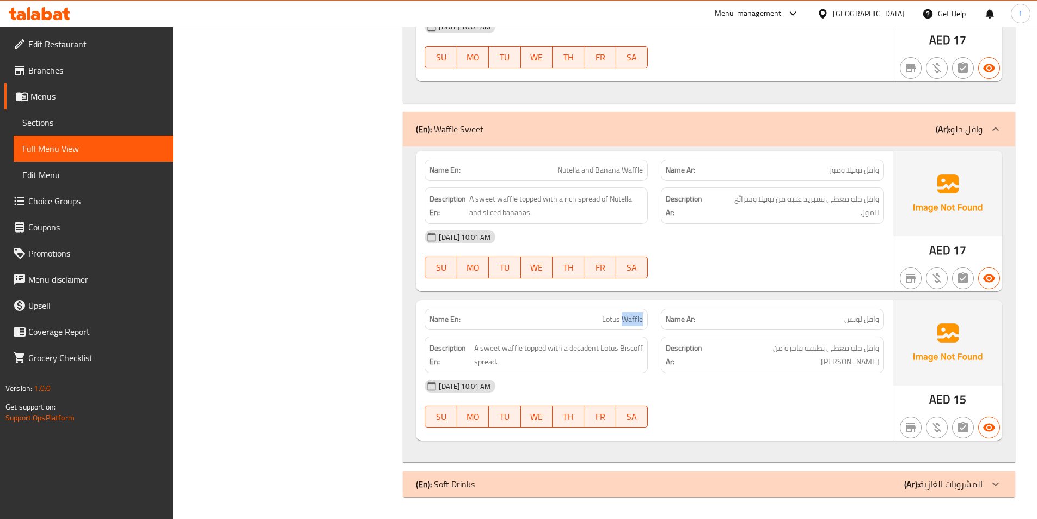
click at [634, 314] on span "Lotus Waffle" at bounding box center [622, 319] width 41 height 11
click at [513, 347] on span "A sweet waffle topped with a decadent Lotus Biscoff spread." at bounding box center [558, 354] width 169 height 27
click at [495, 347] on span "A sweet waffle topped with a decadent Lotus Biscoff spread." at bounding box center [558, 354] width 169 height 27
drag, startPoint x: 495, startPoint y: 347, endPoint x: 539, endPoint y: 347, distance: 43.5
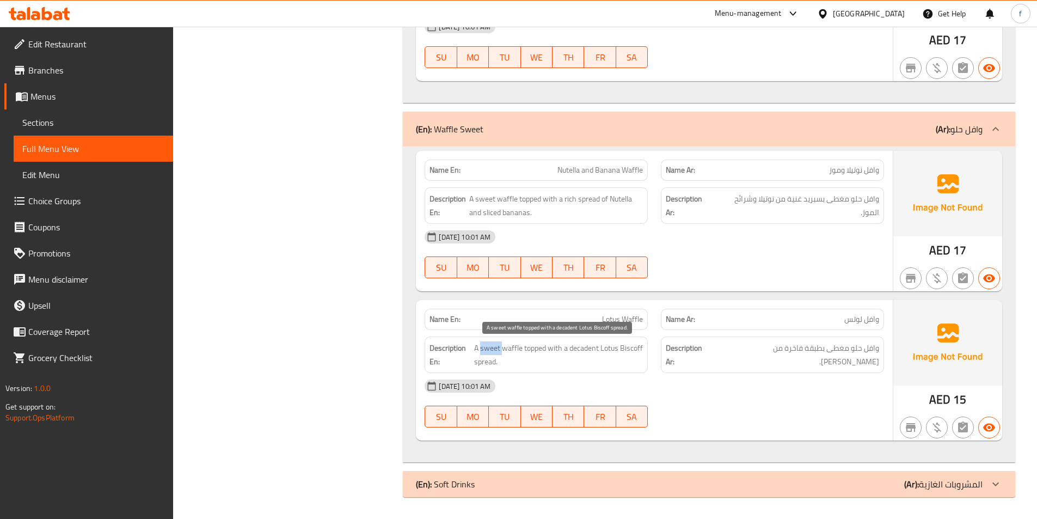
click at [499, 346] on span "A sweet waffle topped with a decadent Lotus Biscoff spread." at bounding box center [558, 354] width 169 height 27
click at [543, 348] on span "A sweet waffle topped with a decadent Lotus Biscoff spread." at bounding box center [558, 354] width 169 height 27
click at [554, 349] on span "A sweet waffle topped with a decadent Lotus Biscoff spread." at bounding box center [558, 354] width 169 height 27
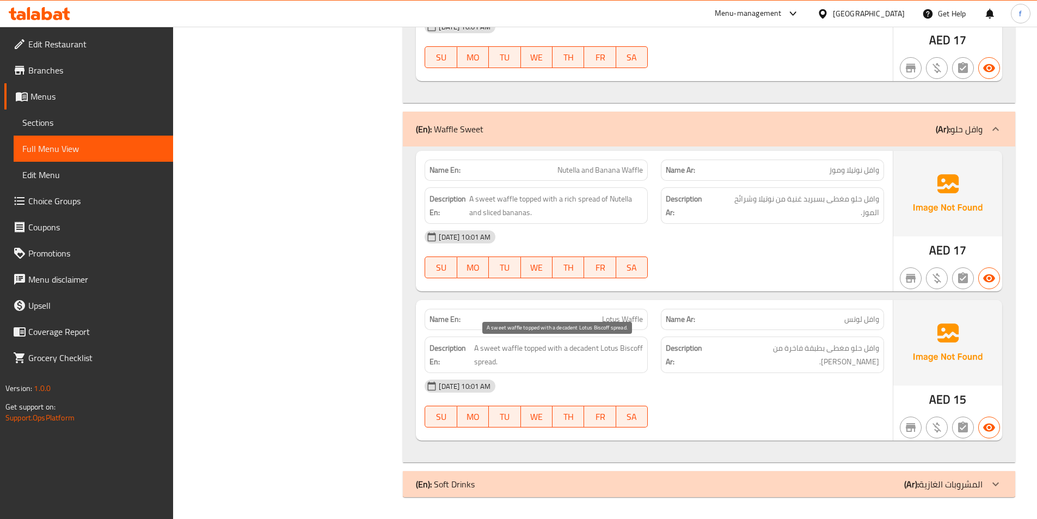
click at [542, 347] on span "A sweet waffle topped with a decadent Lotus Biscoff spread." at bounding box center [558, 354] width 169 height 27
click at [546, 347] on span "A sweet waffle topped with a decadent Lotus Biscoff spread." at bounding box center [558, 354] width 169 height 27
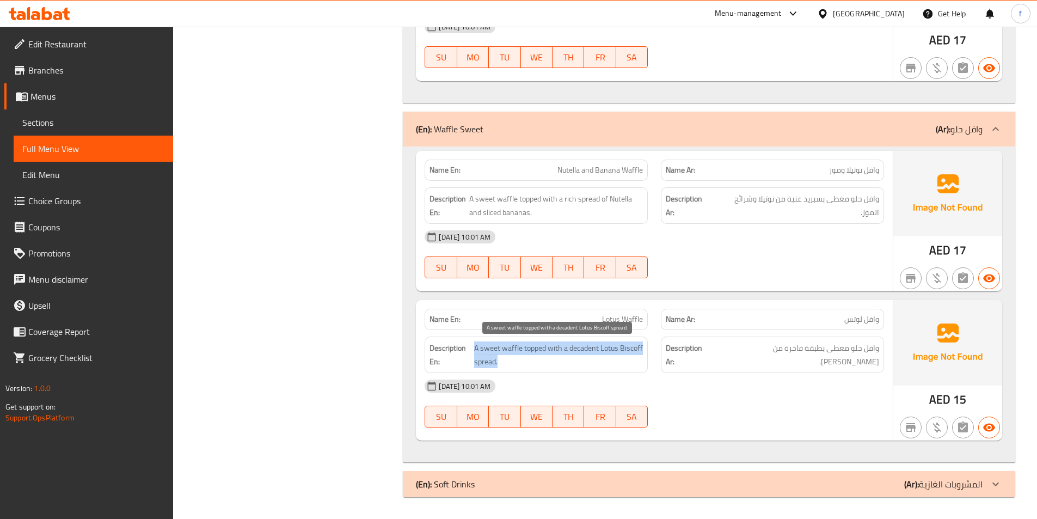
click at [630, 359] on span "A sweet waffle topped with a decadent Lotus Biscoff spread." at bounding box center [558, 354] width 169 height 27
click at [508, 348] on span "A sweet waffle topped with a decadent Lotus Biscoff spread." at bounding box center [558, 354] width 169 height 27
click at [489, 347] on span "A sweet waffle topped with a decadent Lotus Biscoff spread." at bounding box center [558, 354] width 169 height 27
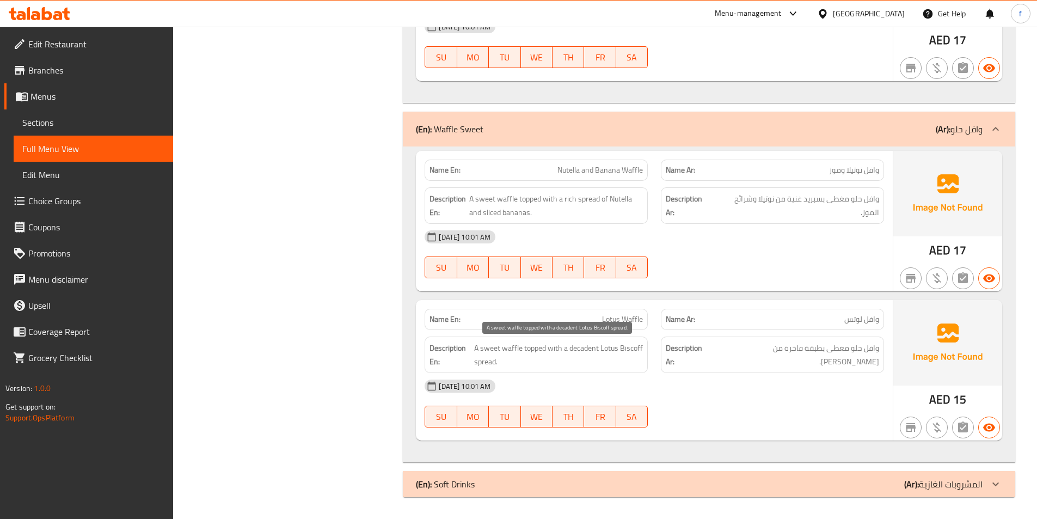
click at [537, 344] on span "A sweet waffle topped with a decadent Lotus Biscoff spread." at bounding box center [558, 354] width 169 height 27
click at [572, 347] on span "A sweet waffle topped with a decadent Lotus Biscoff spread." at bounding box center [558, 354] width 169 height 27
click at [587, 351] on span "A sweet waffle topped with a decadent Lotus Biscoff spread." at bounding box center [558, 354] width 169 height 27
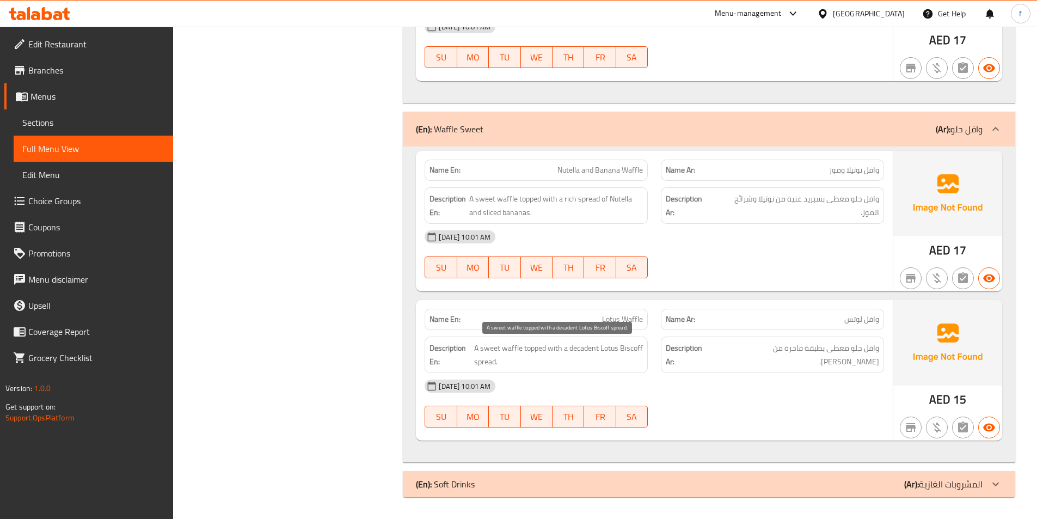
click at [488, 361] on span "A sweet waffle topped with a decadent Lotus Biscoff spread." at bounding box center [558, 354] width 169 height 27
drag, startPoint x: 488, startPoint y: 361, endPoint x: 576, endPoint y: 357, distance: 88.3
click at [496, 361] on span "A sweet waffle topped with a decadent Lotus Biscoff spread." at bounding box center [558, 354] width 169 height 27
click at [632, 348] on span "A sweet waffle topped with a decadent Lotus Biscoff spread." at bounding box center [558, 354] width 169 height 27
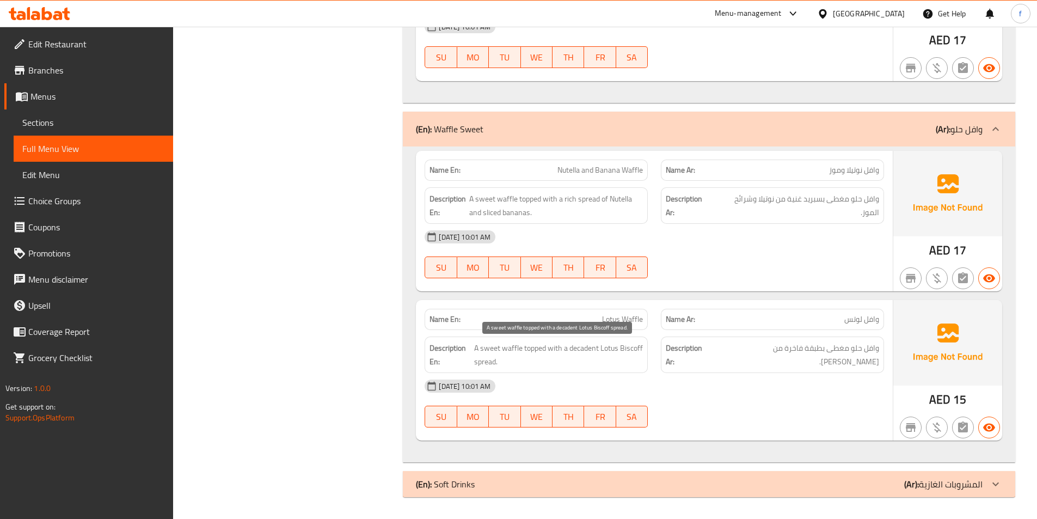
click at [611, 359] on span "A sweet waffle topped with a decadent Lotus Biscoff spread." at bounding box center [558, 354] width 169 height 27
click at [610, 320] on span "Lotus Waffle" at bounding box center [622, 319] width 41 height 11
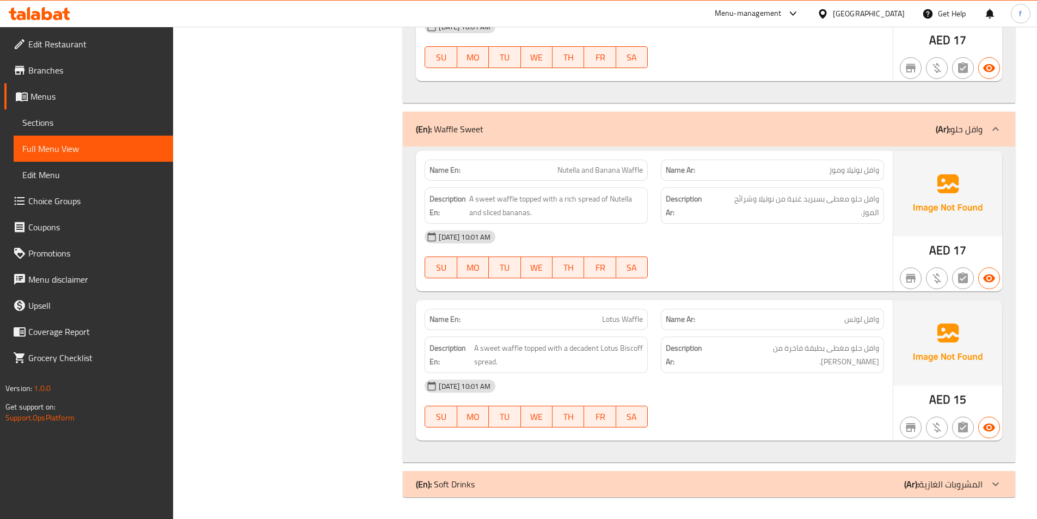
click at [617, 383] on div "[DATE] 10:01 AM" at bounding box center [654, 386] width 472 height 26
click at [518, 346] on span "A sweet waffle topped with a decadent Lotus Biscoff spread." at bounding box center [558, 354] width 169 height 27
drag, startPoint x: 518, startPoint y: 346, endPoint x: 488, endPoint y: 347, distance: 29.9
click at [518, 347] on span "A sweet waffle topped with a decadent Lotus Biscoff spread." at bounding box center [558, 354] width 169 height 27
click at [489, 347] on span "A sweet waffle topped with a decadent Lotus Biscoff spread." at bounding box center [558, 354] width 169 height 27
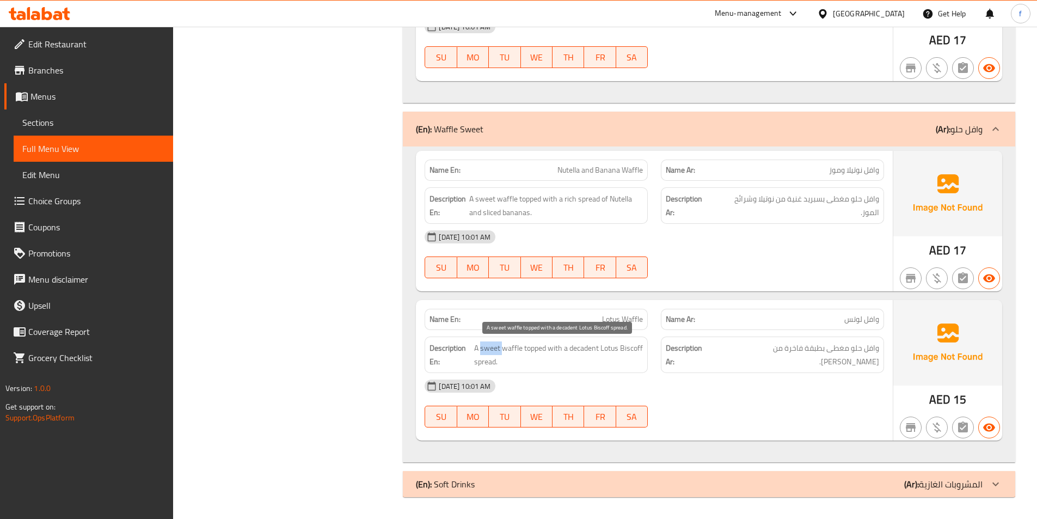
click at [489, 347] on span "A sweet waffle topped with a decadent Lotus Biscoff spread." at bounding box center [558, 354] width 169 height 27
click at [546, 347] on span "A sweet waffle topped with a decadent Lotus Biscoff spread." at bounding box center [558, 354] width 169 height 27
click at [656, 349] on div "Description Ar: وافل حلو مغطى بطبقة فاخرة من سبريد لوتس بيسكوف." at bounding box center [772, 355] width 236 height 50
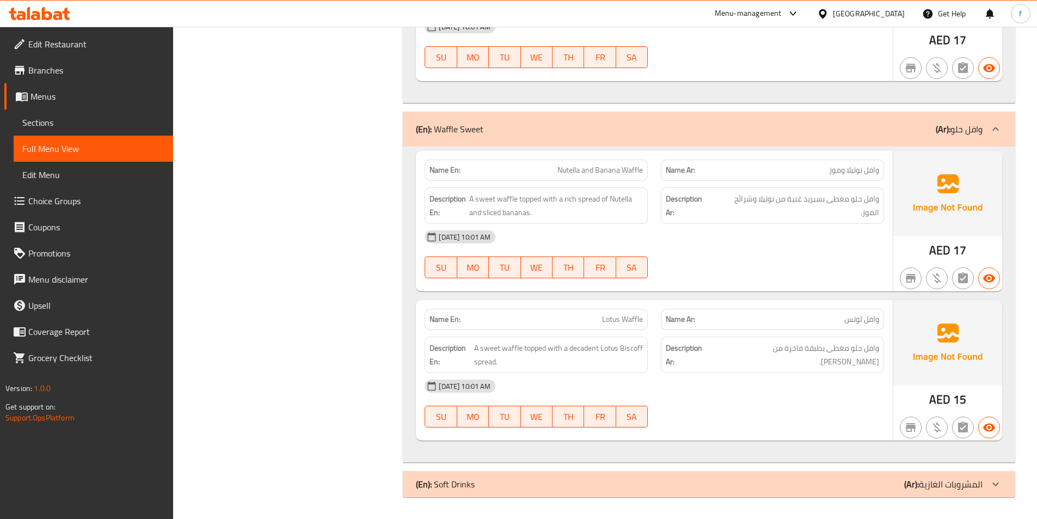
click at [626, 317] on span "Lotus Waffle" at bounding box center [622, 319] width 41 height 11
copy span "Lotus Waffle"
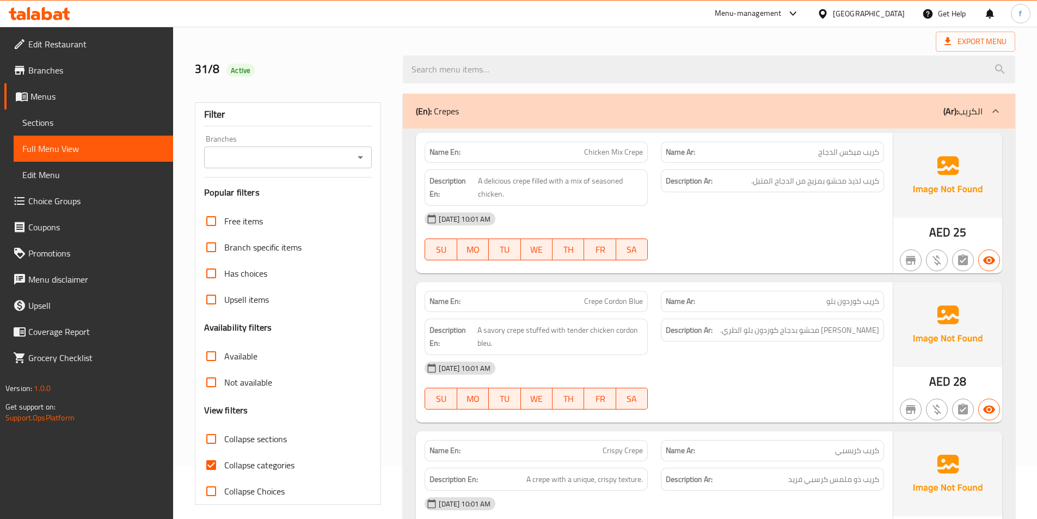
scroll to position [60, 0]
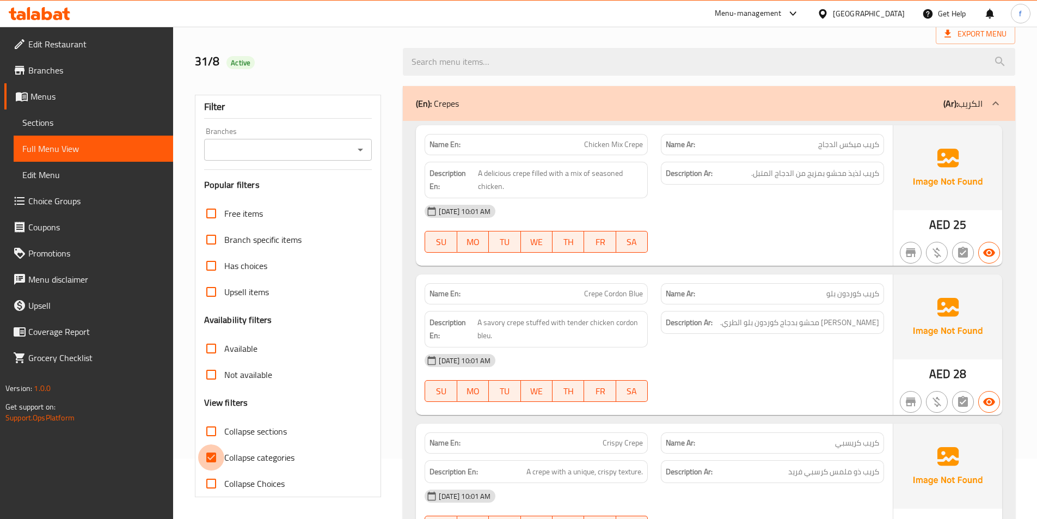
click at [203, 460] on input "Collapse categories" at bounding box center [211, 457] width 26 height 26
checkbox input "false"
click at [212, 429] on input "Collapse sections" at bounding box center [211, 431] width 26 height 26
checkbox input "true"
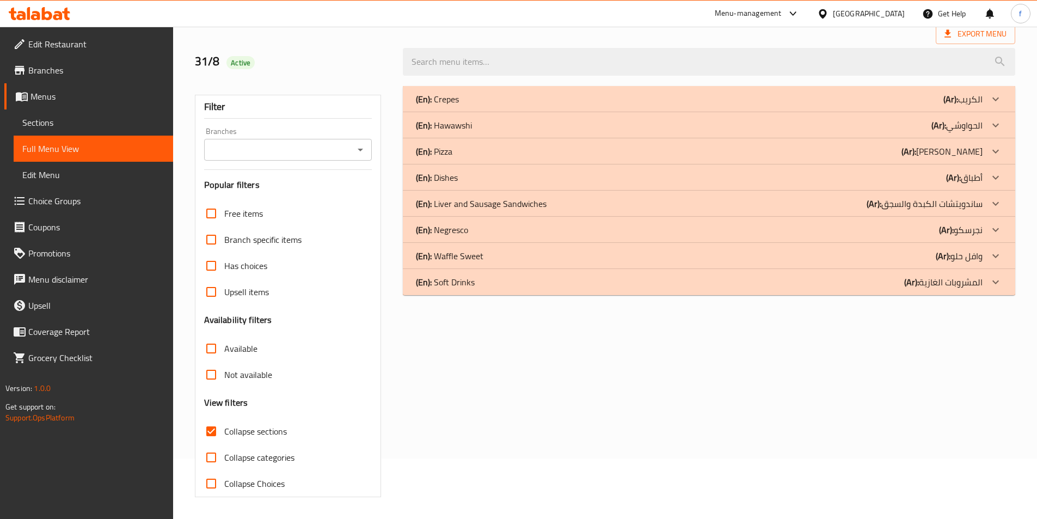
click at [477, 253] on p "(En): Waffle Sweet" at bounding box center [449, 255] width 67 height 13
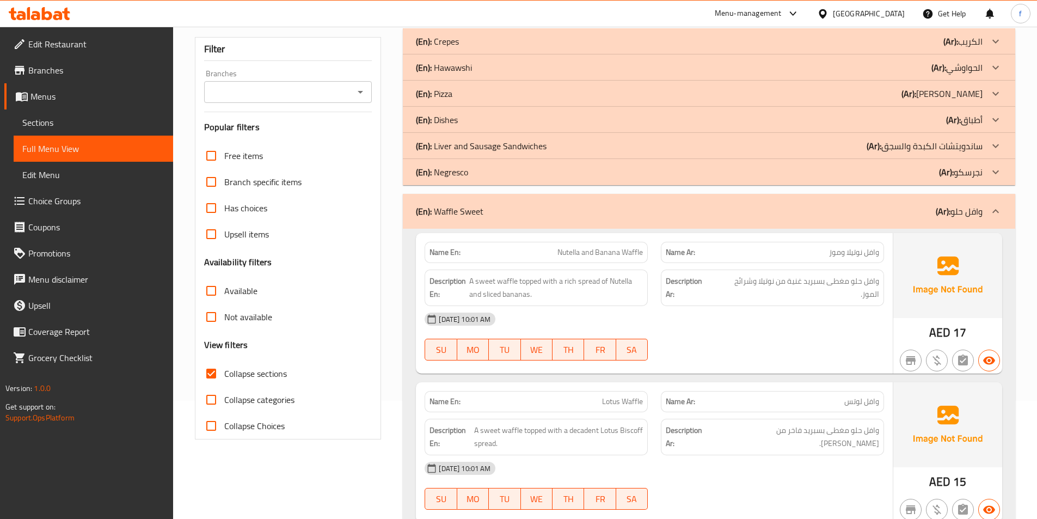
scroll to position [200, 0]
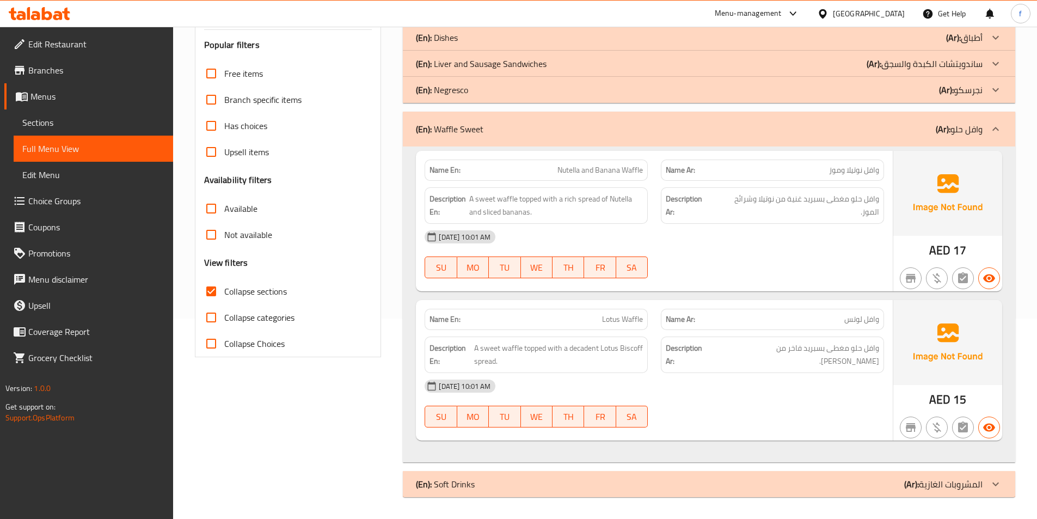
click at [812, 485] on div "(En): Soft Drinks (Ar): المشروبات الغازية" at bounding box center [699, 483] width 567 height 13
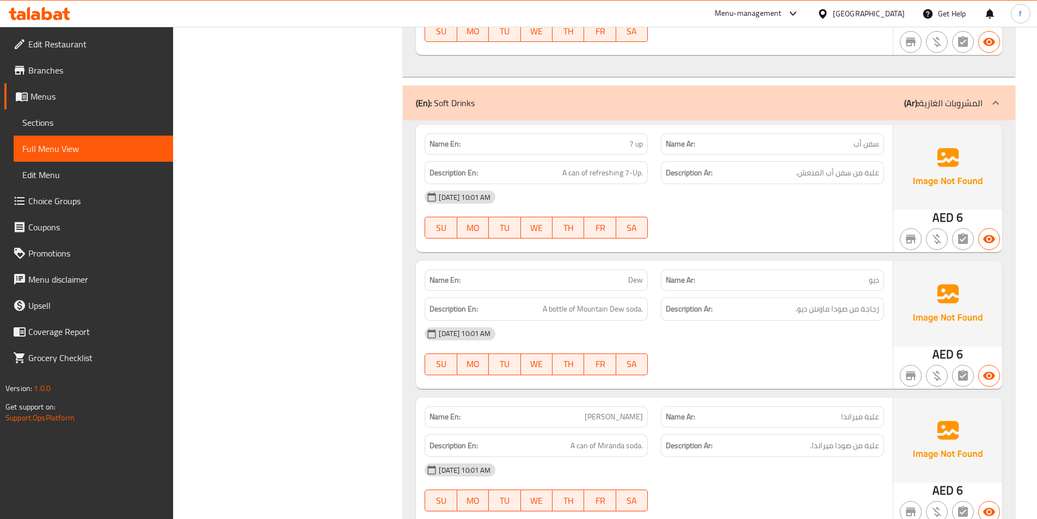
scroll to position [581, 0]
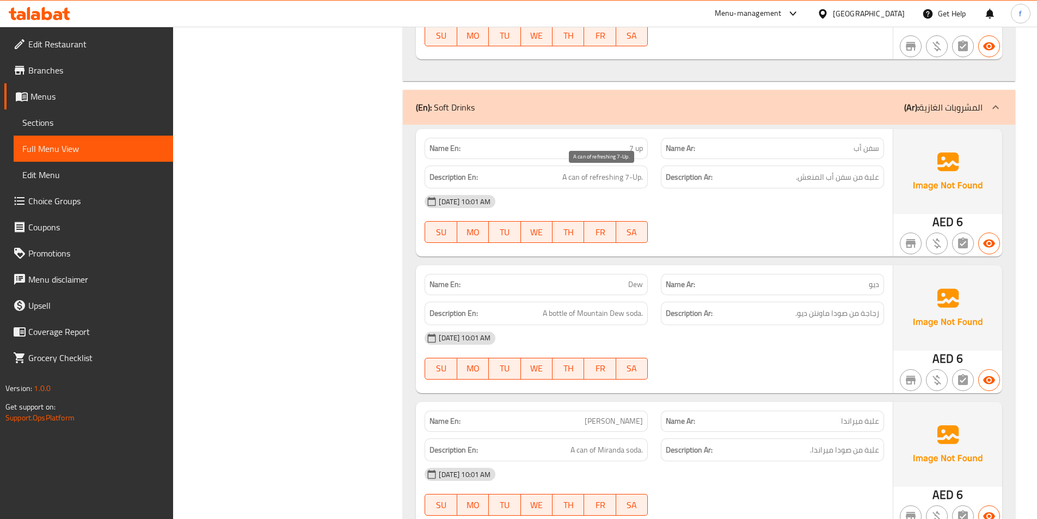
click at [578, 175] on span "A can of refreshing 7-Up." at bounding box center [602, 177] width 81 height 14
drag, startPoint x: 626, startPoint y: 176, endPoint x: 609, endPoint y: 180, distance: 17.3
click at [667, 181] on div "Description En: A can of refreshing 7-Up. Description Ar: علبة من سفن أب المنعش." at bounding box center [654, 177] width 472 height 36
click at [606, 180] on span "A can of refreshing 7-Up." at bounding box center [602, 177] width 81 height 14
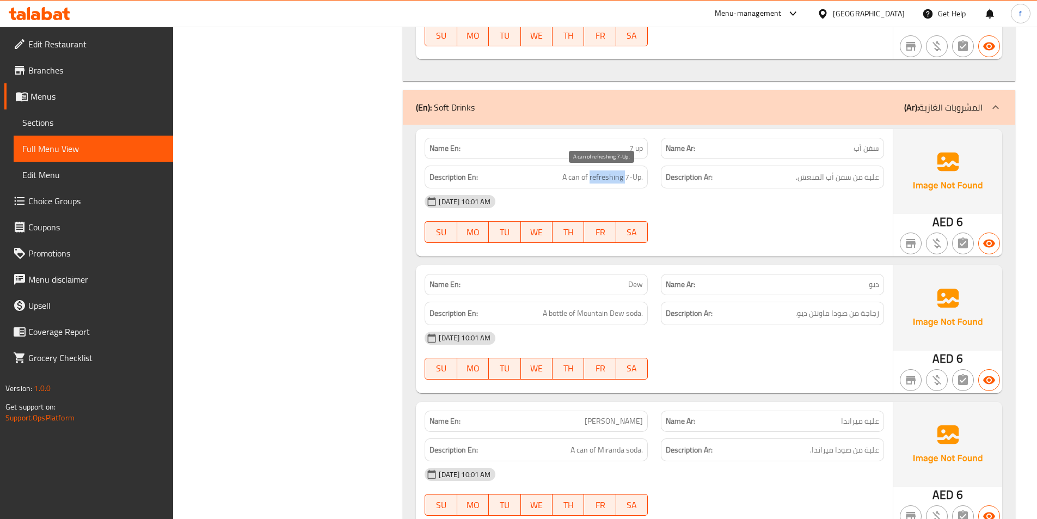
click at [606, 180] on span "A can of refreshing 7-Up." at bounding box center [602, 177] width 81 height 14
click at [828, 199] on div "[DATE] 10:01 AM" at bounding box center [654, 201] width 472 height 26
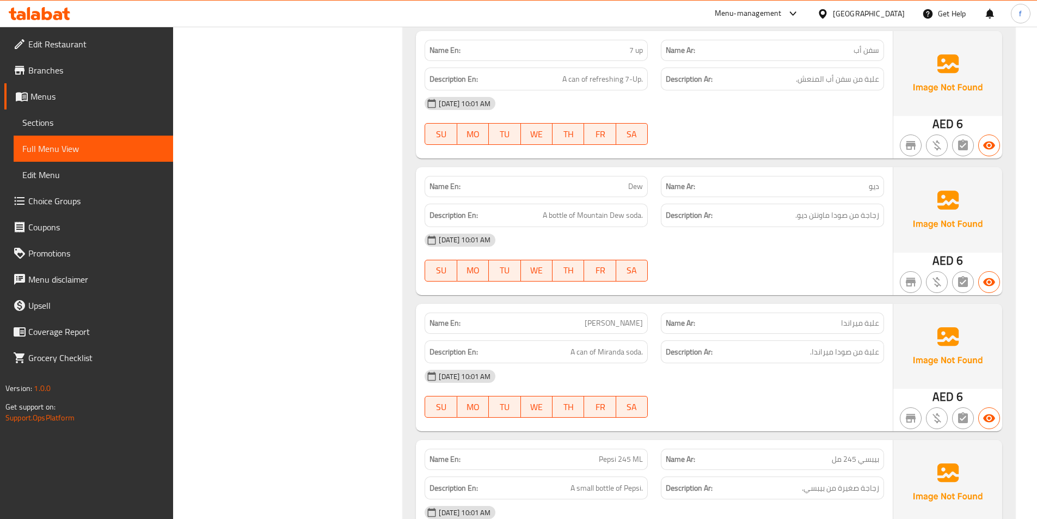
scroll to position [690, 0]
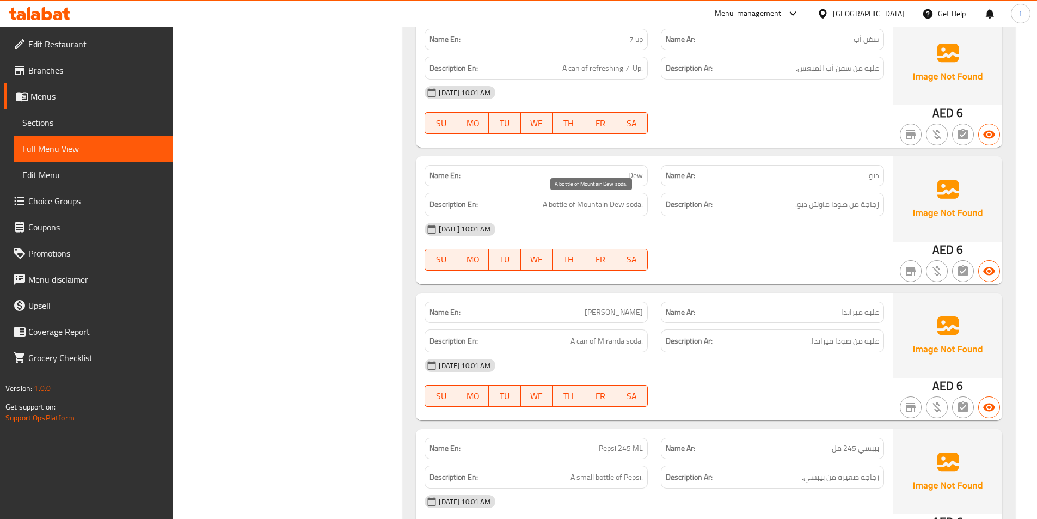
click at [559, 205] on span "A bottle of Mountain Dew soda." at bounding box center [593, 205] width 100 height 14
click at [588, 199] on span "A bottle of Mountain Dew soda." at bounding box center [593, 205] width 100 height 14
click at [618, 207] on span "A bottle of Mountain Dew soda." at bounding box center [593, 205] width 100 height 14
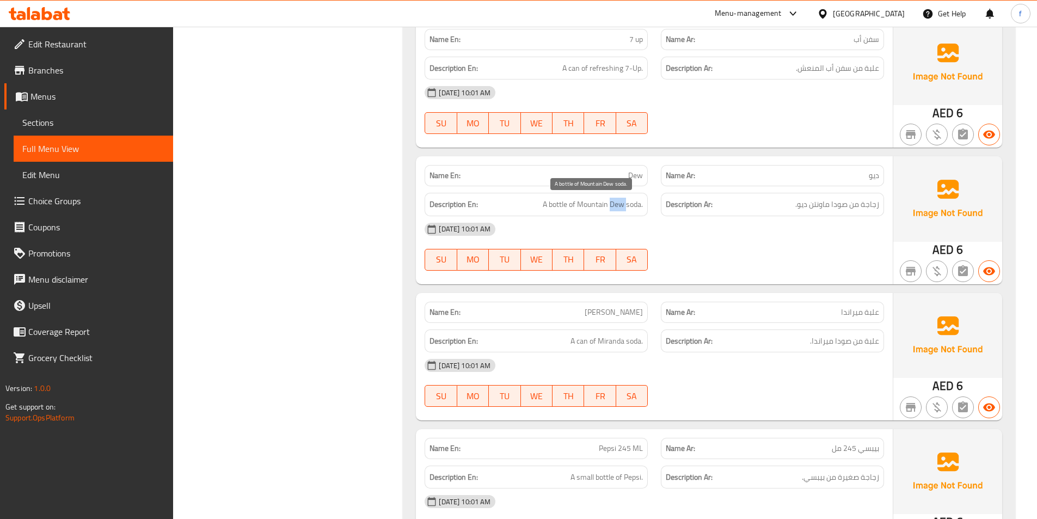
click at [618, 207] on span "A bottle of Mountain Dew soda." at bounding box center [593, 205] width 100 height 14
click at [596, 210] on span "A bottle of Mountain Dew soda." at bounding box center [593, 205] width 100 height 14
click at [616, 204] on span "A bottle of Mountain Dew soda." at bounding box center [593, 205] width 100 height 14
click at [626, 207] on span "A bottle of Mountain Dew soda." at bounding box center [593, 205] width 100 height 14
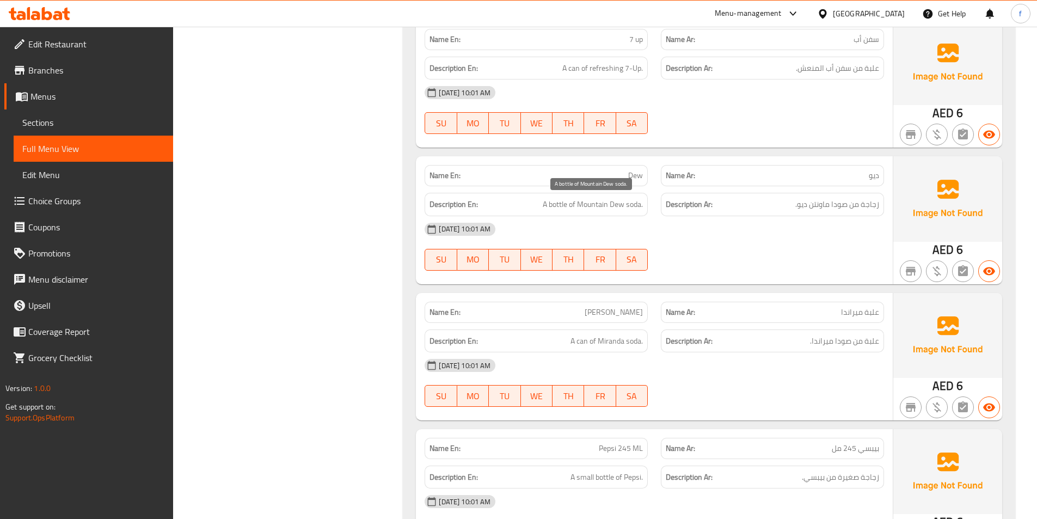
click at [632, 207] on span "A bottle of Mountain Dew soda." at bounding box center [593, 205] width 100 height 14
click at [625, 203] on span "A bottle of Mountain Dew soda." at bounding box center [593, 205] width 100 height 14
click at [618, 203] on span "A bottle of Mountain Dew soda." at bounding box center [593, 205] width 100 height 14
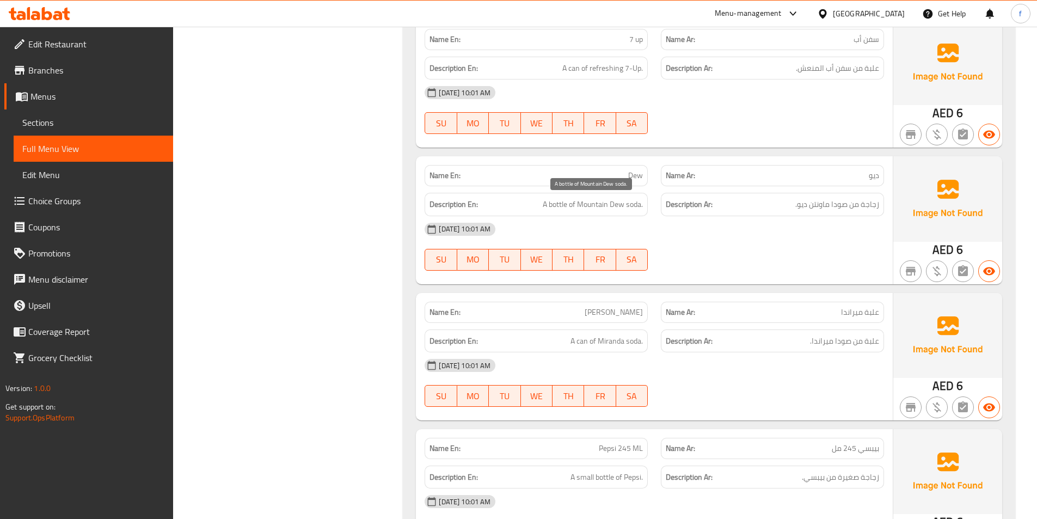
click at [589, 203] on span "A bottle of Mountain Dew soda." at bounding box center [593, 205] width 100 height 14
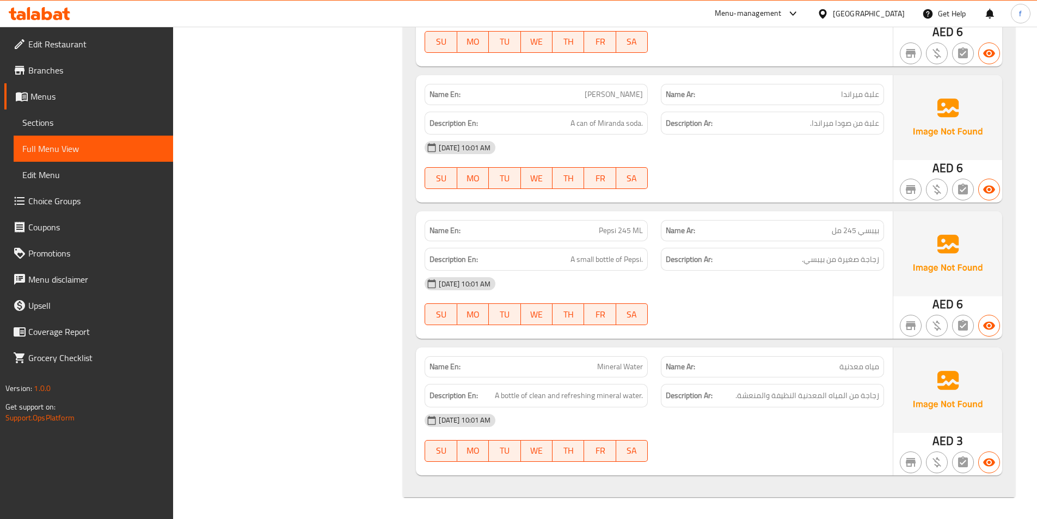
scroll to position [853, 0]
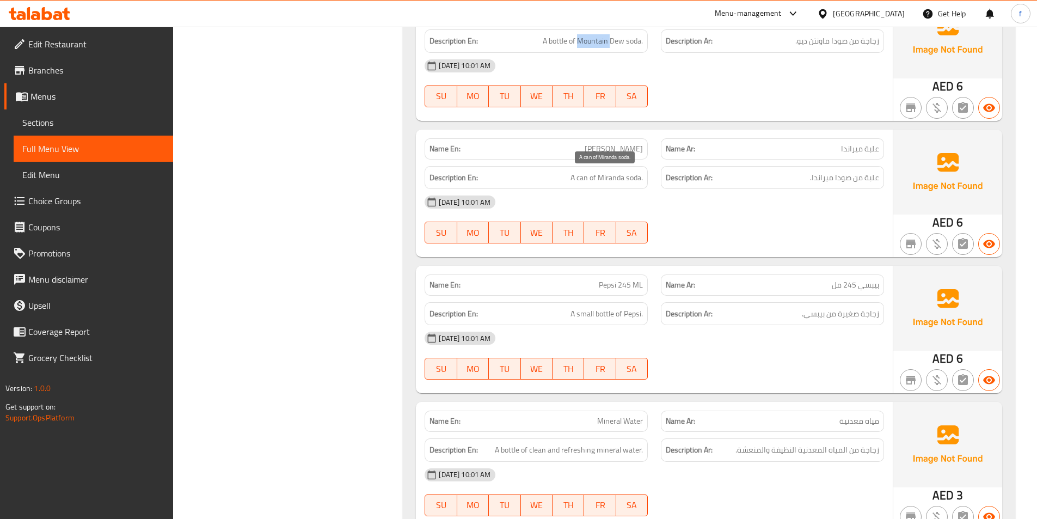
click at [581, 177] on span "A can of Miranda soda." at bounding box center [606, 178] width 72 height 14
click at [641, 180] on span "A can of Miranda soda." at bounding box center [606, 178] width 72 height 14
click at [607, 178] on span "A can of Miranda soda." at bounding box center [606, 178] width 72 height 14
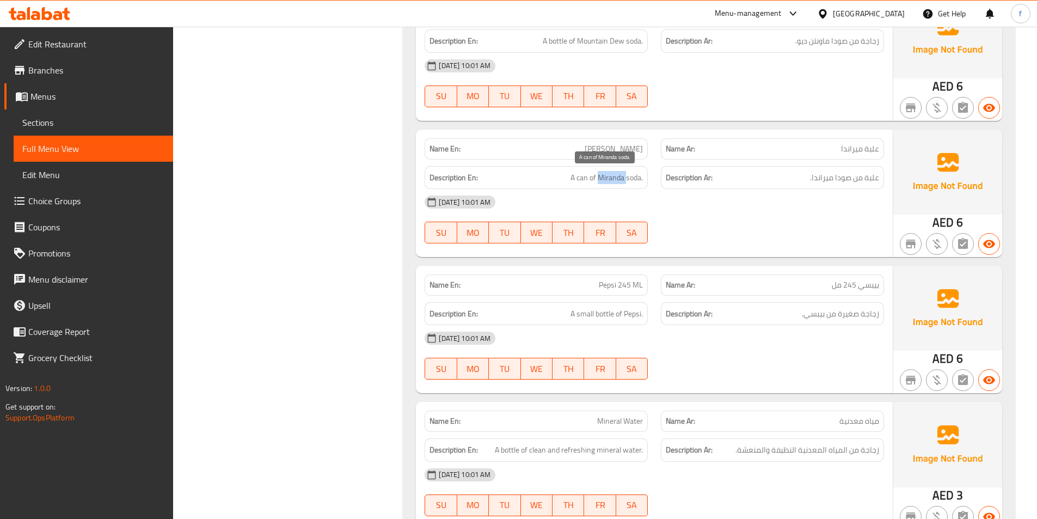
click at [607, 178] on span "A can of Miranda soda." at bounding box center [606, 178] width 72 height 14
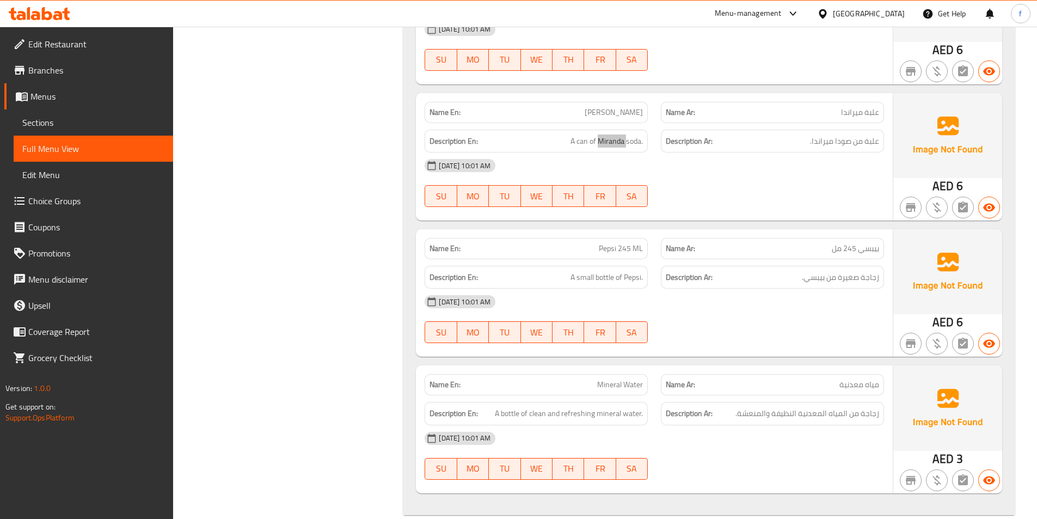
scroll to position [908, 0]
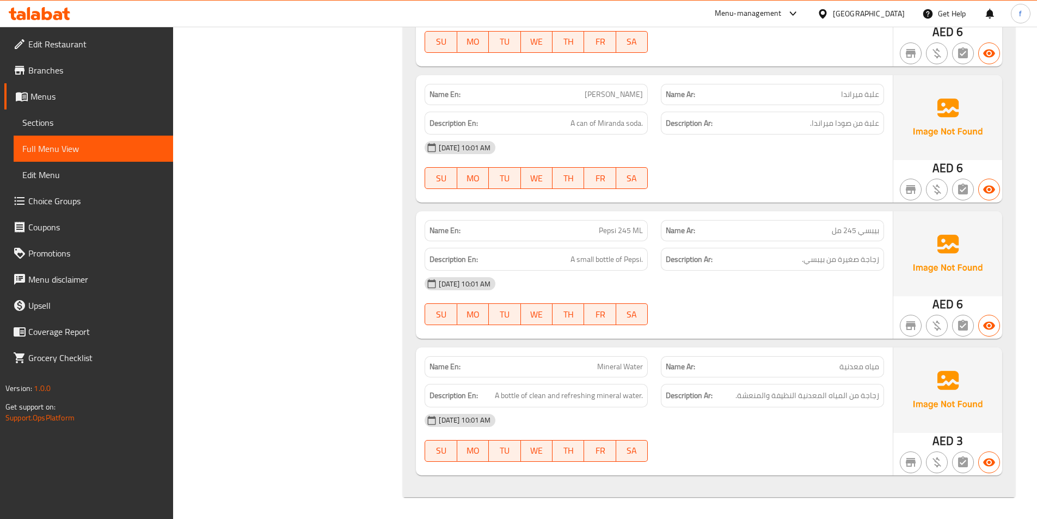
click at [603, 232] on span "Pepsi 245 ML" at bounding box center [621, 230] width 44 height 11
click at [619, 229] on span "Pepsi 245 ML" at bounding box center [621, 230] width 44 height 11
click at [636, 228] on span "Pepsi 245 ML" at bounding box center [621, 230] width 44 height 11
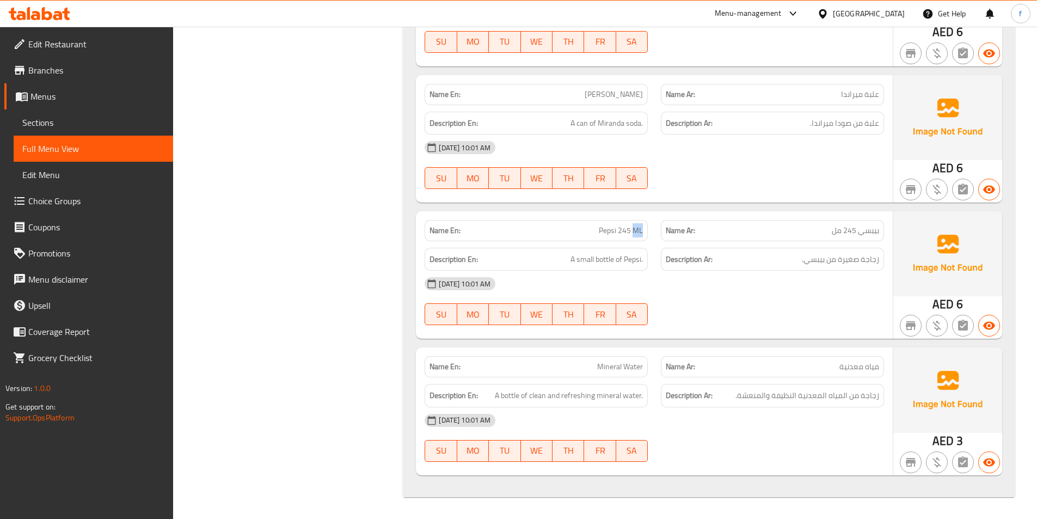
click at [636, 228] on span "Pepsi 245 ML" at bounding box center [621, 230] width 44 height 11
click at [606, 257] on span "A small bottle of Pepsi." at bounding box center [606, 260] width 72 height 14
click at [585, 259] on span "A small bottle of Pepsi." at bounding box center [606, 260] width 72 height 14
click at [585, 260] on span "A small bottle of Pepsi." at bounding box center [606, 260] width 72 height 14
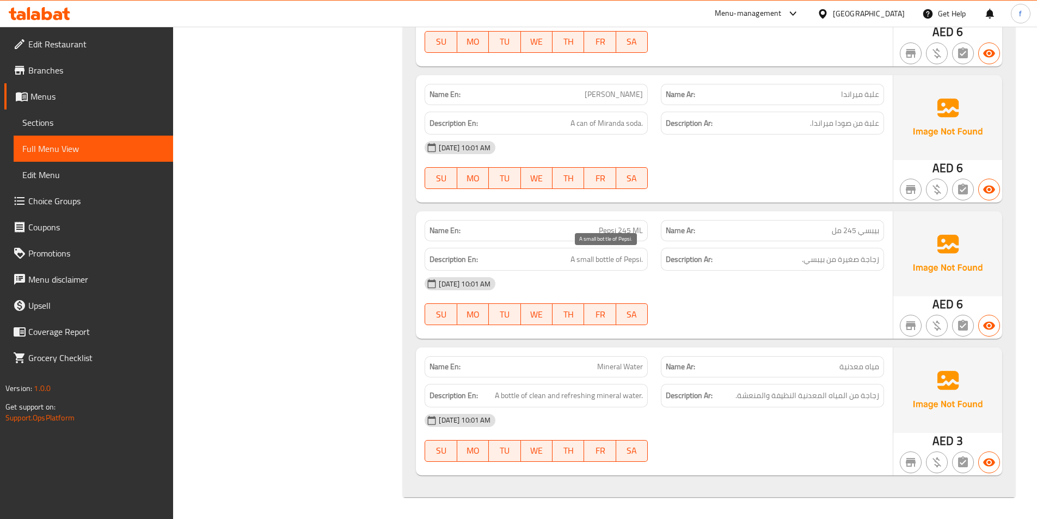
click at [623, 259] on span "A small bottle of Pepsi." at bounding box center [606, 260] width 72 height 14
click at [617, 259] on span "A small bottle of Pepsi." at bounding box center [606, 260] width 72 height 14
click at [609, 370] on span "Mineral Water" at bounding box center [620, 366] width 46 height 11
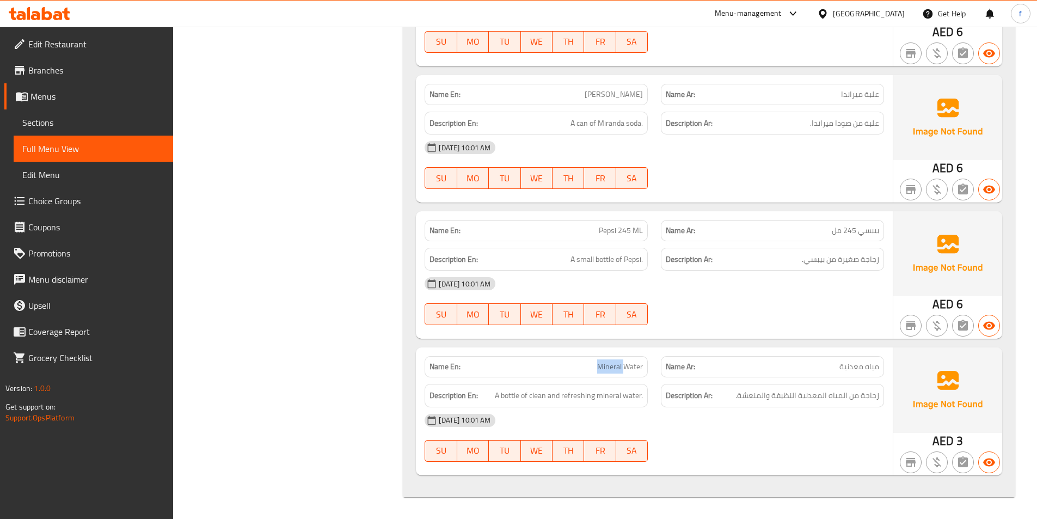
drag, startPoint x: 609, startPoint y: 370, endPoint x: 616, endPoint y: 368, distance: 7.8
click at [612, 369] on span "Mineral Water" at bounding box center [620, 366] width 46 height 11
click at [637, 364] on span "Mineral Water" at bounding box center [620, 366] width 46 height 11
drag, startPoint x: 637, startPoint y: 364, endPoint x: 775, endPoint y: 397, distance: 141.5
click at [637, 364] on span "Mineral Water" at bounding box center [620, 366] width 46 height 11
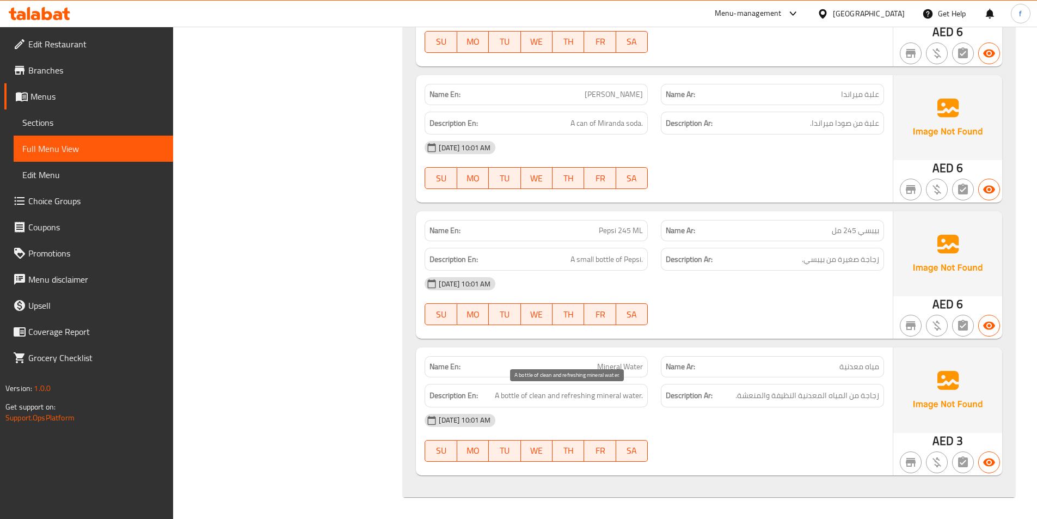
click at [511, 395] on span "A bottle of clean and refreshing mineral water." at bounding box center [569, 396] width 148 height 14
drag, startPoint x: 640, startPoint y: 395, endPoint x: 508, endPoint y: 402, distance: 132.5
click at [507, 402] on div "Description En: A bottle of clean and refreshing mineral water." at bounding box center [536, 395] width 223 height 23
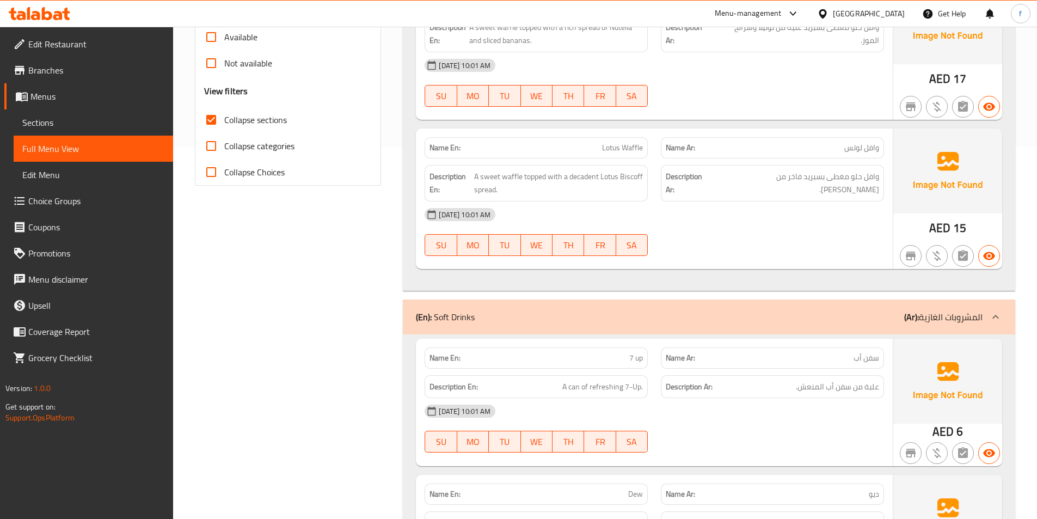
scroll to position [200, 0]
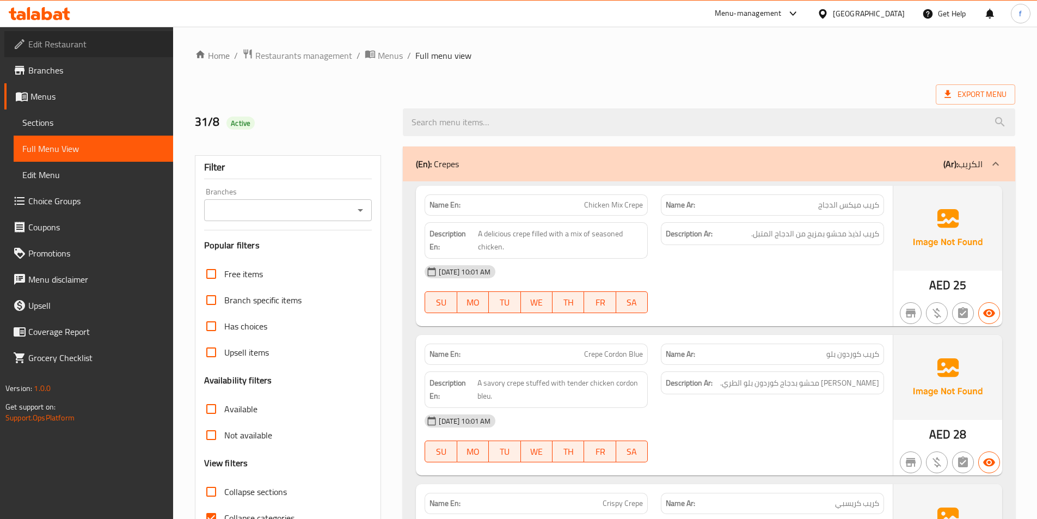
click at [41, 46] on span "Edit Restaurant" at bounding box center [96, 44] width 136 height 13
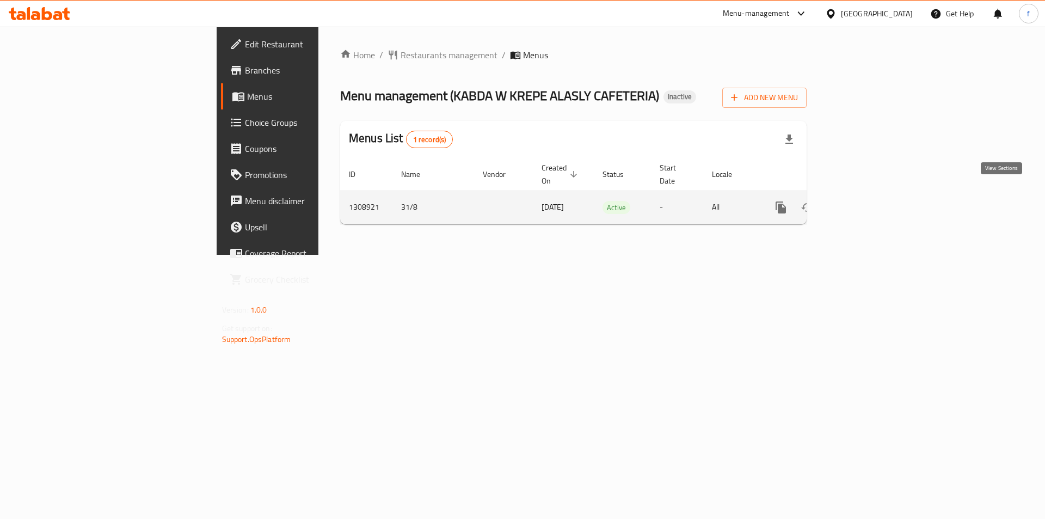
click at [866, 201] on icon "enhanced table" at bounding box center [859, 207] width 13 height 13
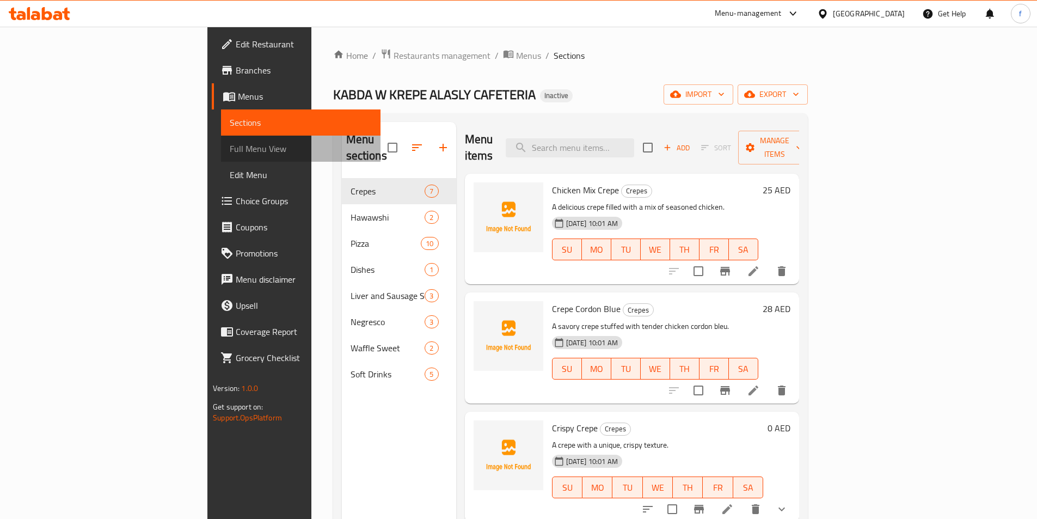
click at [230, 148] on span "Full Menu View" at bounding box center [301, 148] width 142 height 13
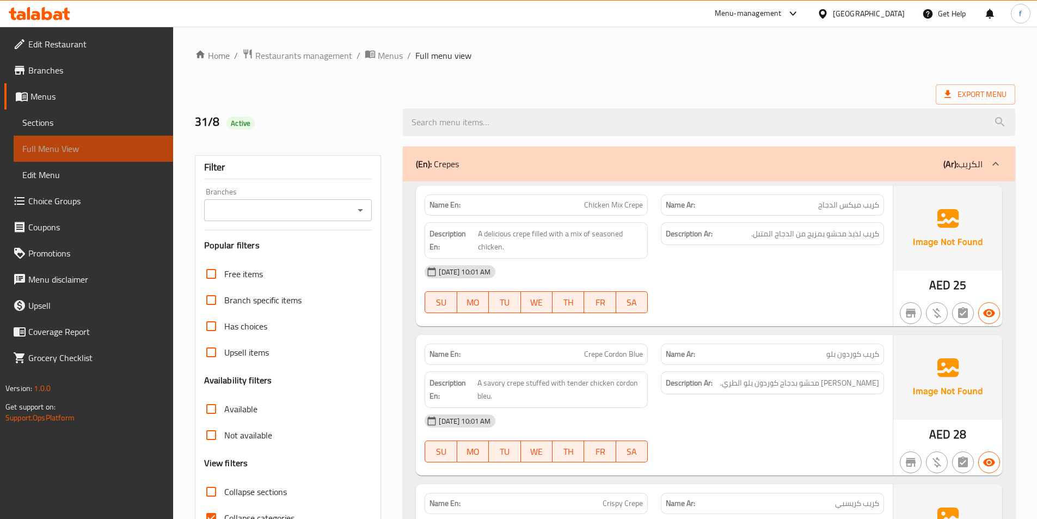
click at [88, 148] on span "Full Menu View" at bounding box center [93, 148] width 142 height 13
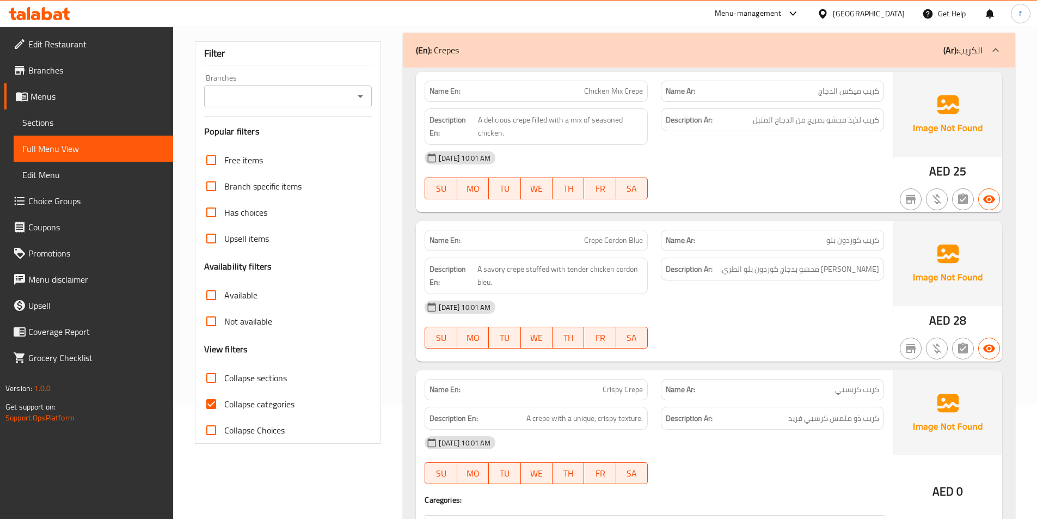
scroll to position [218, 0]
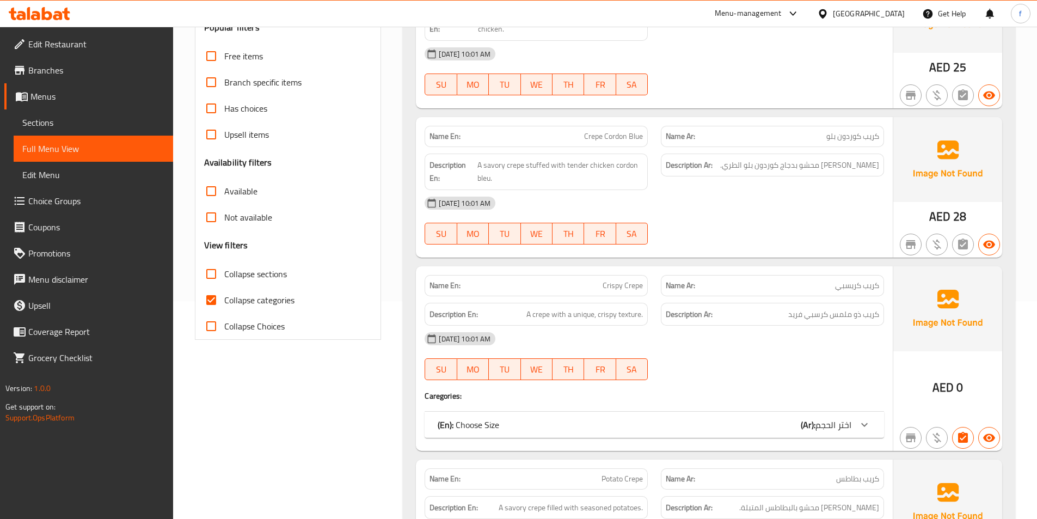
click at [211, 312] on input "Collapse categories" at bounding box center [211, 300] width 26 height 26
checkbox input "false"
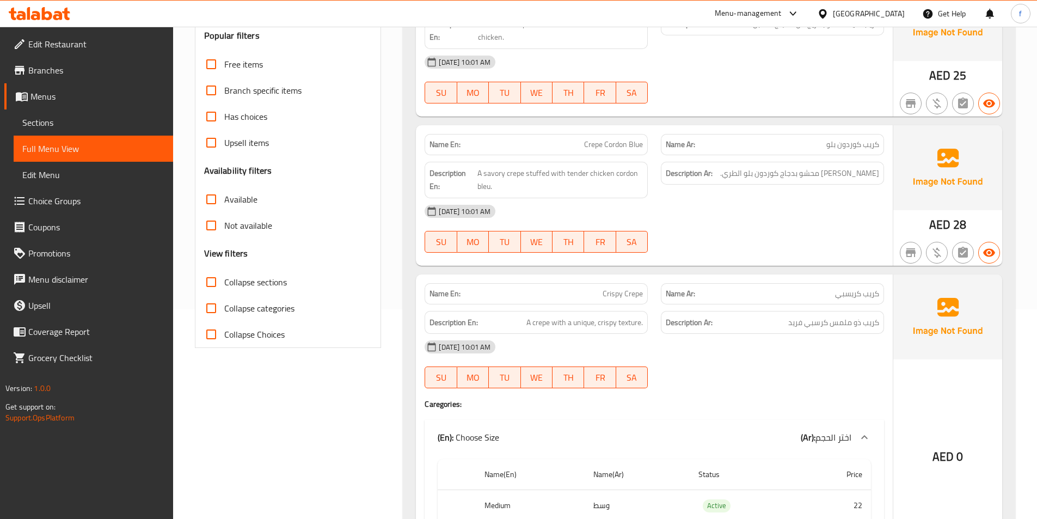
scroll to position [0, 0]
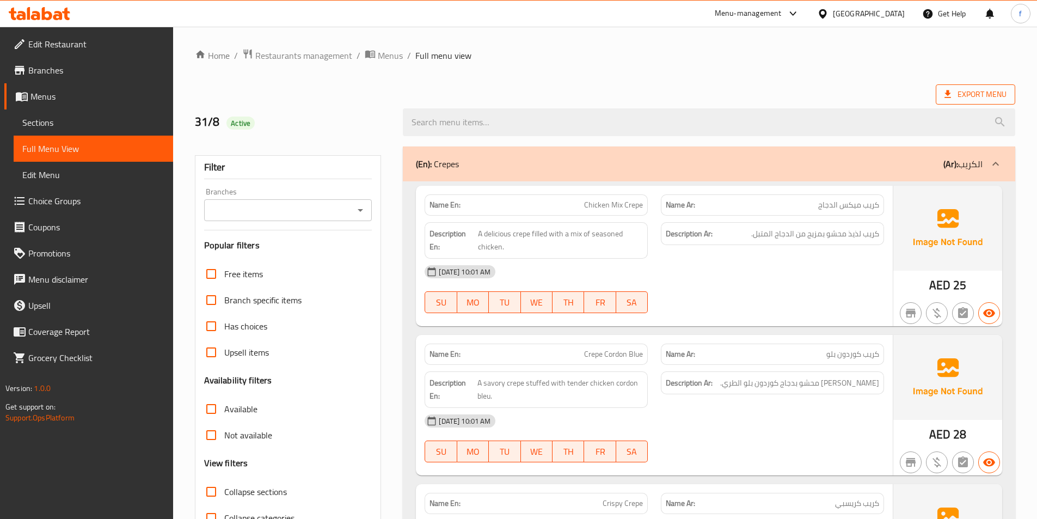
click at [989, 96] on span "Export Menu" at bounding box center [975, 95] width 62 height 14
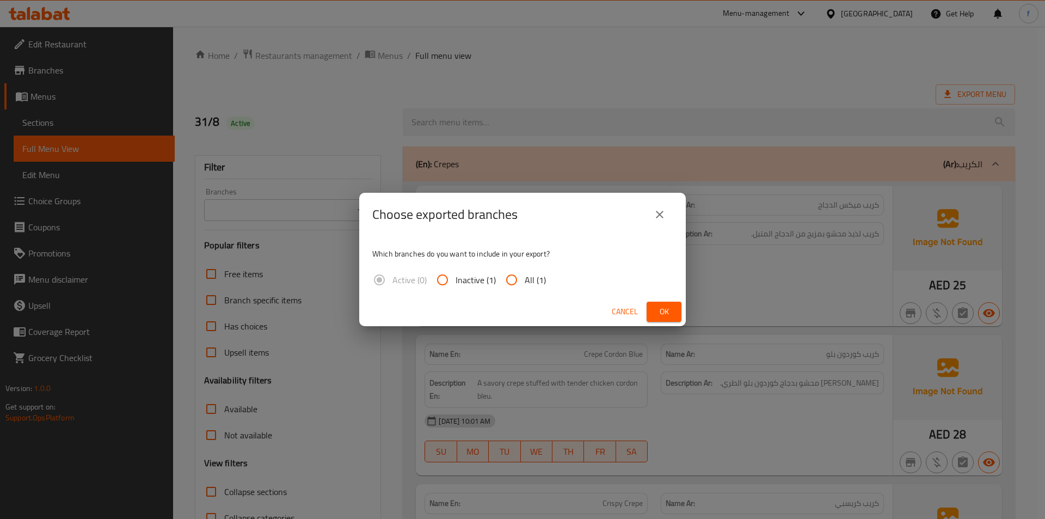
click at [515, 276] on input "All (1)" at bounding box center [512, 280] width 26 height 26
radio input "true"
click at [674, 309] on button "Ok" at bounding box center [664, 312] width 35 height 20
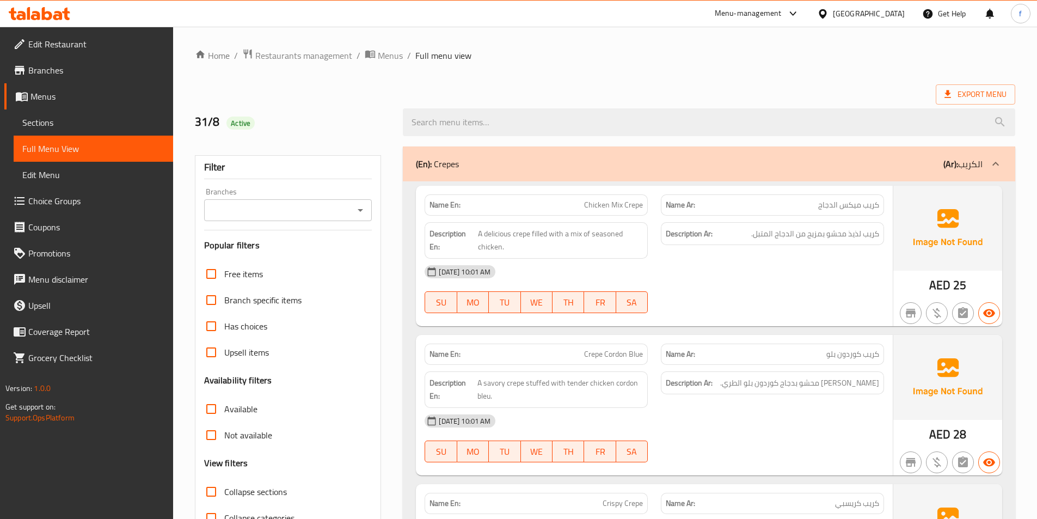
click at [88, 127] on span "Sections" at bounding box center [93, 122] width 142 height 13
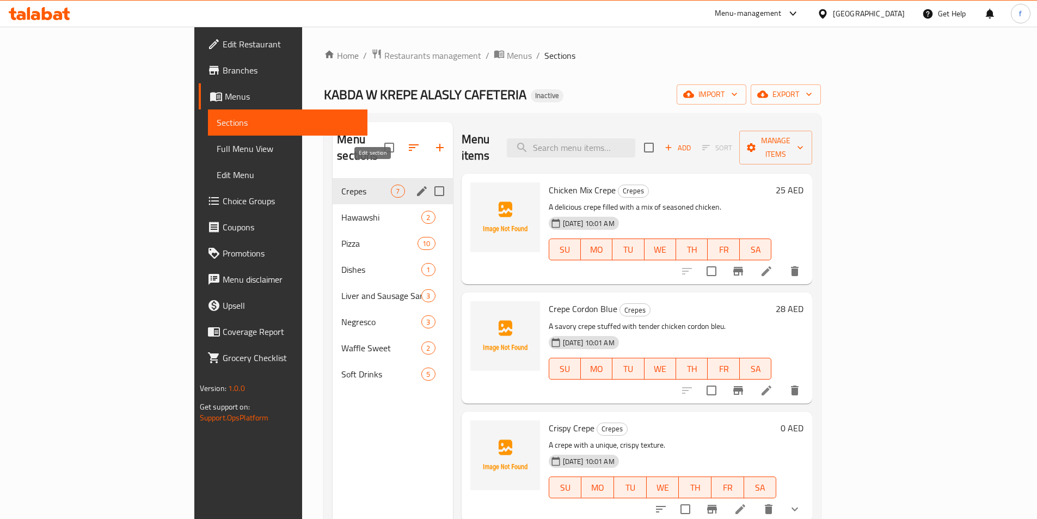
click at [417, 186] on icon "edit" at bounding box center [422, 191] width 10 height 10
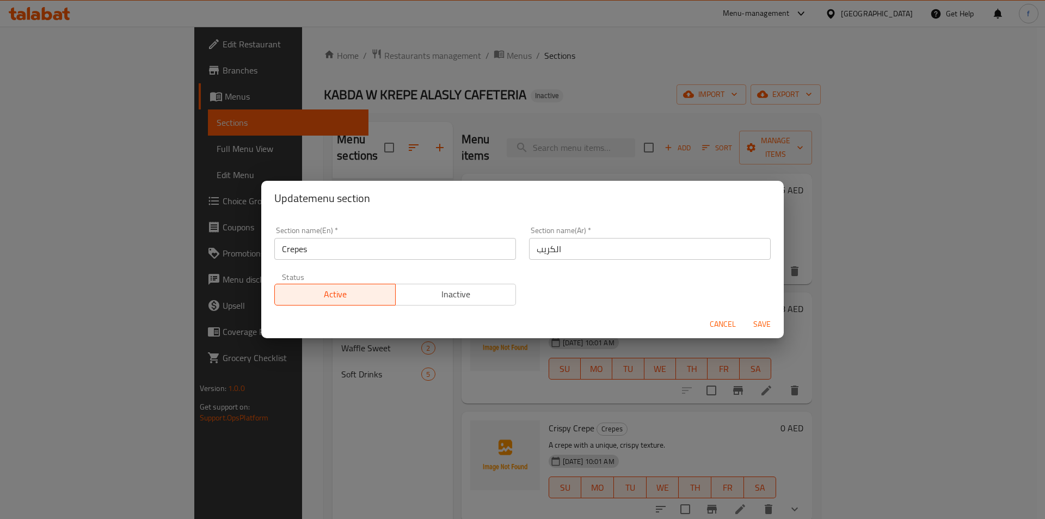
click at [366, 146] on div "Update menu section Section name(En)   * Crepes Section name(En) * Section name…" at bounding box center [522, 259] width 1045 height 519
drag, startPoint x: 717, startPoint y: 323, endPoint x: 327, endPoint y: 242, distance: 398.6
click at [715, 323] on span "Cancel" at bounding box center [723, 324] width 26 height 14
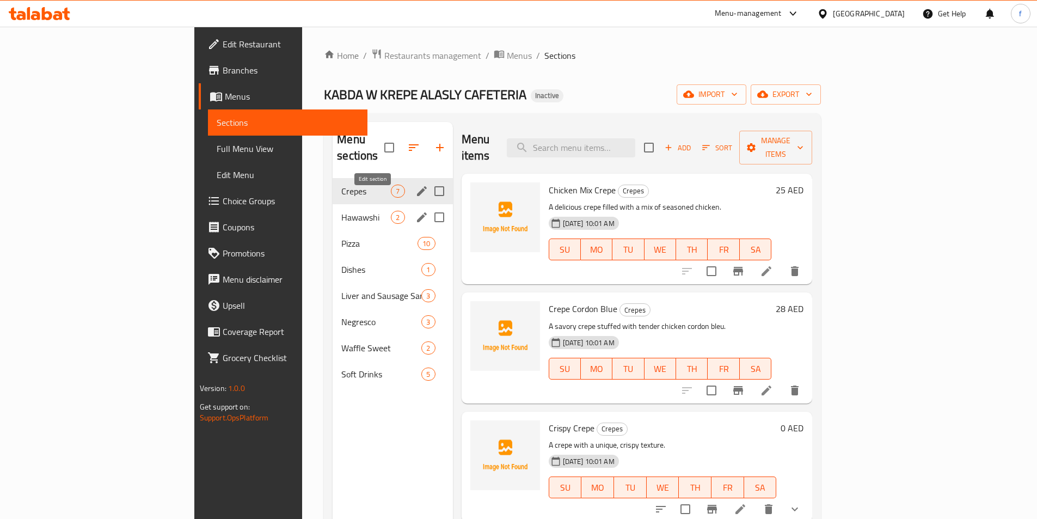
click at [417, 212] on icon "edit" at bounding box center [422, 217] width 10 height 10
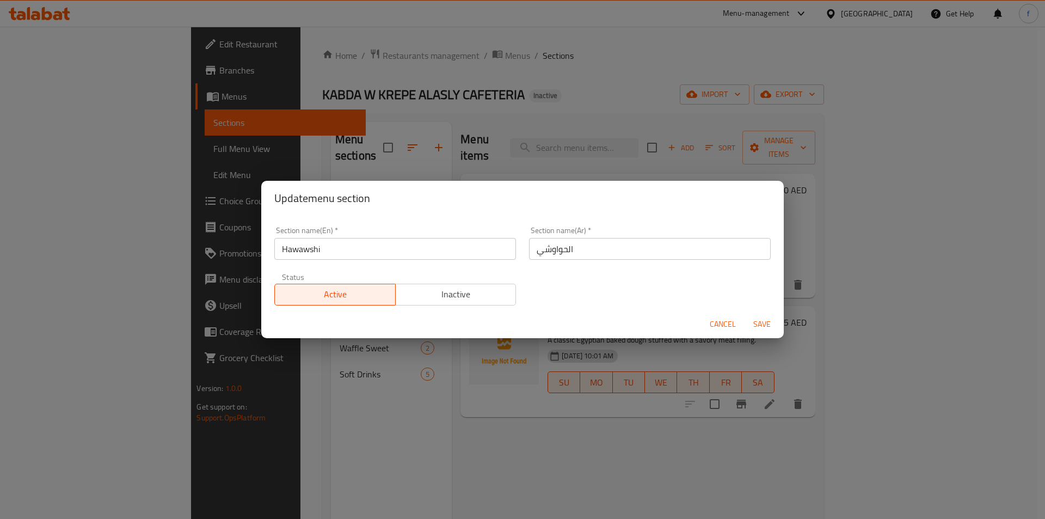
click at [419, 179] on div "Update menu section Section name(En)   * Hawawshi Section name(En) * Section na…" at bounding box center [522, 259] width 1045 height 519
click at [726, 323] on span "Cancel" at bounding box center [723, 324] width 26 height 14
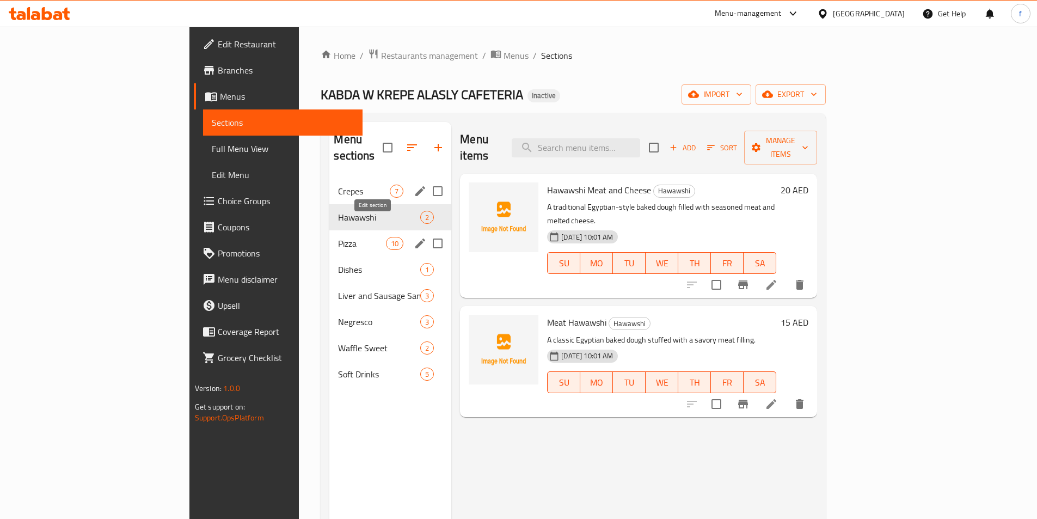
click at [414, 237] on icon "edit" at bounding box center [420, 243] width 13 height 13
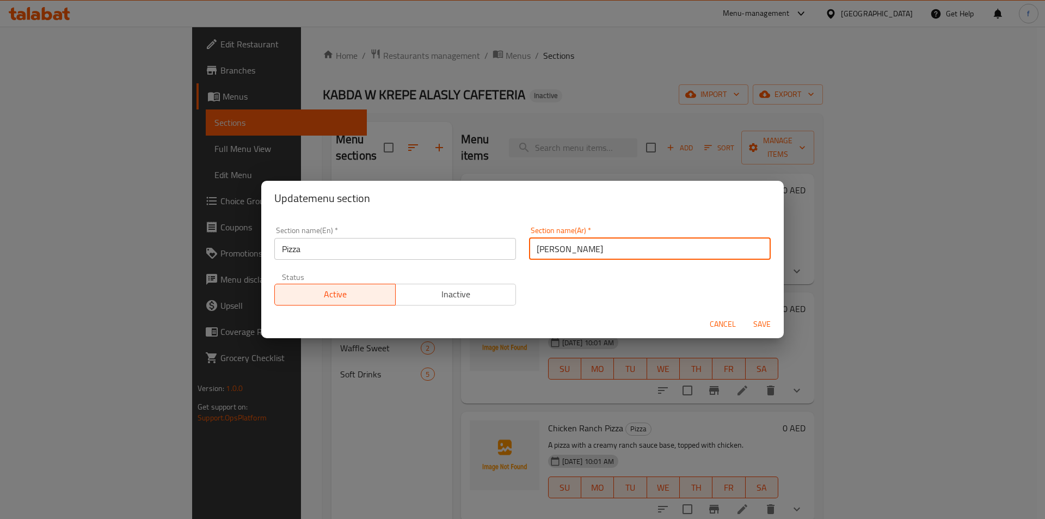
click at [591, 247] on input "بيتزا" at bounding box center [650, 249] width 242 height 22
type input "البيتزا"
click at [760, 319] on span "Save" at bounding box center [762, 324] width 26 height 14
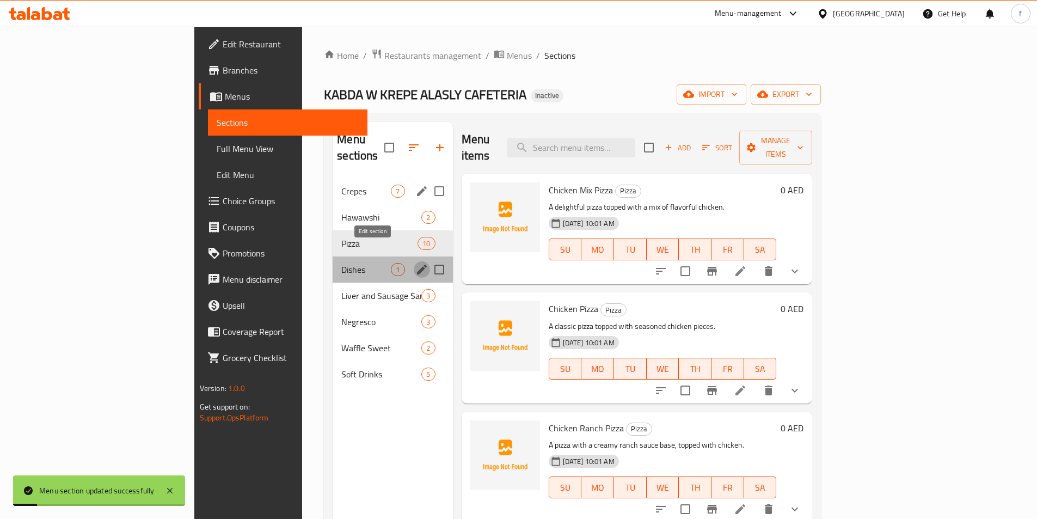
click at [415, 263] on icon "edit" at bounding box center [421, 269] width 13 height 13
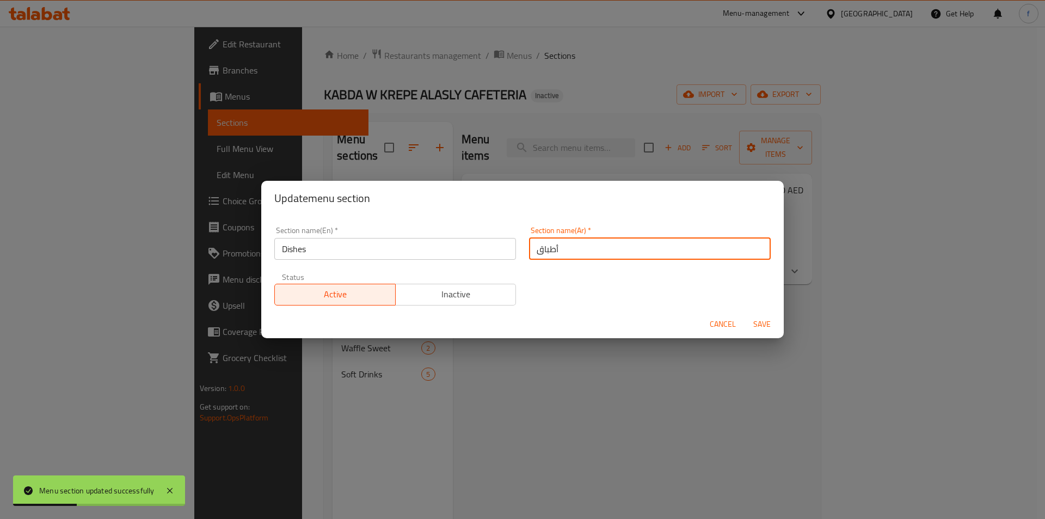
click at [560, 247] on input "أطباق" at bounding box center [650, 249] width 242 height 22
type input "الأطباق"
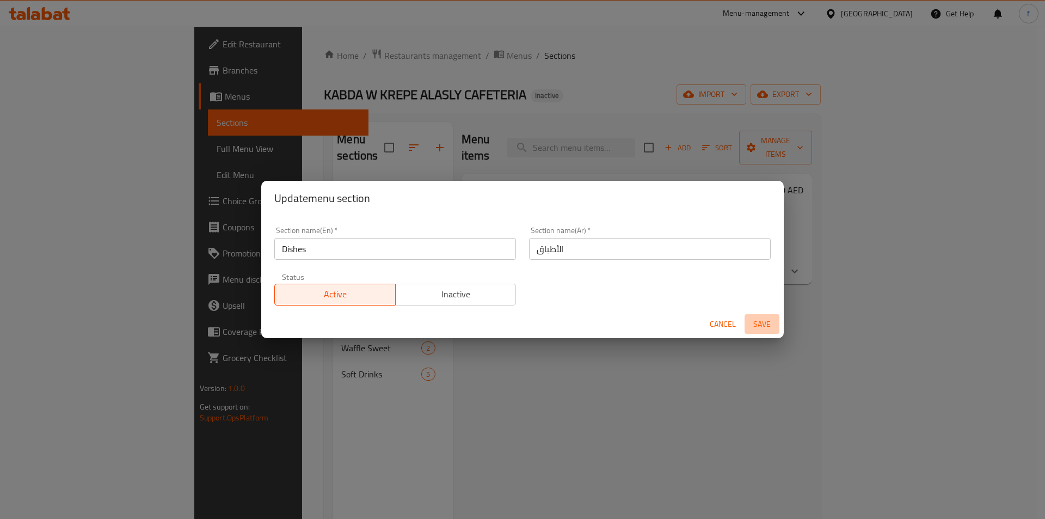
drag, startPoint x: 771, startPoint y: 327, endPoint x: 769, endPoint y: 321, distance: 6.2
click at [771, 329] on span "Save" at bounding box center [762, 324] width 26 height 14
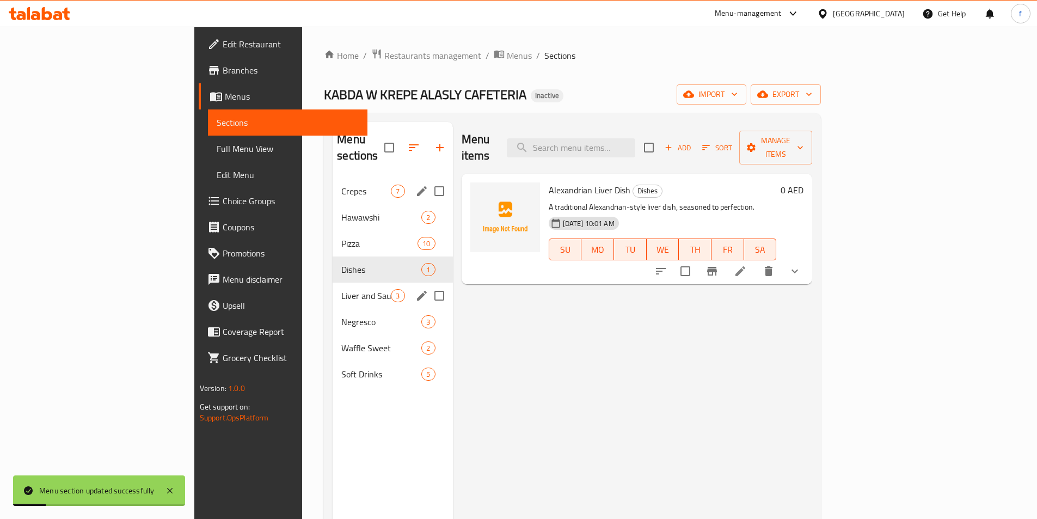
click at [364, 282] on div "Liver and Sausage Sandwiches 3" at bounding box center [393, 295] width 120 height 26
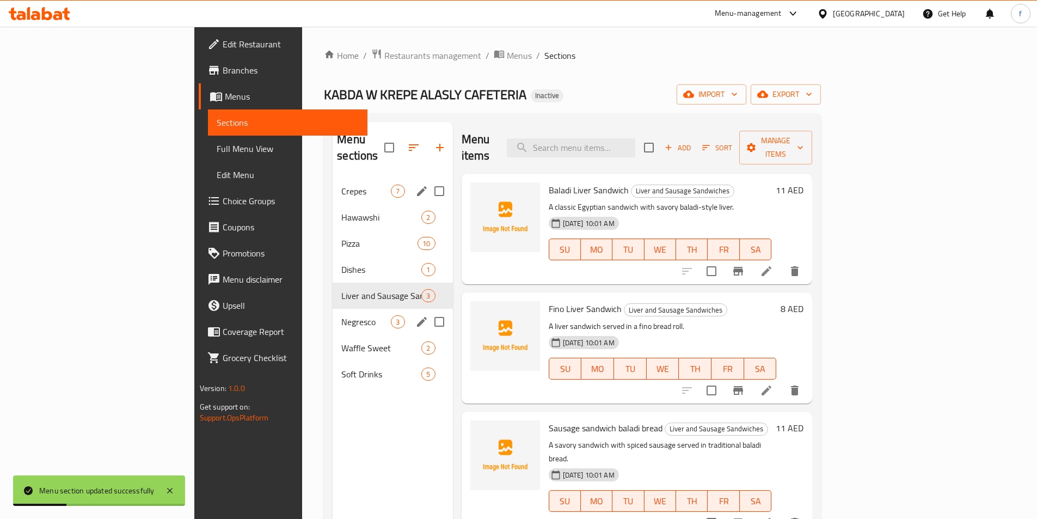
click at [333, 309] on div "Negresco 3" at bounding box center [393, 322] width 120 height 26
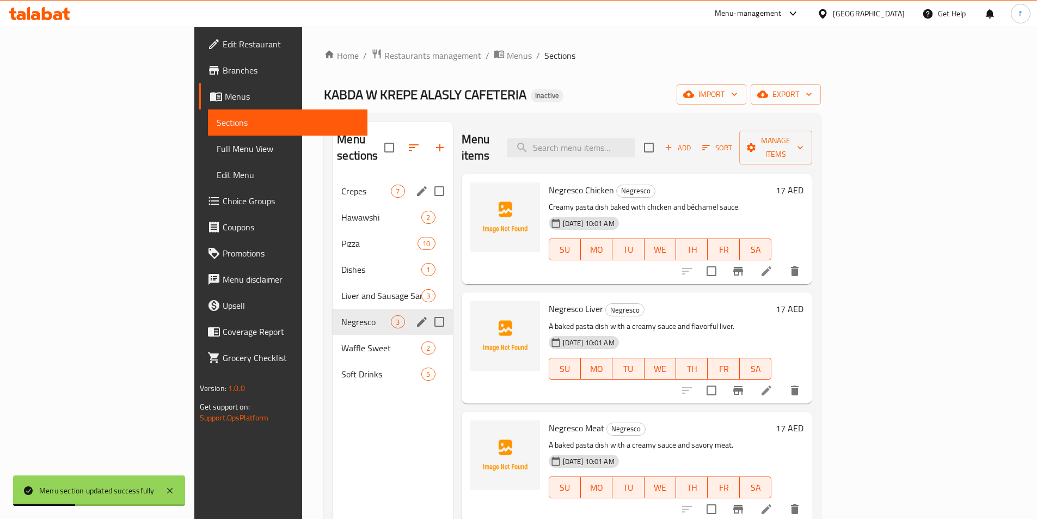
click at [363, 309] on div "Negresco 3" at bounding box center [393, 322] width 120 height 26
click at [415, 315] on icon "edit" at bounding box center [421, 321] width 13 height 13
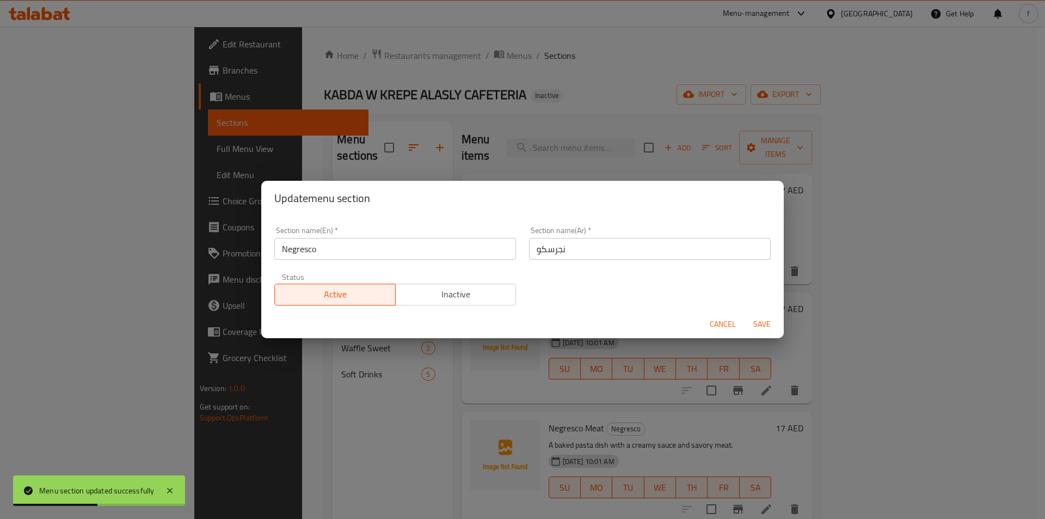
click at [583, 249] on input "نجرسكو" at bounding box center [650, 249] width 242 height 22
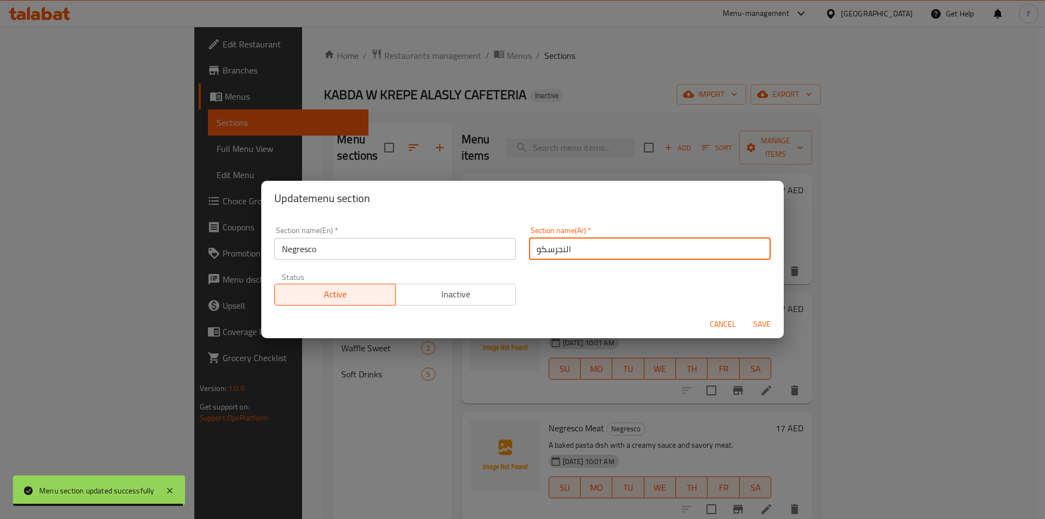
type input "النجرسكو"
click at [757, 323] on span "Save" at bounding box center [762, 324] width 26 height 14
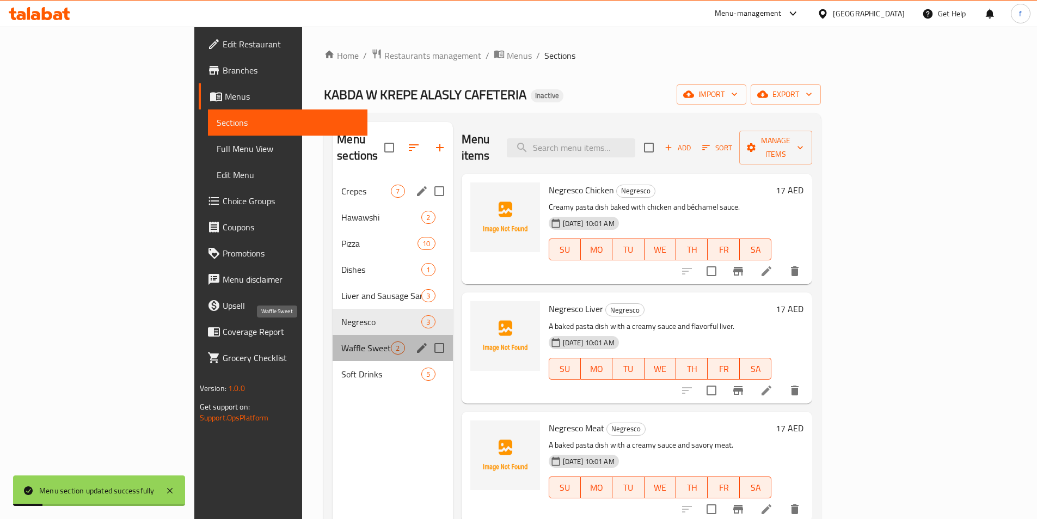
click at [341, 341] on span "Waffle Sweet" at bounding box center [366, 347] width 50 height 13
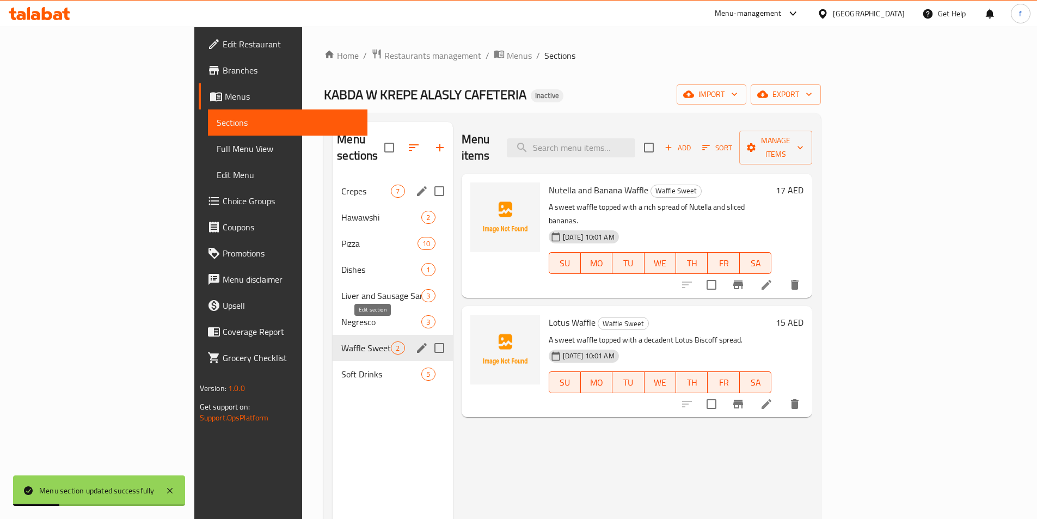
click at [415, 341] on icon "edit" at bounding box center [421, 347] width 13 height 13
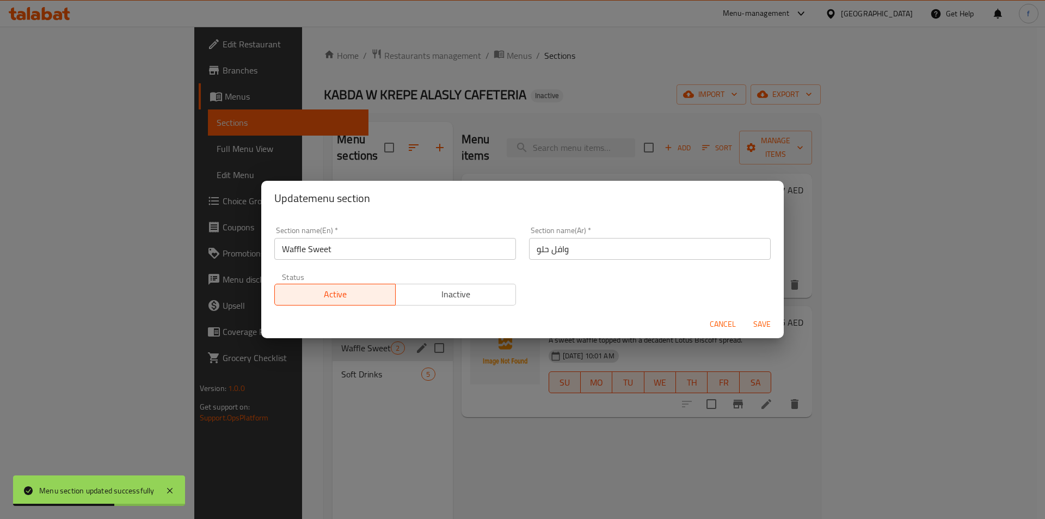
click at [574, 253] on input "وافل حلو" at bounding box center [650, 249] width 242 height 22
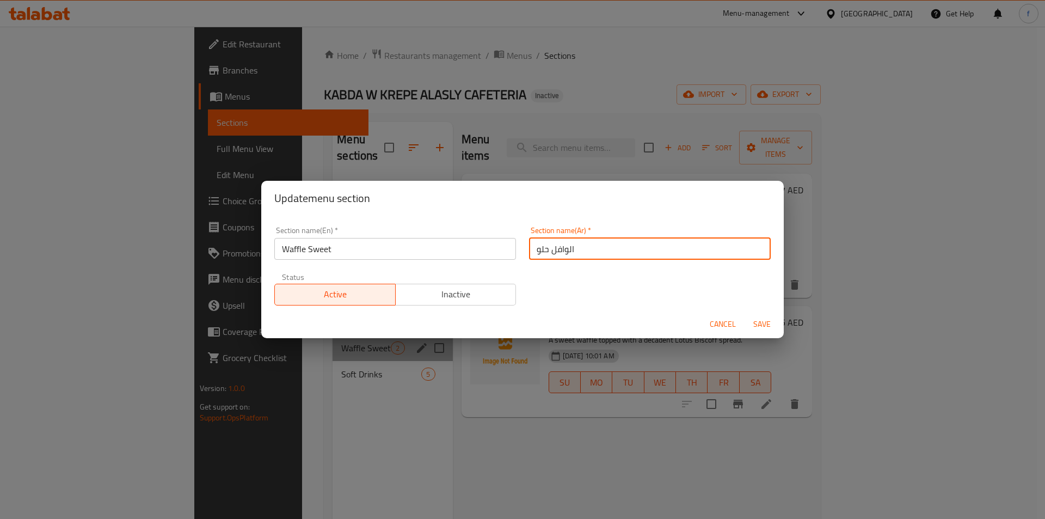
click at [545, 248] on input "الوافل حلو" at bounding box center [650, 249] width 242 height 22
type input "الوافل الحلو"
click at [758, 323] on span "Save" at bounding box center [762, 324] width 26 height 14
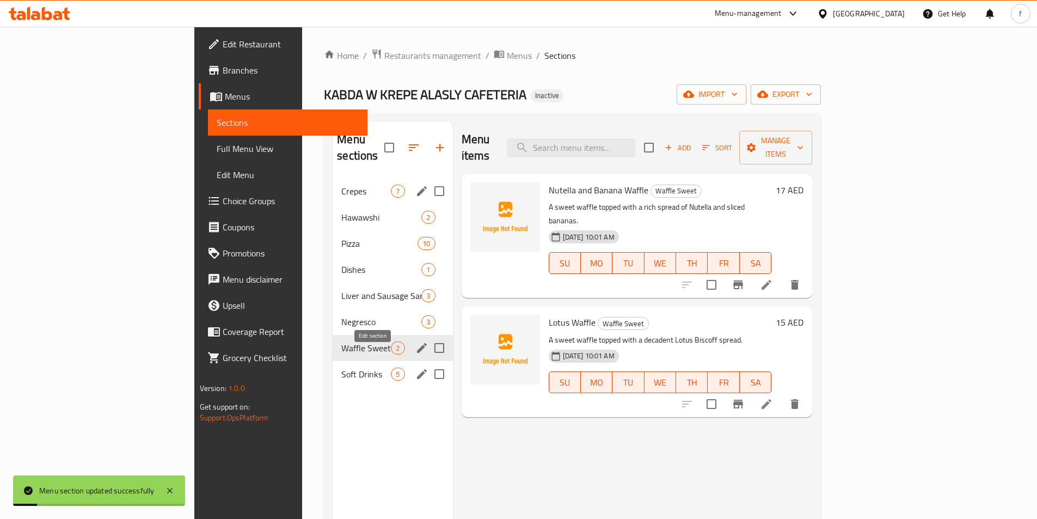
click at [415, 367] on icon "edit" at bounding box center [421, 373] width 13 height 13
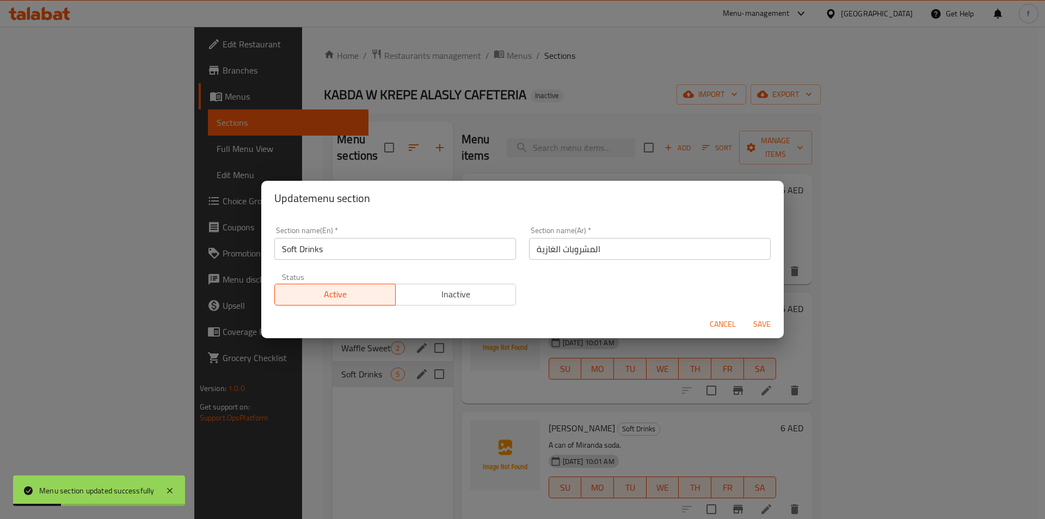
click at [723, 327] on span "Cancel" at bounding box center [723, 324] width 26 height 14
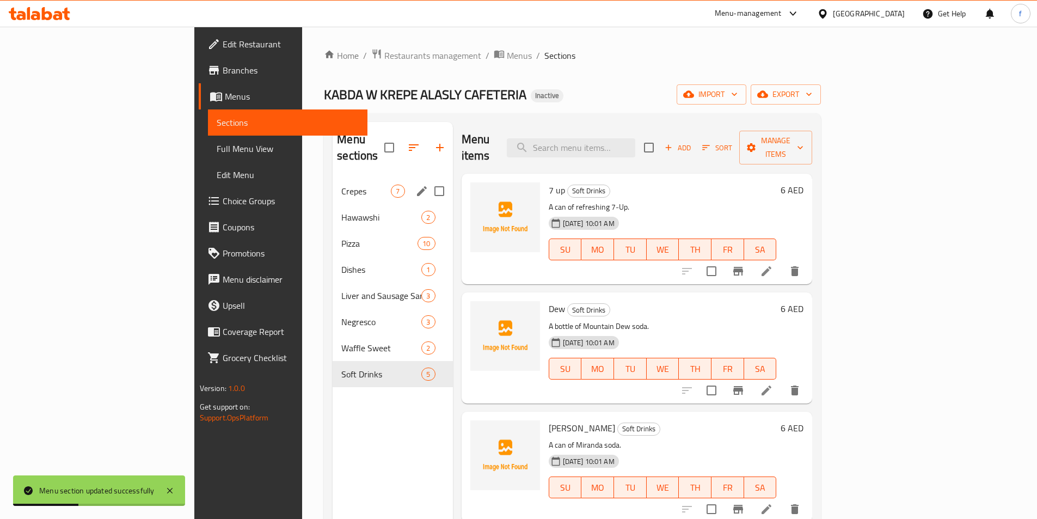
click at [217, 144] on span "Full Menu View" at bounding box center [288, 148] width 142 height 13
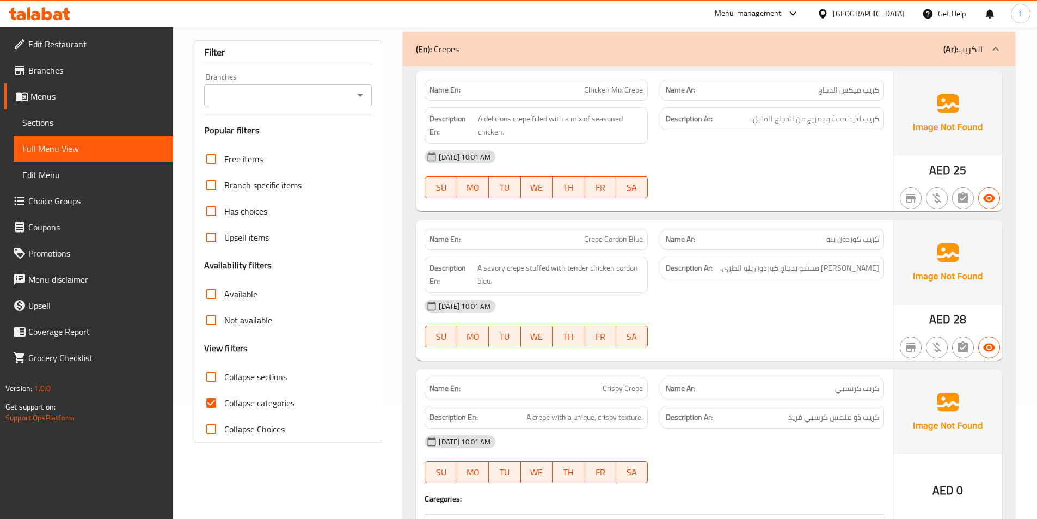
scroll to position [115, 0]
drag, startPoint x: 213, startPoint y: 405, endPoint x: 245, endPoint y: 388, distance: 37.0
click at [212, 405] on input "Collapse categories" at bounding box center [211, 403] width 26 height 26
checkbox input "false"
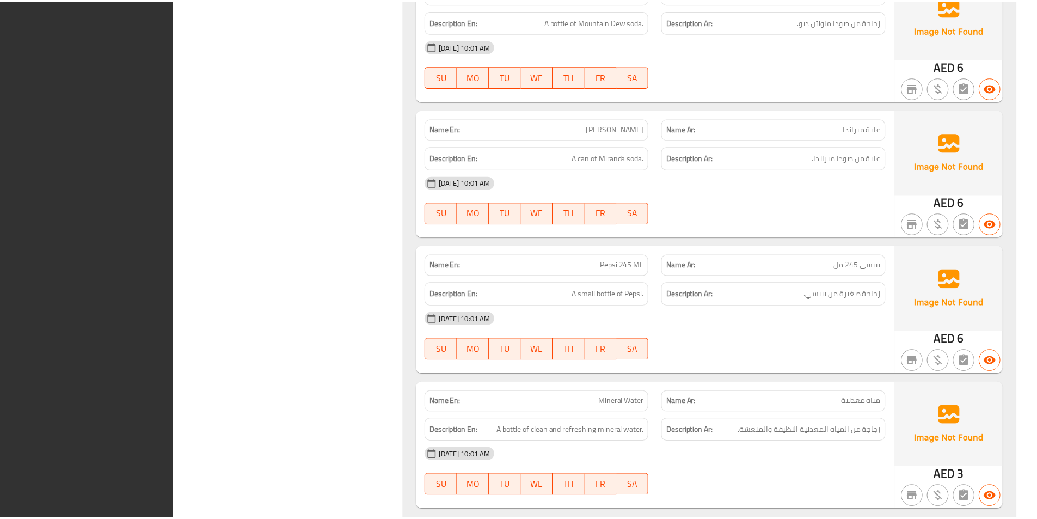
scroll to position [7402, 0]
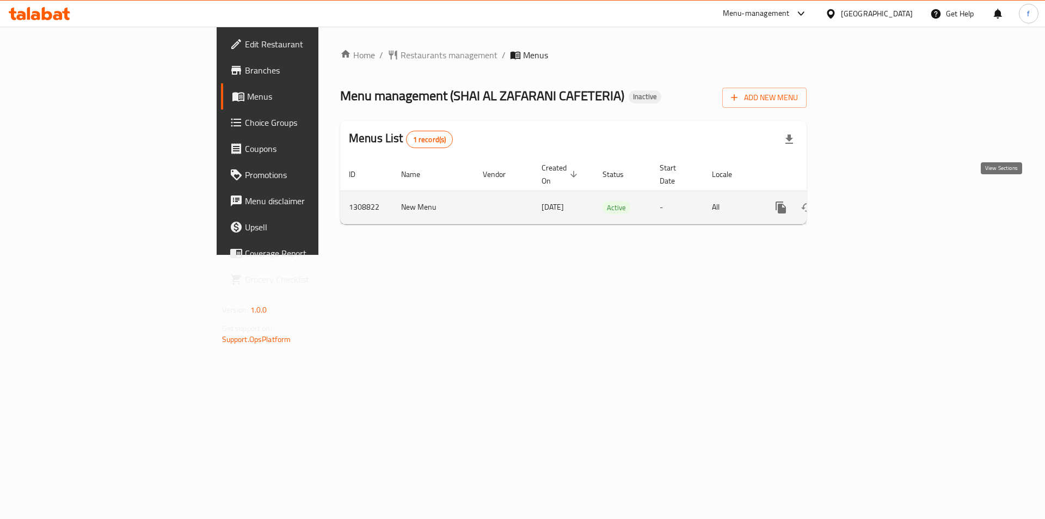
click at [864, 202] on icon "enhanced table" at bounding box center [860, 207] width 10 height 10
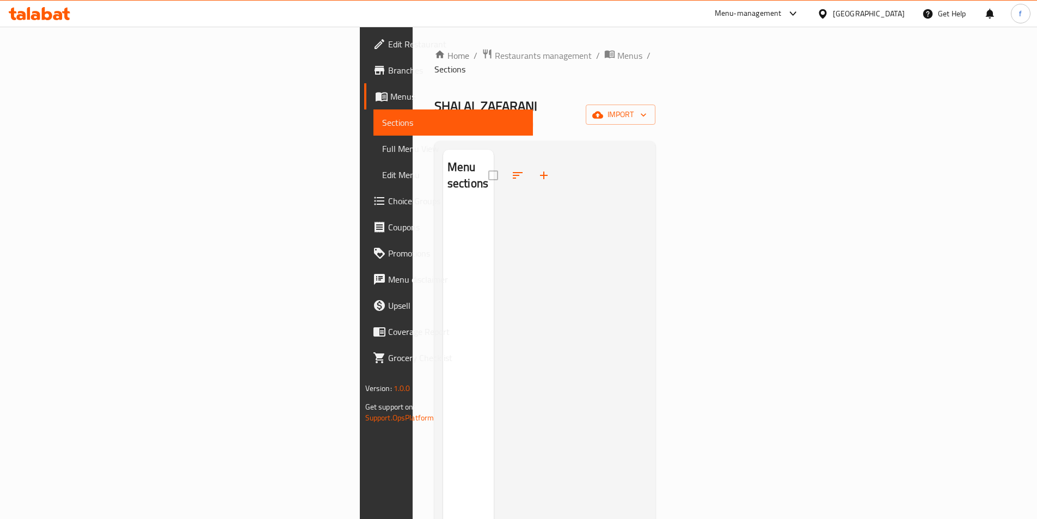
drag, startPoint x: 36, startPoint y: 99, endPoint x: 42, endPoint y: 96, distance: 6.6
click at [390, 99] on span "Menus" at bounding box center [457, 96] width 134 height 13
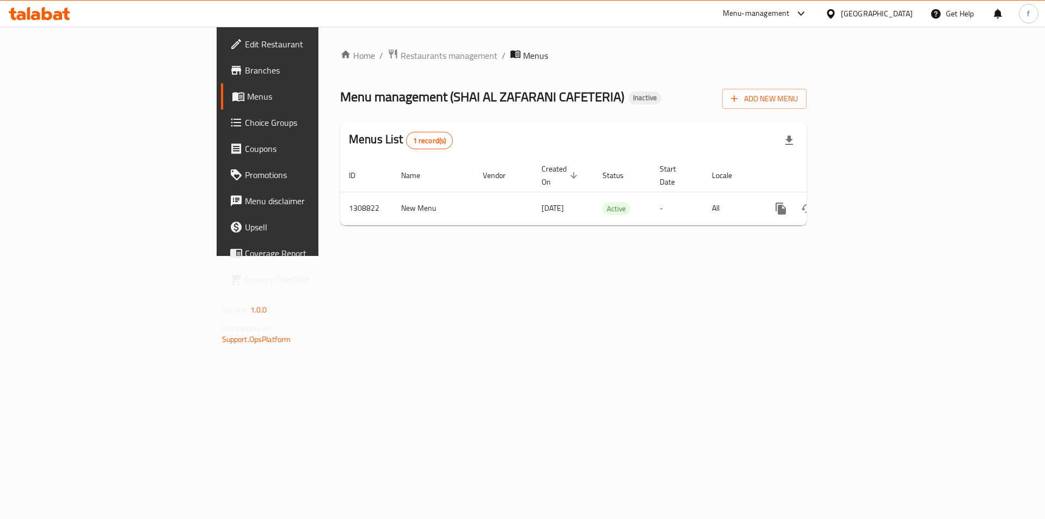
click at [245, 44] on span "Edit Restaurant" at bounding box center [314, 44] width 138 height 13
